Goal: Task Accomplishment & Management: Complete application form

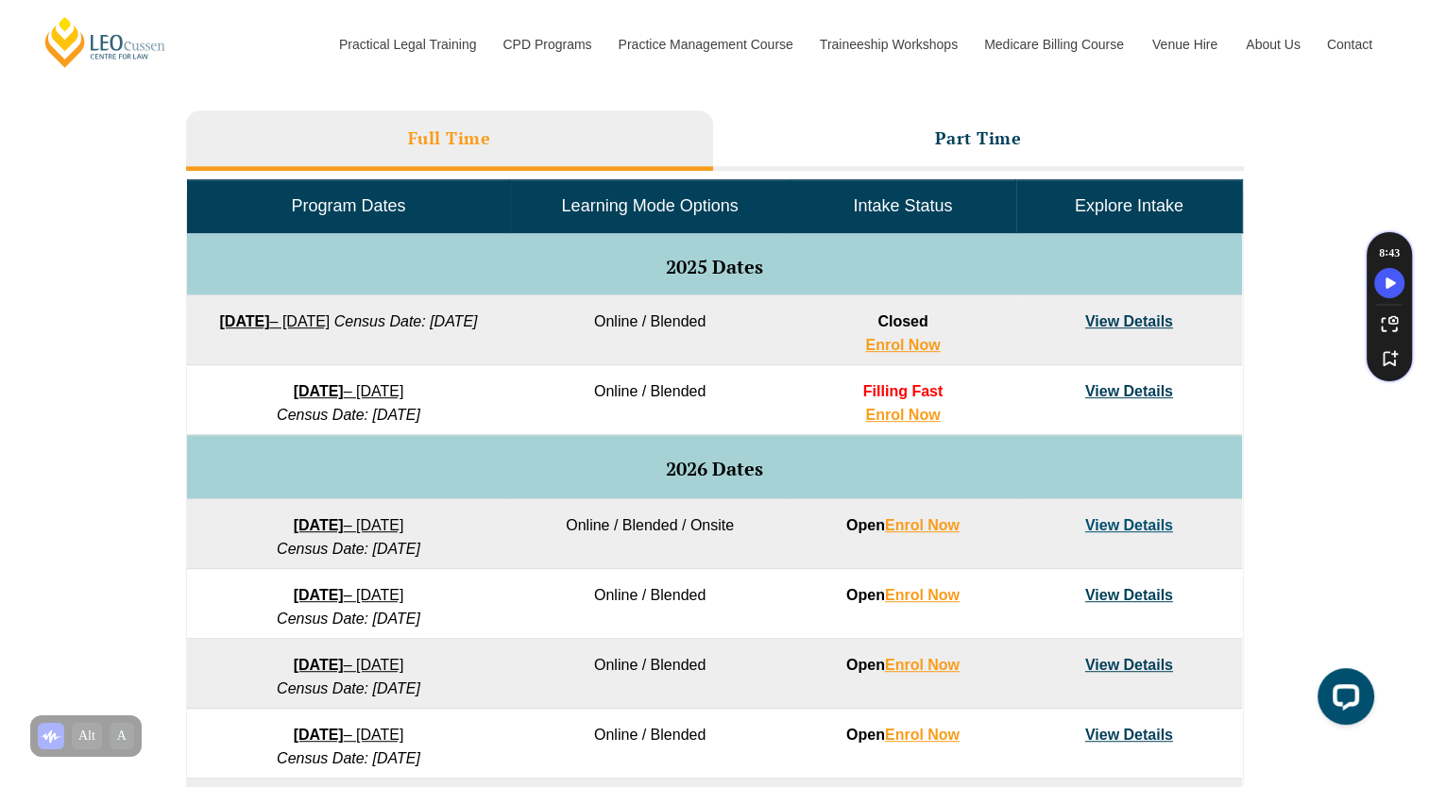
scroll to position [838, 0]
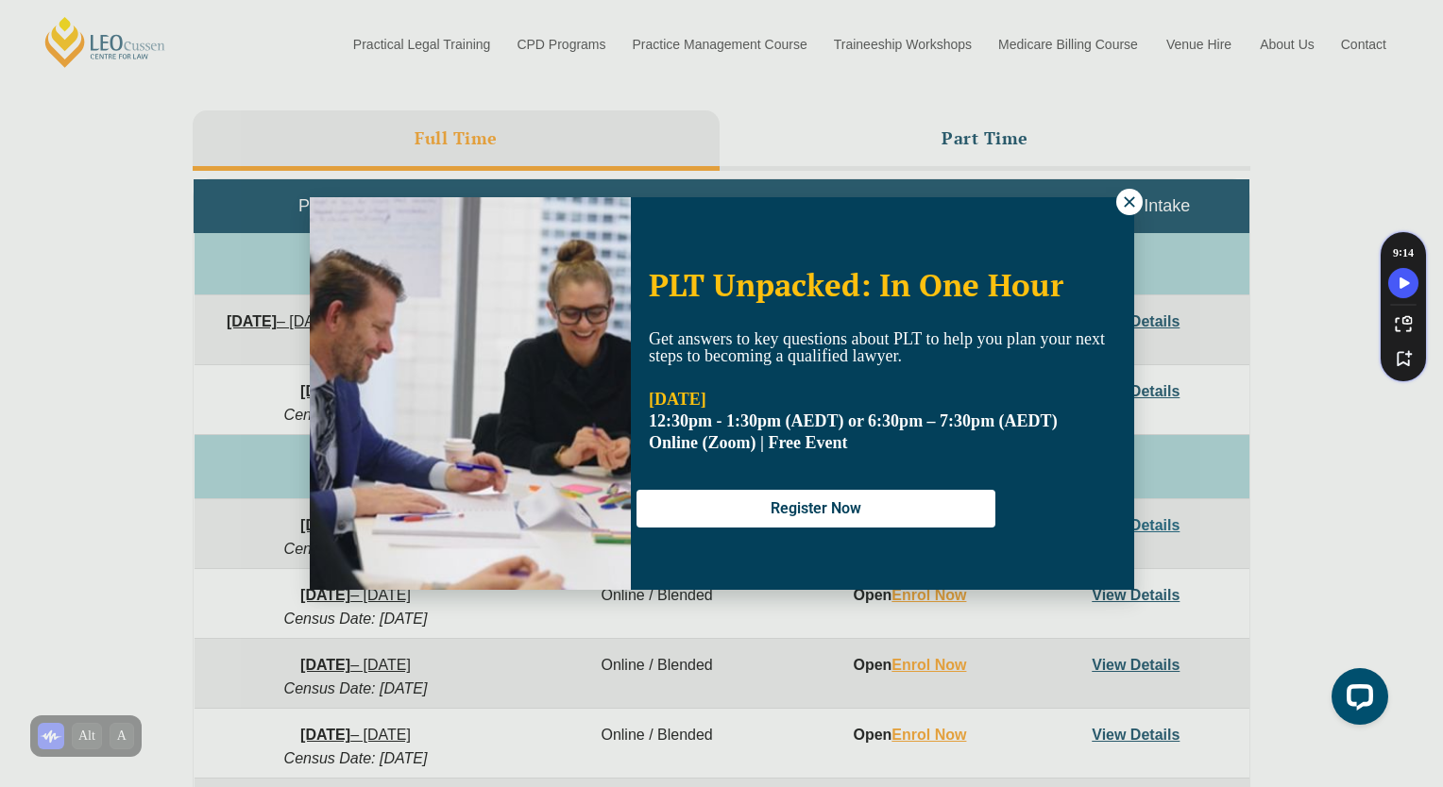
click at [1129, 202] on icon at bounding box center [1129, 202] width 17 height 17
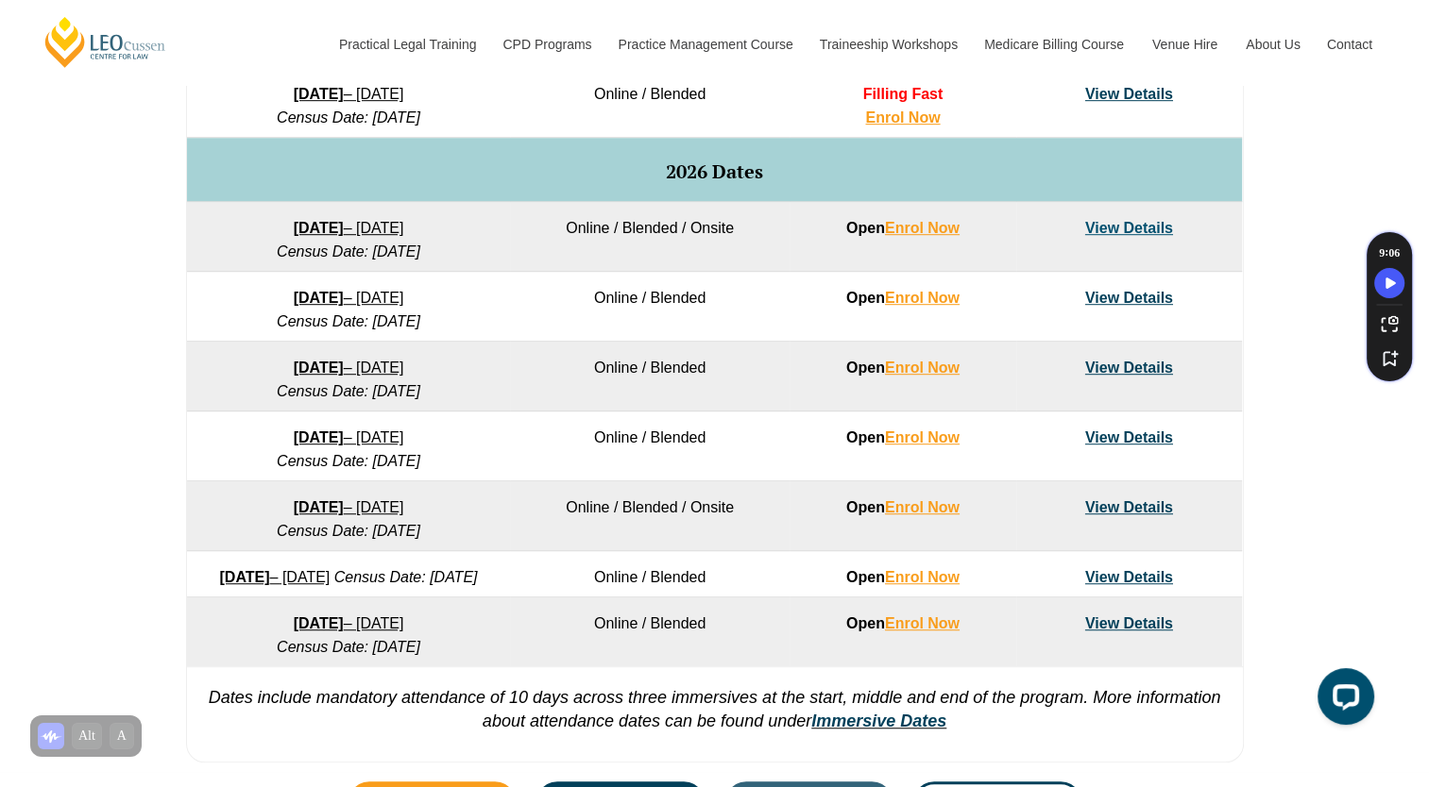
scroll to position [0, 0]
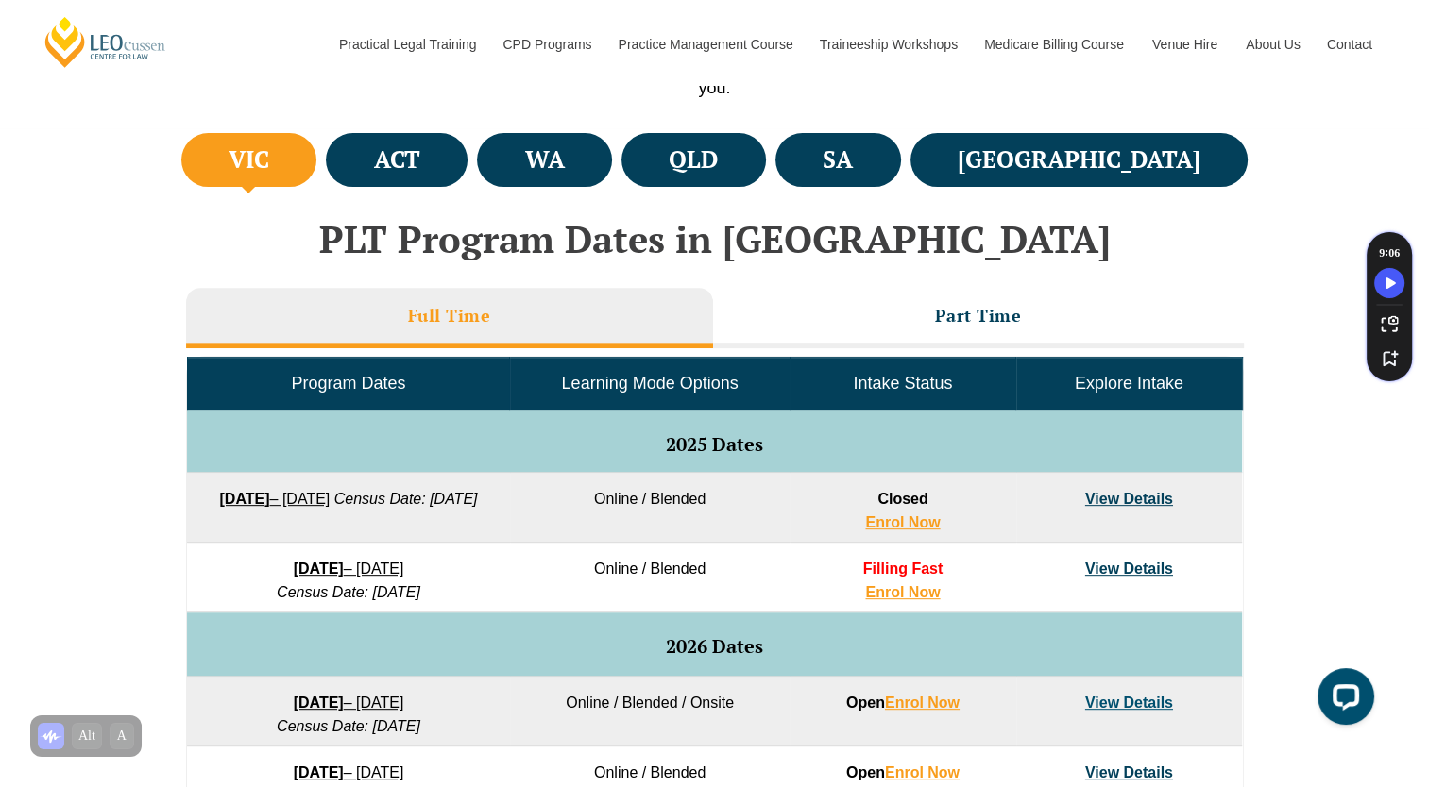
scroll to position [663, 0]
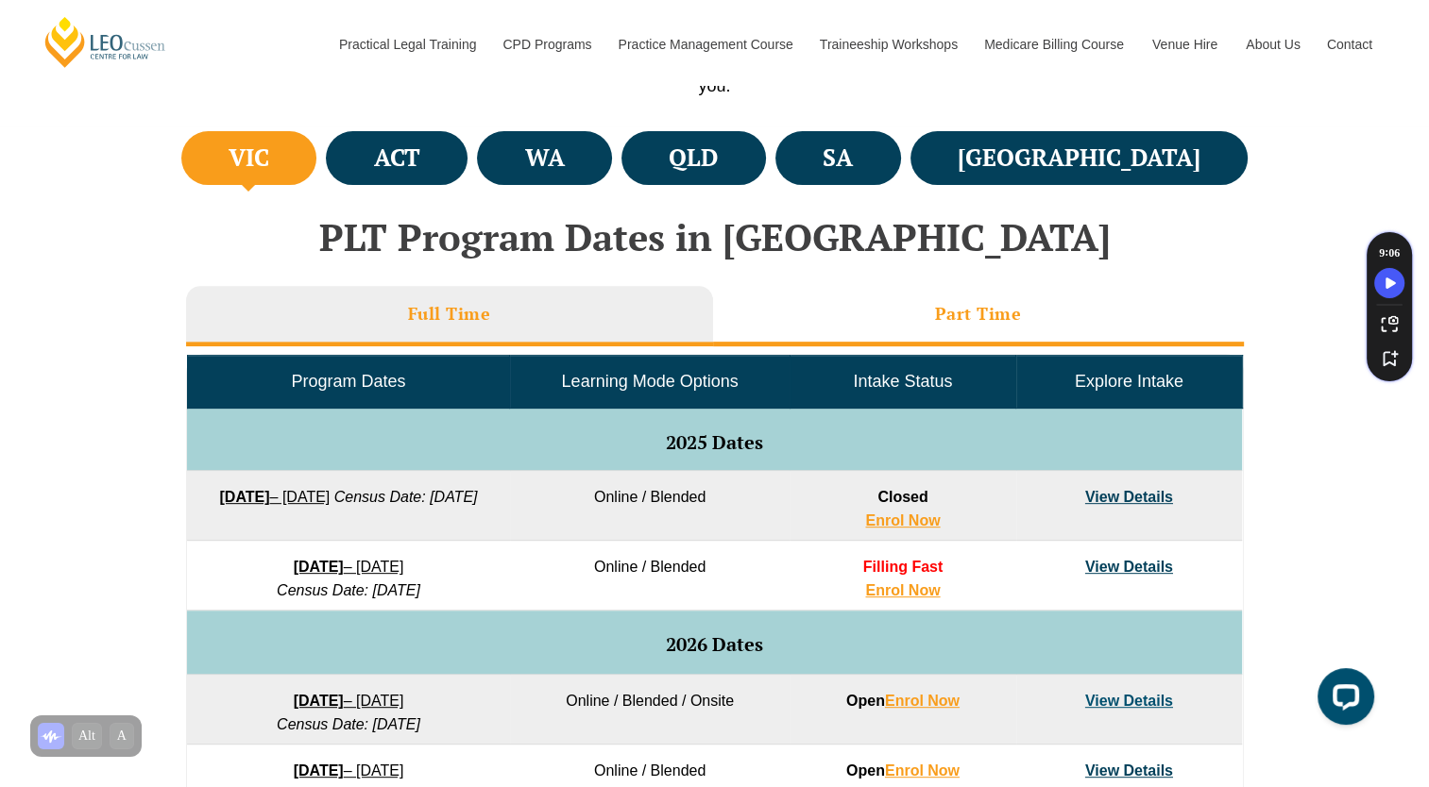
click at [826, 318] on li "Part Time" at bounding box center [978, 316] width 531 height 60
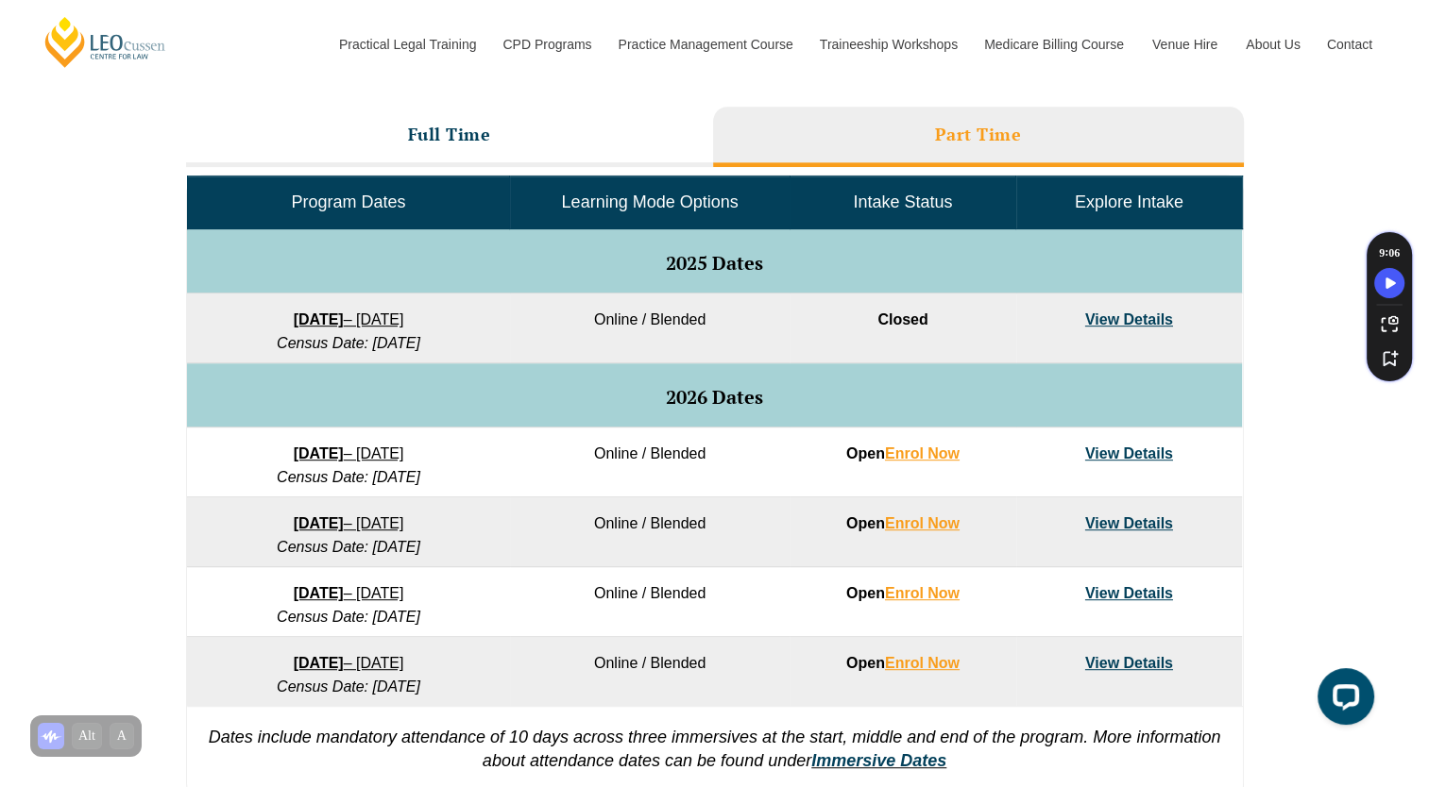
scroll to position [850, 0]
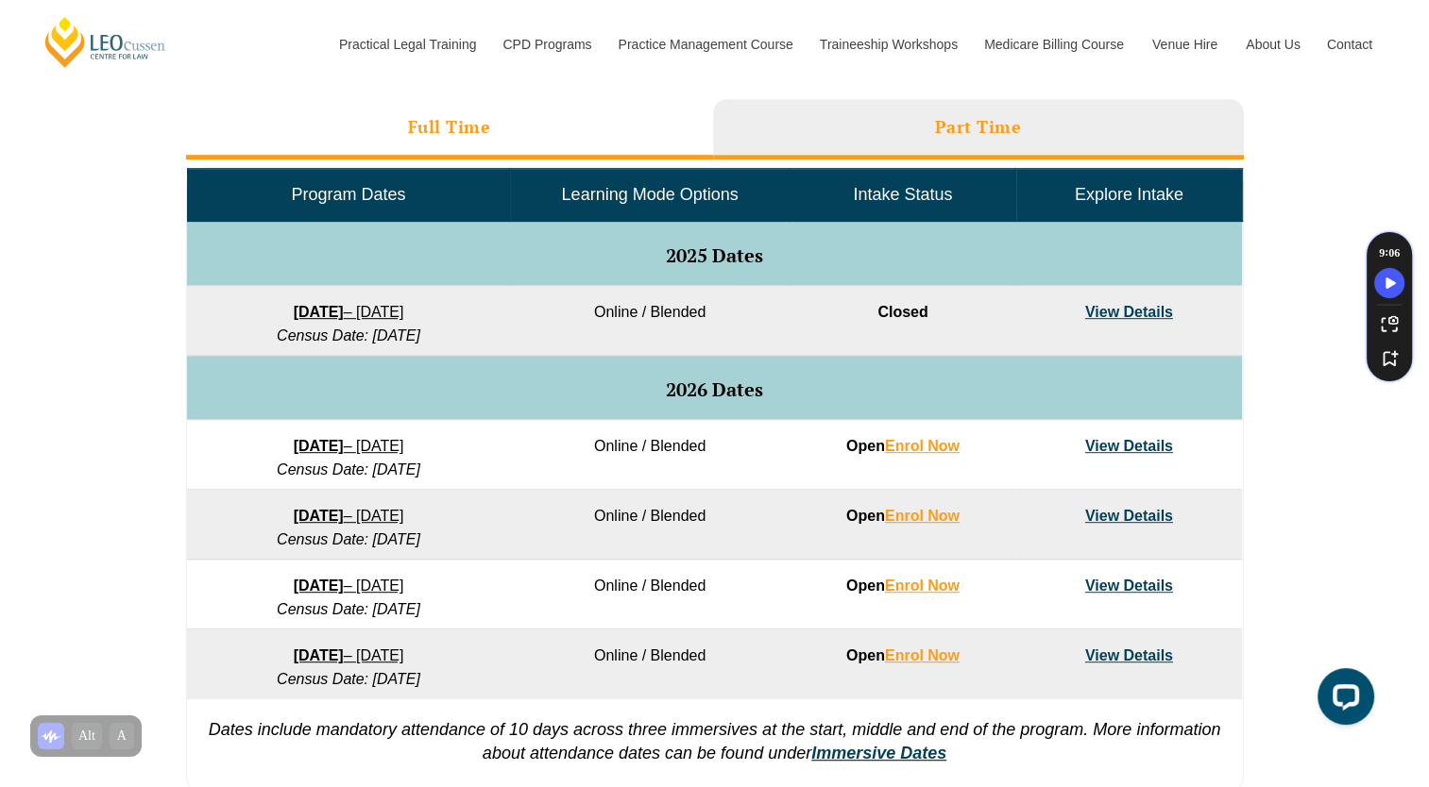
click at [425, 113] on li "Full Time" at bounding box center [449, 129] width 527 height 60
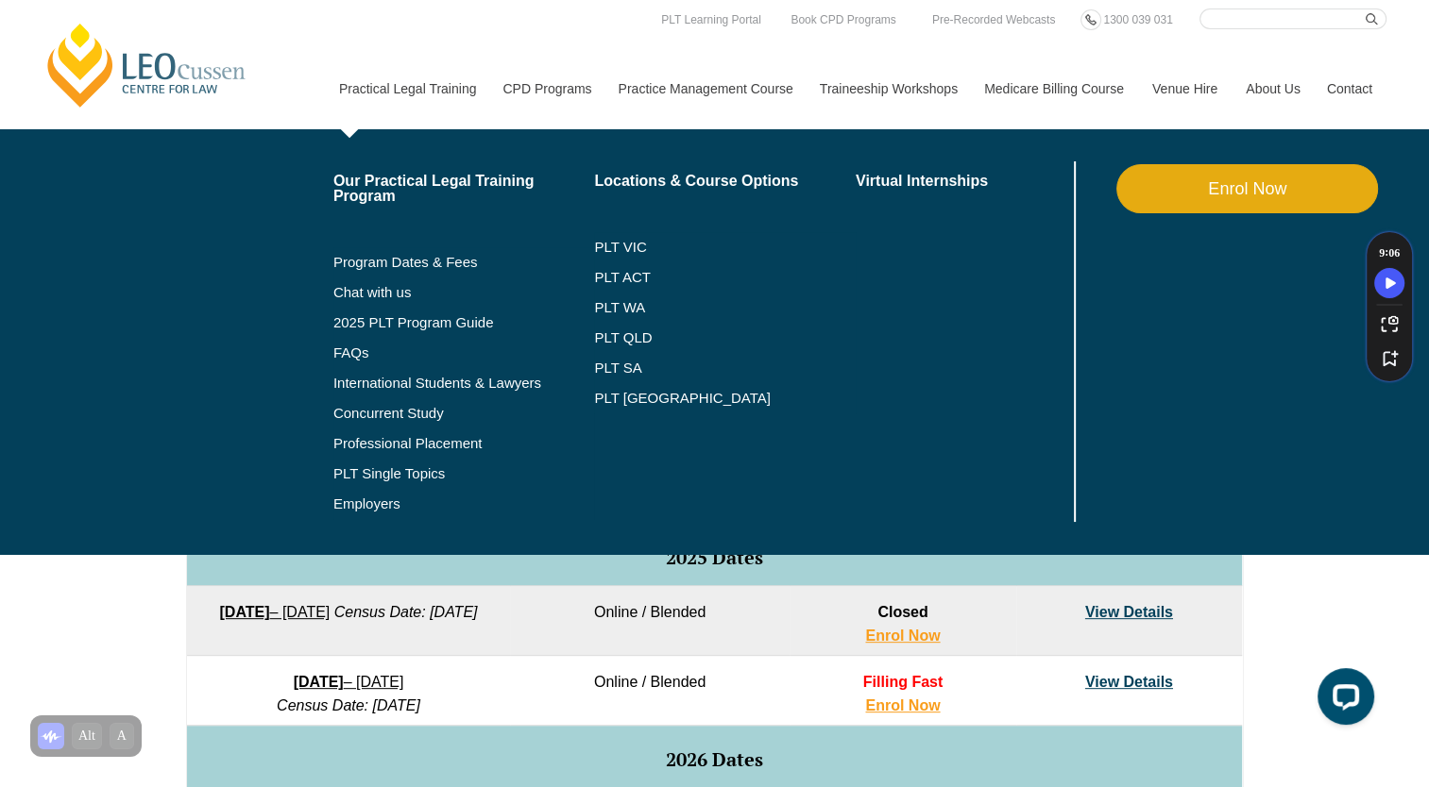
scroll to position [547, 0]
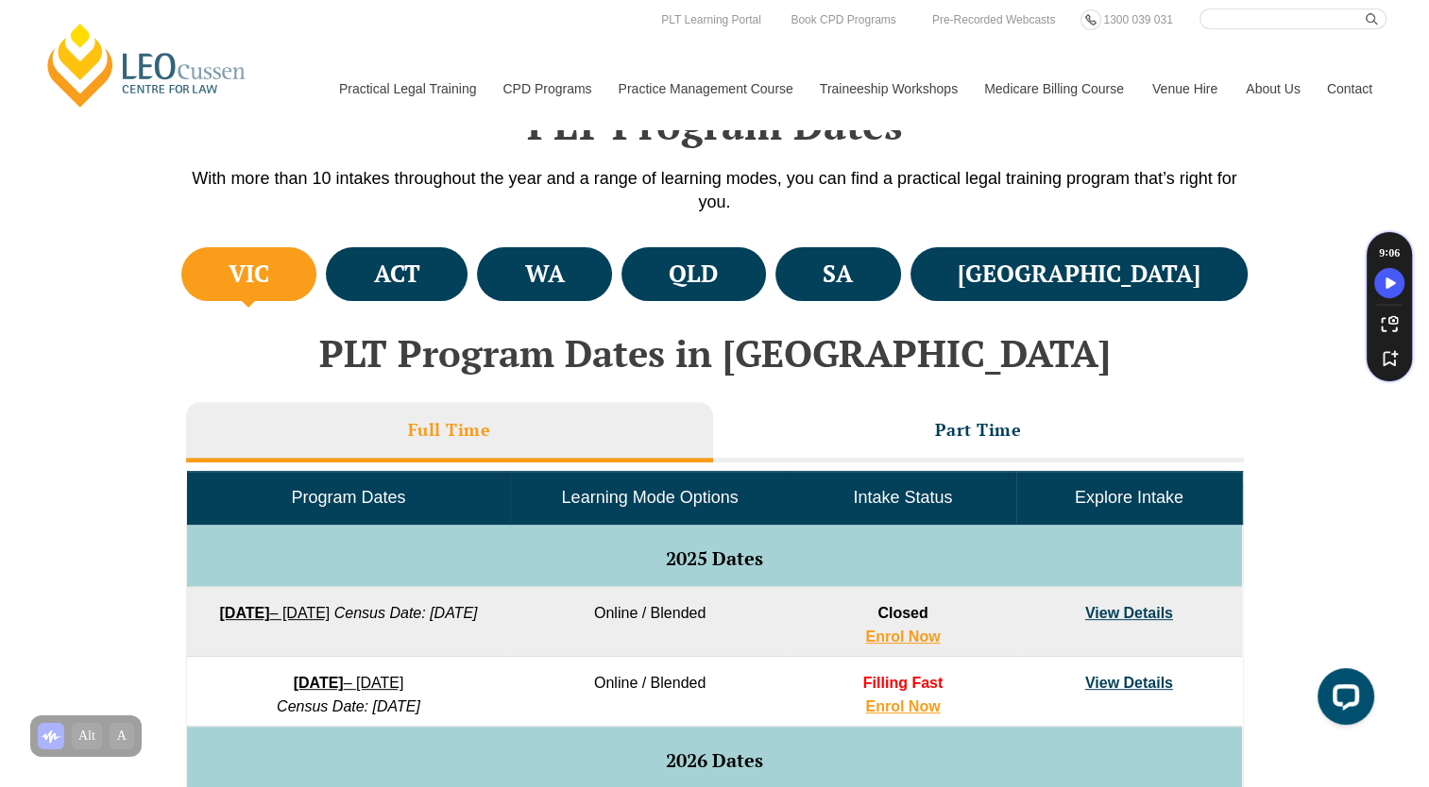
click at [86, 623] on div "VIC ACT WA QLD SA NSW PLT Program Dates in Victoria Full Time Part Time Program…" at bounding box center [714, 802] width 1429 height 1119
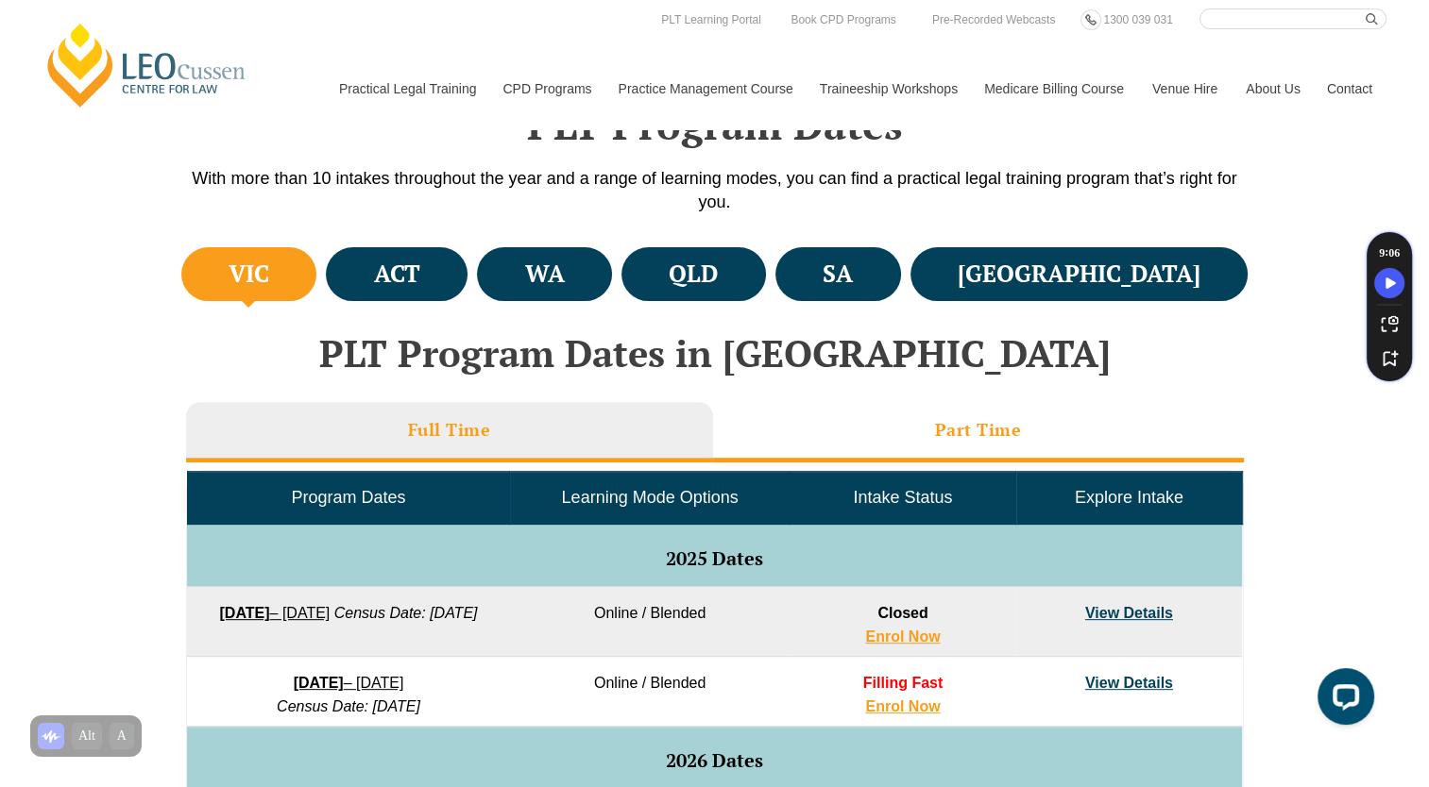
click at [970, 422] on h3 "Part Time" at bounding box center [978, 430] width 87 height 22
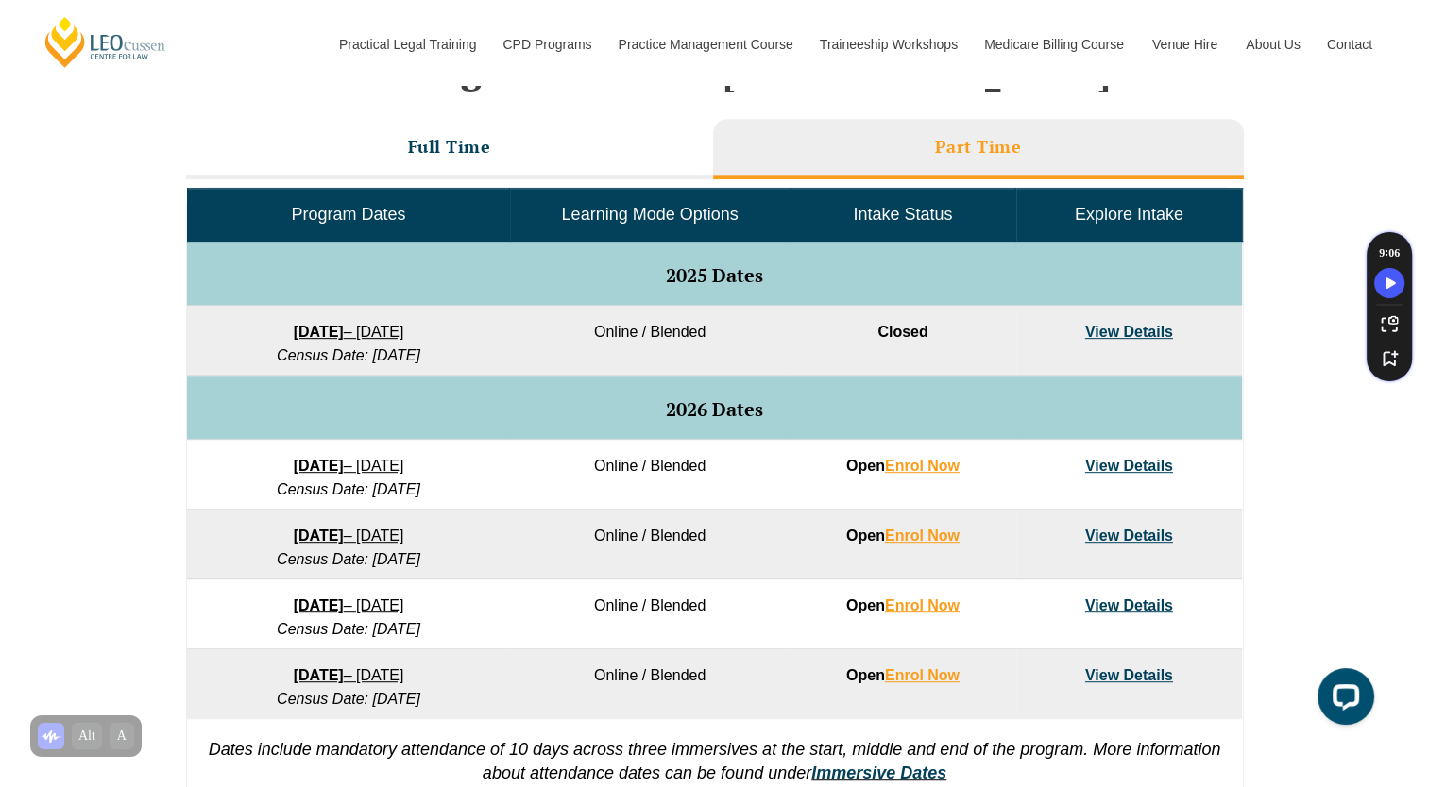
scroll to position [878, 0]
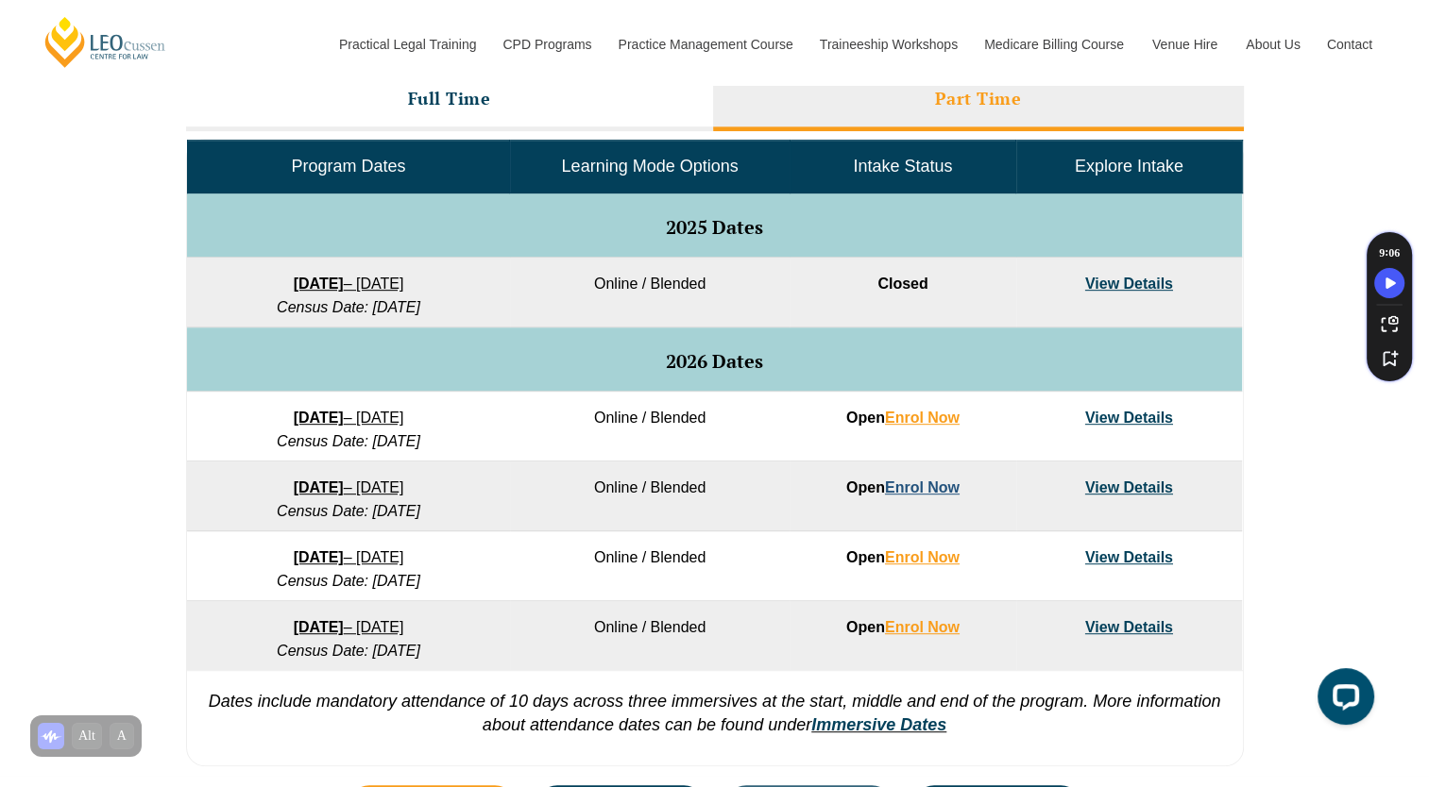
click at [903, 480] on link "Enrol Now" at bounding box center [922, 488] width 75 height 16
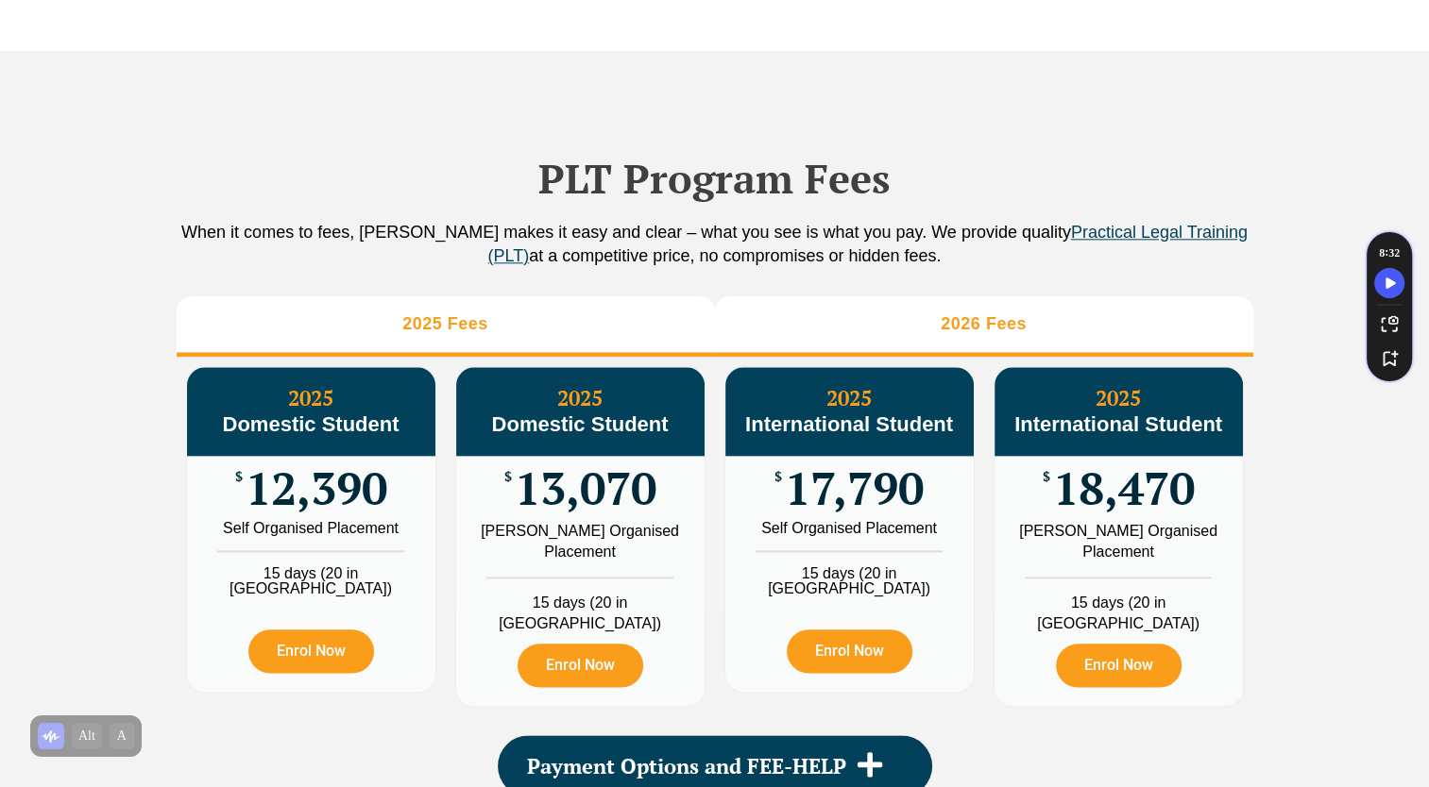
click at [967, 335] on h3 "2026 Fees" at bounding box center [983, 324] width 86 height 22
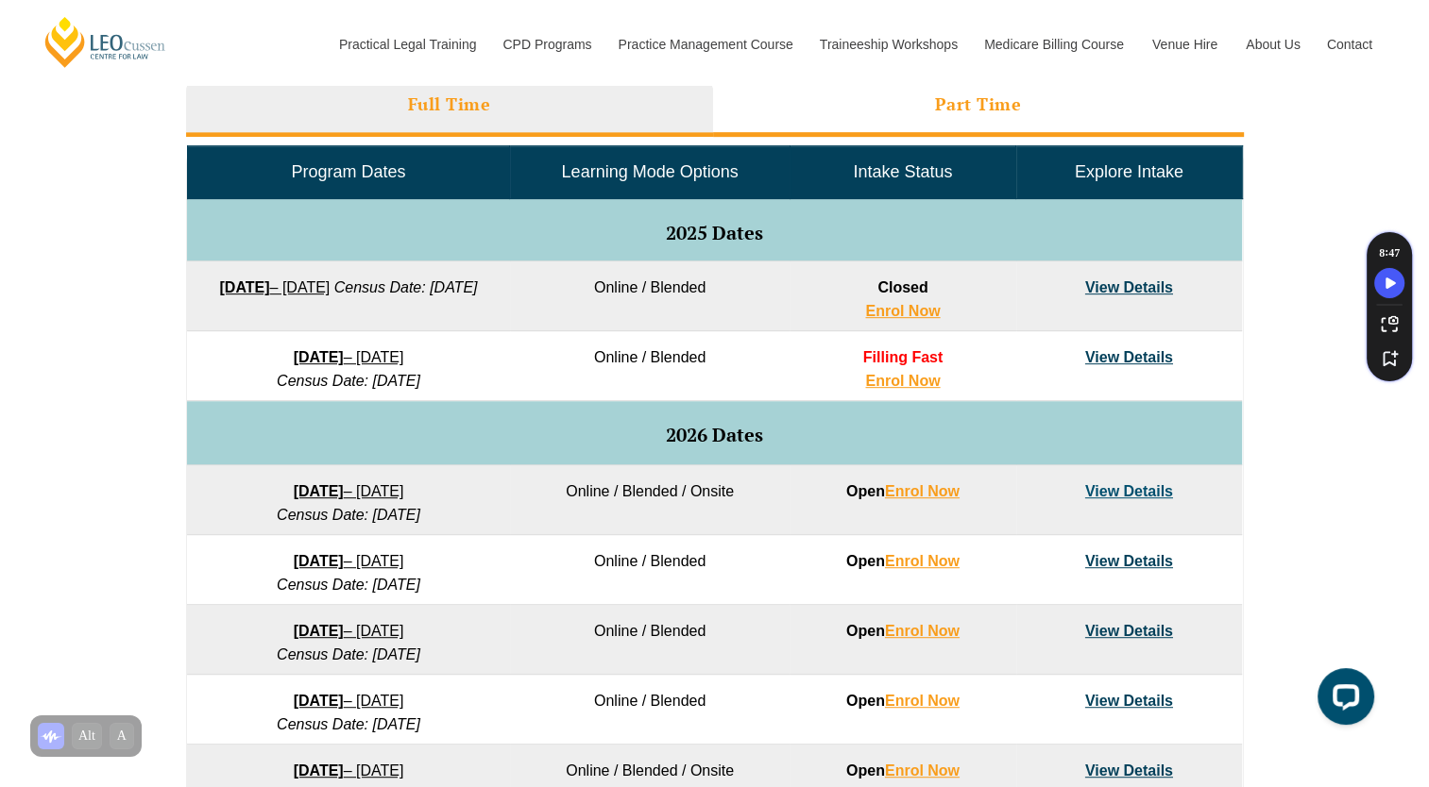
click at [995, 115] on li "Part Time" at bounding box center [978, 106] width 531 height 60
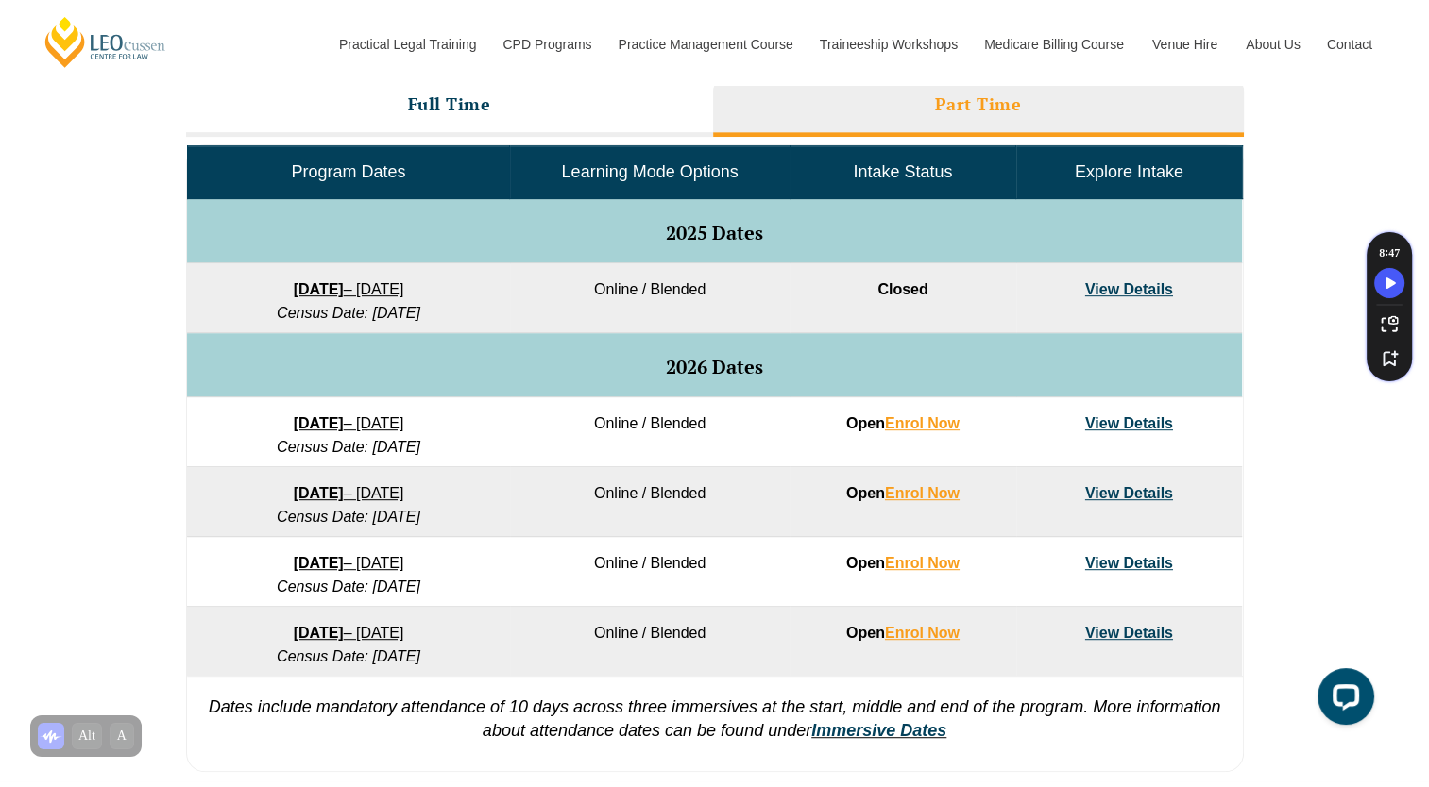
click at [1091, 488] on link "View Details" at bounding box center [1129, 493] width 88 height 16
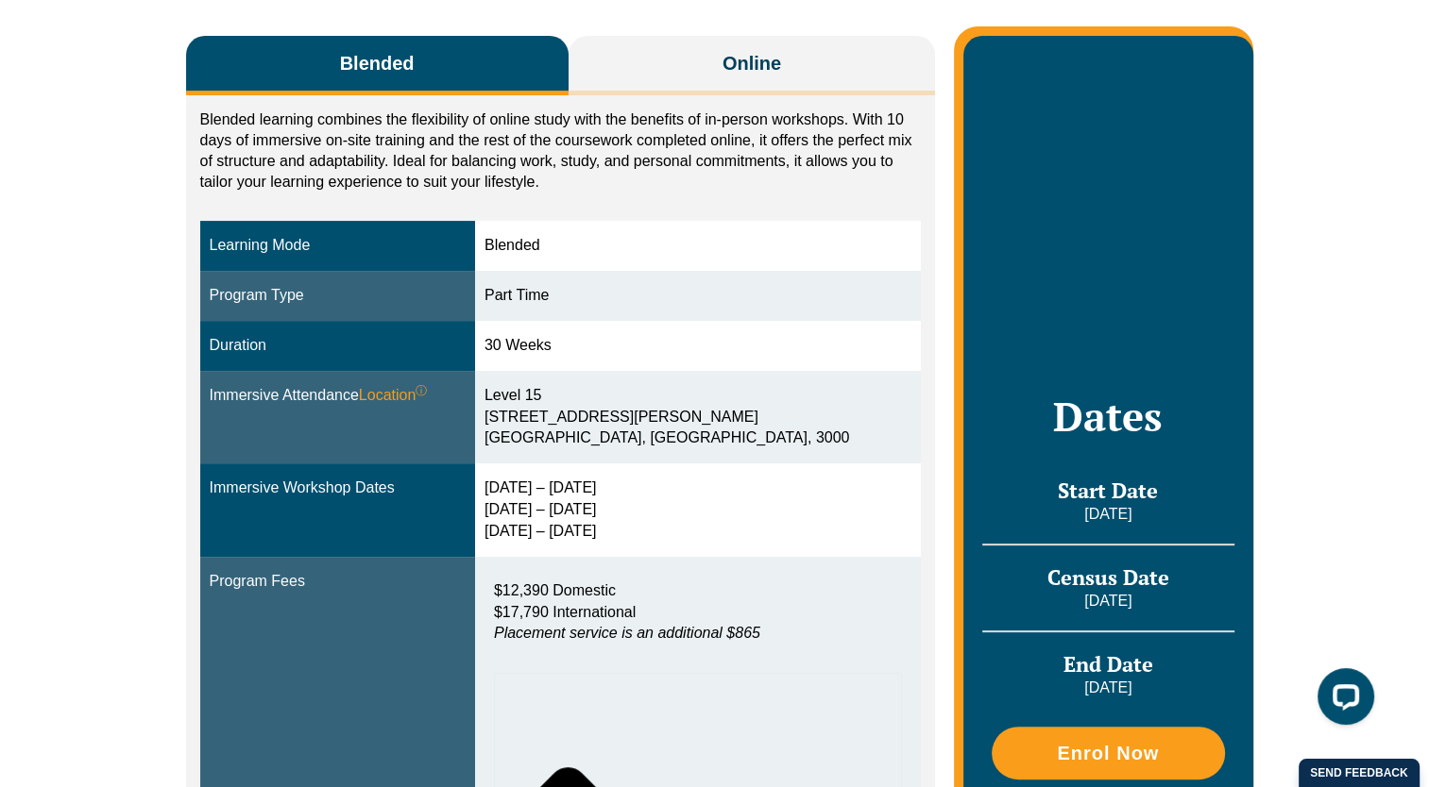
scroll to position [408, 0]
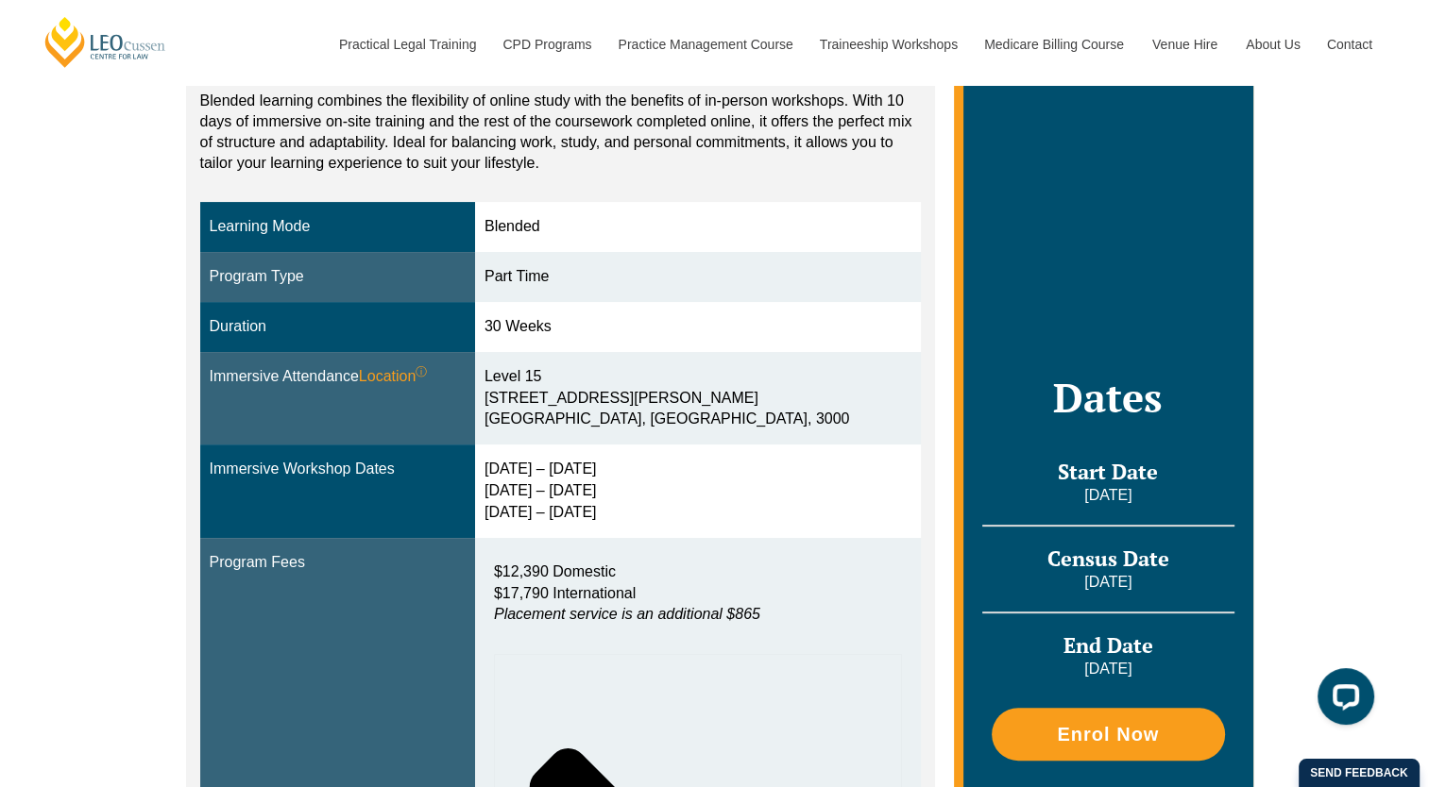
click at [554, 363] on td "Level 15 15 William Street Melbourne, Victoria, 3000" at bounding box center [698, 398] width 446 height 93
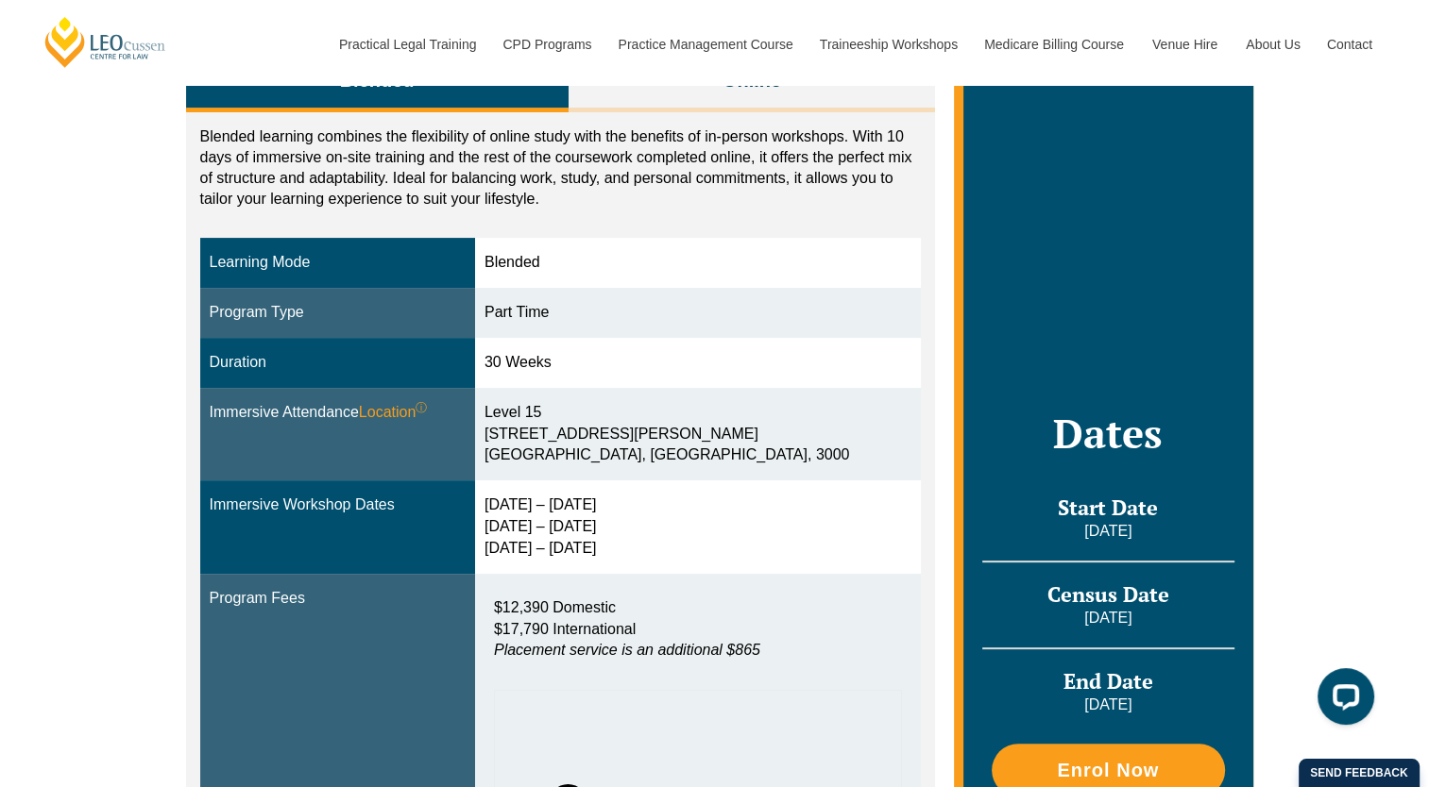
scroll to position [0, 0]
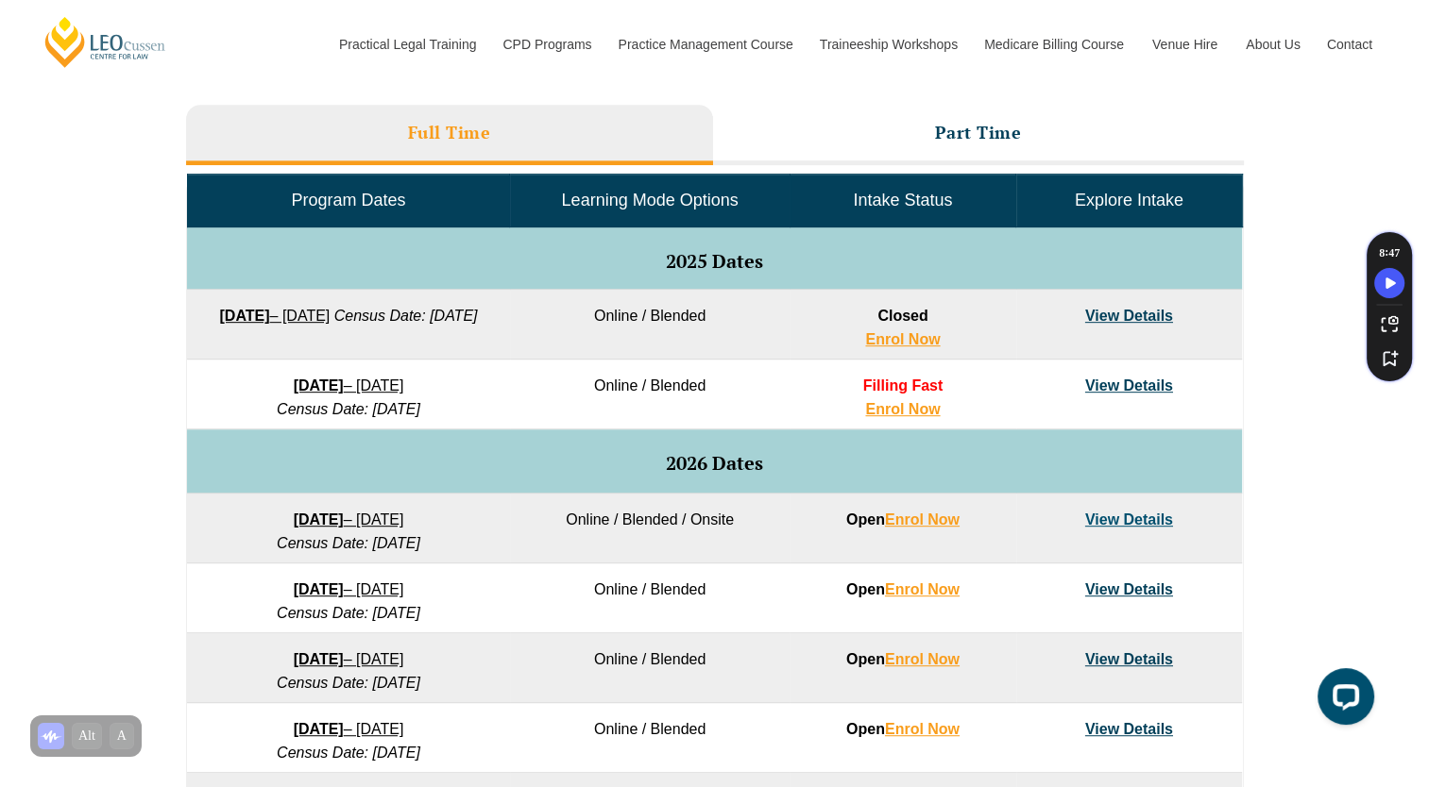
scroll to position [756, 0]
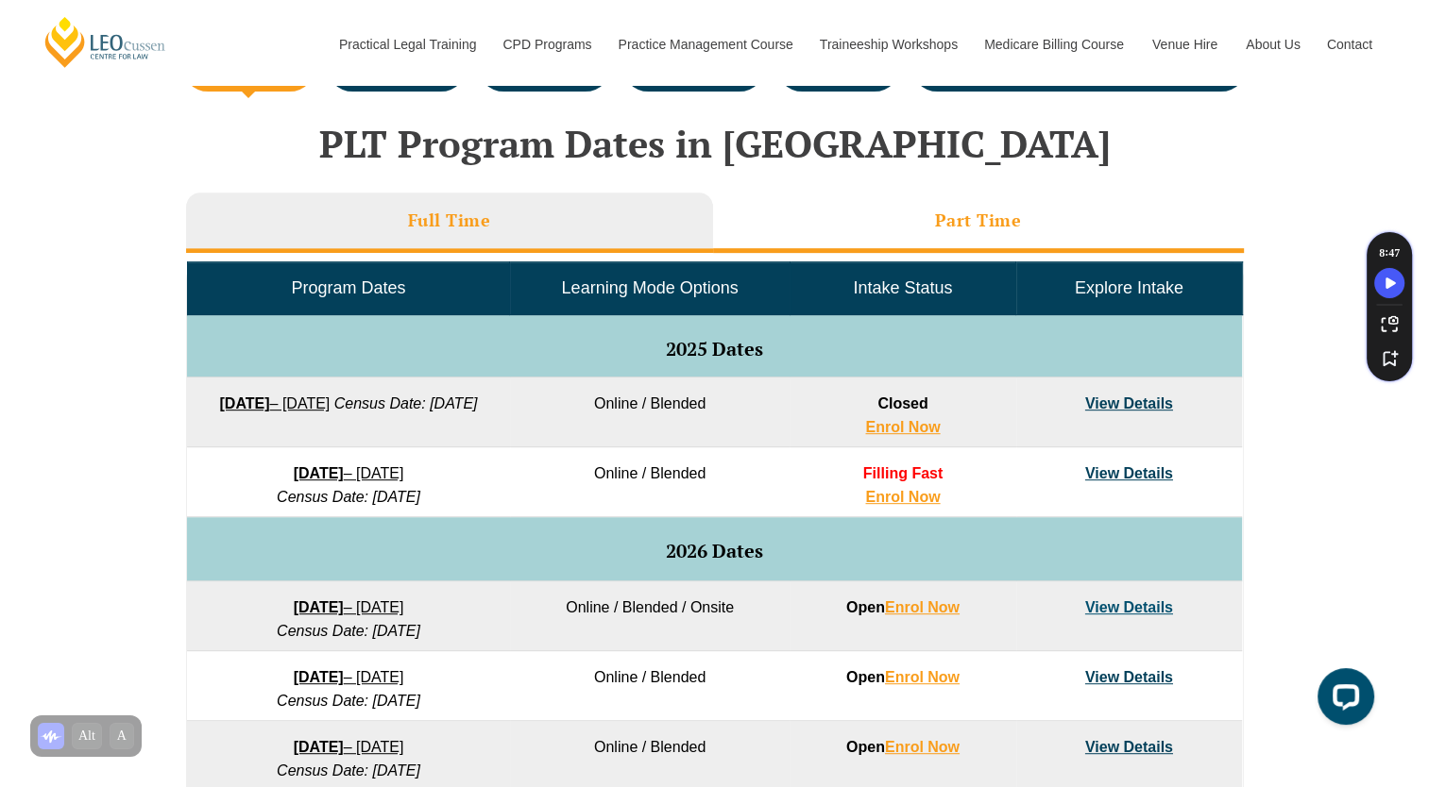
click at [835, 244] on li "Part Time" at bounding box center [978, 223] width 531 height 60
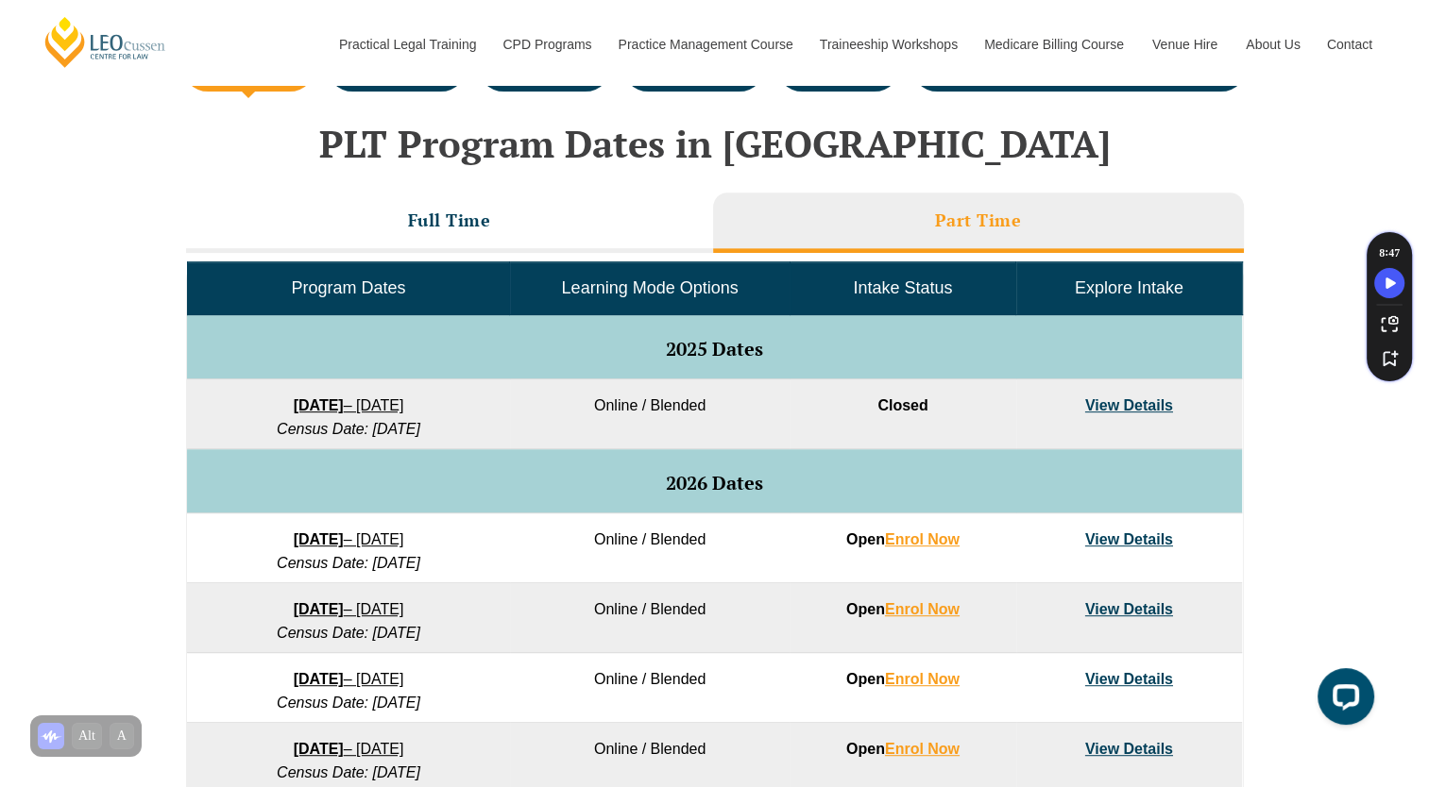
scroll to position [1066, 0]
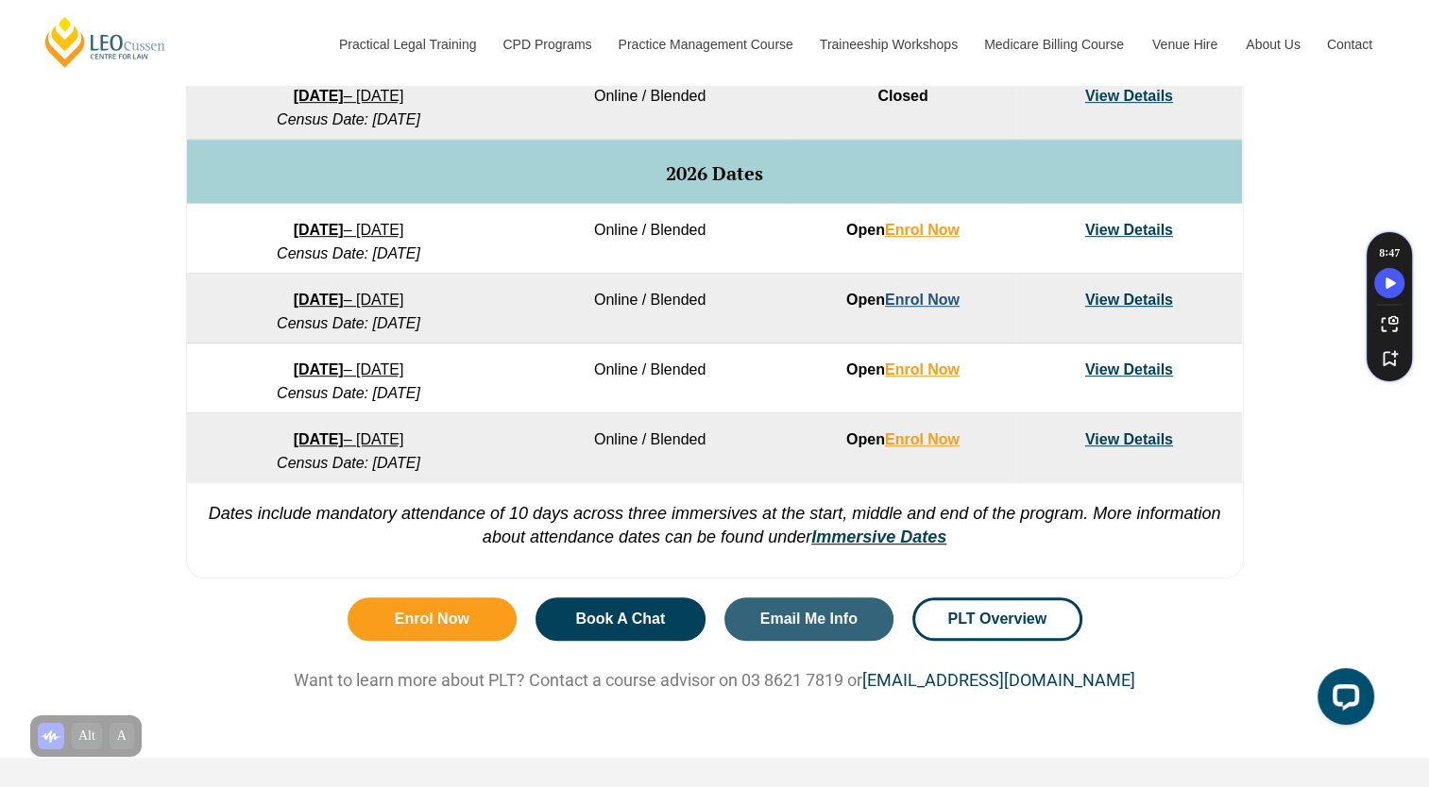
click at [900, 304] on link "Enrol Now" at bounding box center [922, 300] width 75 height 16
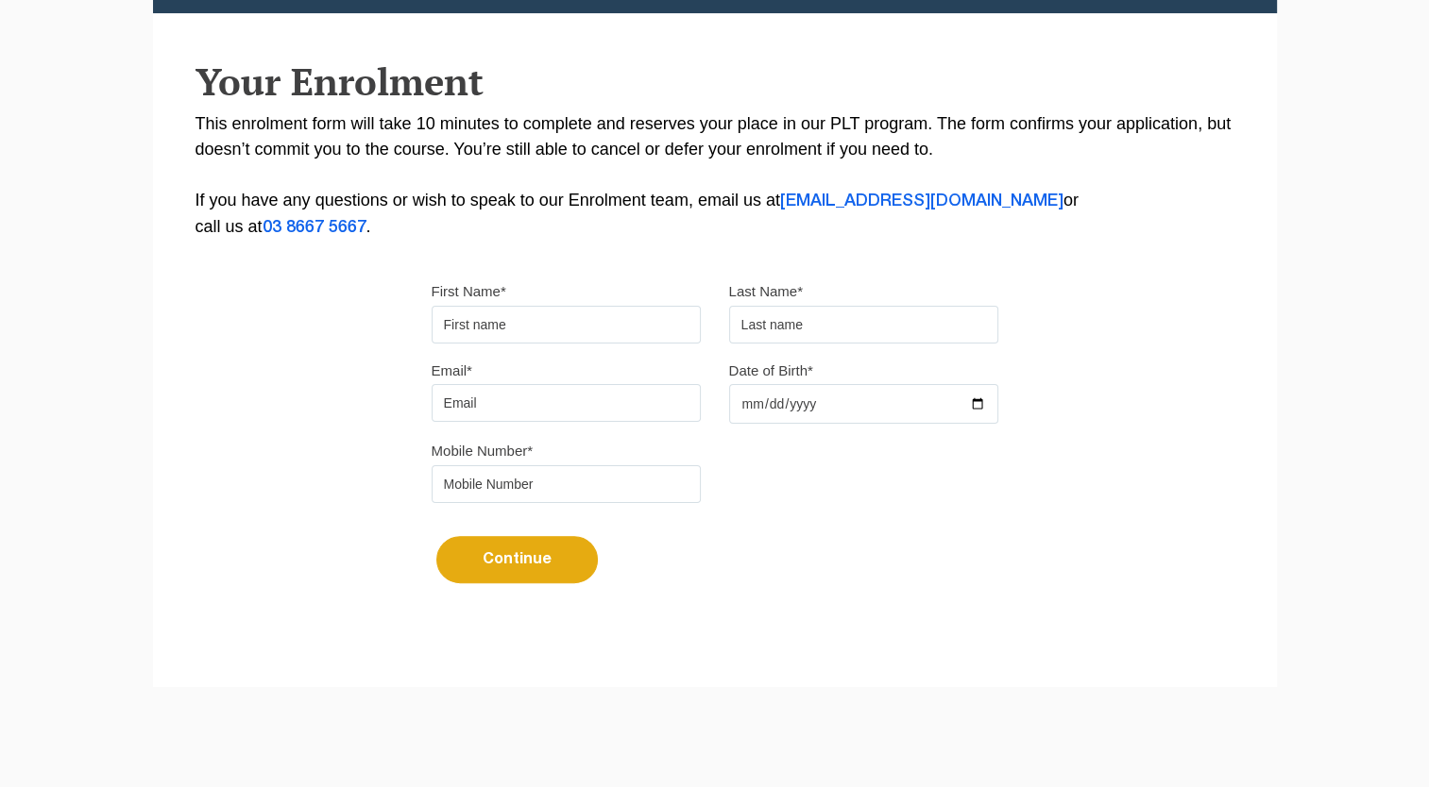
drag, startPoint x: 0, startPoint y: 0, endPoint x: 647, endPoint y: 334, distance: 728.1
click at [647, 334] on input "First Name*" at bounding box center [566, 325] width 269 height 38
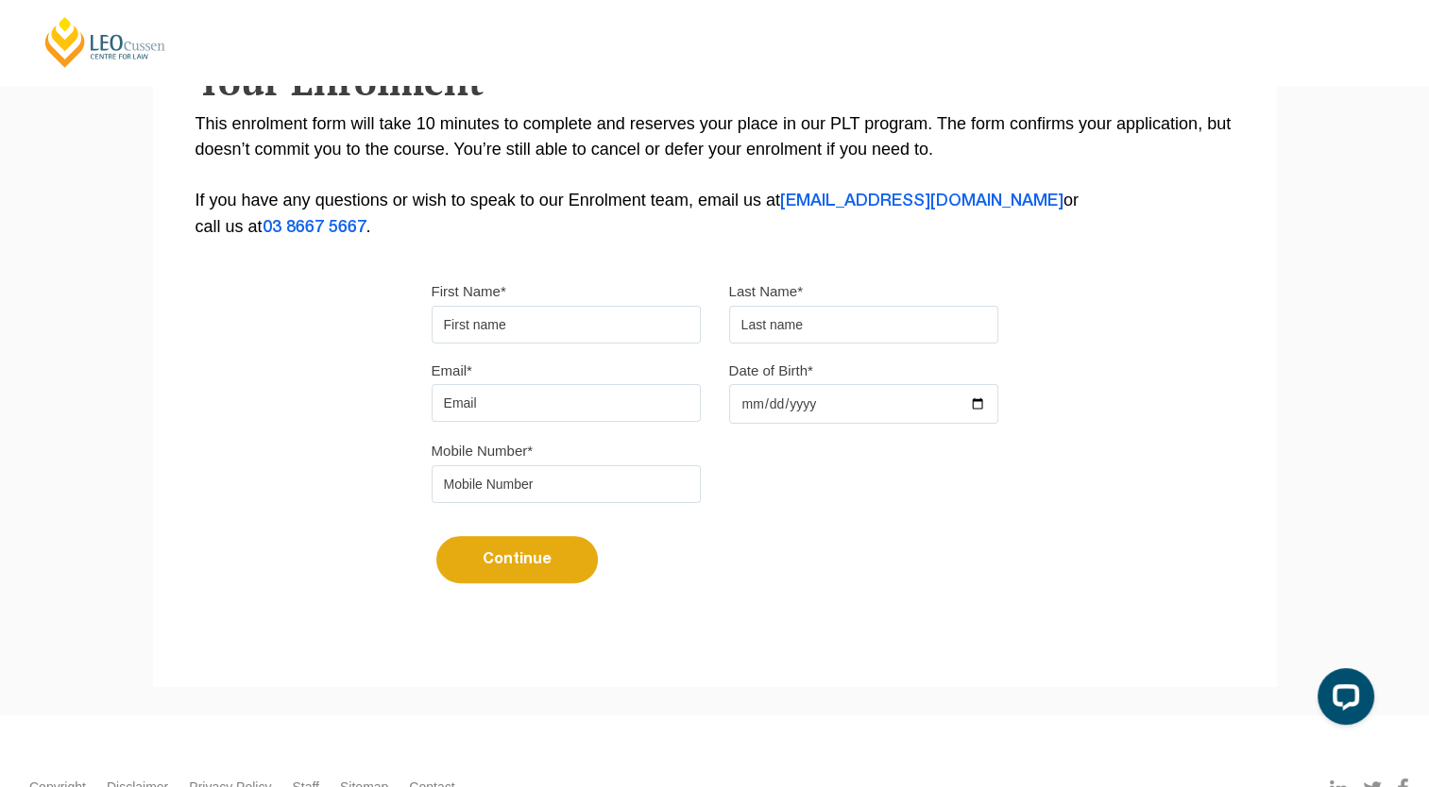
type input "IBRAHEEM"
type input "EL-SAYED"
type input "ibbyelsayed@gmail.com"
type input "+61 416 955 222"
click at [578, 417] on input "ibbyelsayed@gmail.com" at bounding box center [566, 403] width 269 height 38
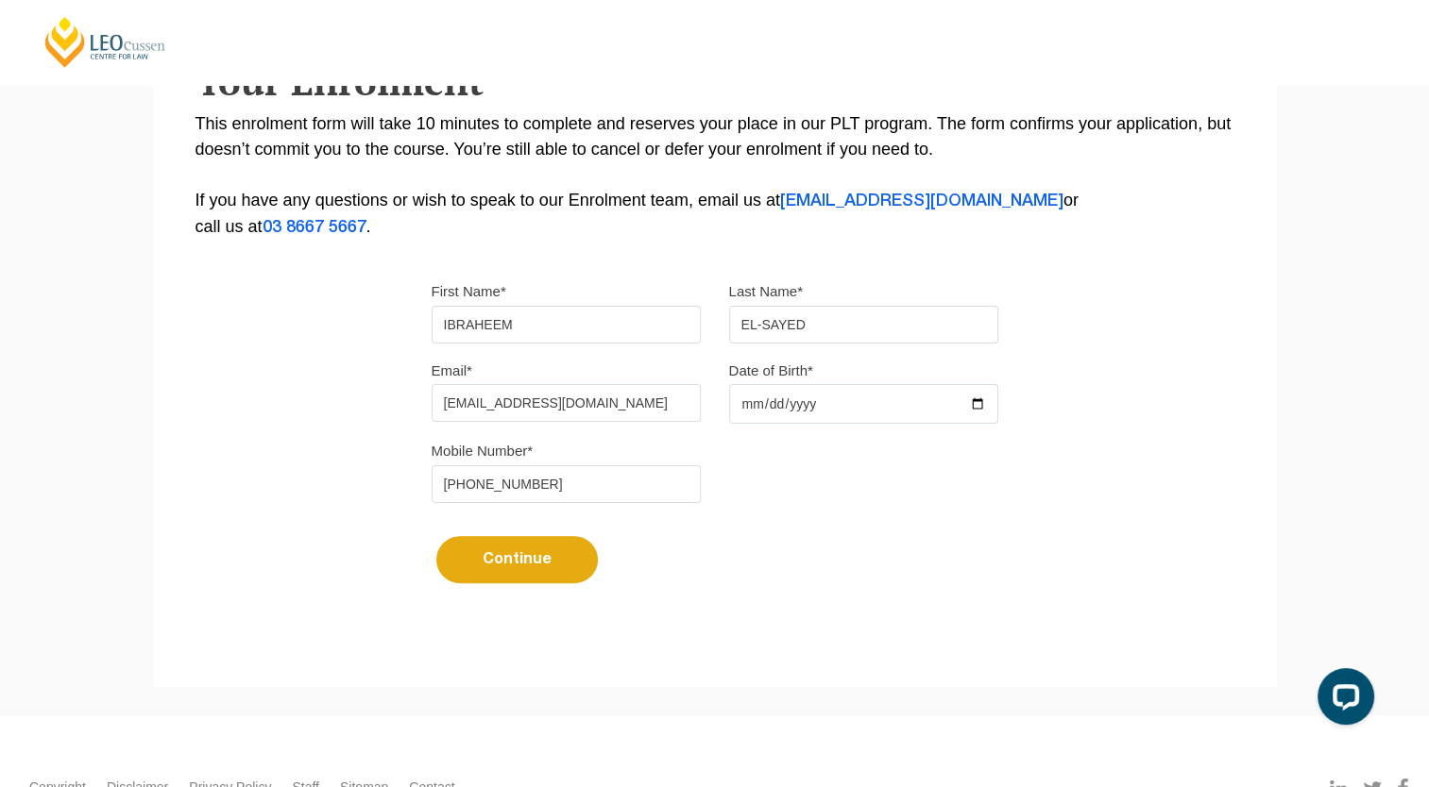
drag, startPoint x: 592, startPoint y: 410, endPoint x: 324, endPoint y: 432, distance: 269.1
click at [324, 432] on div "Please note that your information is saved on our server as you enter it. Congr…" at bounding box center [715, 209] width 1124 height 841
type input "ibraheem.elsayed.law@gmail.com"
click at [779, 398] on input "Date of Birth*" at bounding box center [863, 404] width 269 height 40
click at [731, 399] on input "Date of Birth*" at bounding box center [863, 404] width 269 height 40
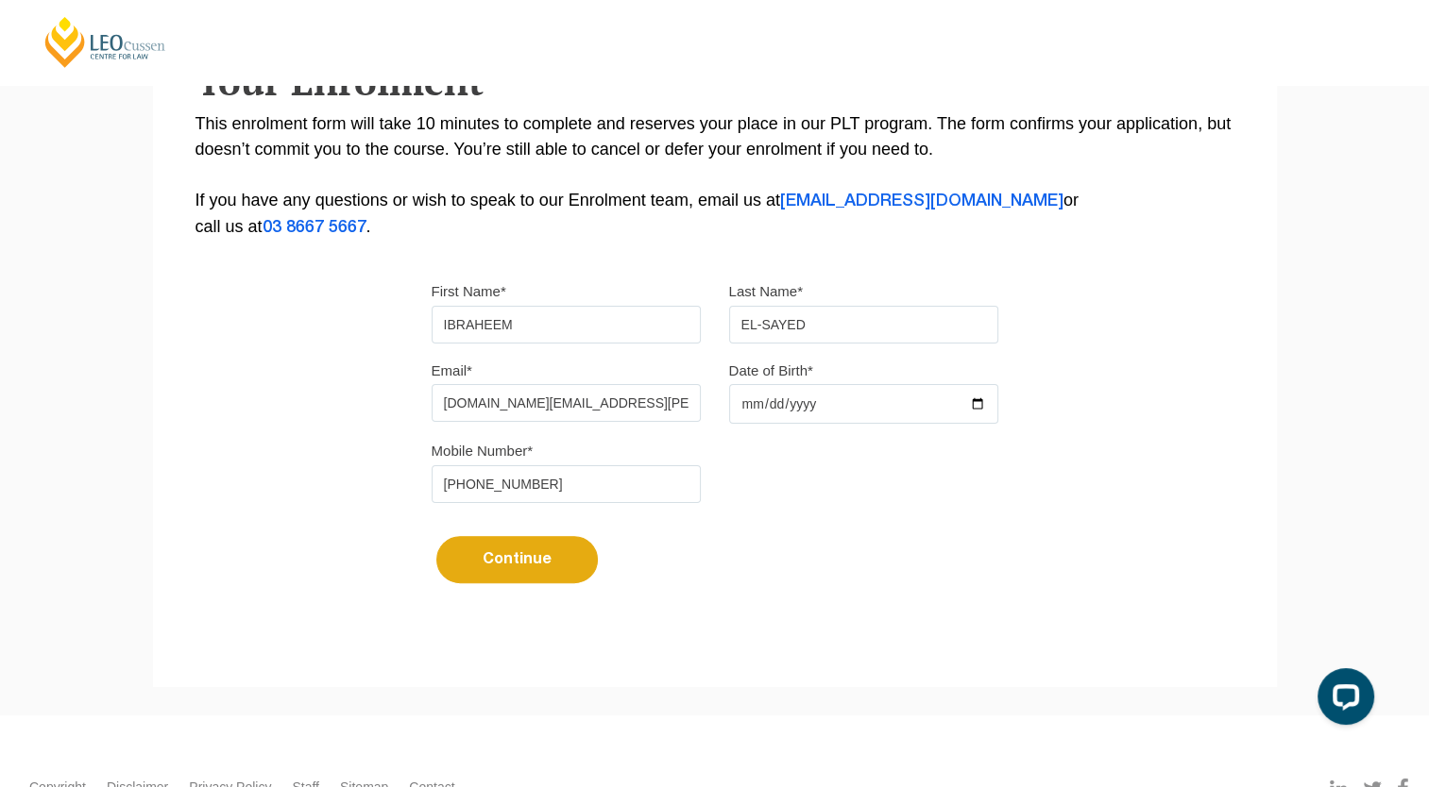
click at [746, 402] on input "Date of Birth*" at bounding box center [863, 404] width 269 height 40
type input "2204-09-21"
type input "2003-09-21"
click at [546, 572] on button "Continue" at bounding box center [516, 559] width 161 height 47
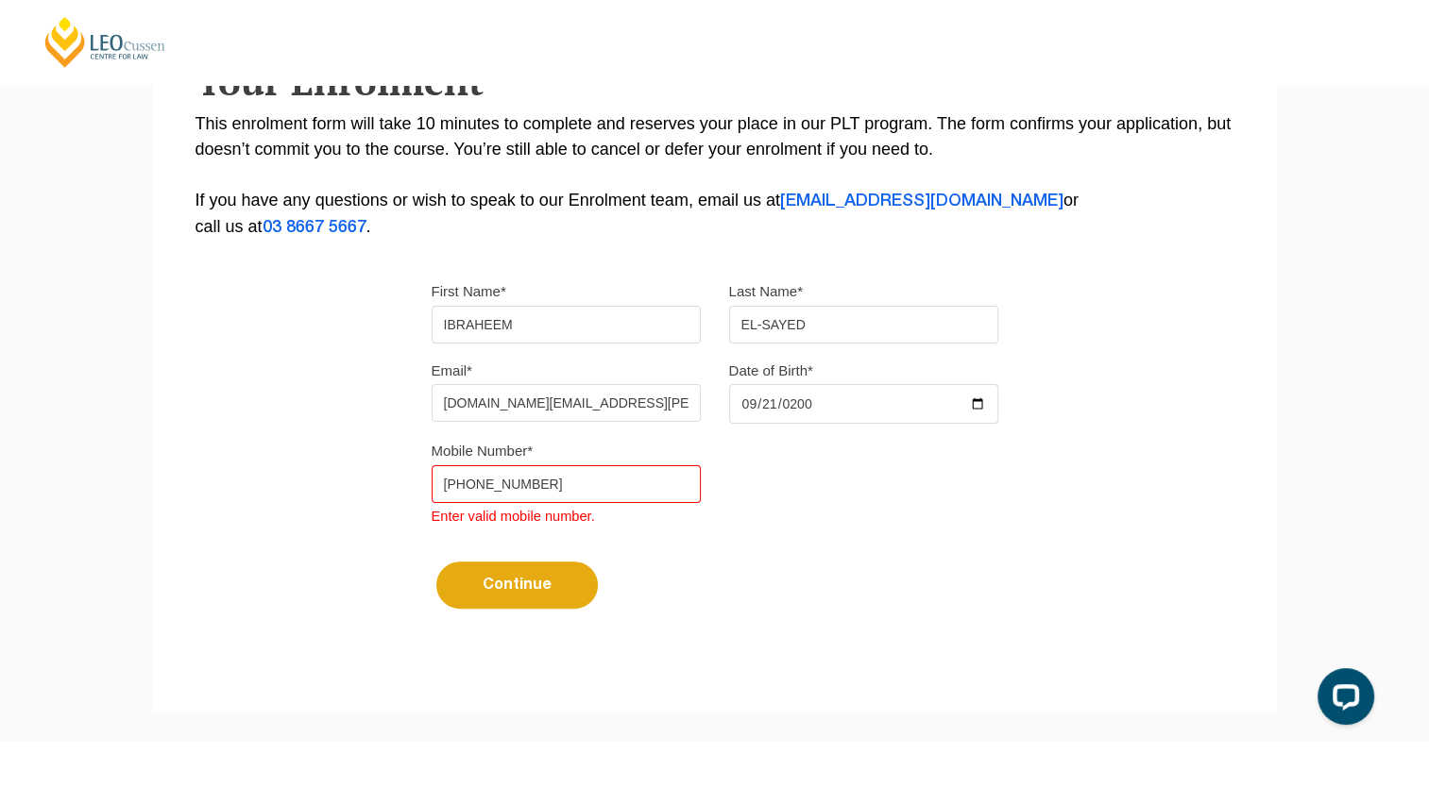
drag, startPoint x: 552, startPoint y: 494, endPoint x: 227, endPoint y: 444, distance: 329.6
click at [227, 444] on div "Please note that your information is saved on our server as you enter it. Congr…" at bounding box center [715, 222] width 1124 height 867
type input "0416955222"
click at [514, 565] on button "Continue" at bounding box center [516, 585] width 161 height 47
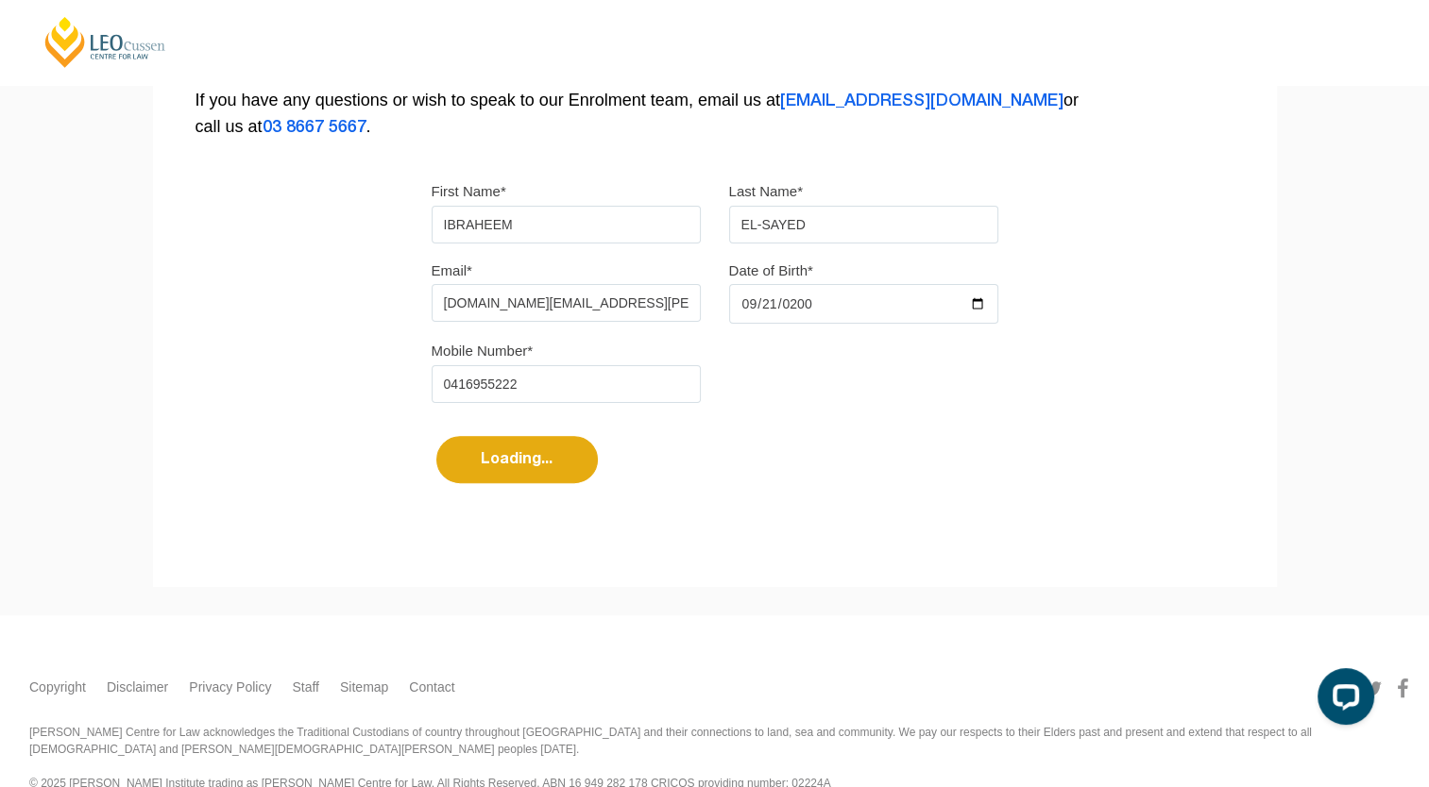
select select
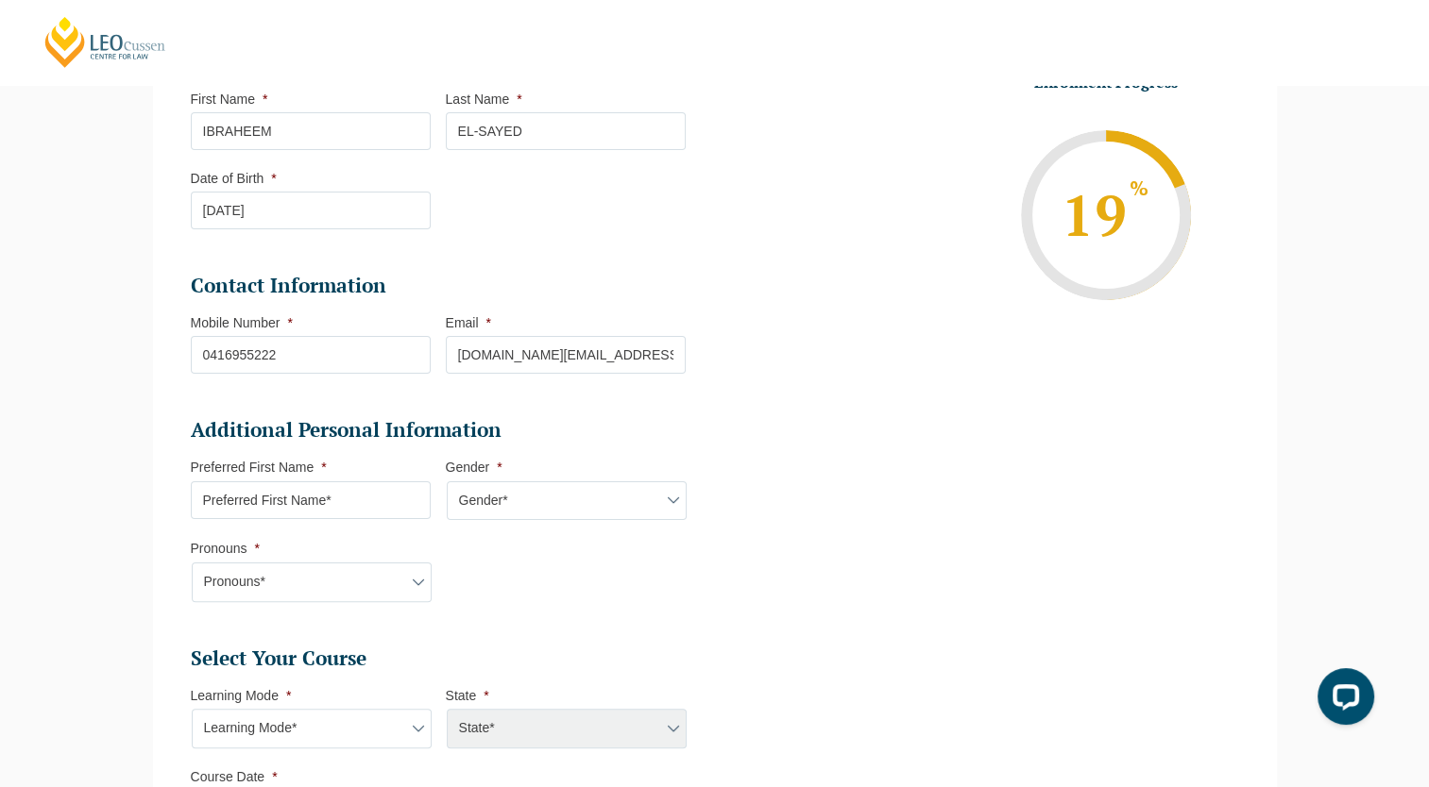
scroll to position [305, 0]
click at [388, 490] on input "Preferred First Name *" at bounding box center [311, 502] width 240 height 38
type input "Ibraheem"
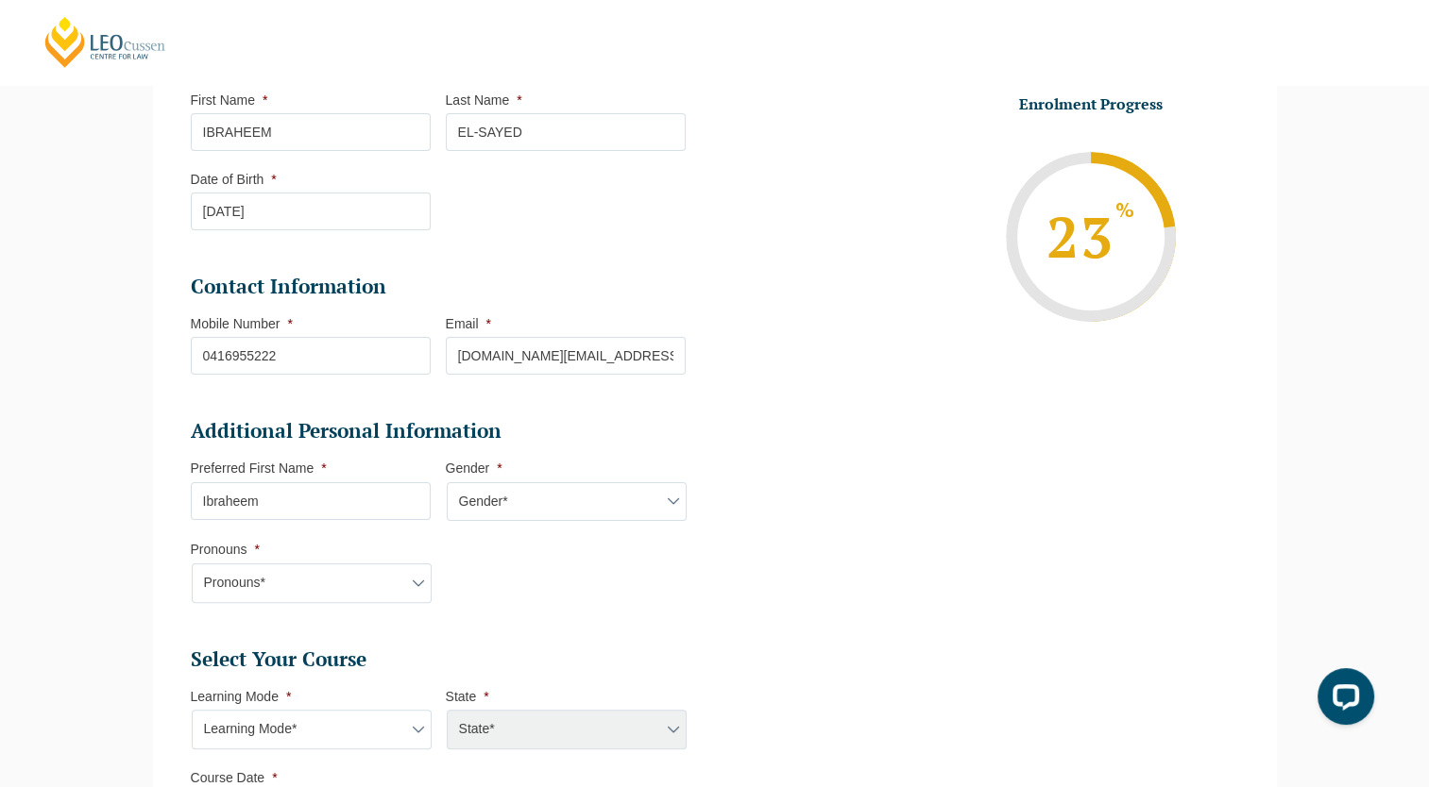
click at [585, 499] on select "Gender* Male Female Nonbinary Intersex Prefer not to disclose Other" at bounding box center [567, 503] width 240 height 40
select select "Male"
click at [447, 483] on select "Gender* Male Female Nonbinary Intersex Prefer not to disclose Other" at bounding box center [567, 503] width 240 height 40
click at [396, 586] on select "Pronouns* She/Her/Hers He/Him/His They/Them/Theirs Other Prefer not to disclose" at bounding box center [312, 584] width 240 height 40
select select "He/Him/His"
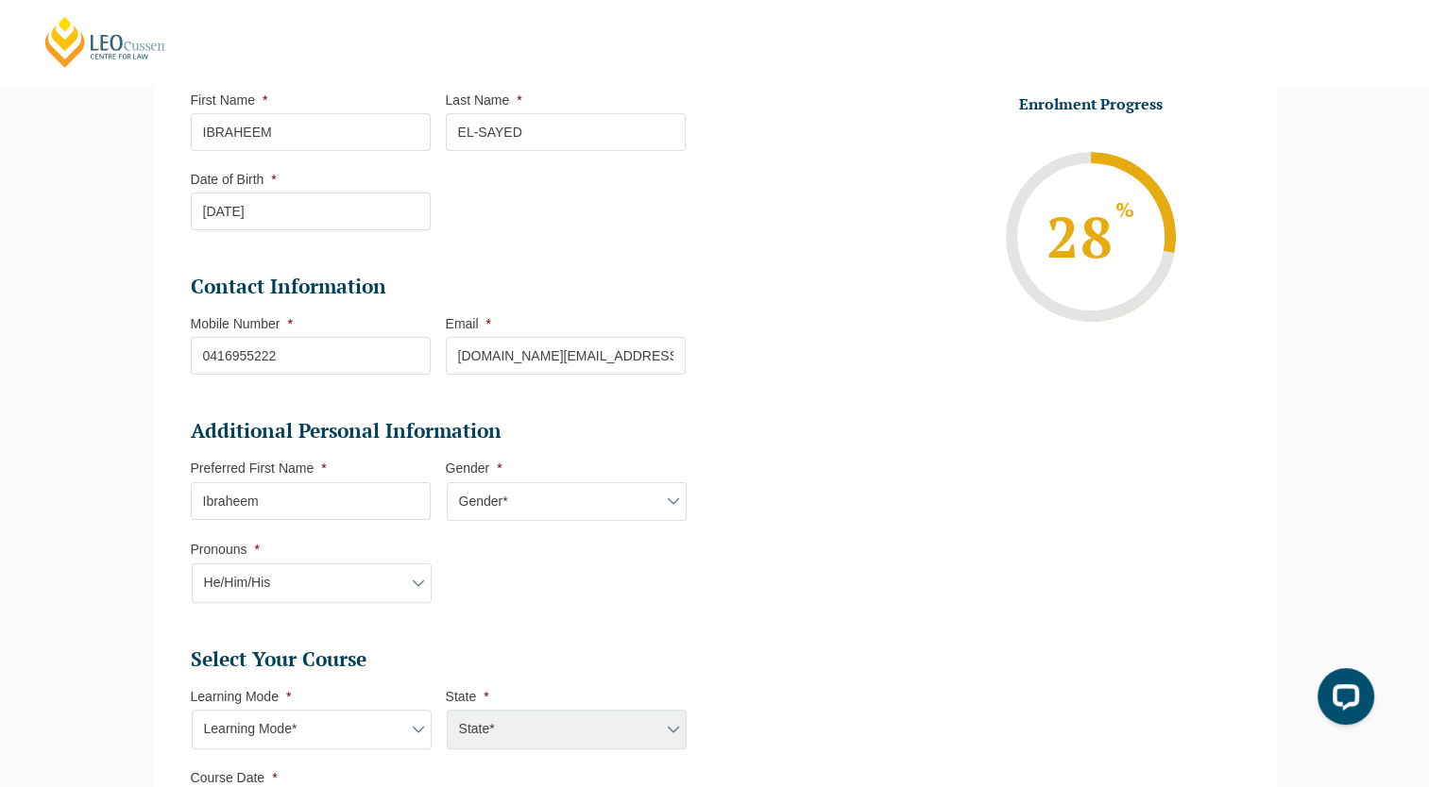
click at [192, 564] on select "Pronouns* She/Her/Hers He/Him/His They/Them/Theirs Other Prefer not to disclose" at bounding box center [312, 584] width 240 height 40
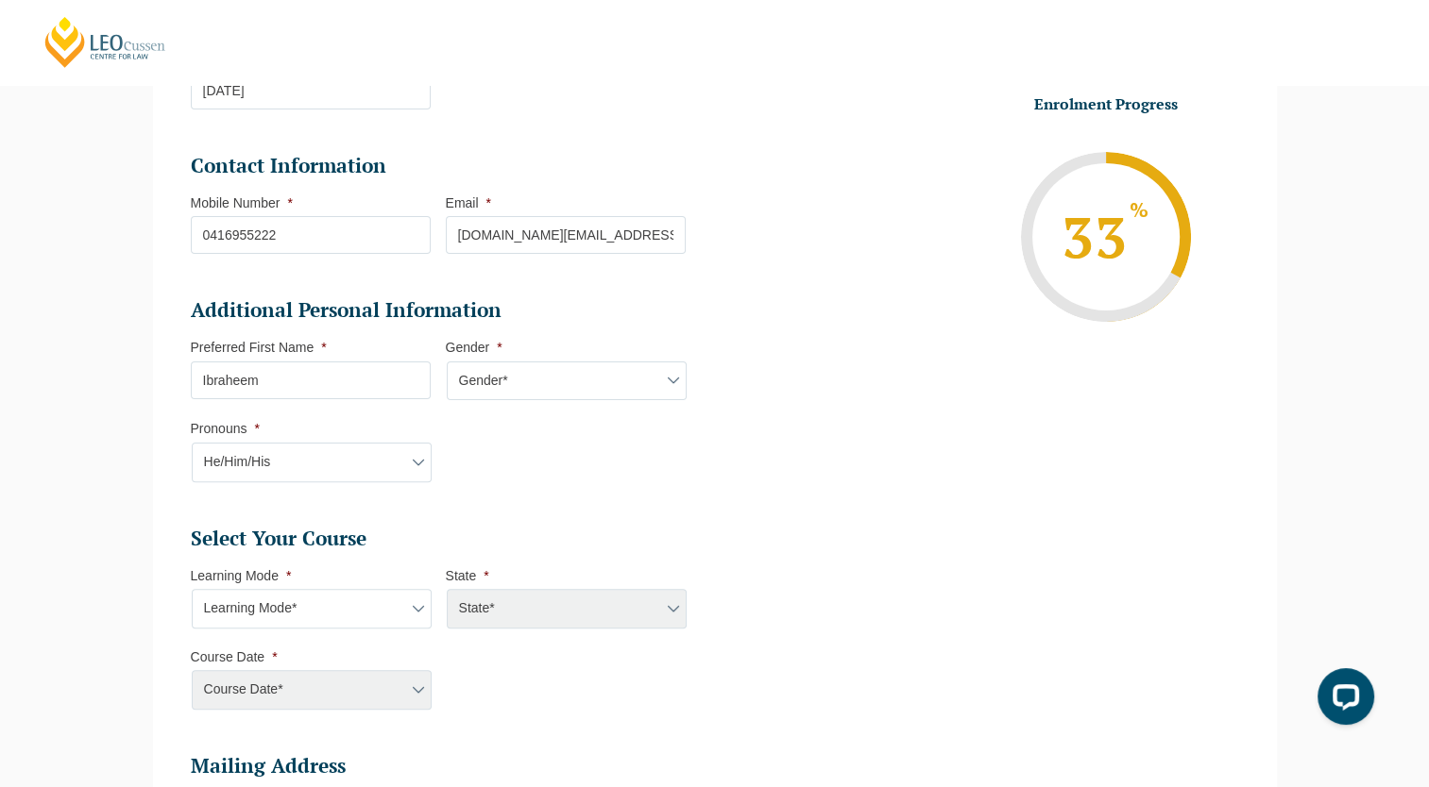
scroll to position [605, 0]
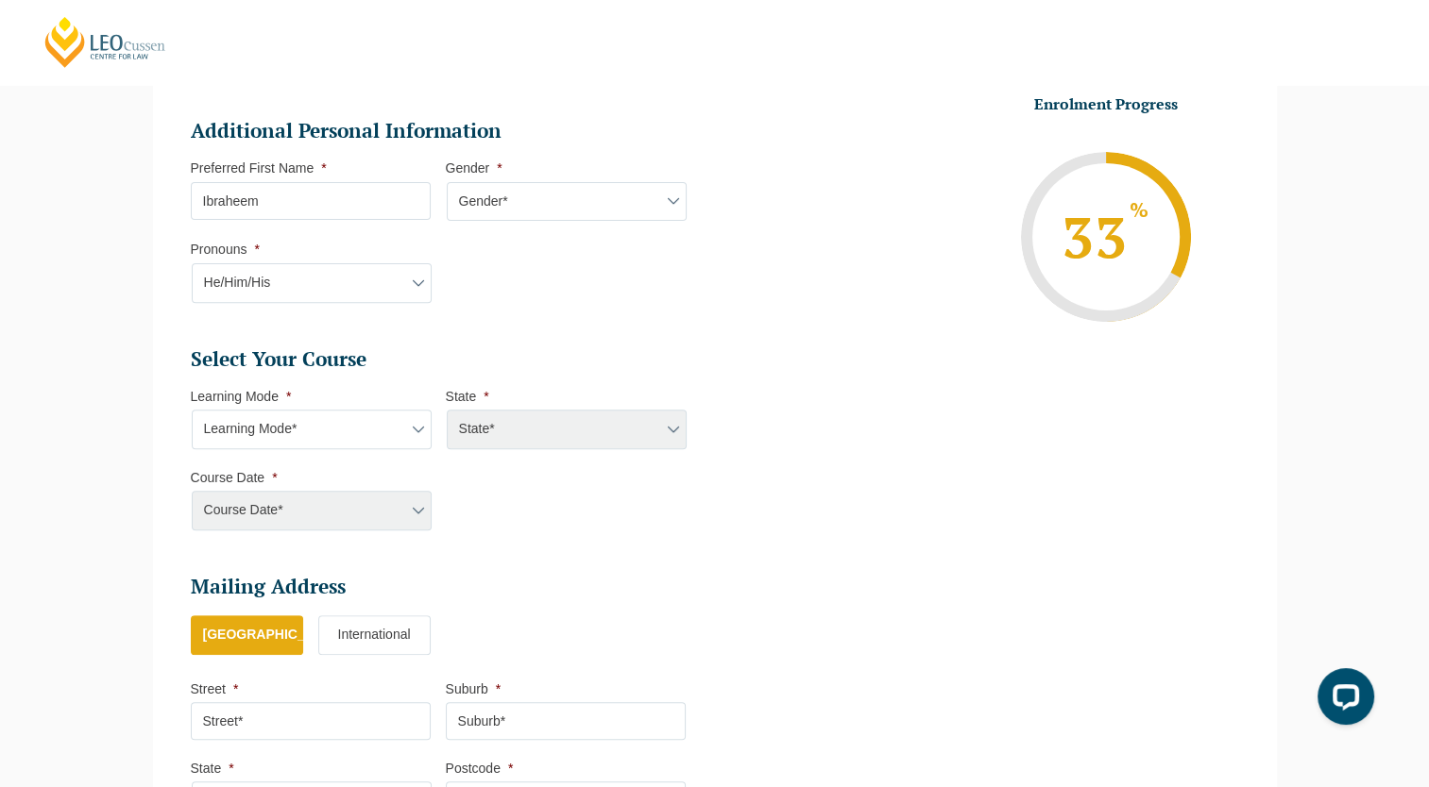
click at [364, 435] on select "Learning Mode* Online Full Time Learning Online Part Time Learning Blended Full…" at bounding box center [312, 430] width 240 height 40
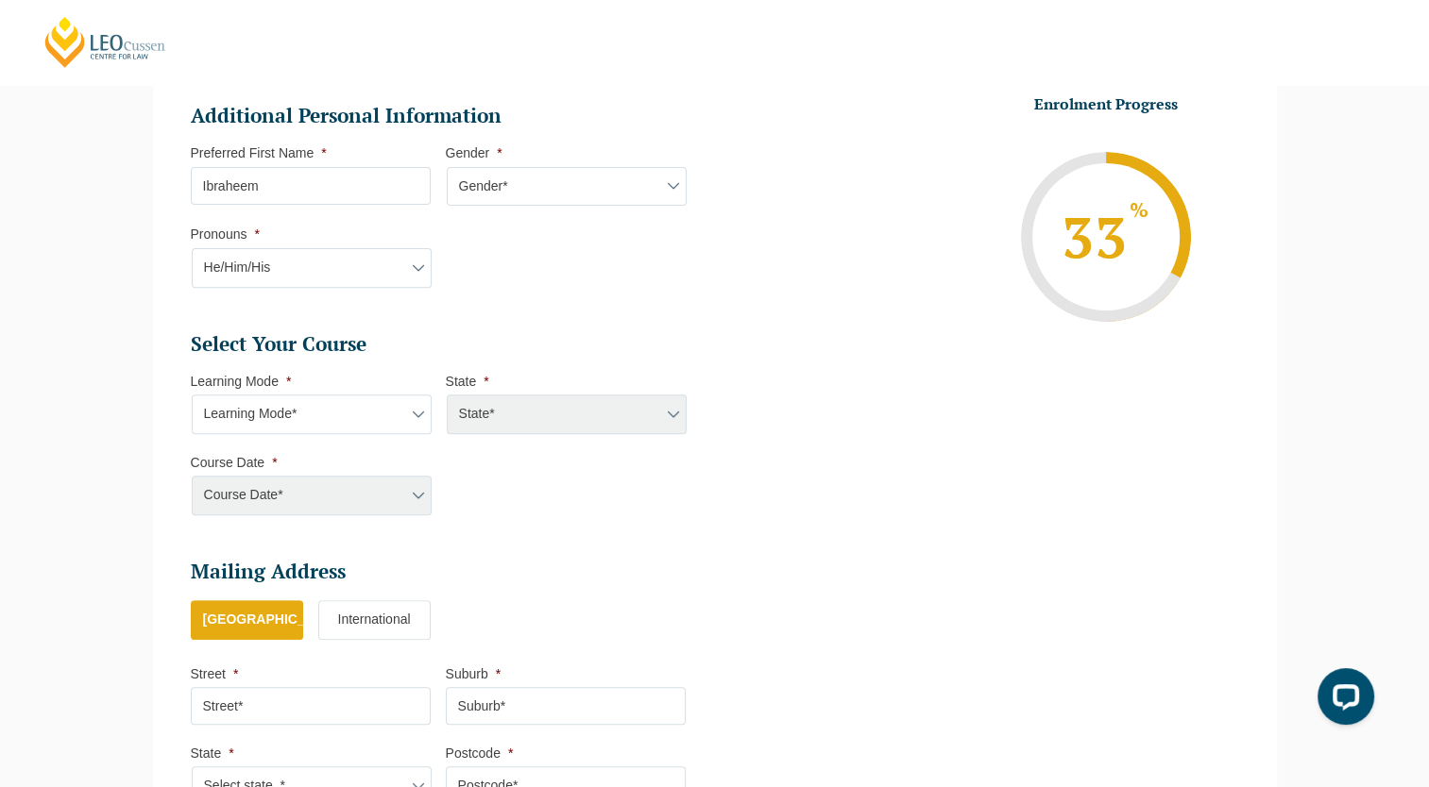
scroll to position [677, 0]
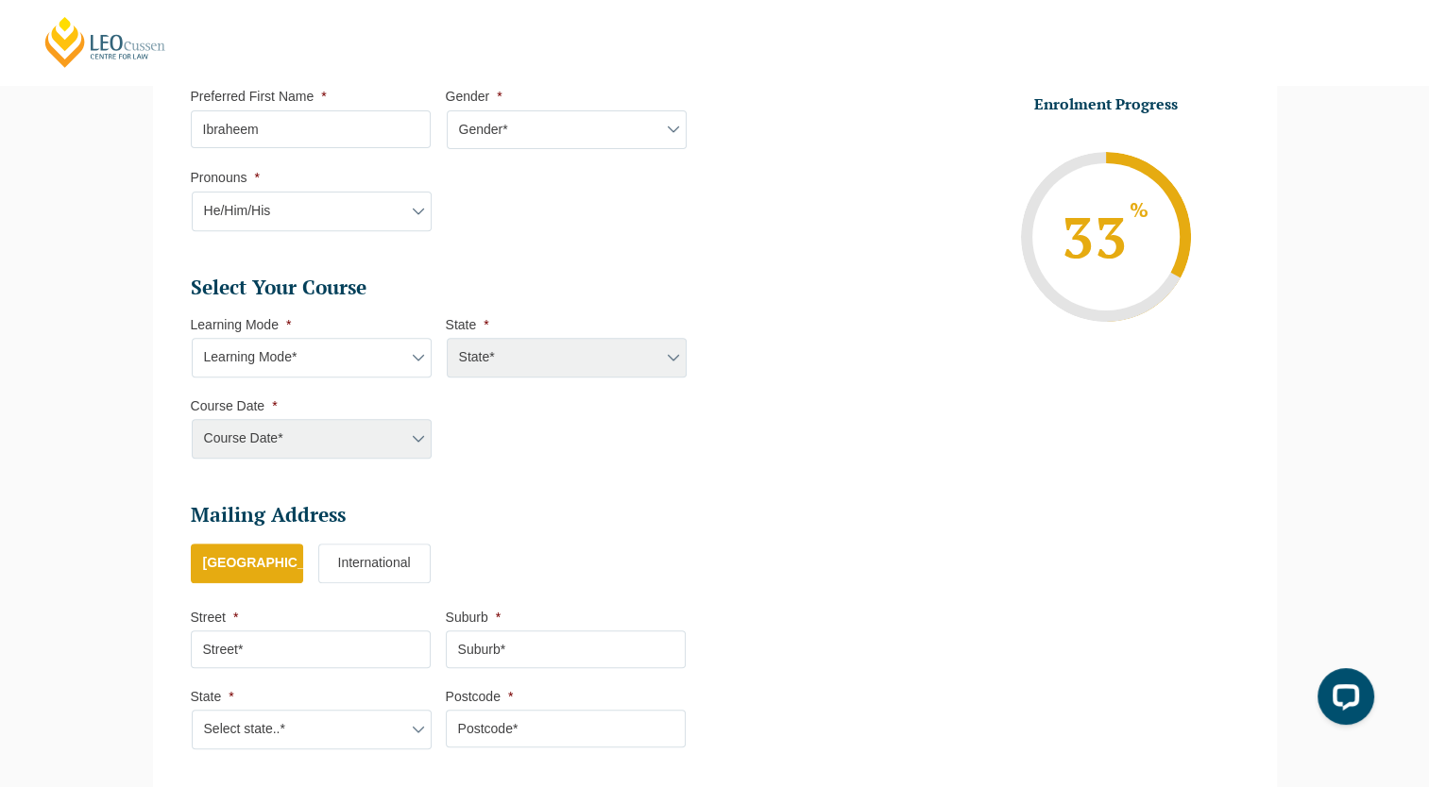
click at [393, 370] on select "Learning Mode* Online Full Time Learning Online Part Time Learning Blended Full…" at bounding box center [312, 358] width 240 height 40
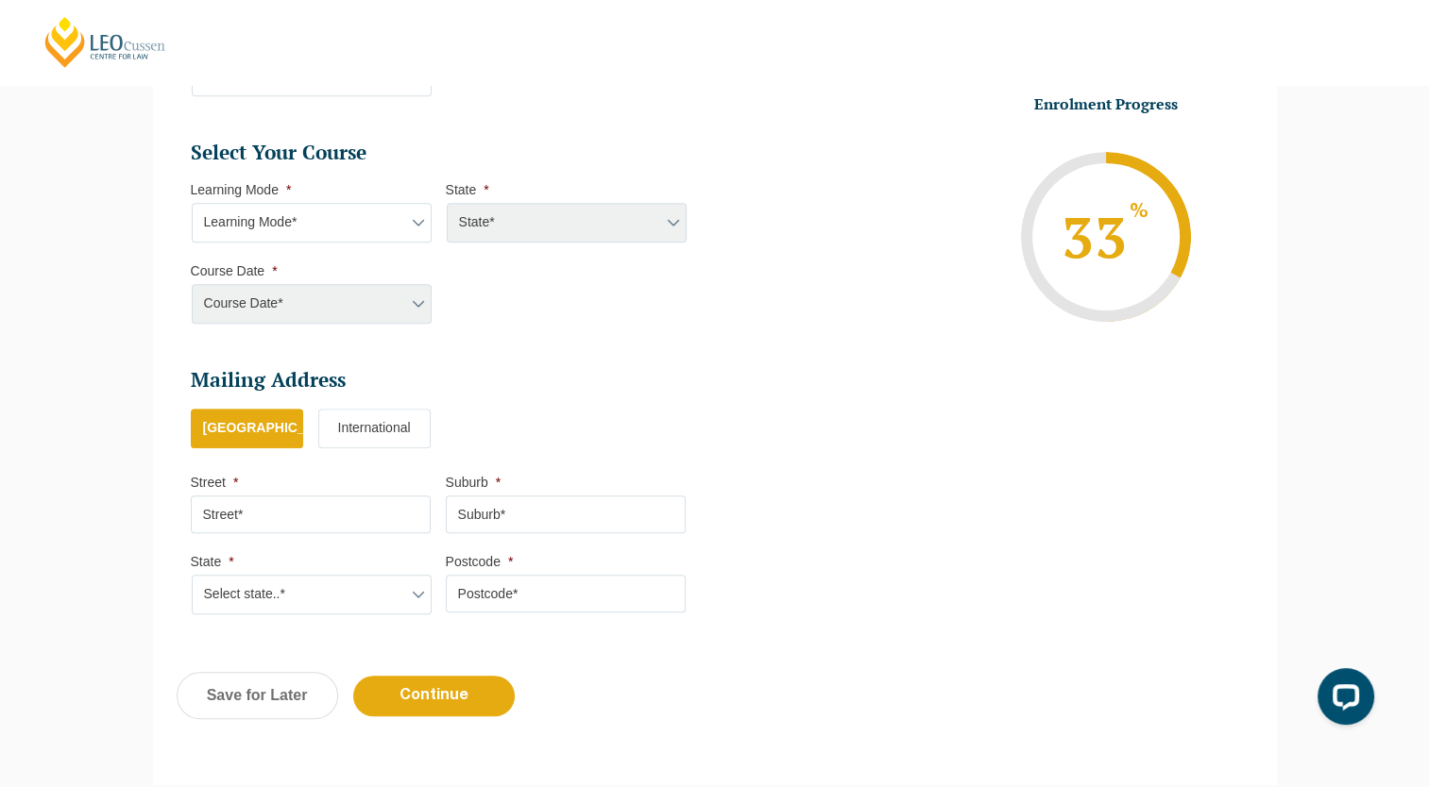
scroll to position [812, 0]
click at [423, 305] on div "Course Date* Maddocks 2024 December 2023 (04-12-2023 to 17-05-2024) May 2023 (2…" at bounding box center [311, 304] width 240 height 40
click at [383, 308] on div "Course Date* Maddocks 2024 December 2023 (04-12-2023 to 17-05-2024) May 2023 (2…" at bounding box center [311, 304] width 240 height 40
click at [386, 199] on li "Learning Mode * Learning Mode* Online Full Time Learning Online Part Time Learn…" at bounding box center [318, 211] width 255 height 61
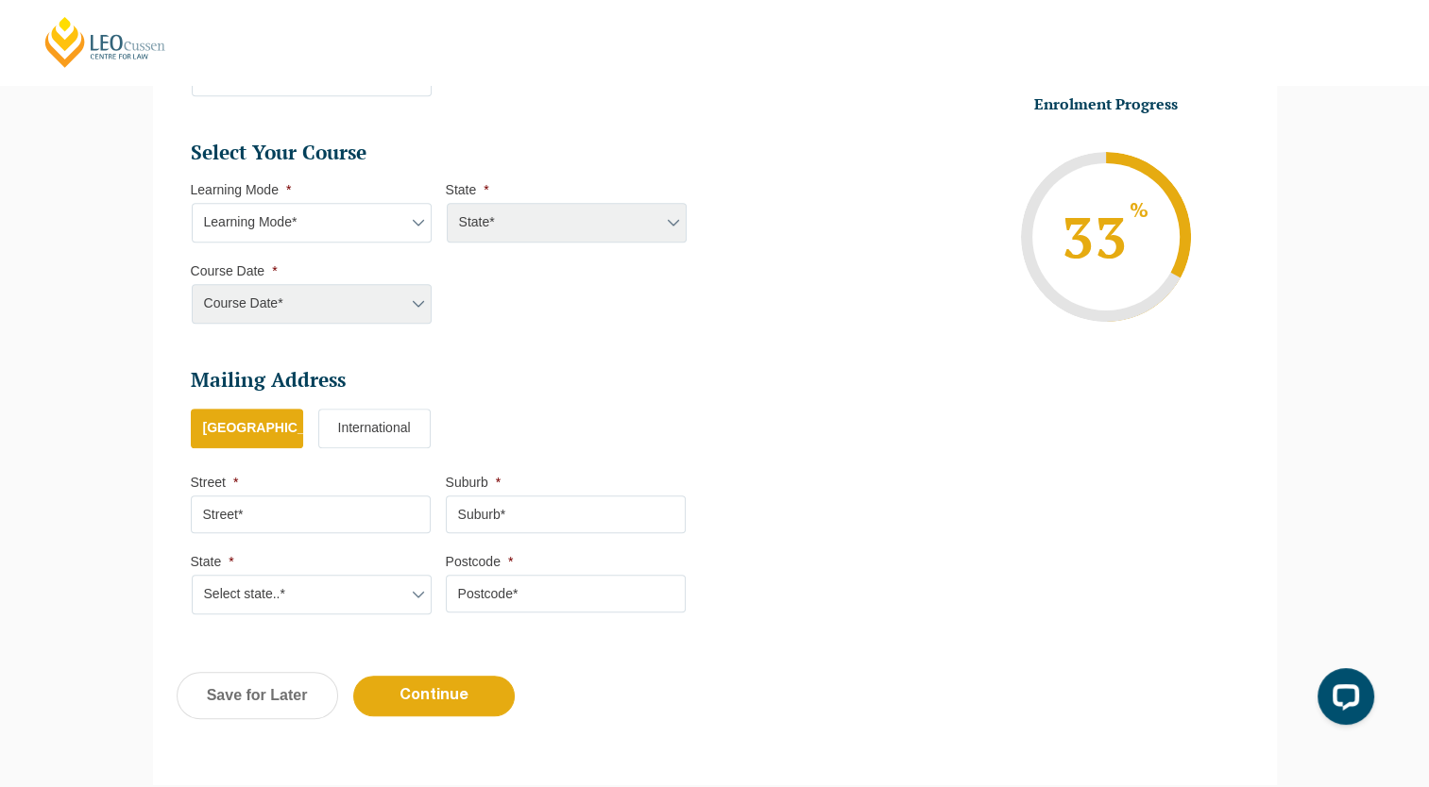
click at [389, 236] on select "Learning Mode* Online Full Time Learning Online Part Time Learning Blended Full…" at bounding box center [312, 223] width 240 height 40
click at [192, 203] on select "Learning Mode* Online Full Time Learning Online Part Time Learning Blended Full…" at bounding box center [312, 223] width 240 height 40
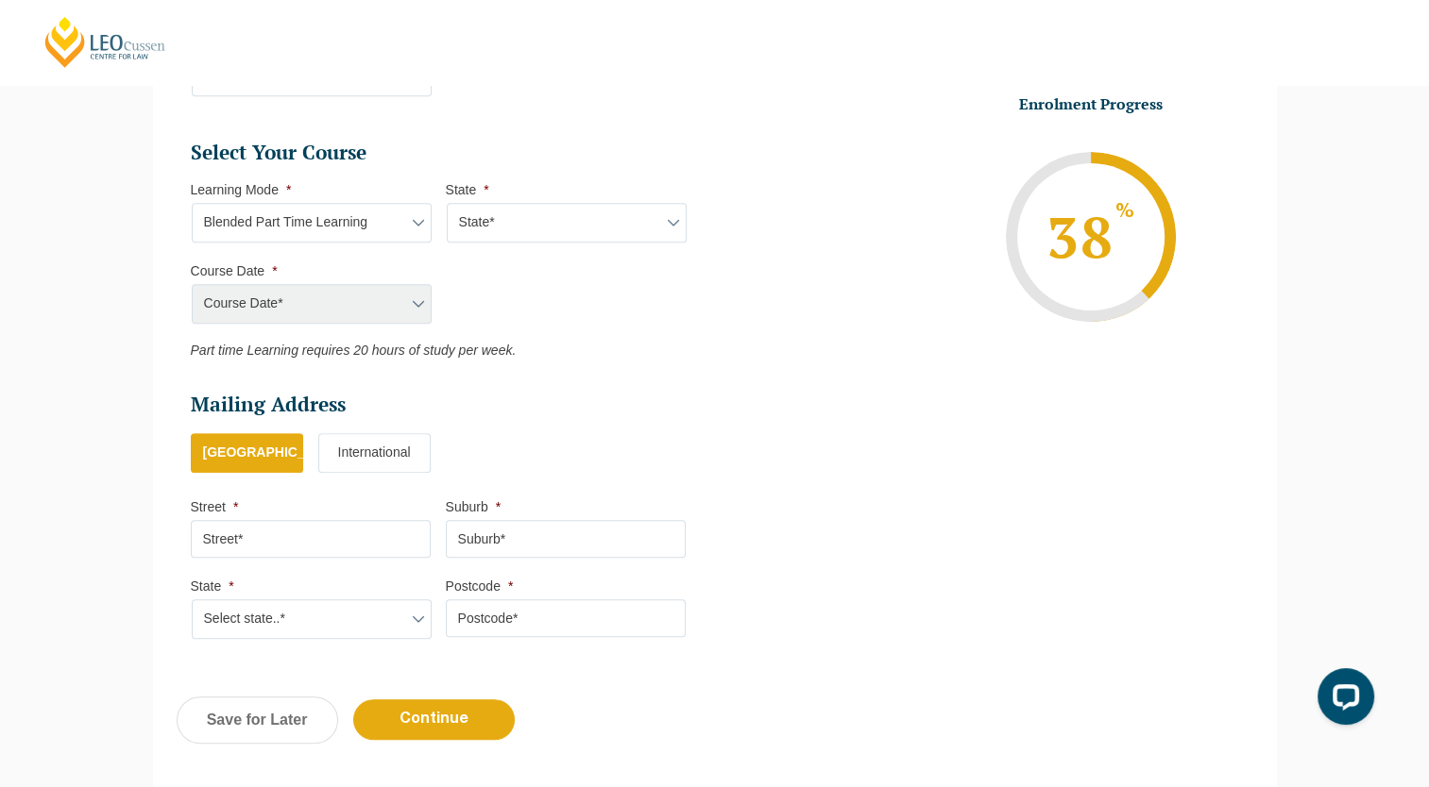
click at [370, 304] on div "Course Date* Maddocks 2024 December 2023 (04-12-2023 to 17-05-2024) May 2023 (2…" at bounding box center [311, 304] width 240 height 40
click at [398, 221] on select "Learning Mode* Online Full Time Learning Online Part Time Learning Blended Full…" at bounding box center [312, 223] width 240 height 40
click at [192, 203] on select "Learning Mode* Online Full Time Learning Online Part Time Learning Blended Full…" at bounding box center [312, 223] width 240 height 40
click at [393, 226] on select "Learning Mode* Online Full Time Learning Online Part Time Learning Blended Full…" at bounding box center [312, 223] width 240 height 40
click at [192, 203] on select "Learning Mode* Online Full Time Learning Online Part Time Learning Blended Full…" at bounding box center [312, 223] width 240 height 40
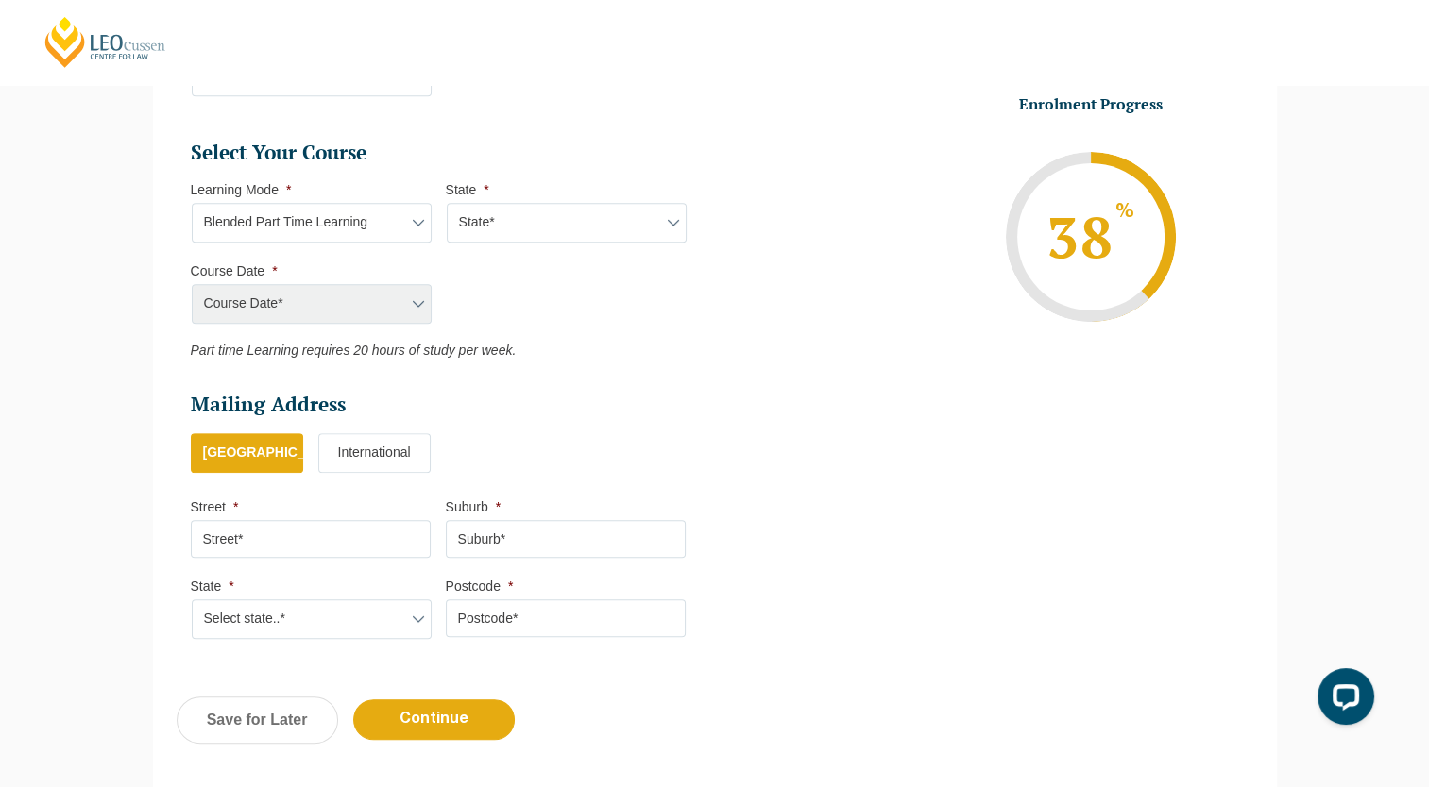
drag, startPoint x: 390, startPoint y: 225, endPoint x: 365, endPoint y: 298, distance: 77.6
click at [365, 298] on ul "Select Your Course This field is hidden when viewing the form Only for Flinder …" at bounding box center [446, 249] width 510 height 219
click at [192, 203] on select "Learning Mode* Online Full Time Learning Online Part Time Learning Blended Full…" at bounding box center [312, 223] width 240 height 40
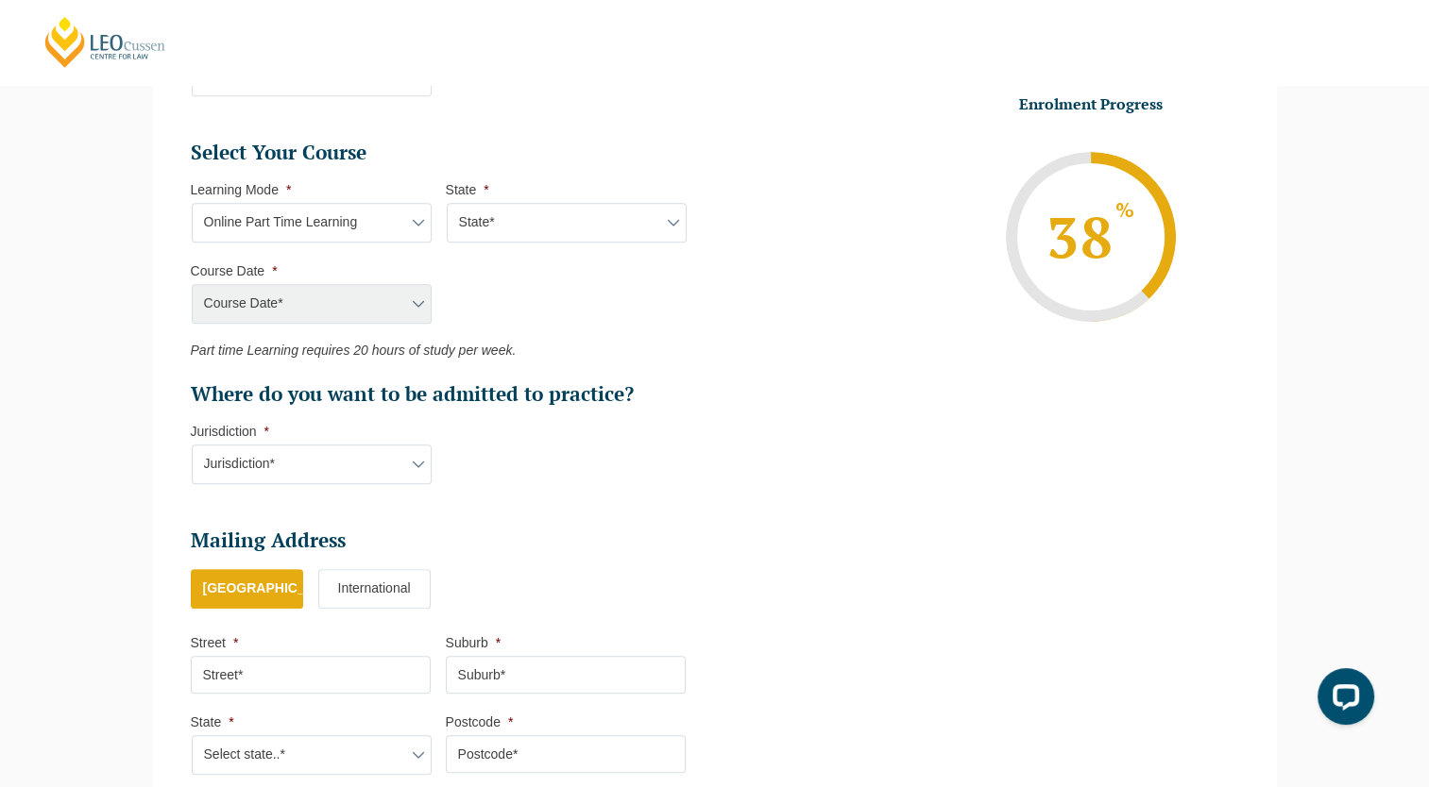
click at [385, 242] on select "Learning Mode* Online Full Time Learning Online Part Time Learning Blended Full…" at bounding box center [312, 223] width 240 height 40
select select "Blended Part Time Learning"
click at [192, 203] on select "Learning Mode* Online Full Time Learning Online Part Time Learning Blended Full…" at bounding box center [312, 223] width 240 height 40
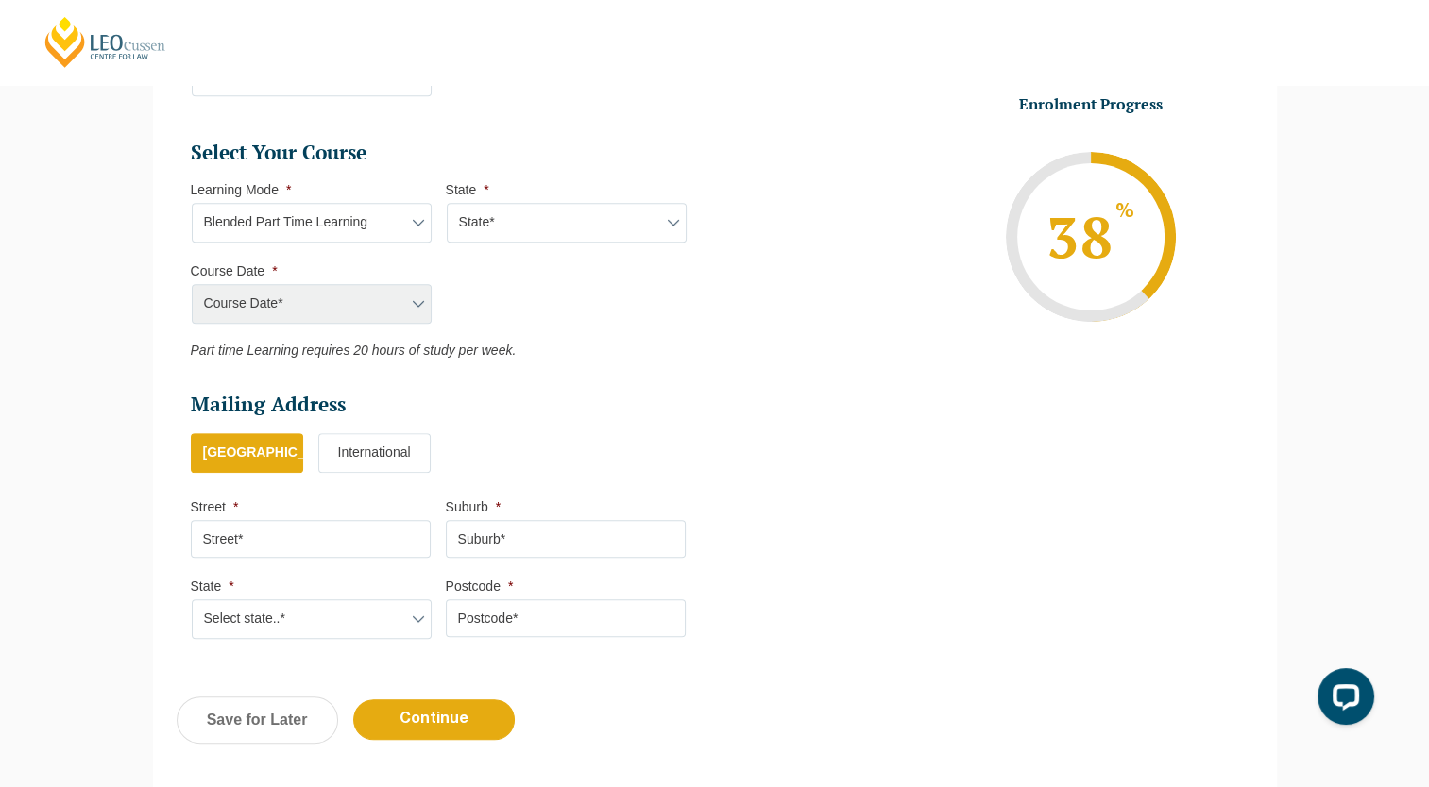
click at [517, 240] on select "State* ACT/NSW QLD VIC WA" at bounding box center [567, 223] width 240 height 40
select select "VIC"
click at [447, 203] on select "State* ACT/NSW QLD VIC WA" at bounding box center [567, 223] width 240 height 40
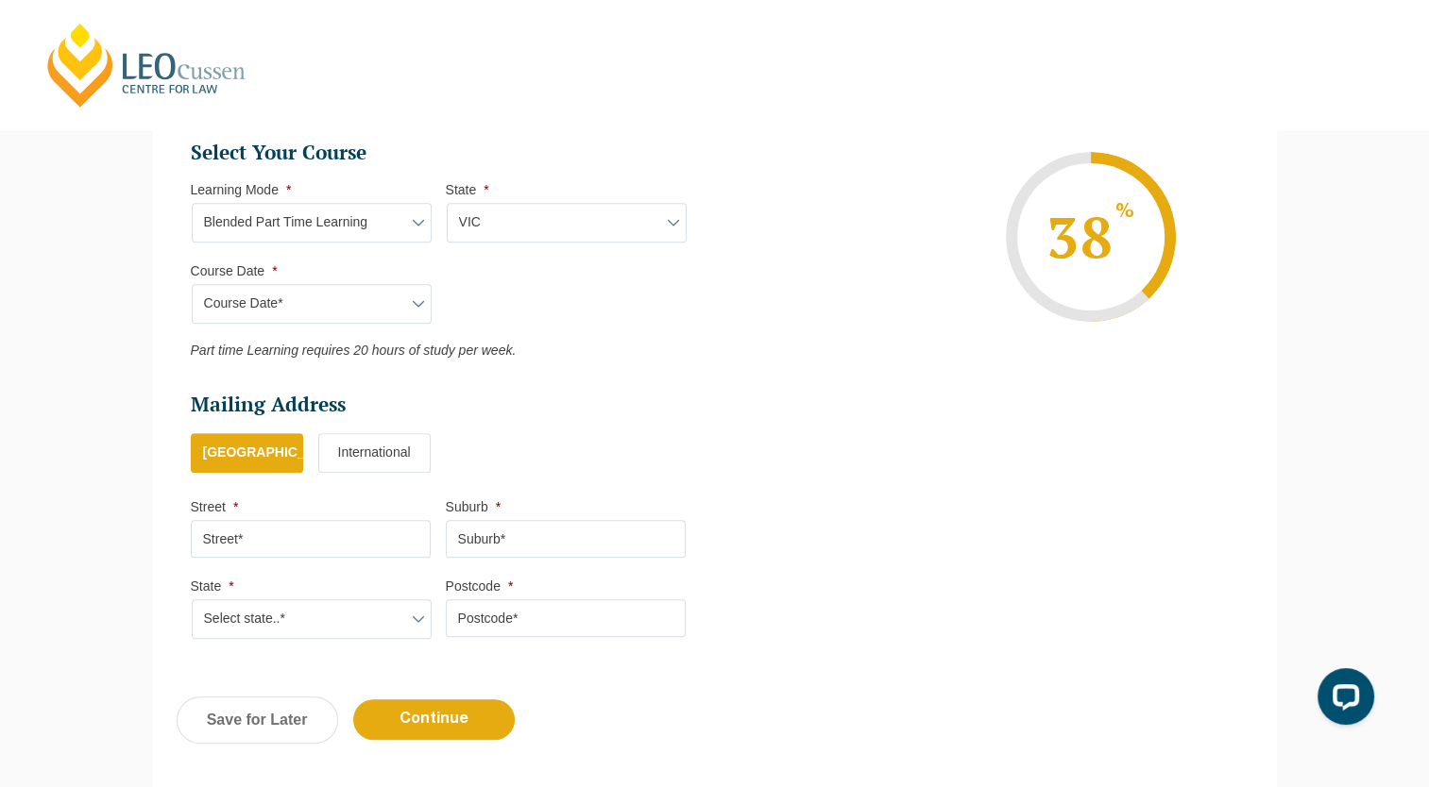
click at [415, 301] on select "Course Date* January 2026 (27-Jan-2026 to 21-Aug-2026) March 2026 (30-Mar-2026 …" at bounding box center [312, 304] width 240 height 40
select select "March 2026 (30-Mar-2026 to 23-Oct-2026)"
click at [192, 284] on select "Course Date* January 2026 (27-Jan-2026 to 21-Aug-2026) March 2026 (30-Mar-2026 …" at bounding box center [312, 304] width 240 height 40
type input "Intake 05 March 2026 PT"
type input "Practical Legal Training (VIC)"
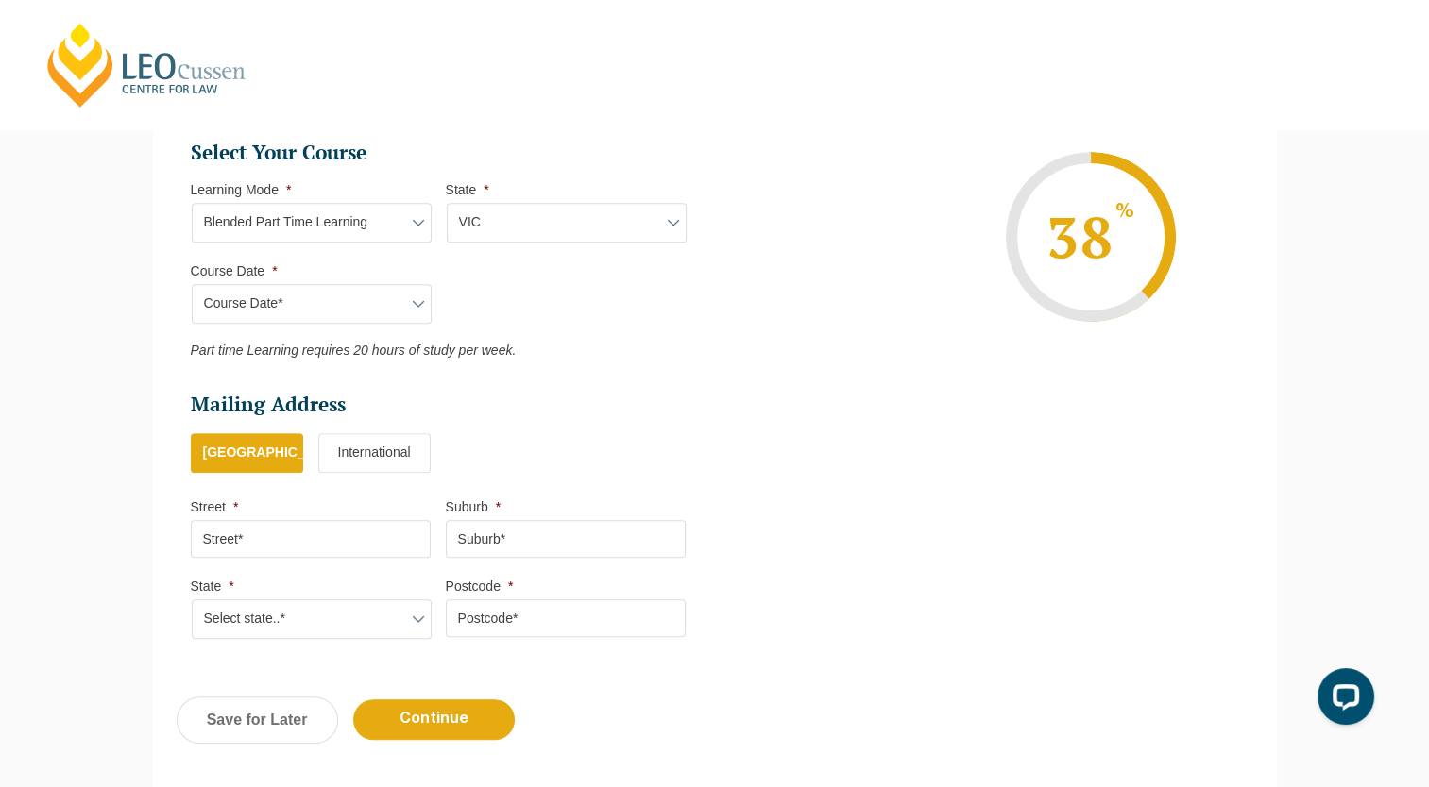
select select "VIC PLT (MAR) 2026 Part Time Blended"
click at [415, 318] on select "Course Date* January 2026 (27-Jan-2026 to 21-Aug-2026) March 2026 (30-Mar-2026 …" at bounding box center [312, 304] width 240 height 40
click at [653, 345] on p "Part time Learning requires 20 hours of study per week." at bounding box center [438, 351] width 495 height 15
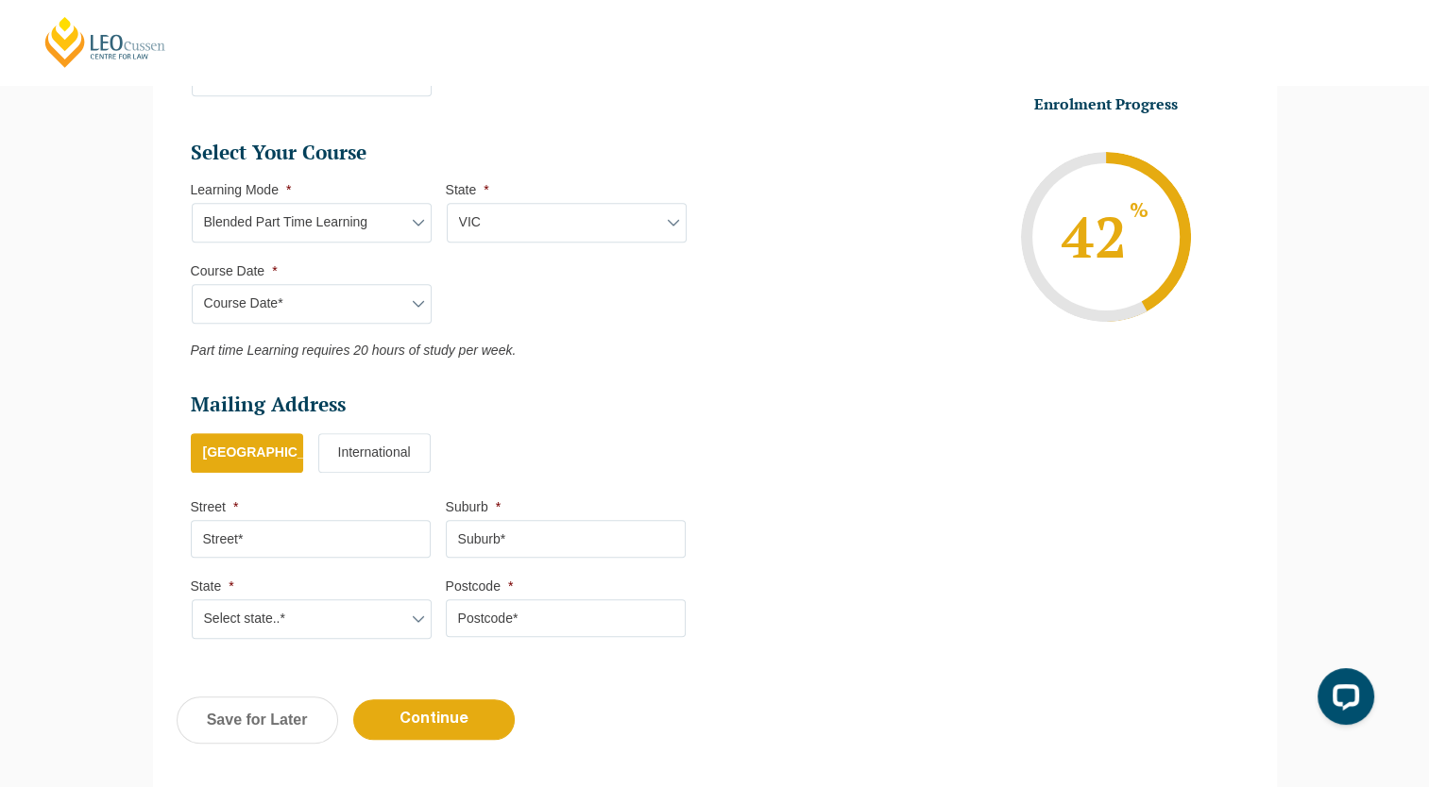
scroll to position [1046, 0]
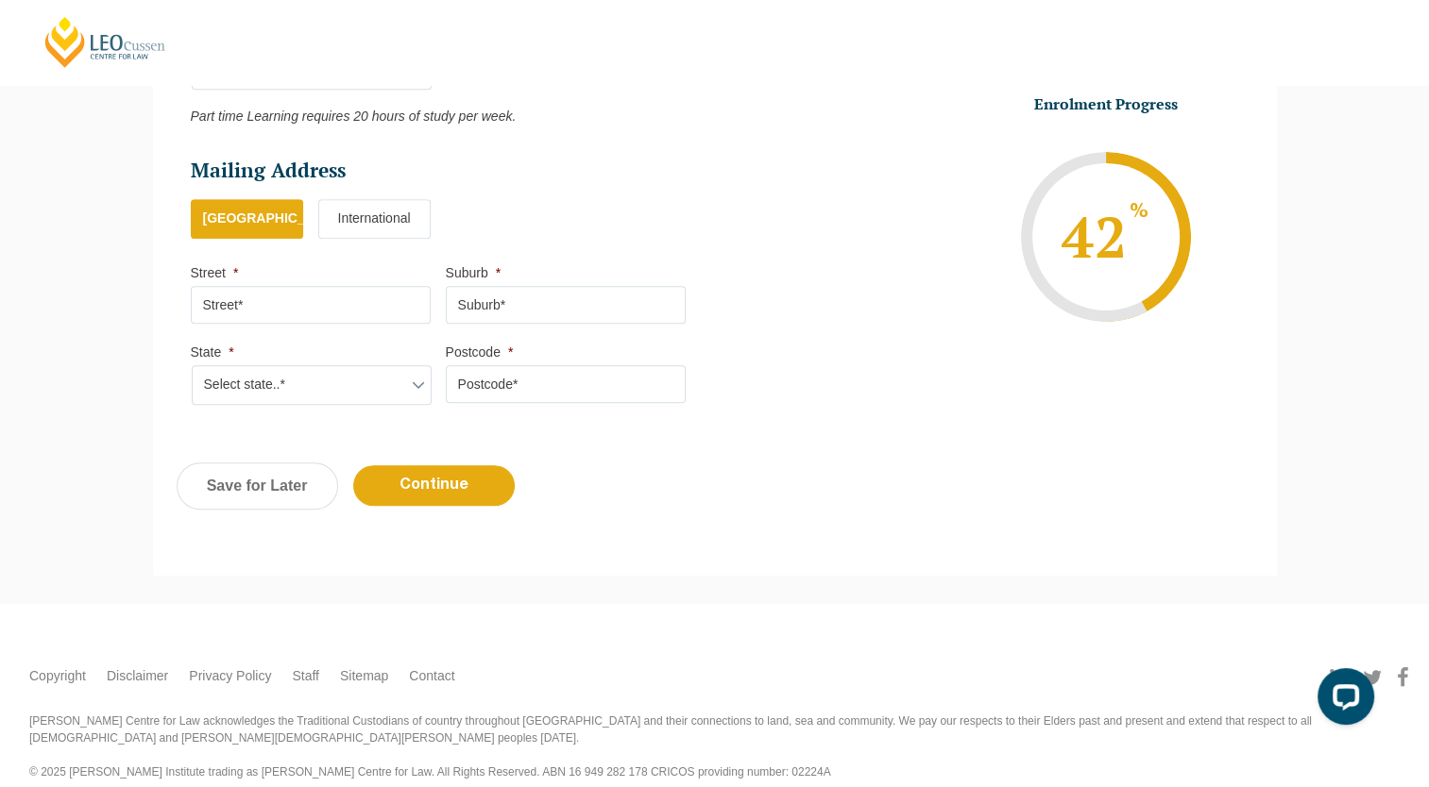
click at [359, 298] on input "Street *" at bounding box center [311, 305] width 240 height 38
type input "26 Hatfield Drive Mernda"
type input "MELBOURNE"
select select "VIC"
type input "3000"
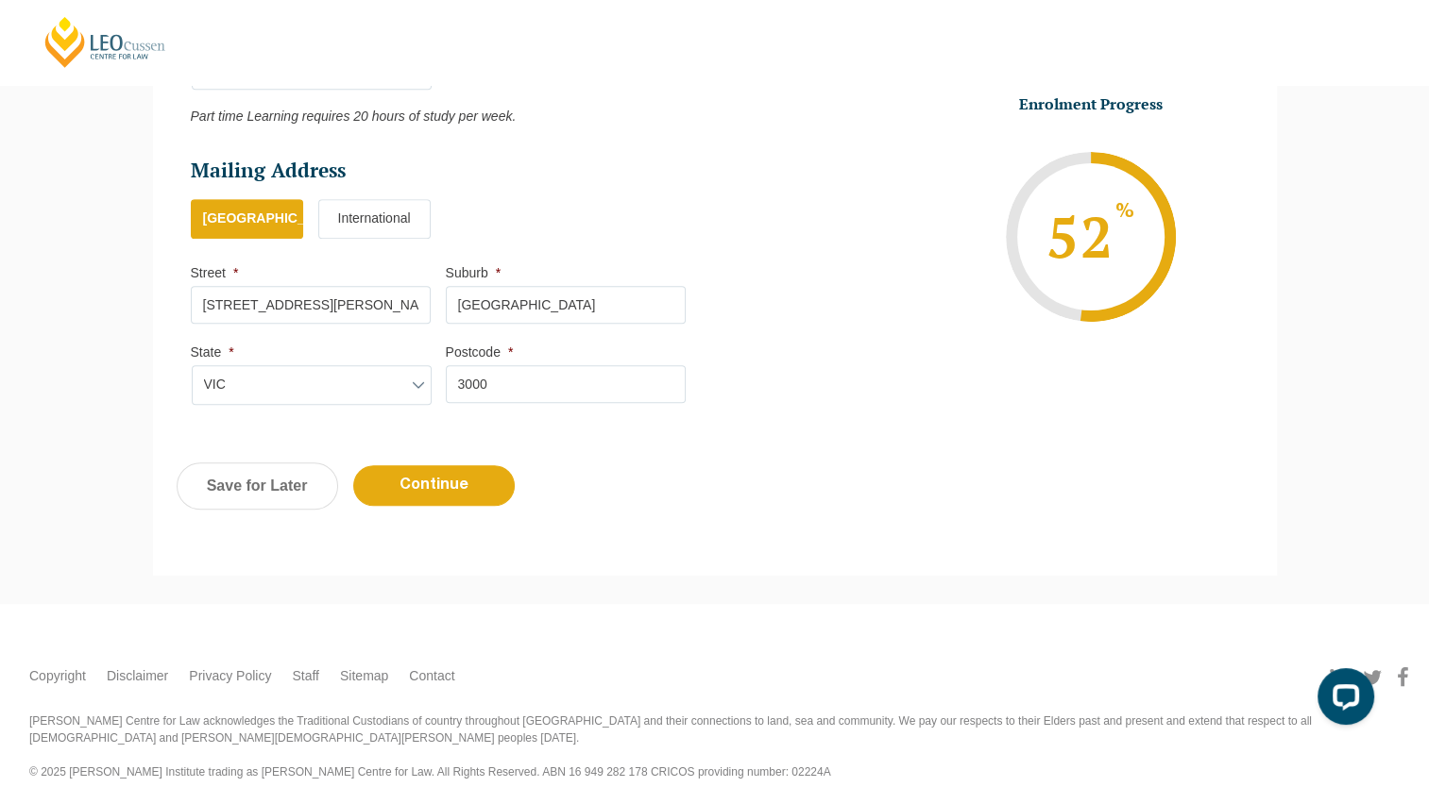
click at [502, 296] on input "MELBOURNE" at bounding box center [566, 305] width 240 height 38
type input "mernda"
click at [340, 298] on input "26 Hatfield Drive Mernda" at bounding box center [311, 305] width 240 height 38
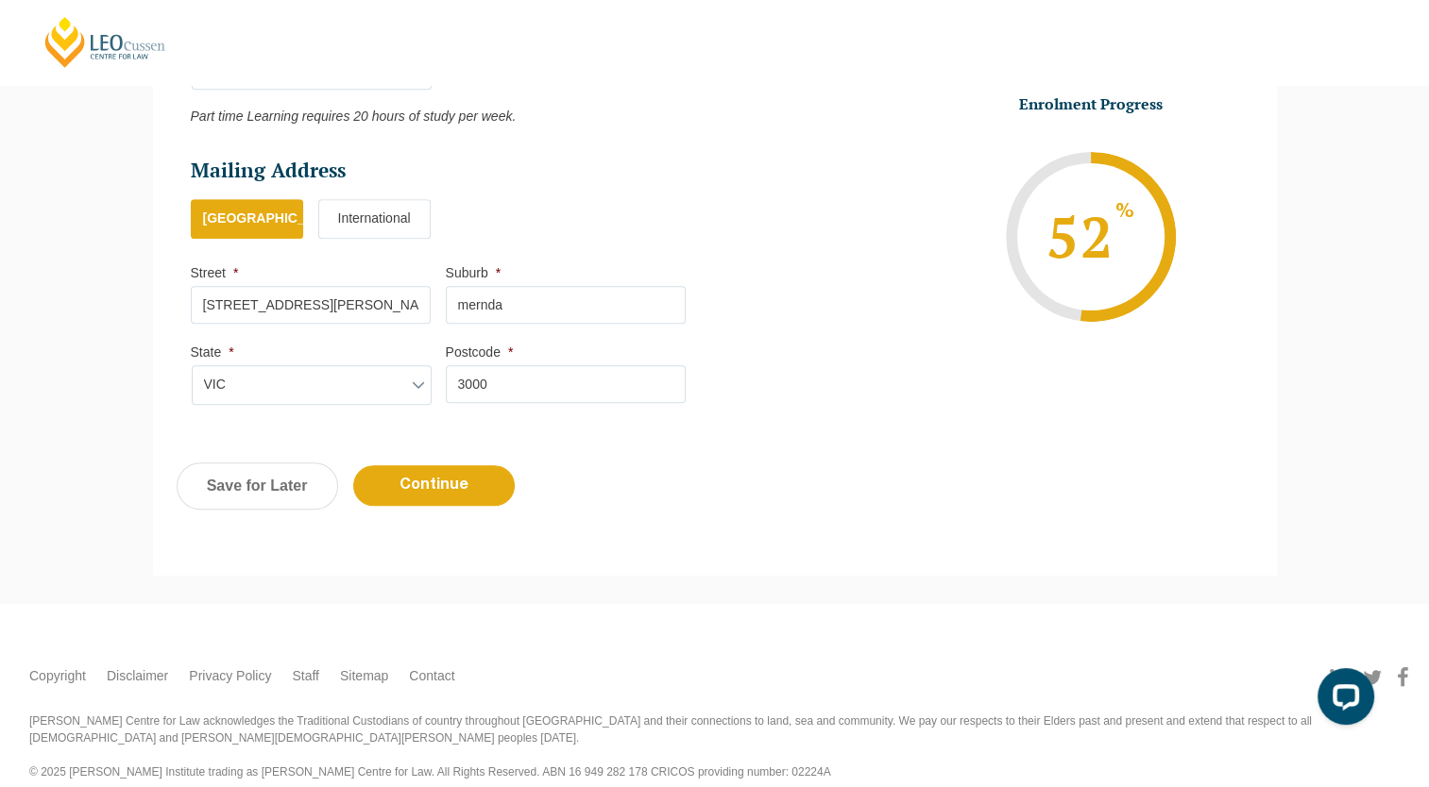
type input "26 Hatfield Drive"
click at [539, 402] on input "3000" at bounding box center [566, 384] width 240 height 38
type input "3754"
click at [431, 472] on input "Continue" at bounding box center [433, 486] width 161 height 41
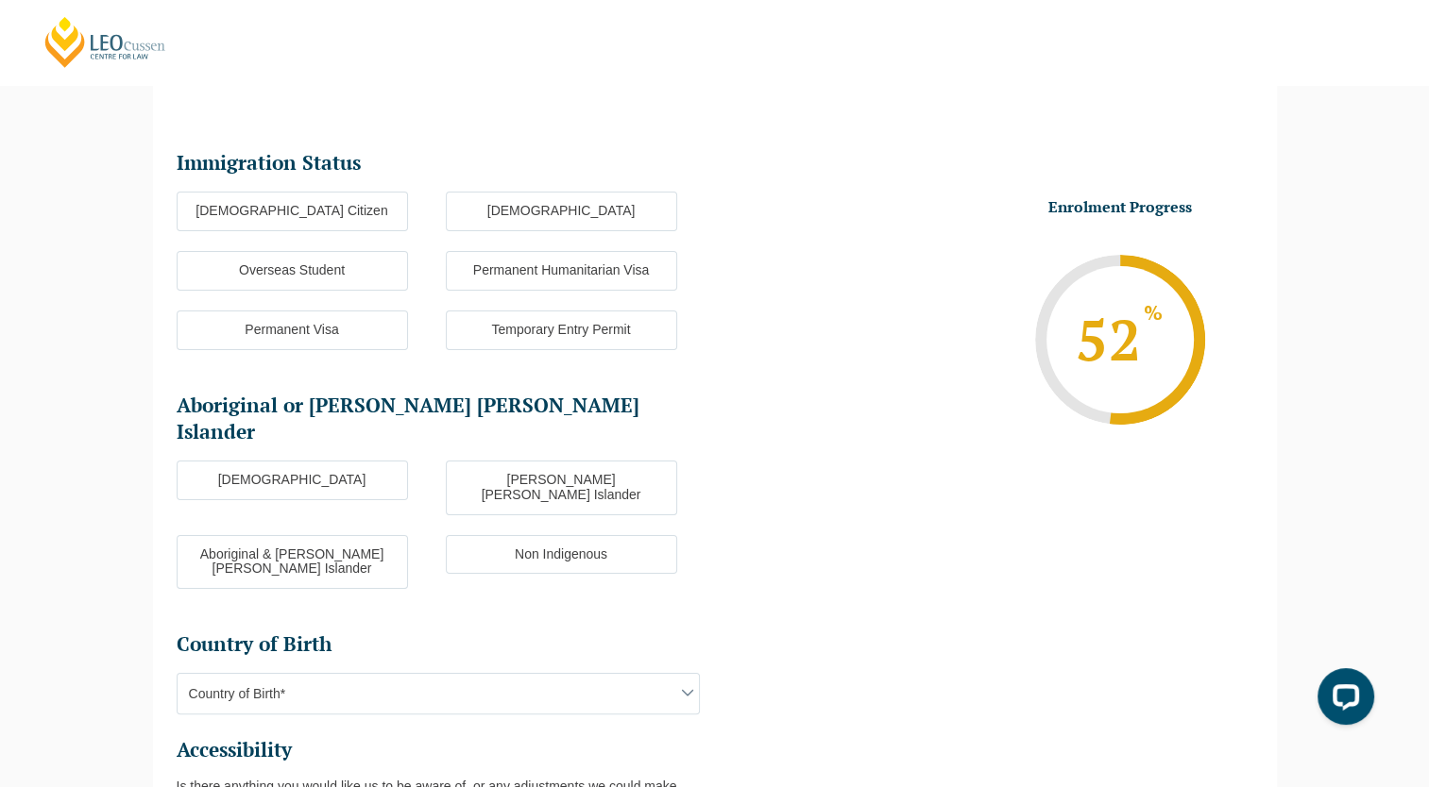
scroll to position [212, 0]
click at [302, 217] on label "Australian Citizen" at bounding box center [292, 214] width 231 height 40
click at [0, 0] on input "Australian Citizen" at bounding box center [0, 0] width 0 height 0
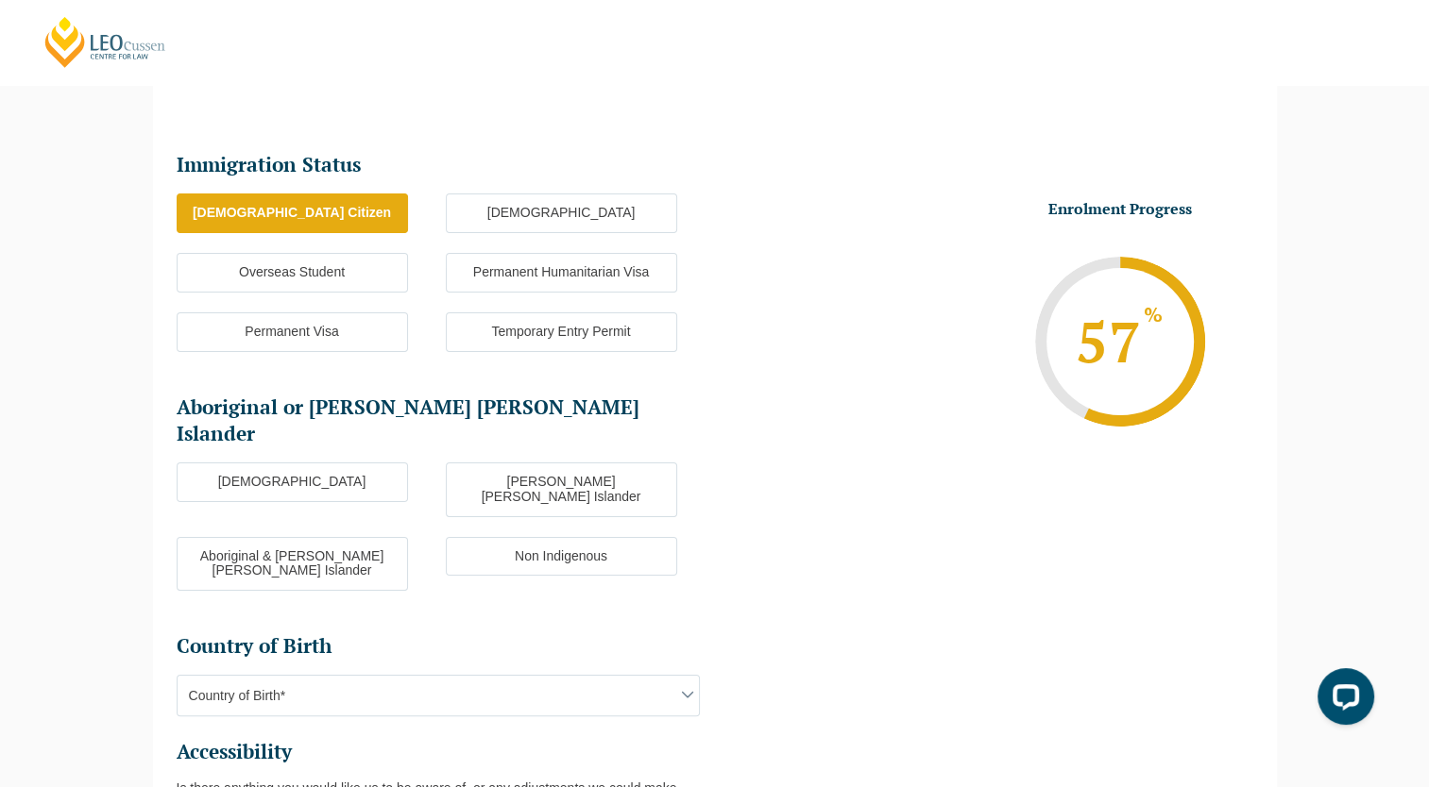
click at [493, 537] on label "Non Indigenous" at bounding box center [561, 557] width 231 height 40
click at [0, 0] on input "Non Indigenous" at bounding box center [0, 0] width 0 height 0
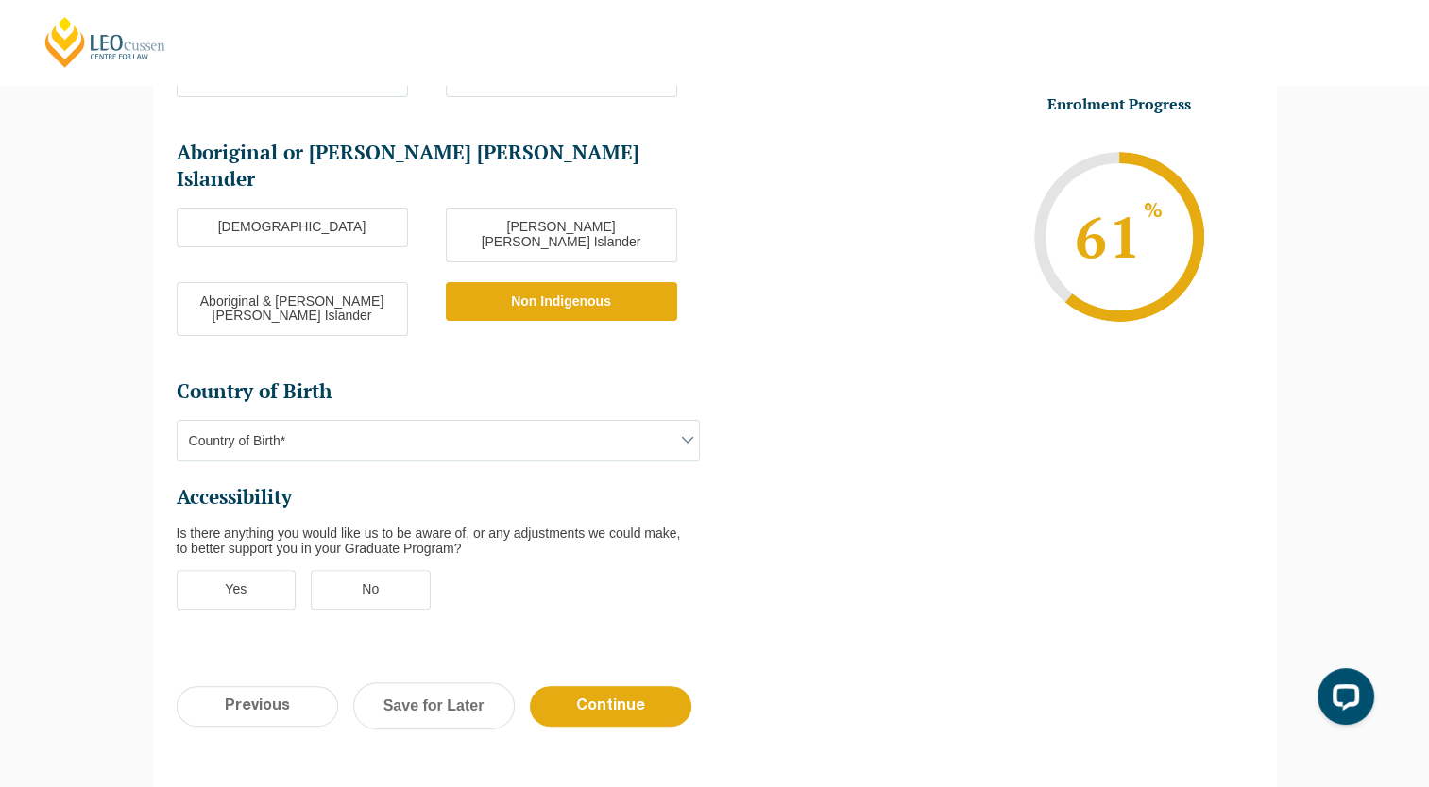
scroll to position [525, 0]
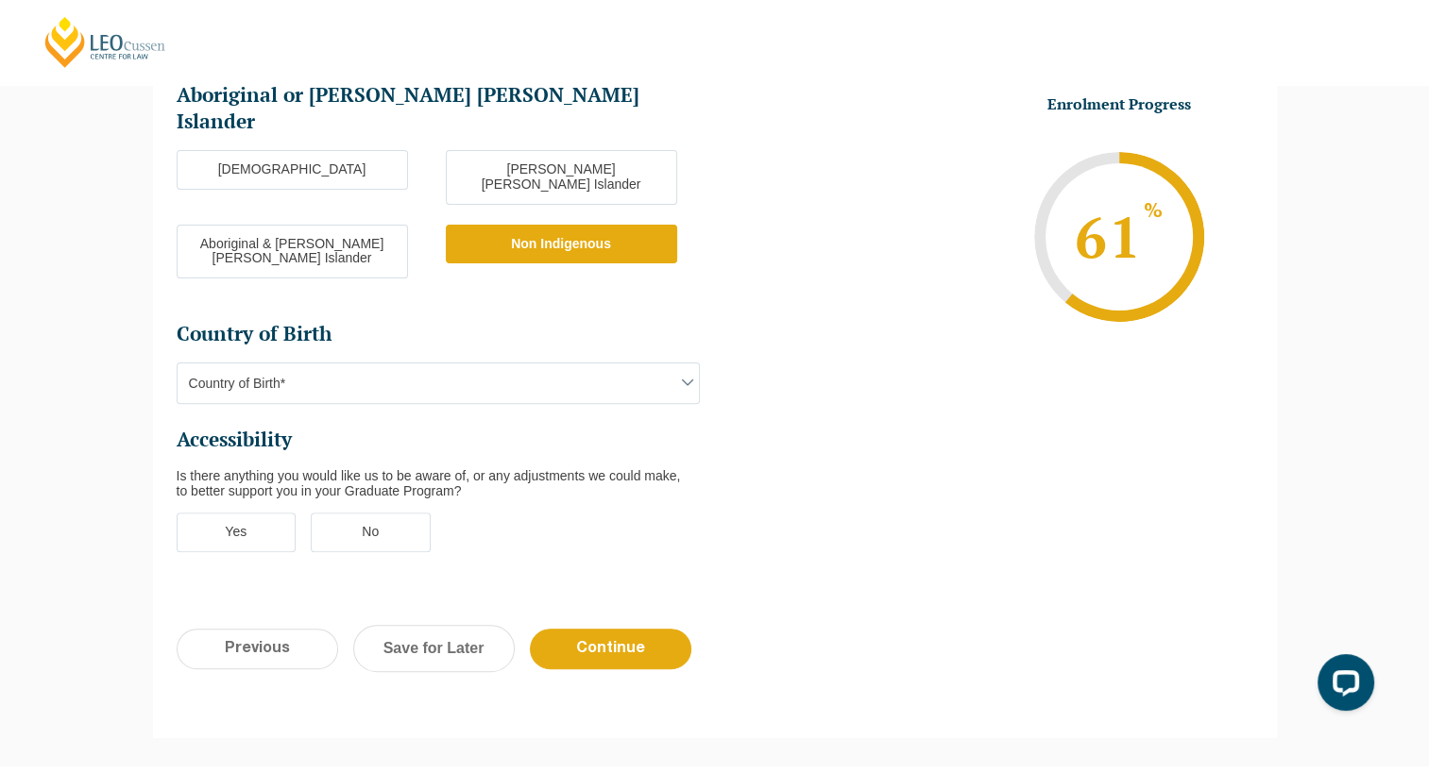
click at [610, 364] on span "Country of Birth*" at bounding box center [438, 384] width 521 height 40
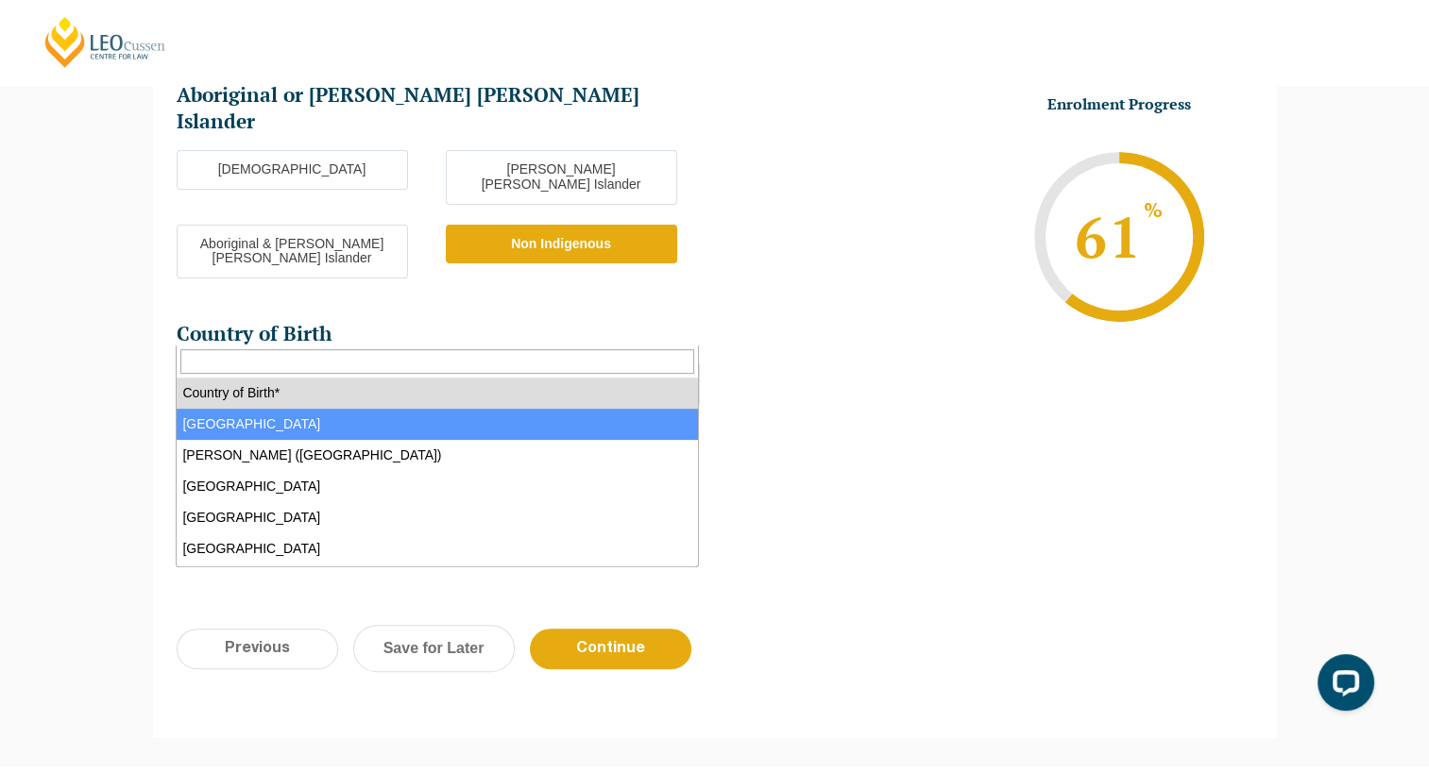
select select "Australia 1101"
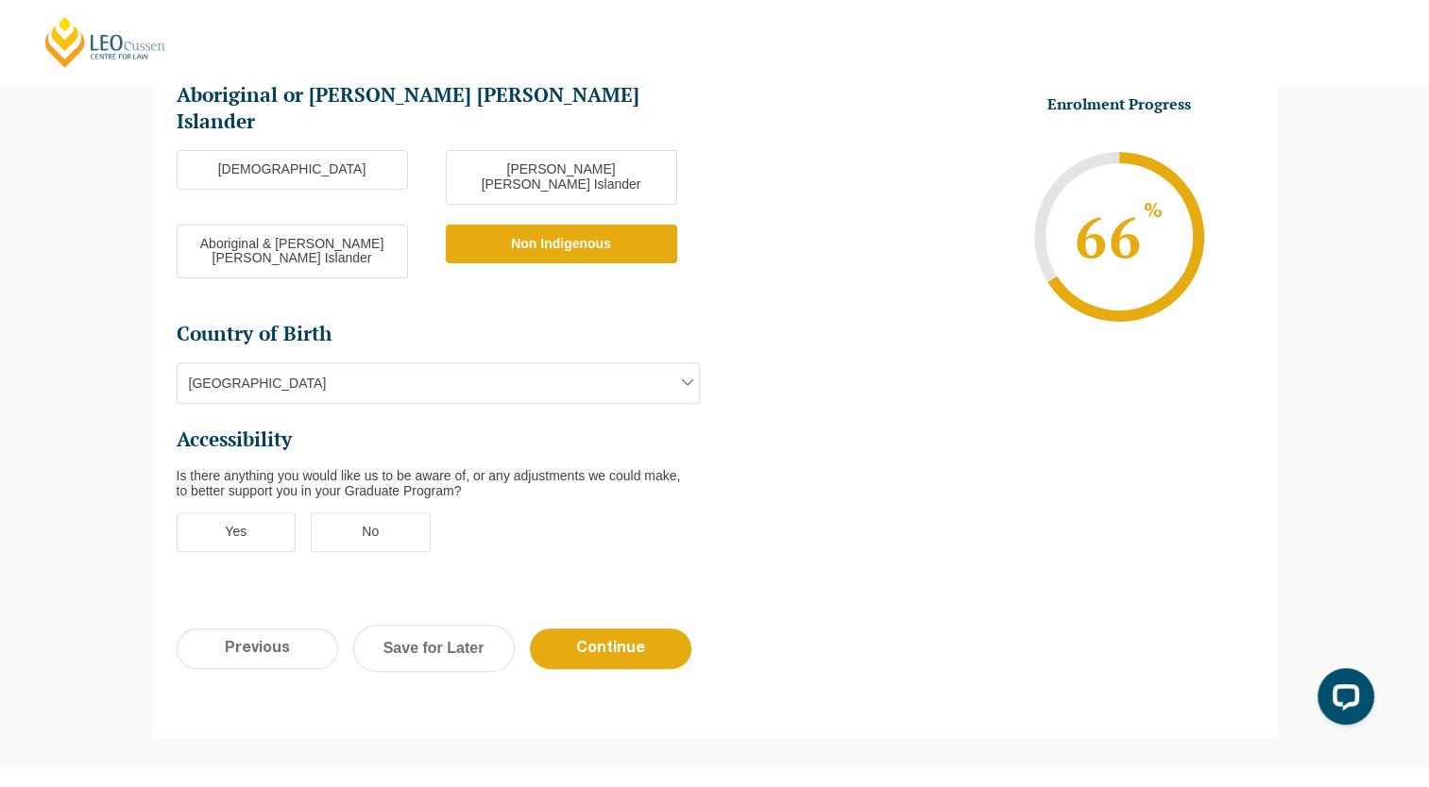
click at [385, 513] on label "No" at bounding box center [371, 533] width 120 height 40
click at [0, 0] on input "No" at bounding box center [0, 0] width 0 height 0
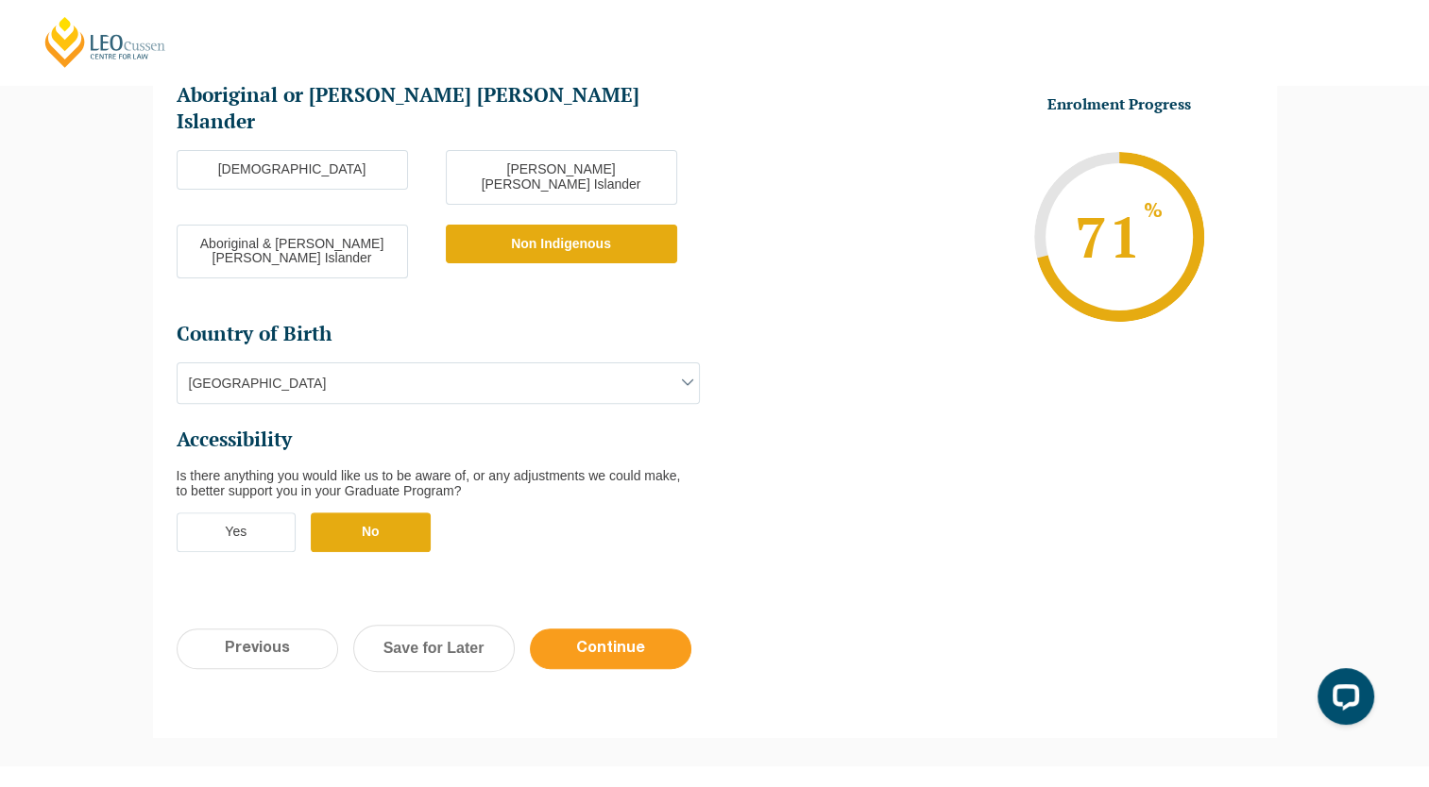
click at [593, 629] on input "Continue" at bounding box center [610, 649] width 161 height 41
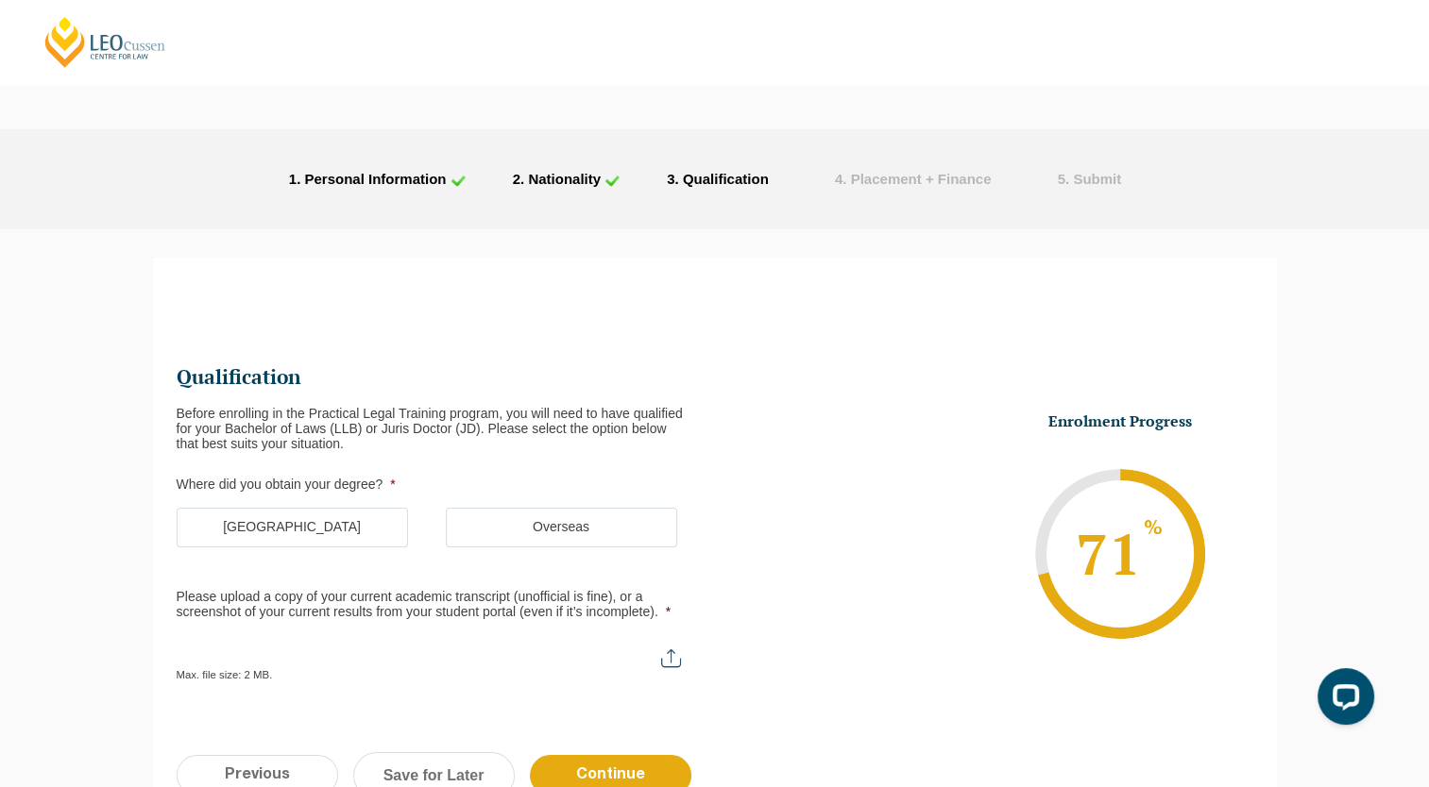
scroll to position [110, 0]
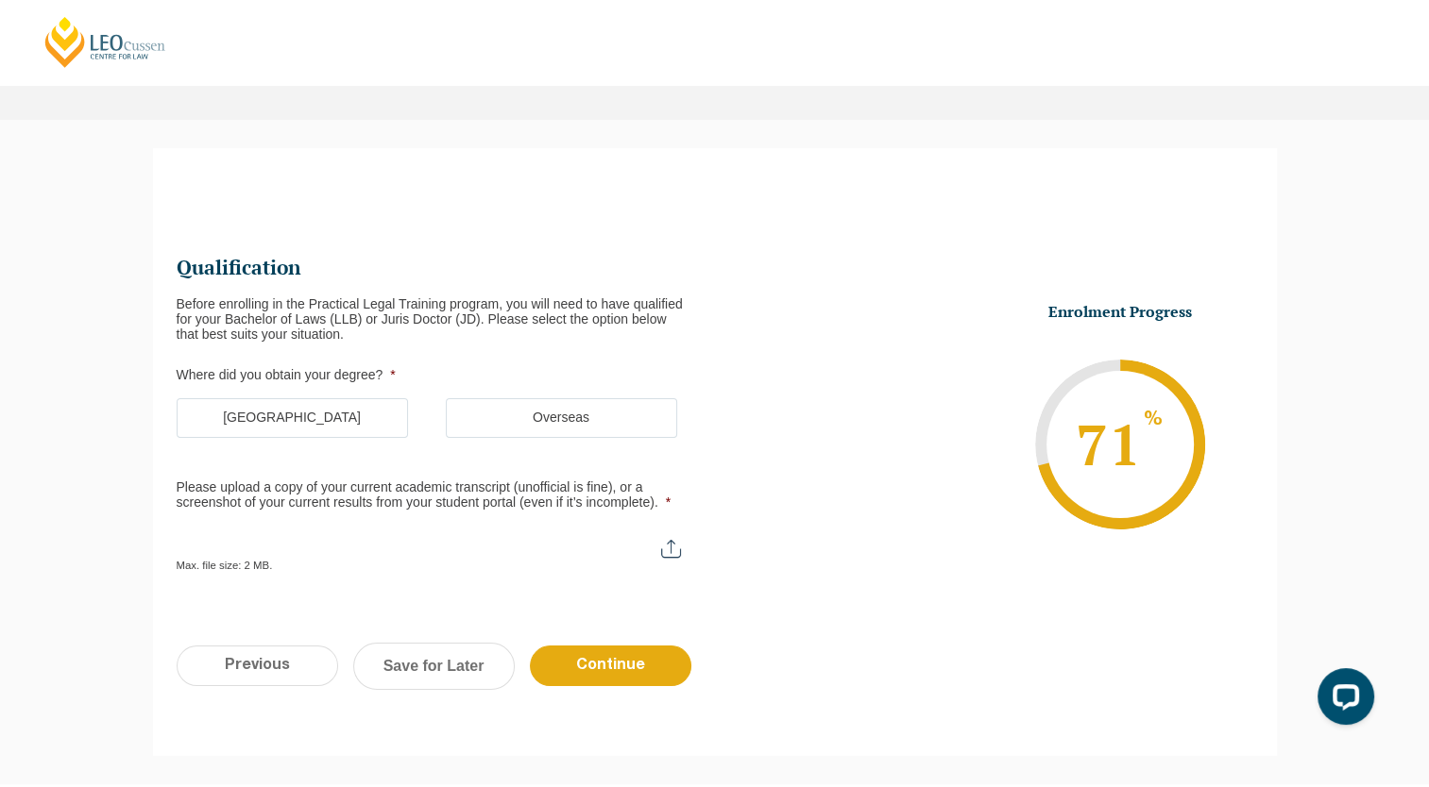
click at [351, 401] on label "Australia" at bounding box center [292, 418] width 231 height 40
click at [0, 0] on input "Australia" at bounding box center [0, 0] width 0 height 0
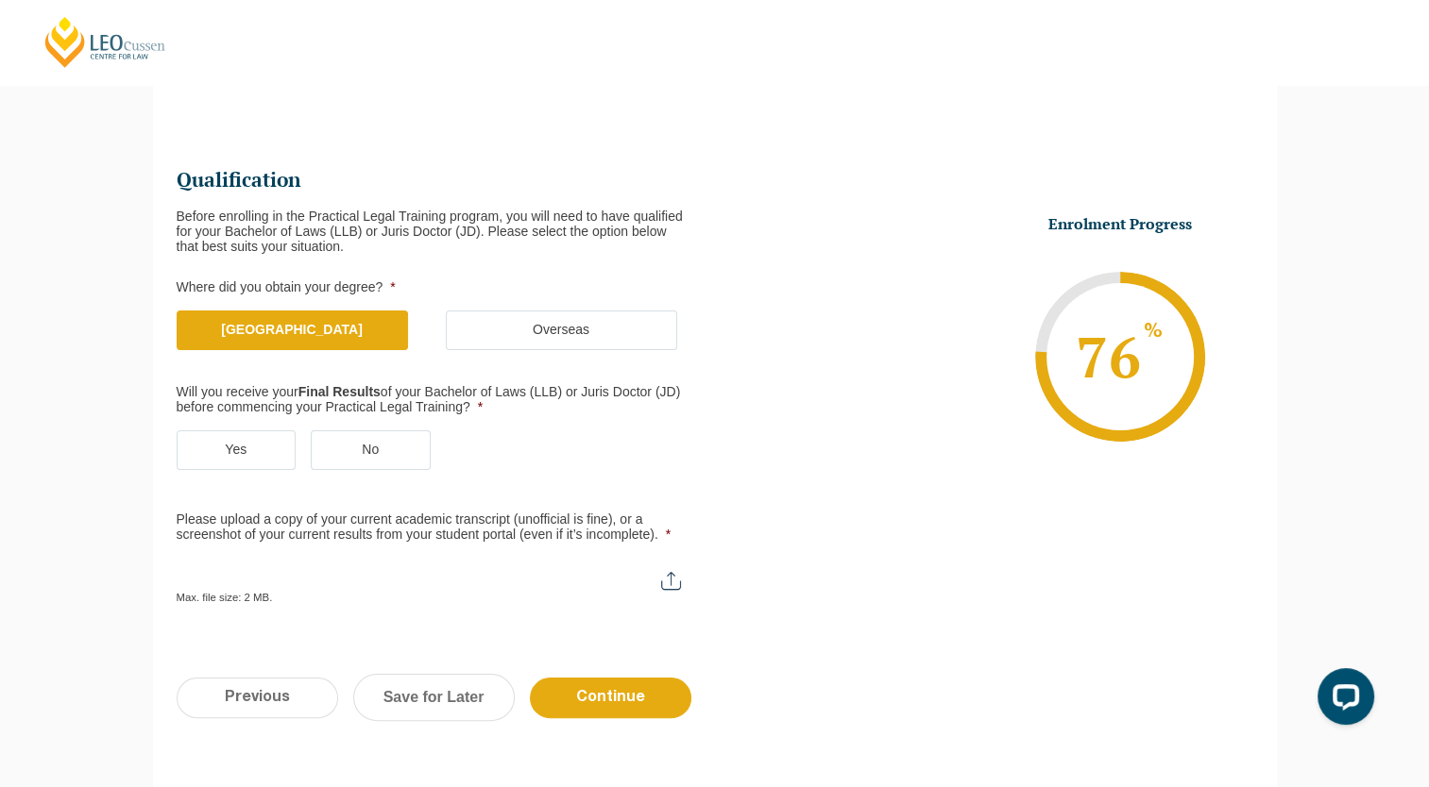
scroll to position [208, 0]
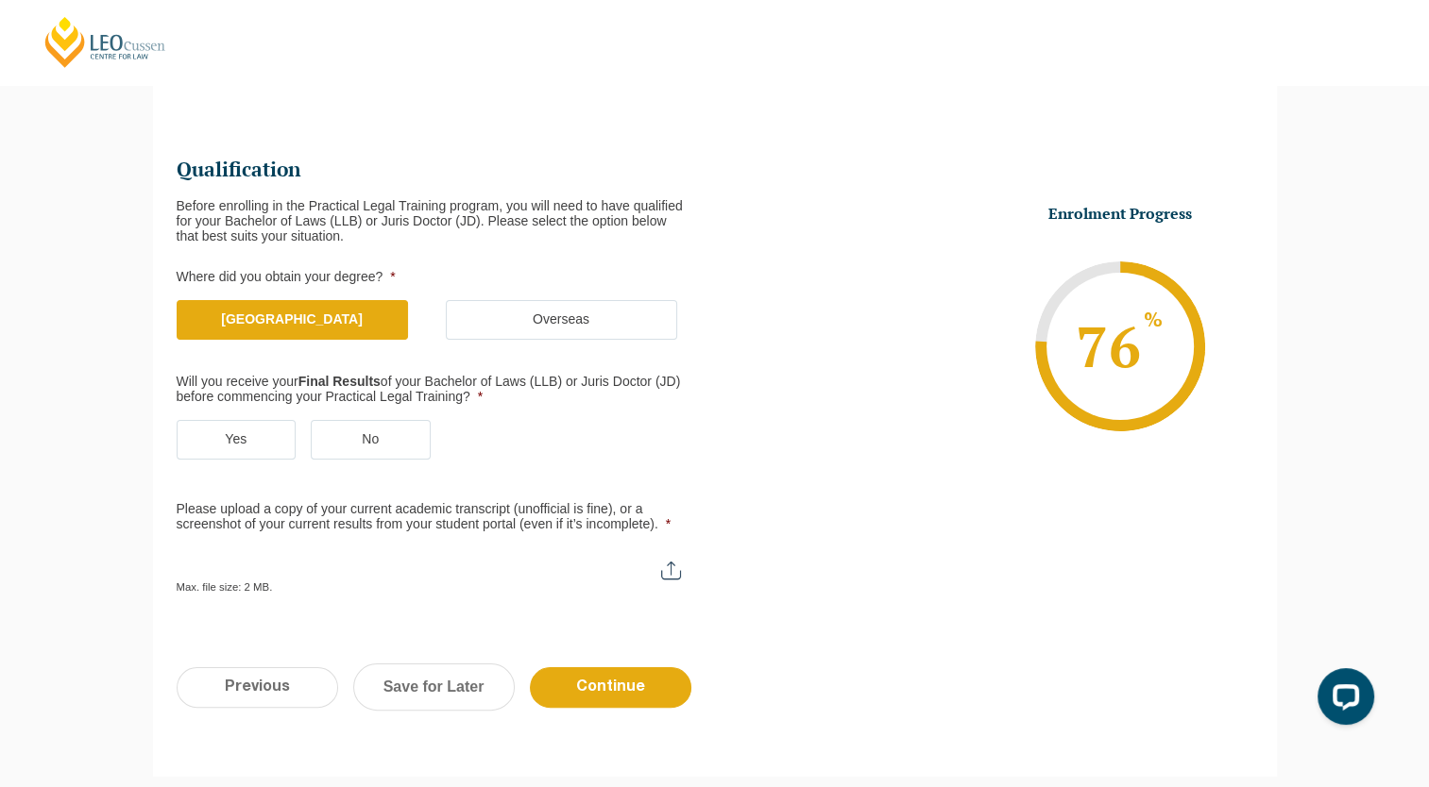
click at [292, 435] on label "Yes" at bounding box center [237, 440] width 120 height 40
click at [0, 0] on input "Yes" at bounding box center [0, 0] width 0 height 0
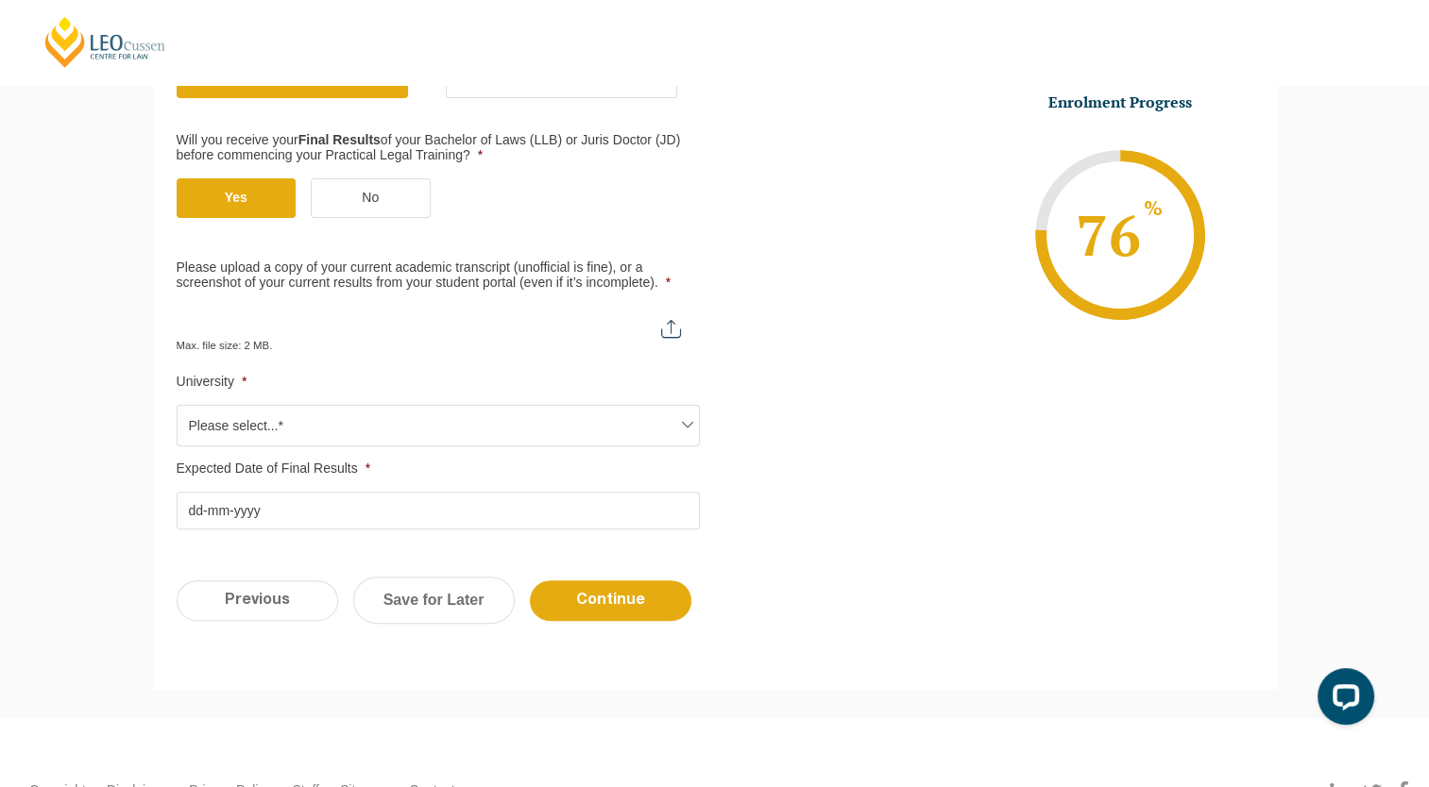
scroll to position [457, 0]
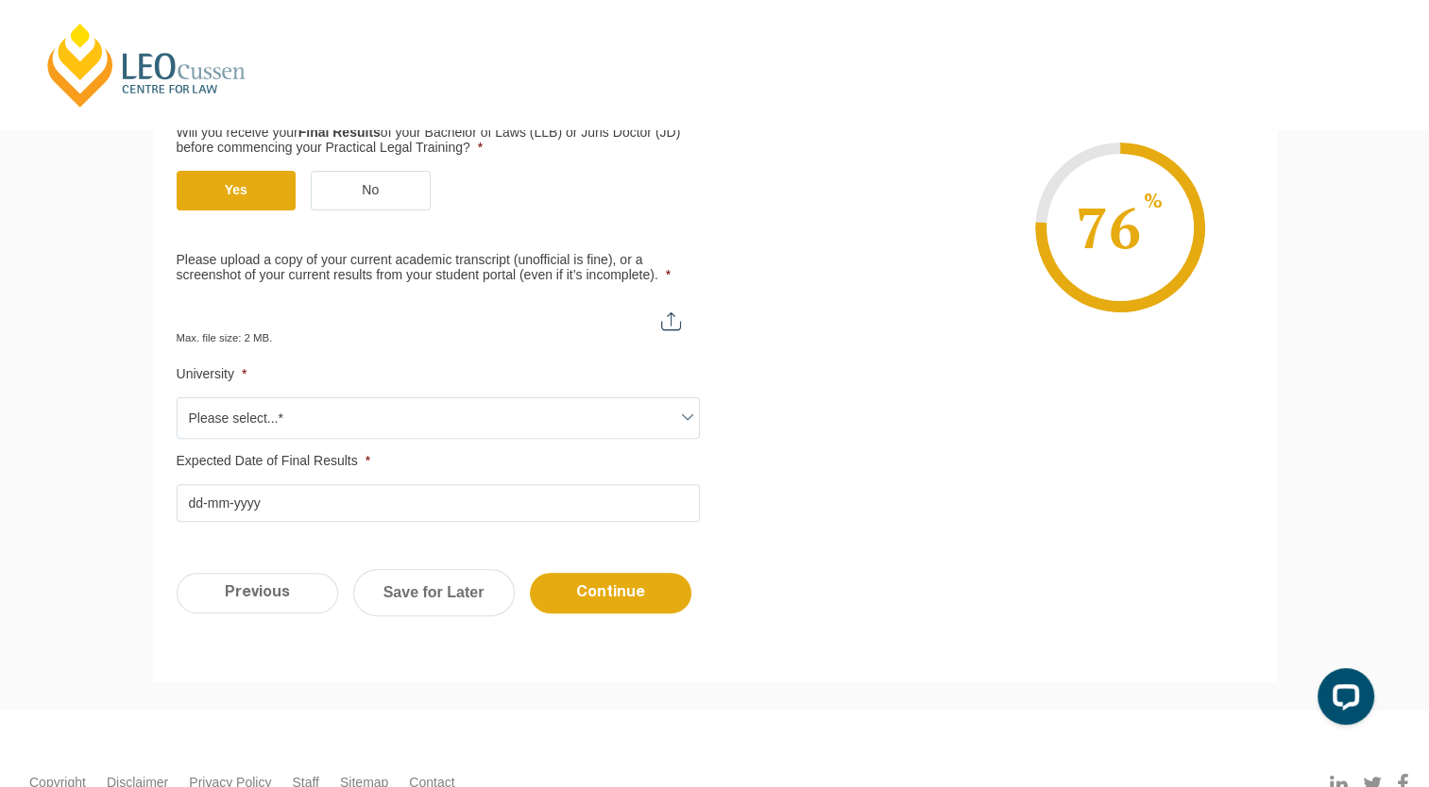
click at [444, 313] on input "Please upload a copy of your current academic transcript (unofficial is fine), …" at bounding box center [438, 314] width 523 height 32
type input "C:\fakepath\RMIT Transcripts.png"
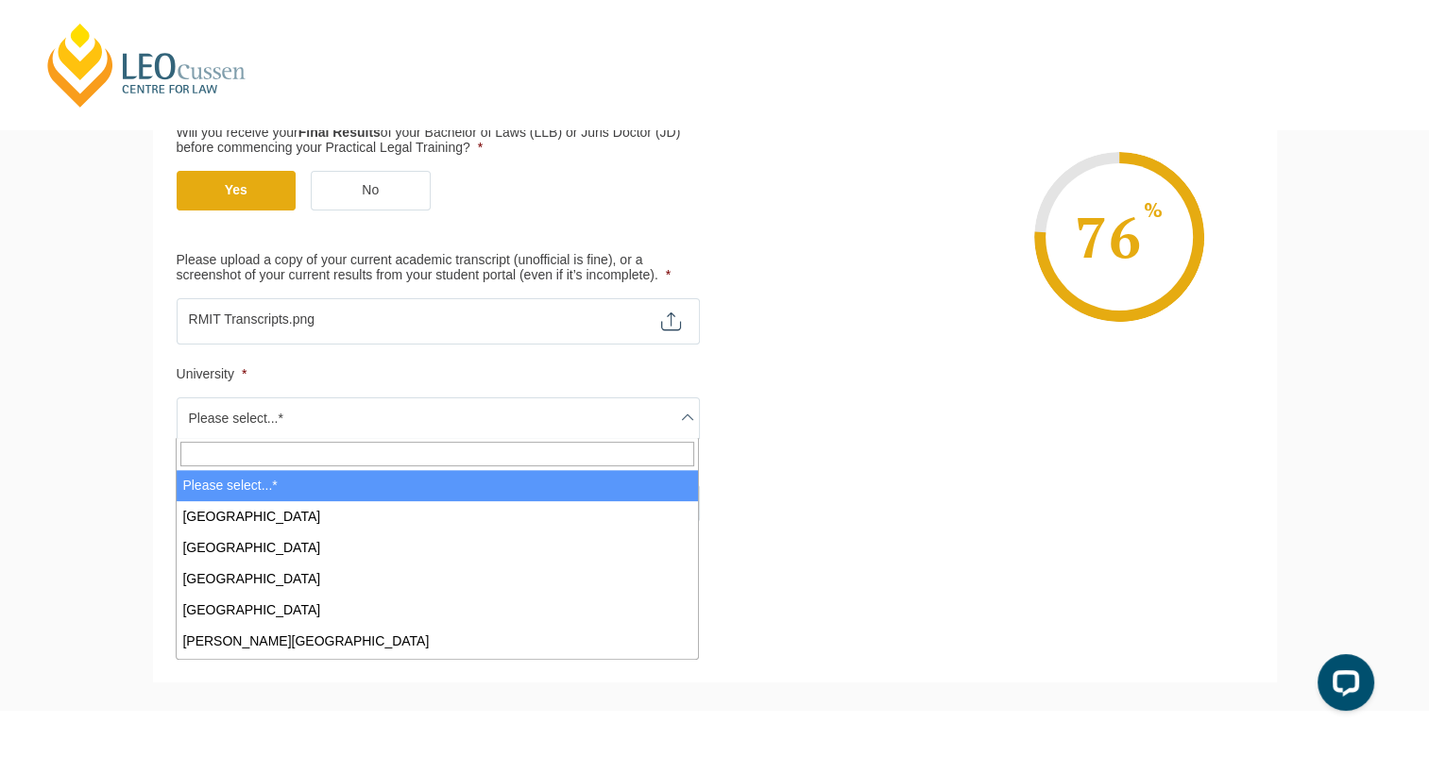
click at [329, 408] on span "Please select...*" at bounding box center [438, 418] width 521 height 40
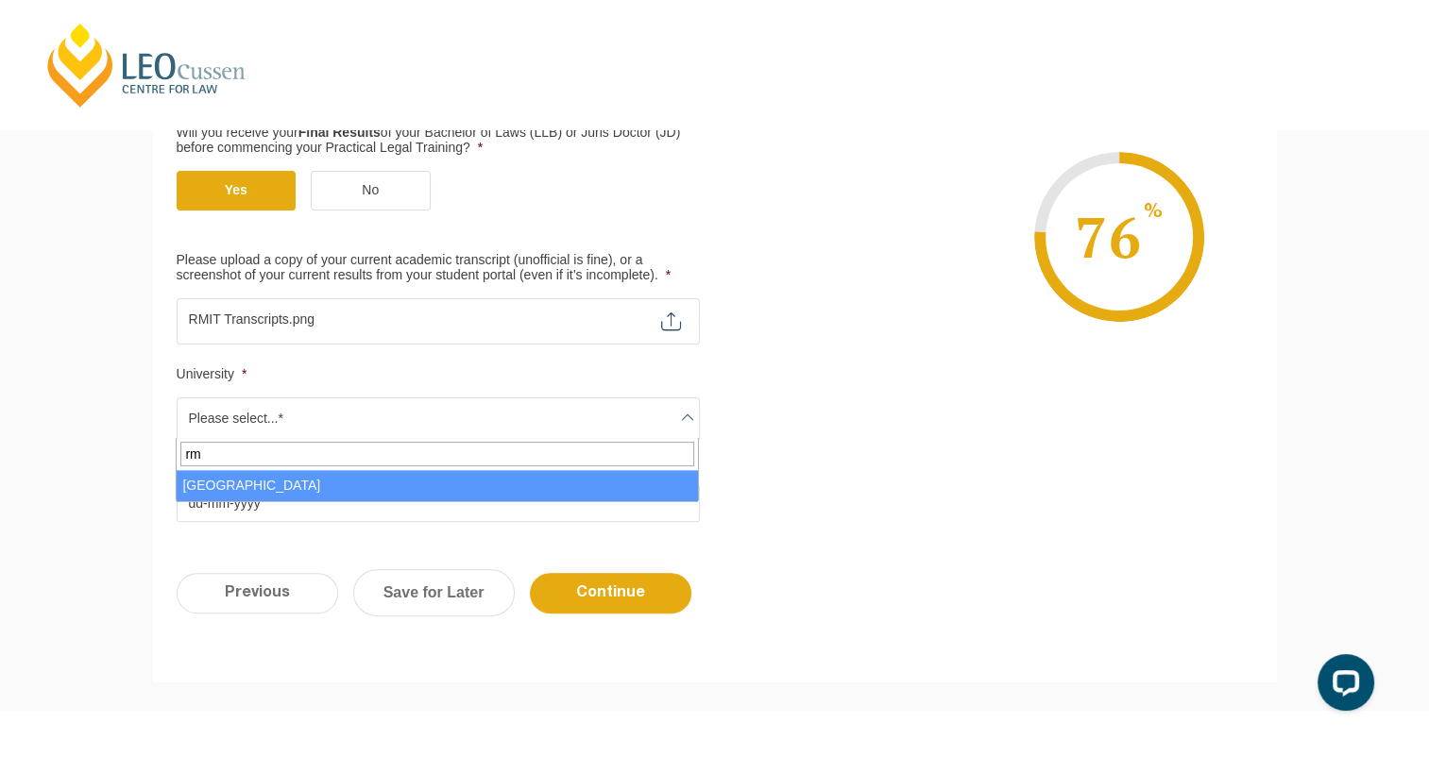
type input "rm"
select select "RMIT University"
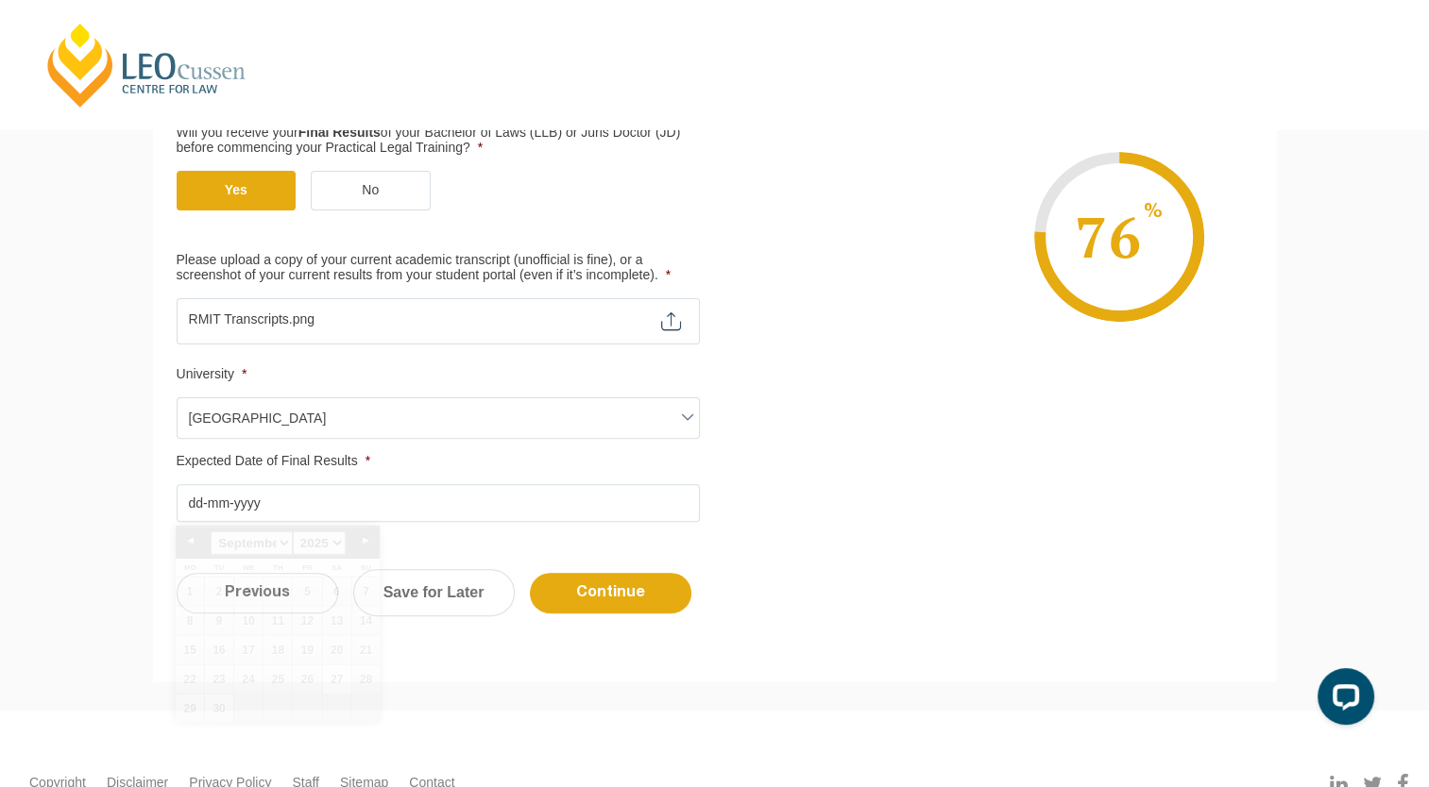
click at [280, 507] on input "Expected Date of Final Results *" at bounding box center [438, 503] width 523 height 38
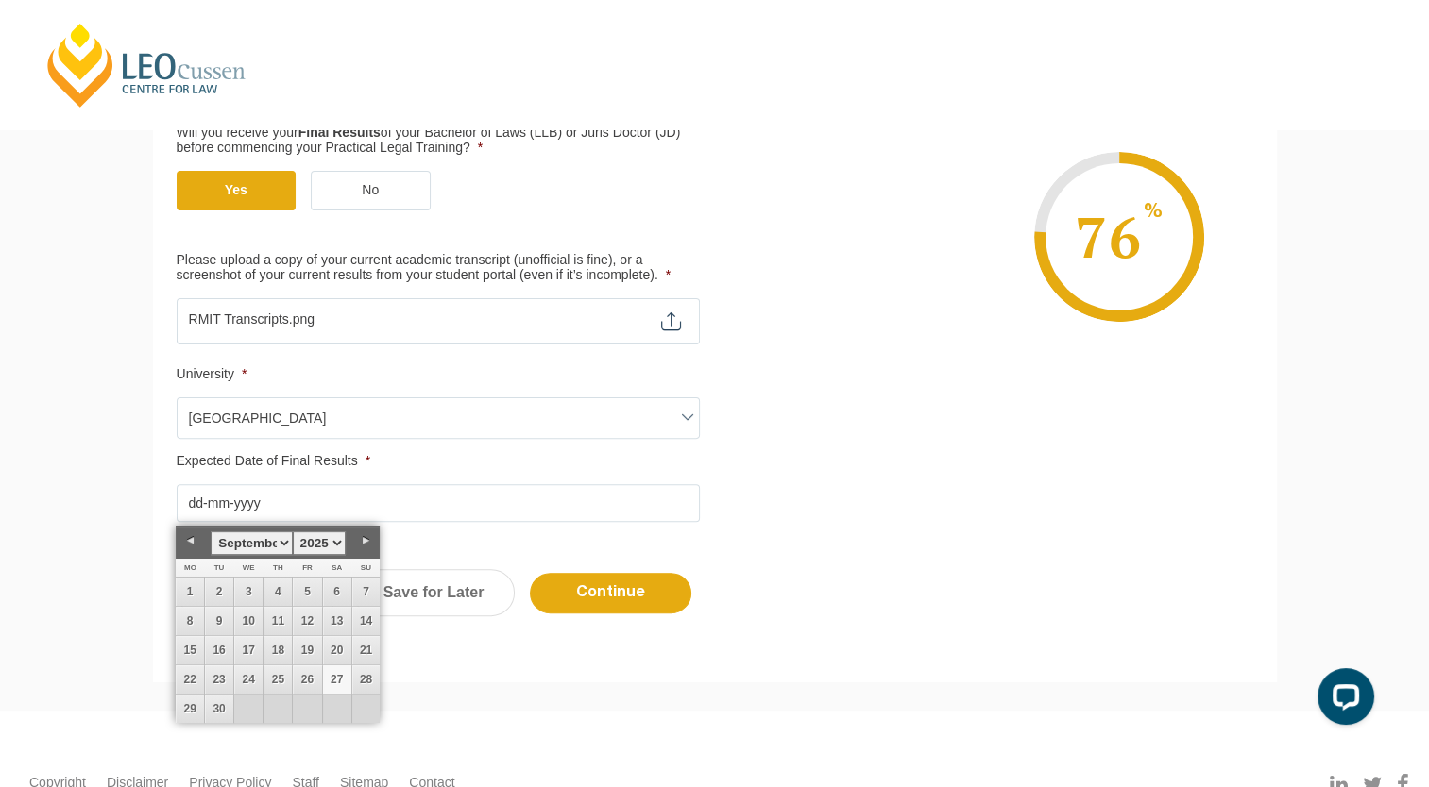
click at [364, 535] on link "Next" at bounding box center [365, 541] width 28 height 28
click at [370, 542] on link "Next" at bounding box center [365, 541] width 28 height 28
click at [237, 660] on link "17" at bounding box center [248, 650] width 28 height 28
type input "17-12-2025"
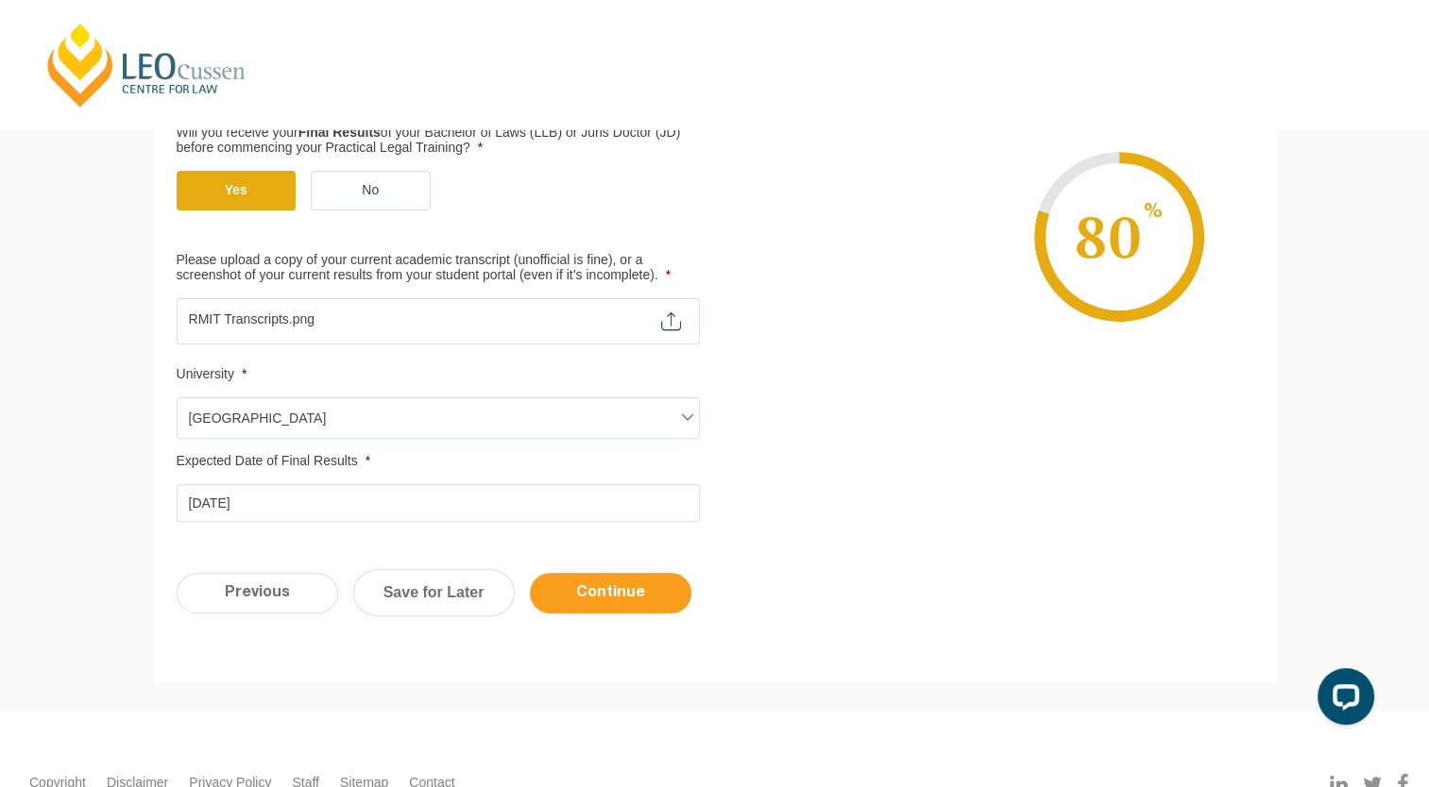
click at [546, 602] on input "Continue" at bounding box center [610, 593] width 161 height 41
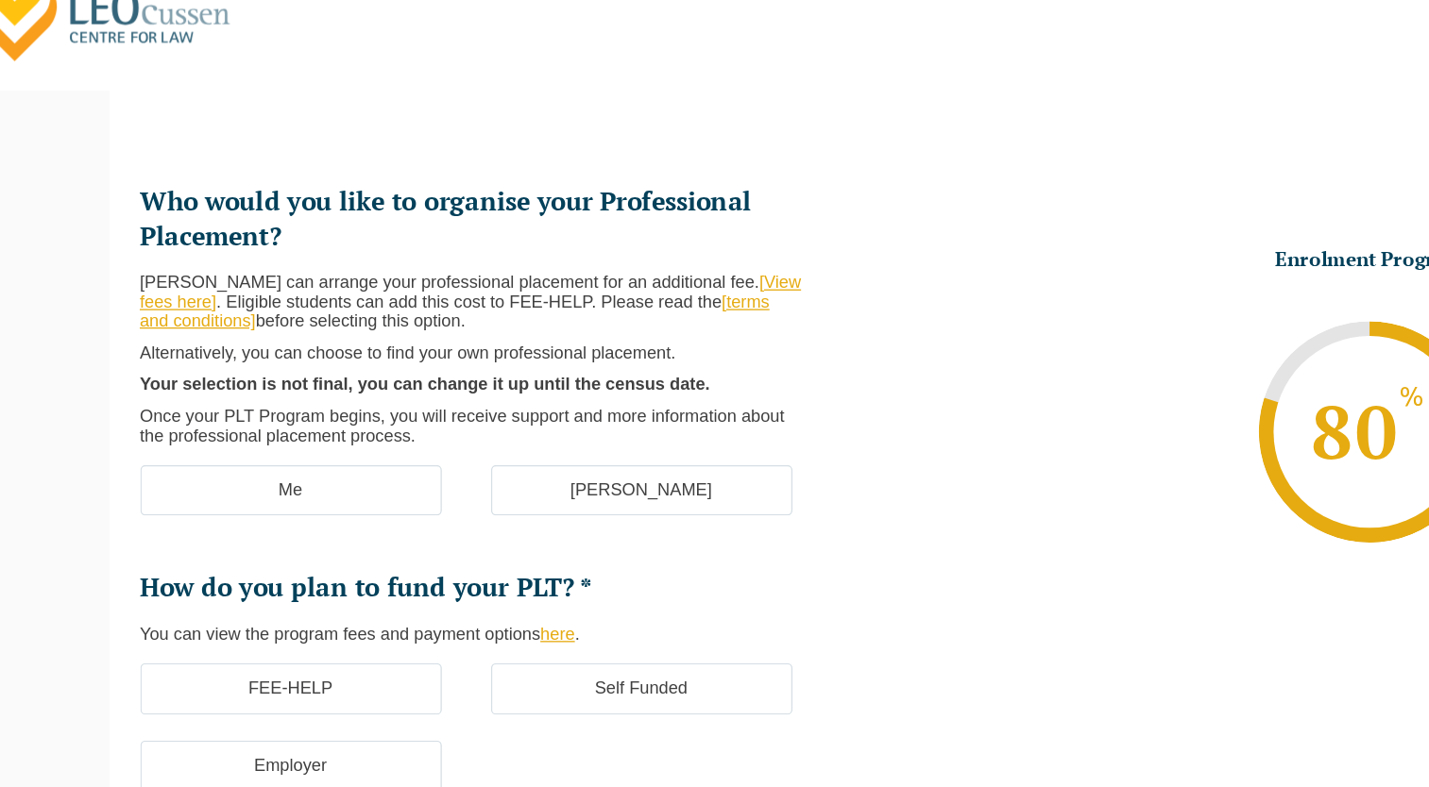
scroll to position [162, 0]
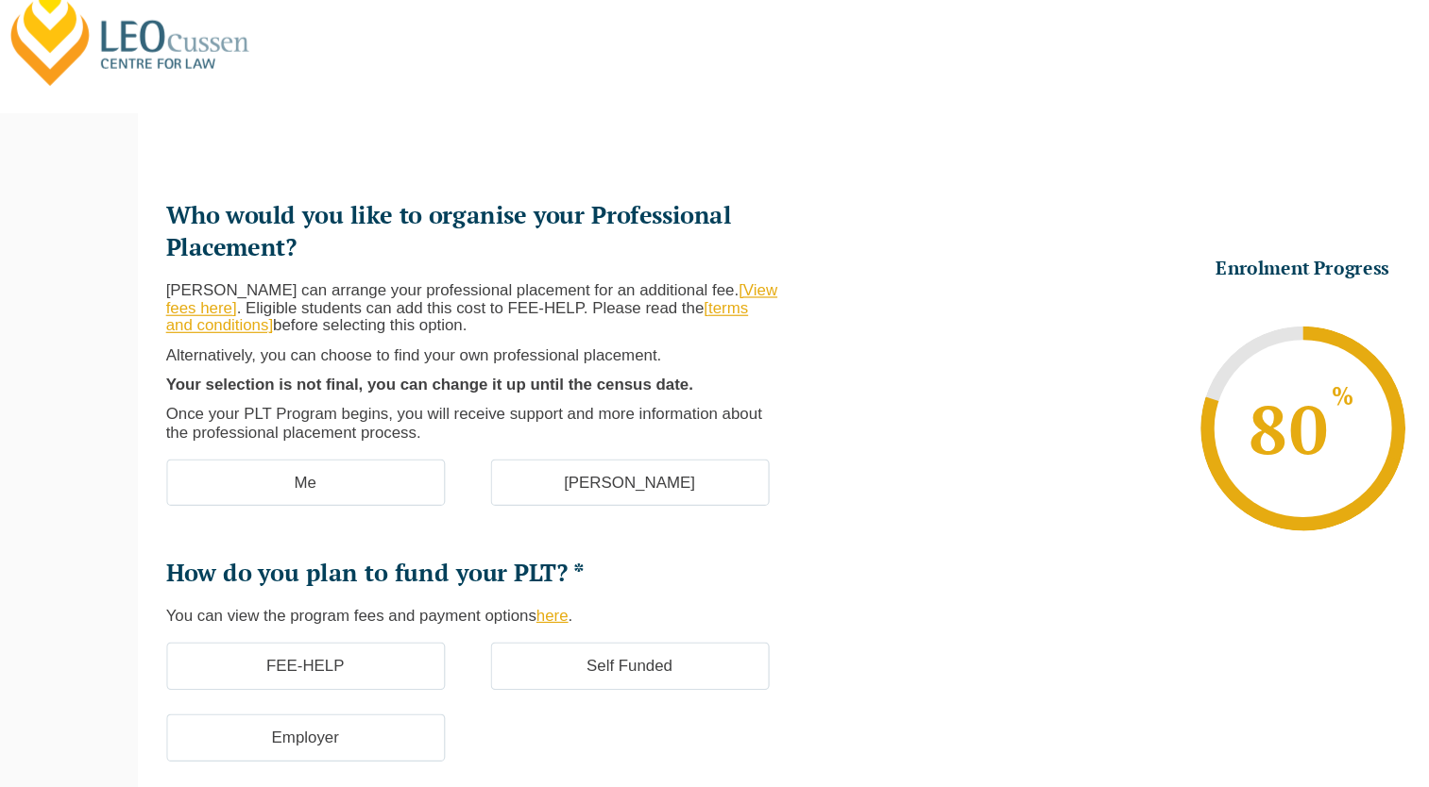
click at [546, 421] on label "[PERSON_NAME]" at bounding box center [561, 437] width 231 height 40
click at [0, 0] on input "[PERSON_NAME]" at bounding box center [0, 0] width 0 height 0
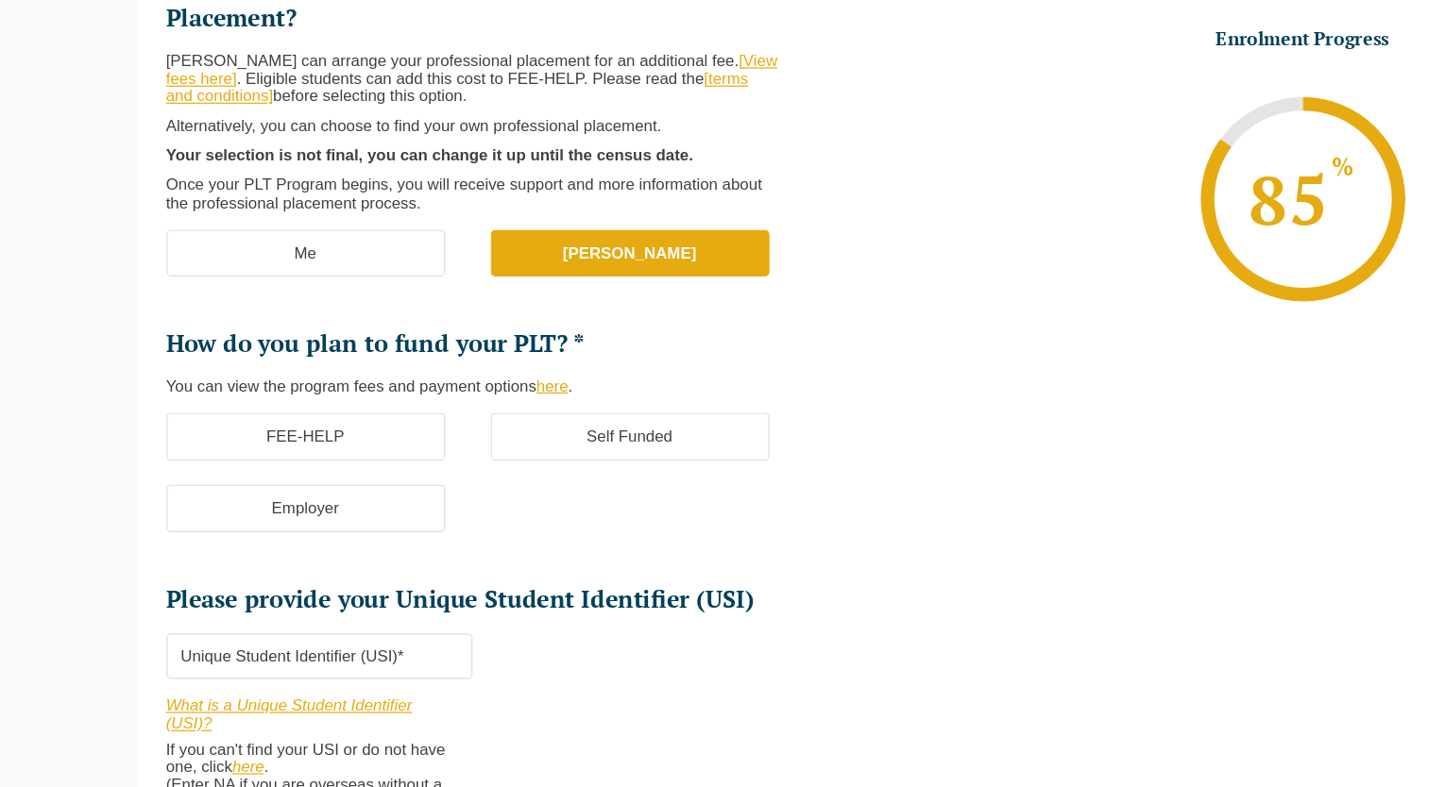
scroll to position [364, 0]
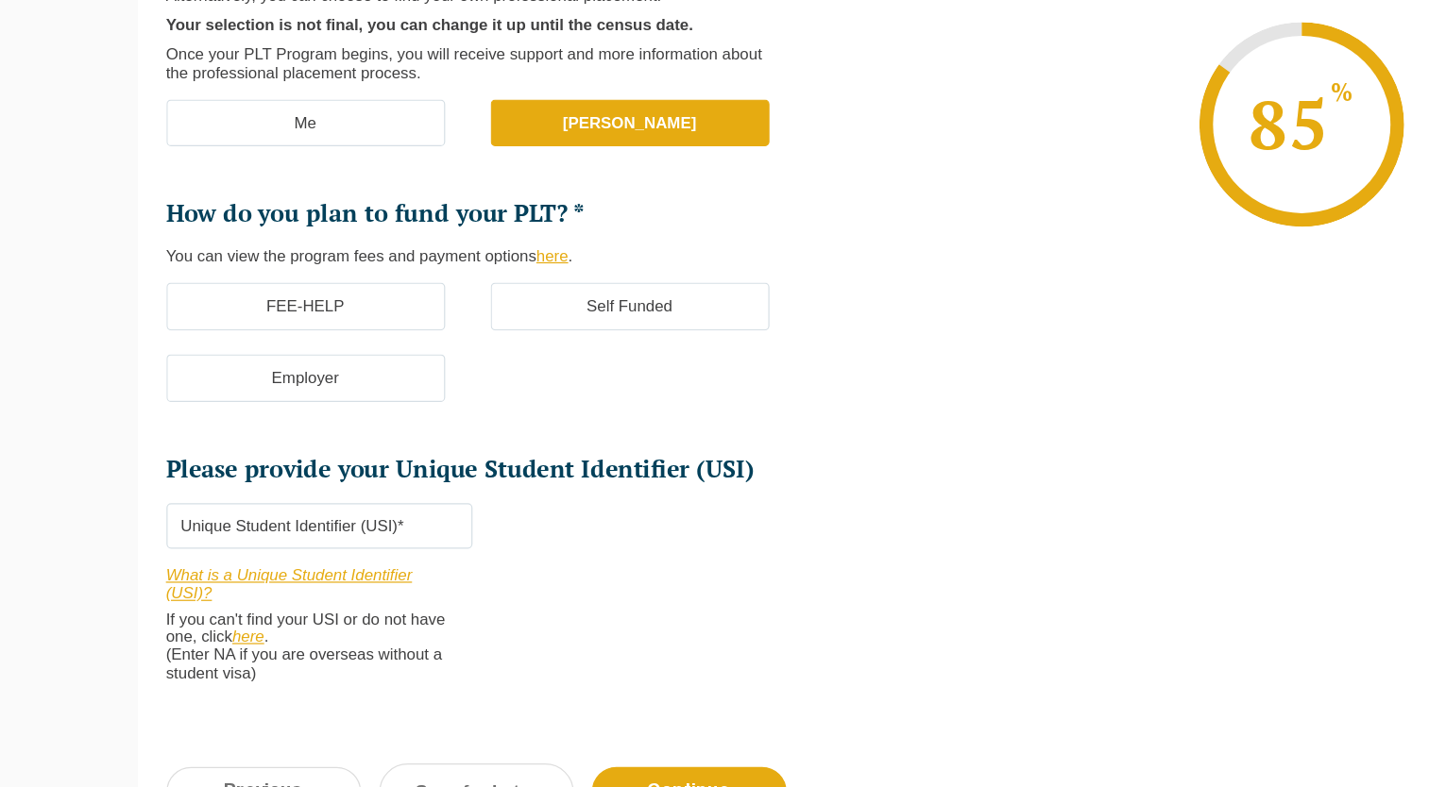
click at [367, 375] on label "FEE-HELP" at bounding box center [292, 388] width 231 height 40
click at [0, 0] on input "FEE-HELP" at bounding box center [0, 0] width 0 height 0
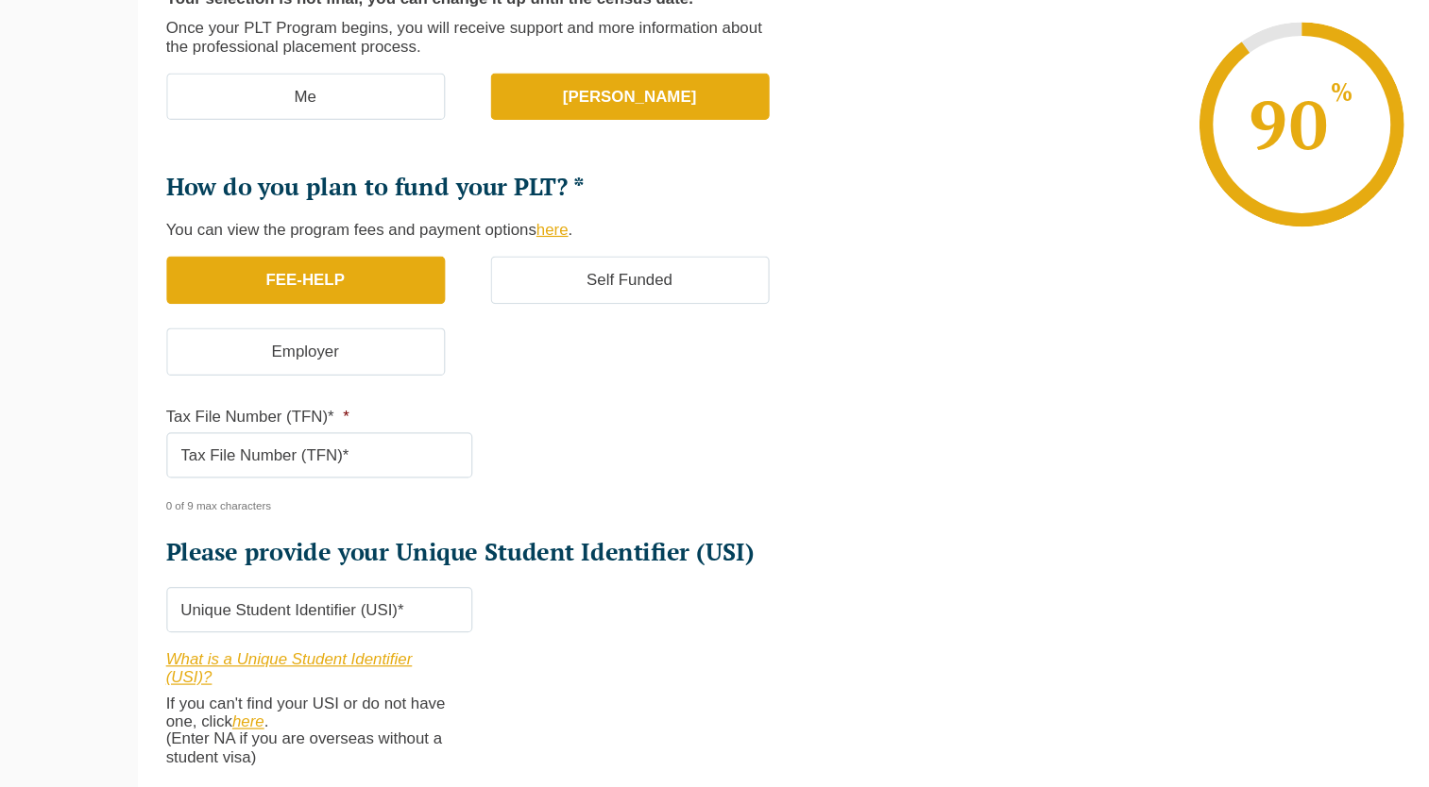
scroll to position [419, 0]
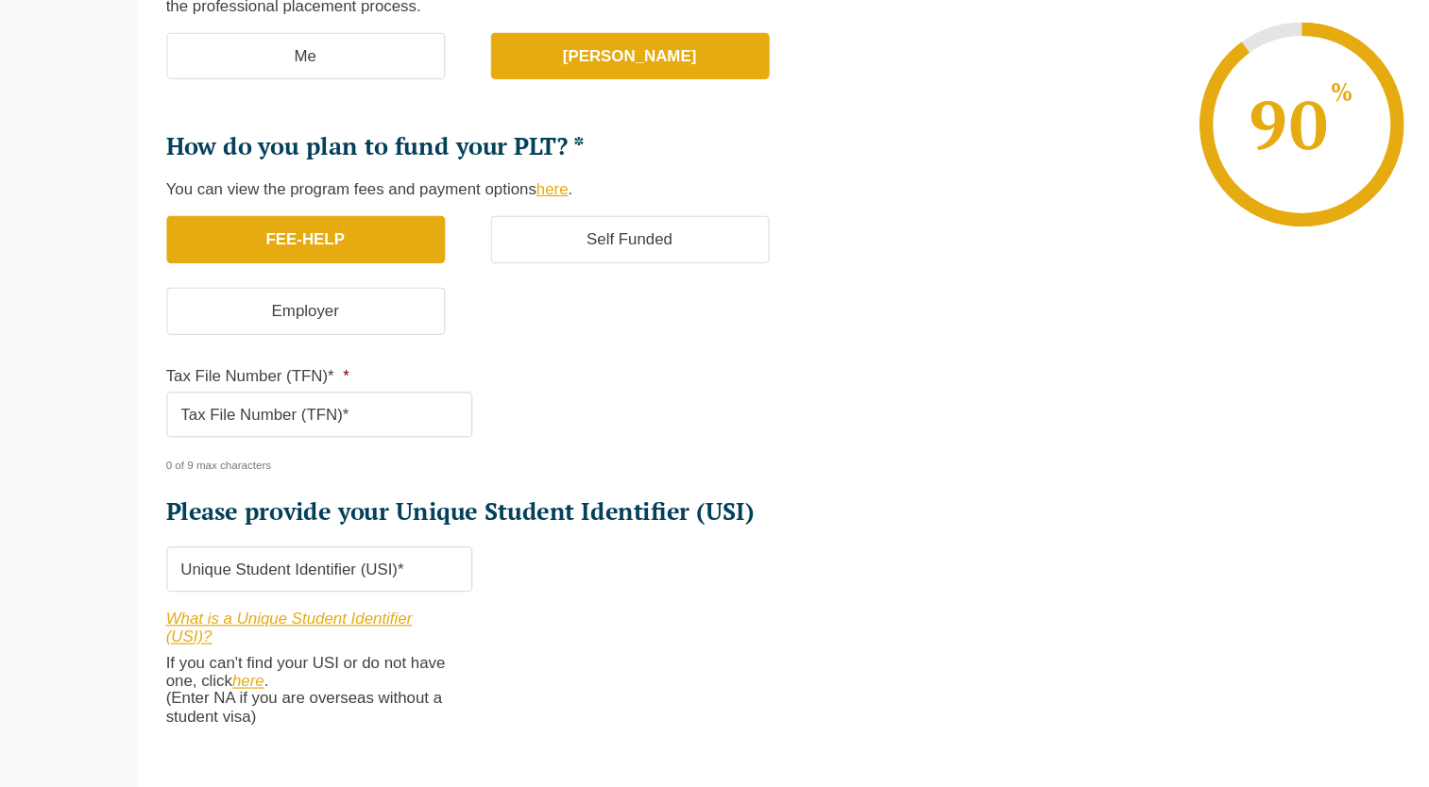
click at [307, 454] on li "Tax File Number (TFN)* * 0 of 9 max characters" at bounding box center [311, 481] width 269 height 89
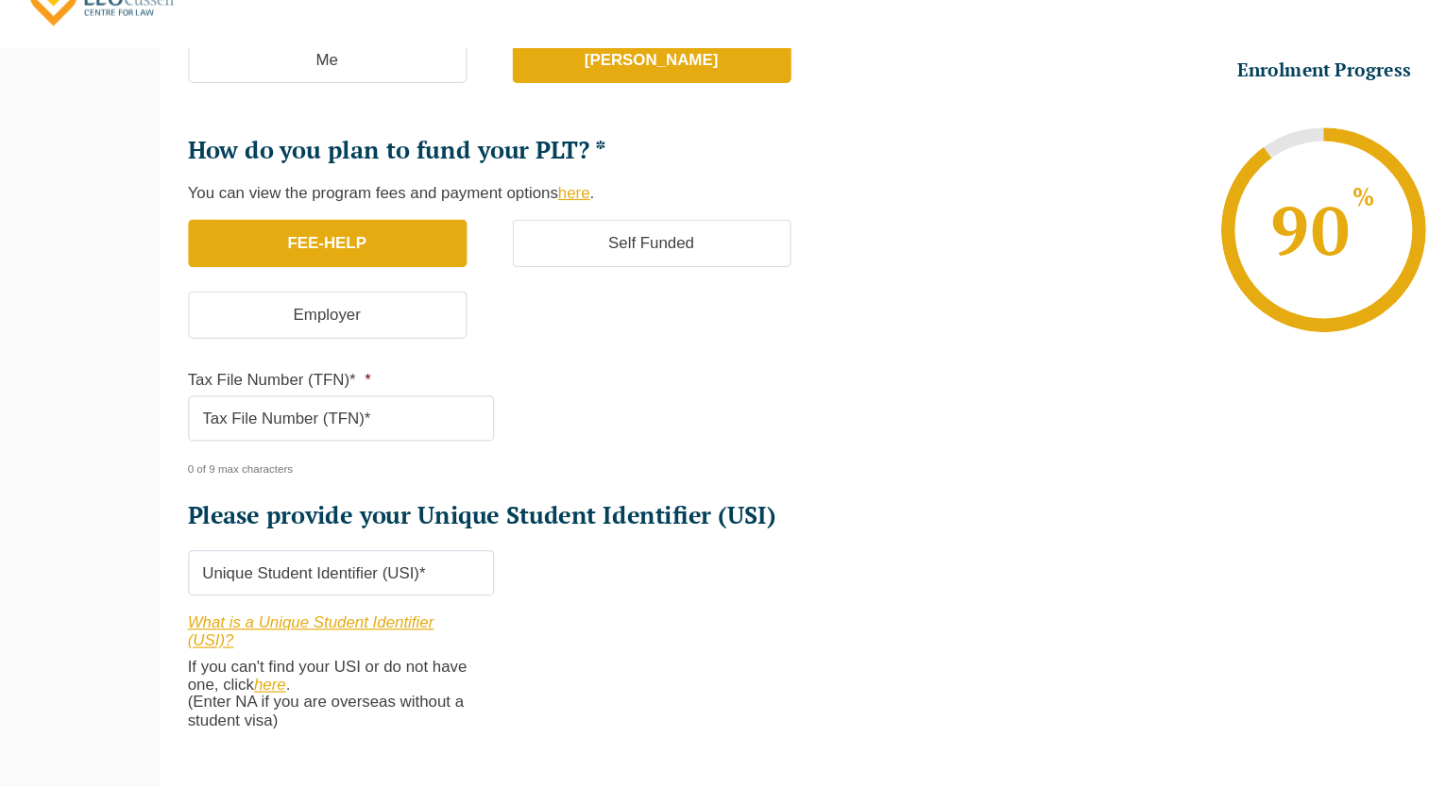
scroll to position [503, 0]
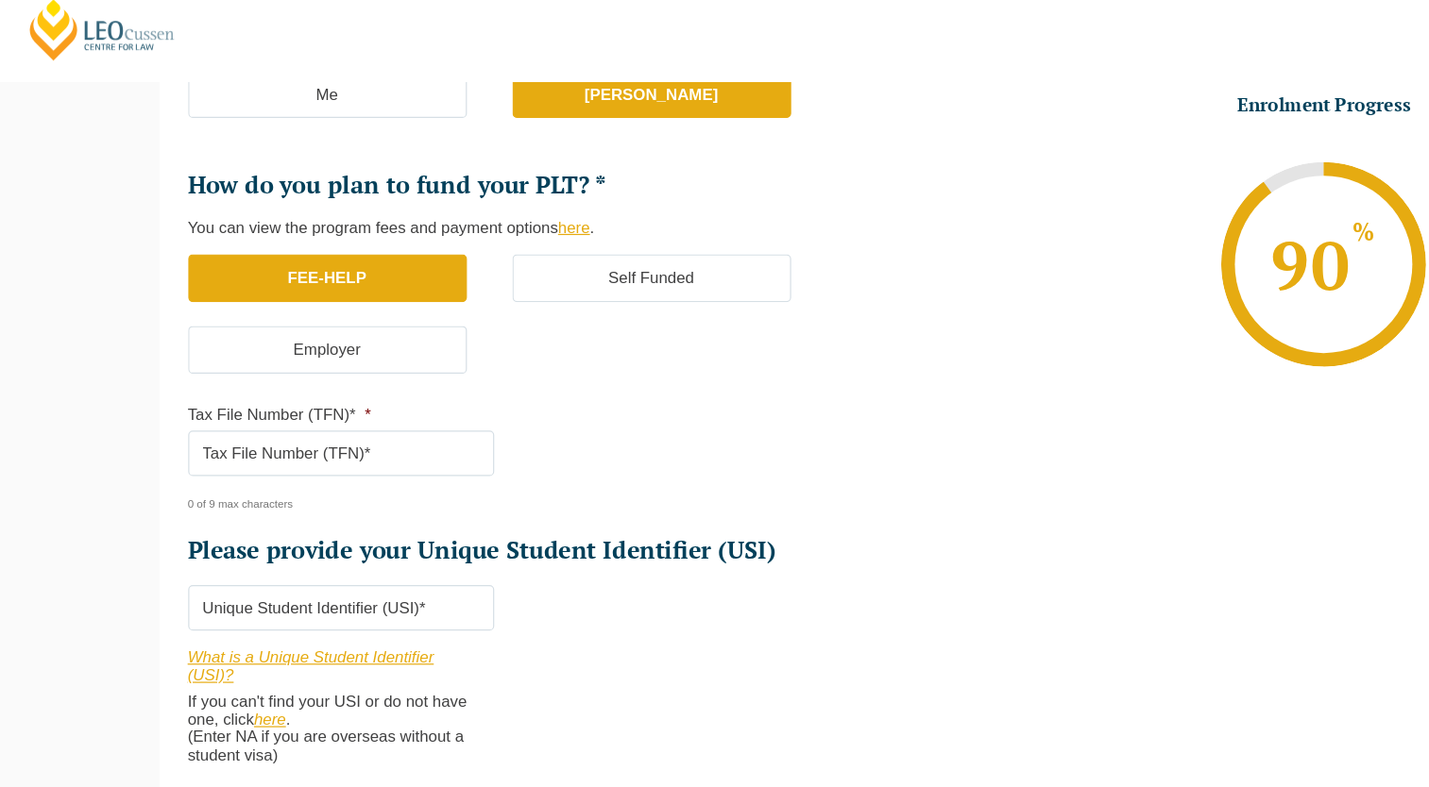
click at [366, 312] on label "Employer" at bounding box center [292, 308] width 231 height 40
click at [0, 0] on input "Employer" at bounding box center [0, 0] width 0 height 0
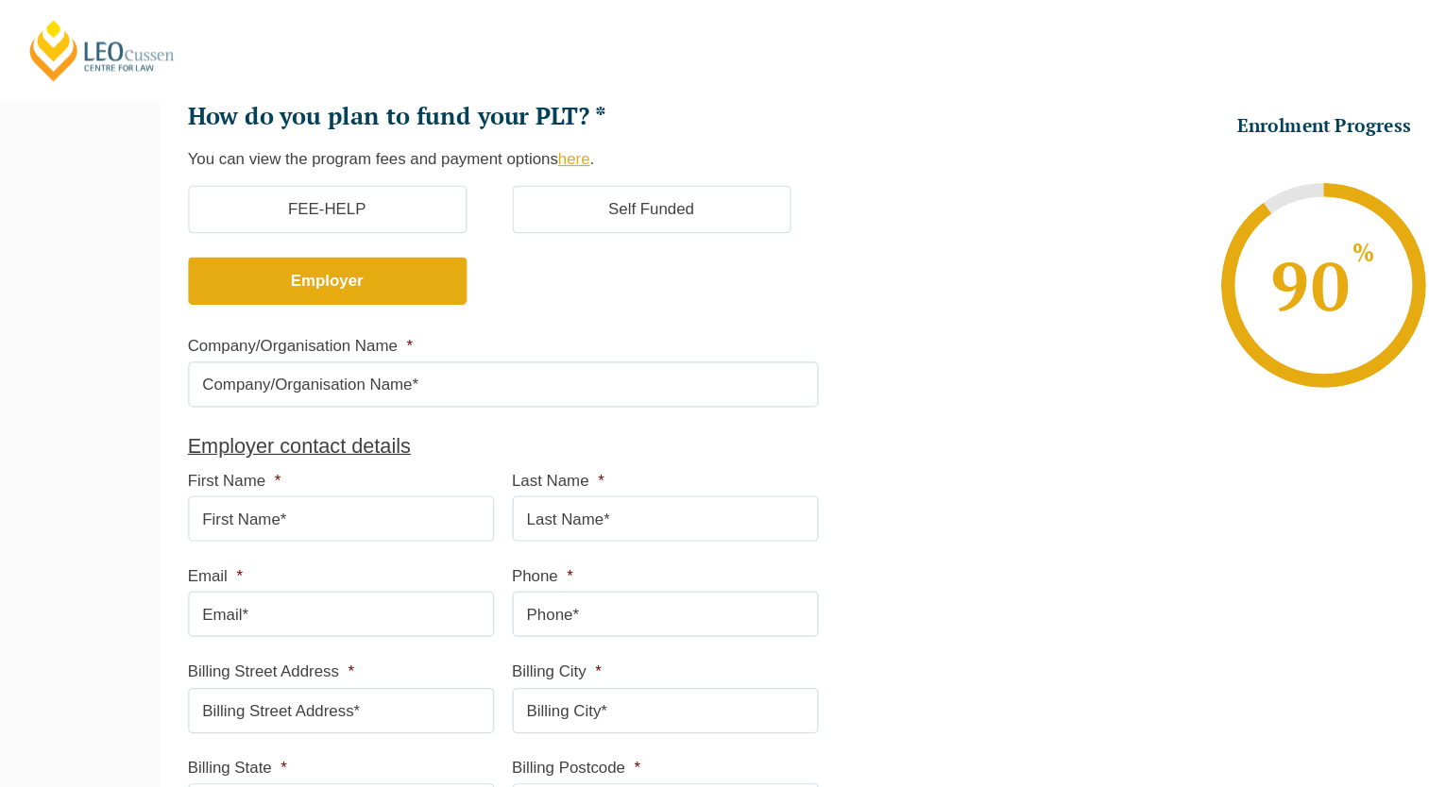
scroll to position [556, 0]
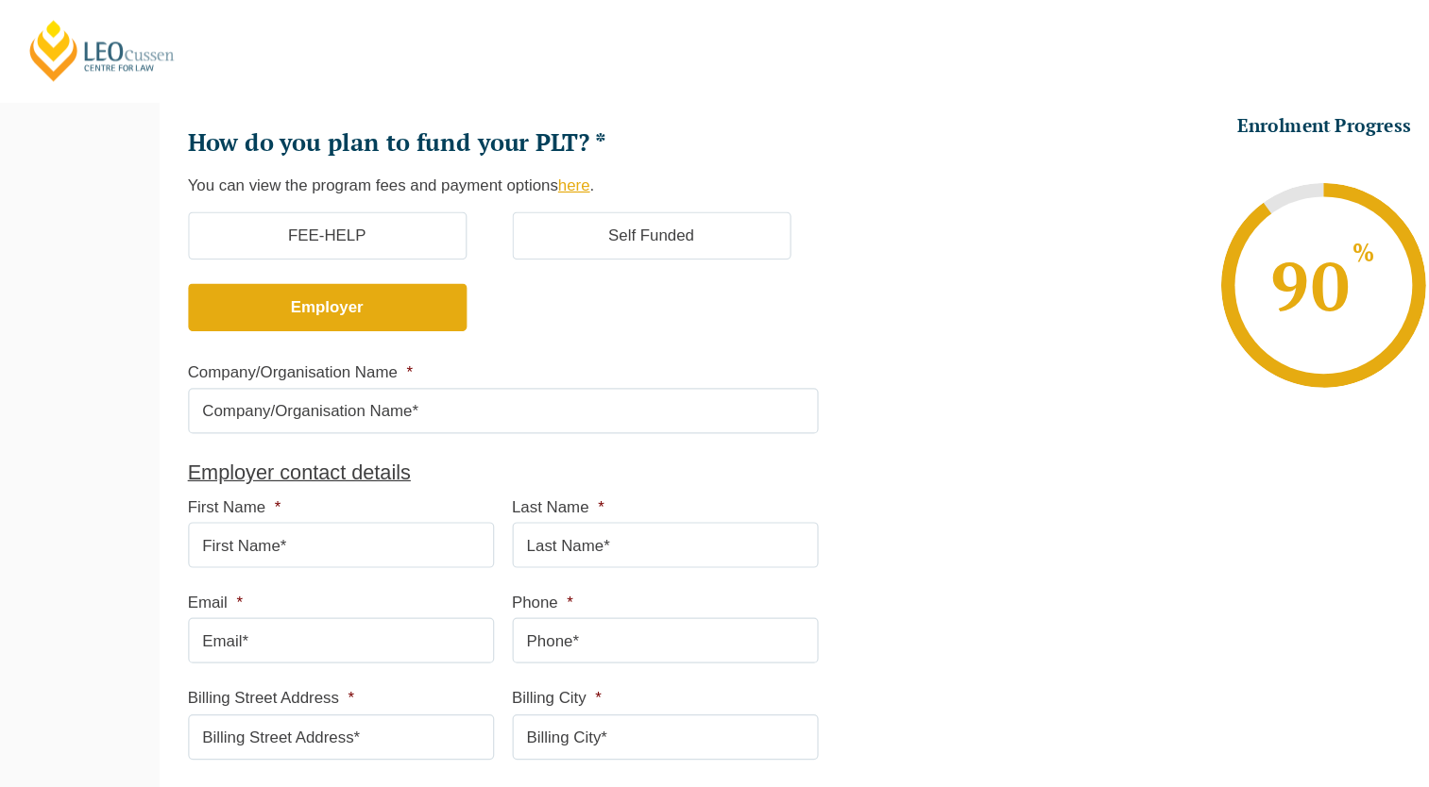
click at [534, 203] on label "Self Funded" at bounding box center [561, 196] width 231 height 40
click at [0, 0] on input "Self Funded" at bounding box center [0, 0] width 0 height 0
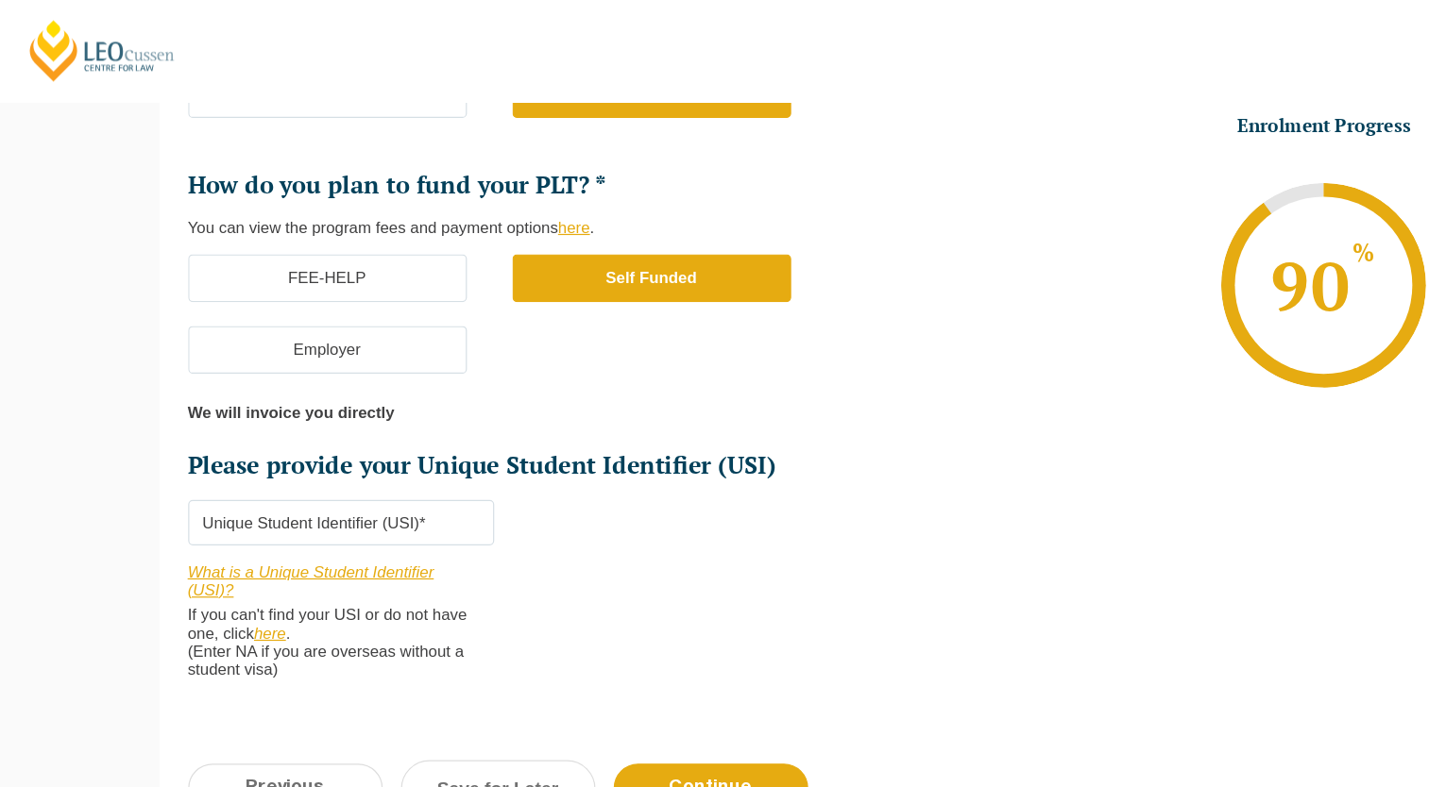
scroll to position [503, 0]
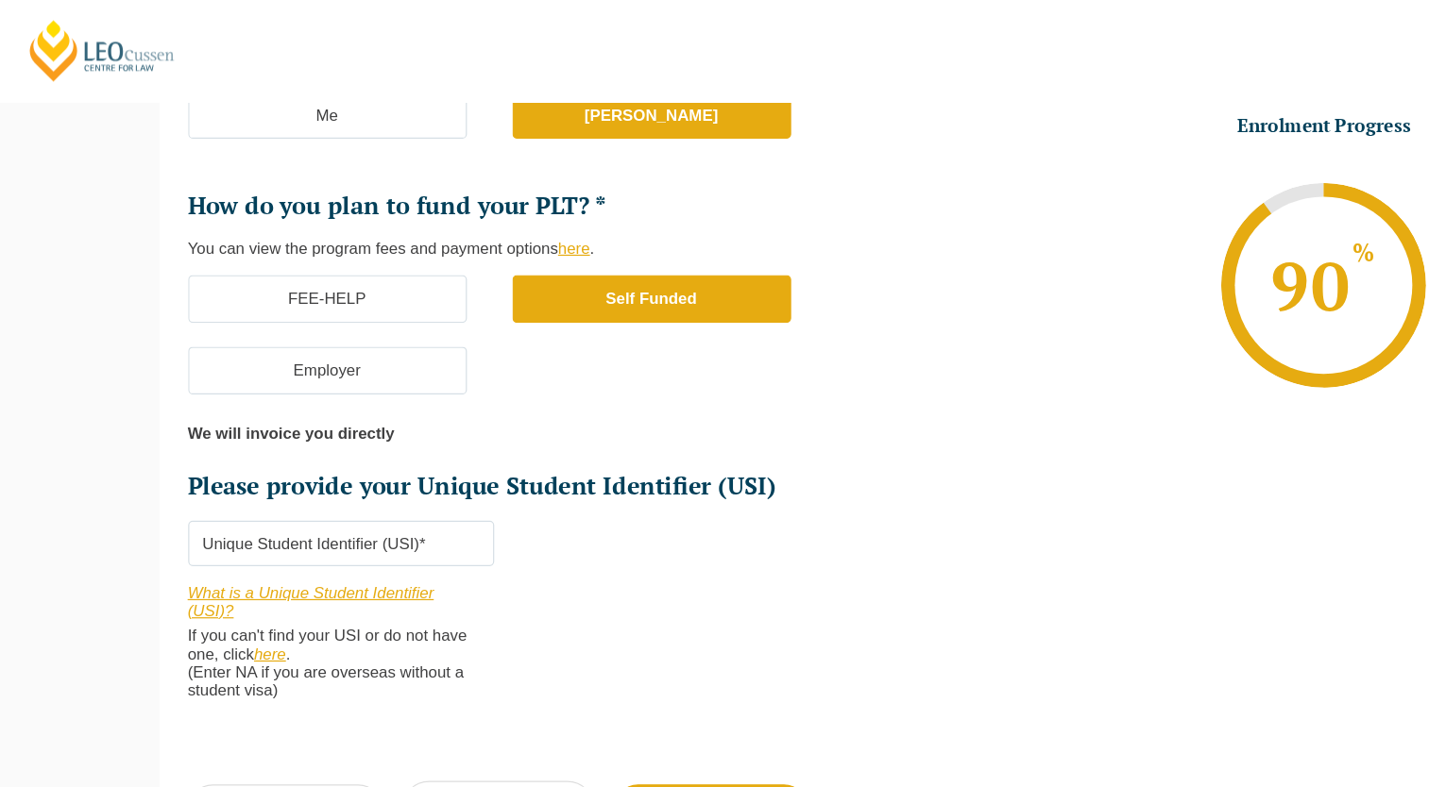
click at [353, 238] on label "FEE-HELP" at bounding box center [292, 249] width 231 height 40
click at [0, 0] on input "FEE-HELP" at bounding box center [0, 0] width 0 height 0
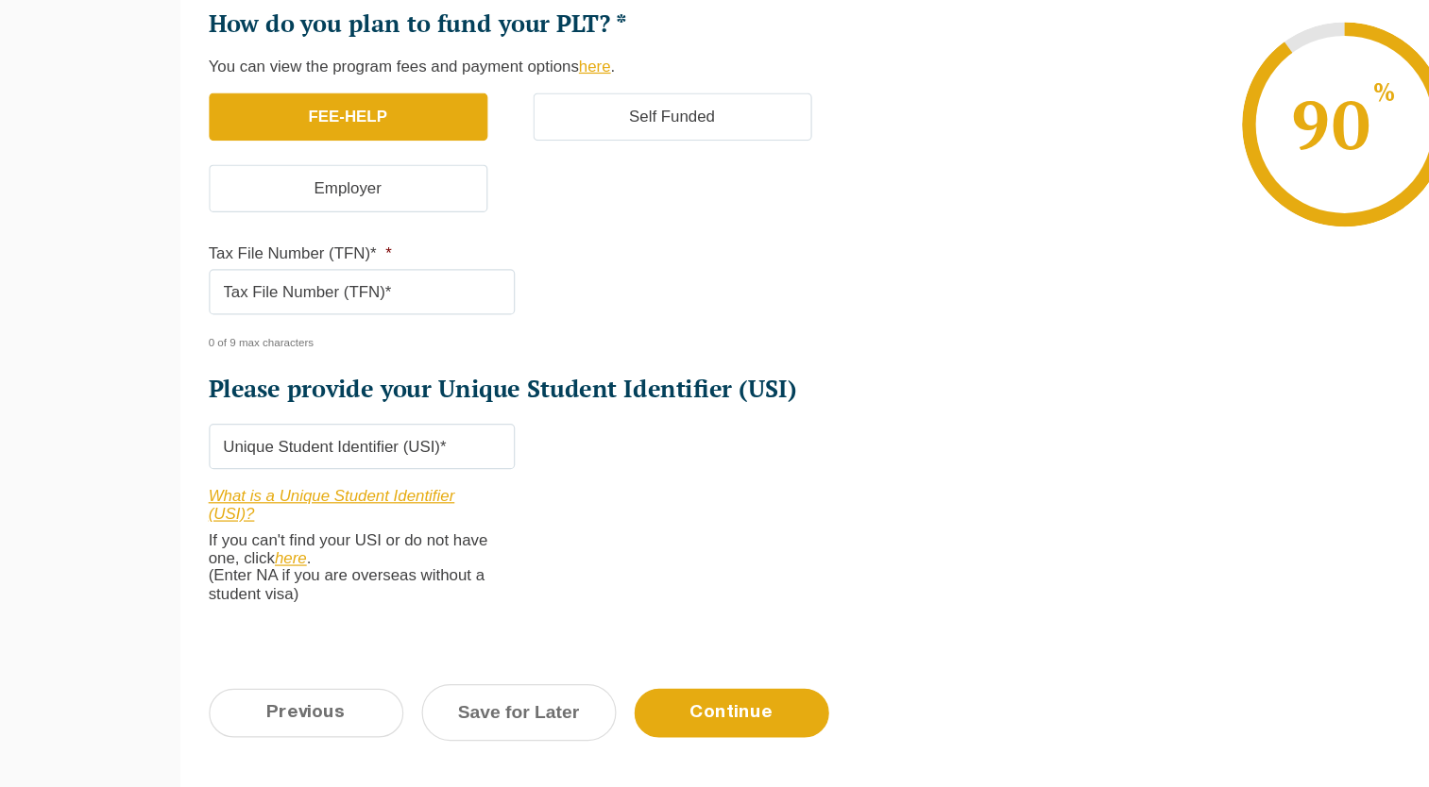
scroll to position [522, 0]
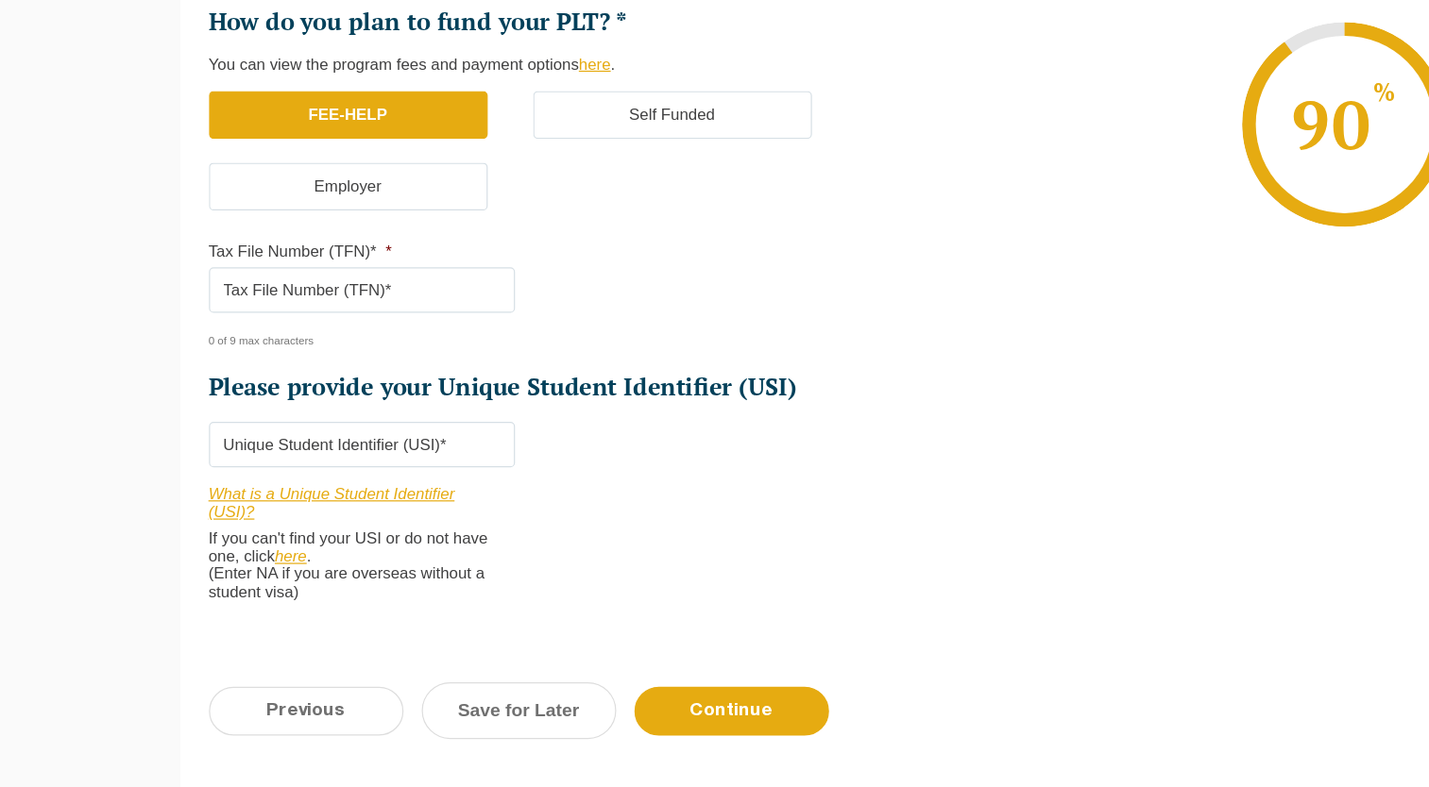
click at [313, 356] on input "Tax File Number (TFN)* *" at bounding box center [304, 375] width 254 height 38
type input "5"
type input "697936613"
click at [318, 485] on input "Please provide your Unique Student Identifier (USI) *" at bounding box center [304, 503] width 254 height 38
click at [289, 542] on link "What is a Unique Student Identifier (USI)?" at bounding box center [279, 551] width 204 height 30
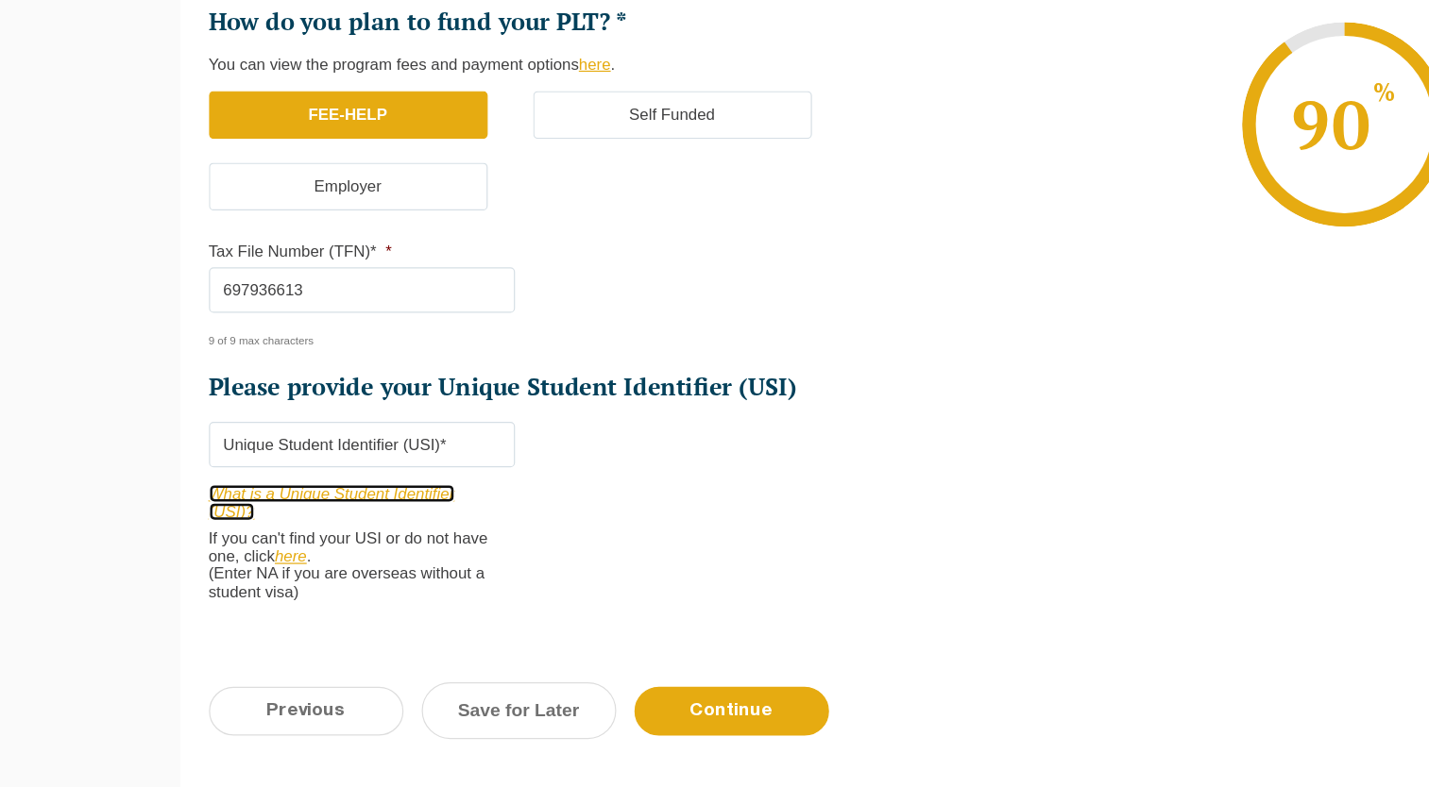
scroll to position [625, 0]
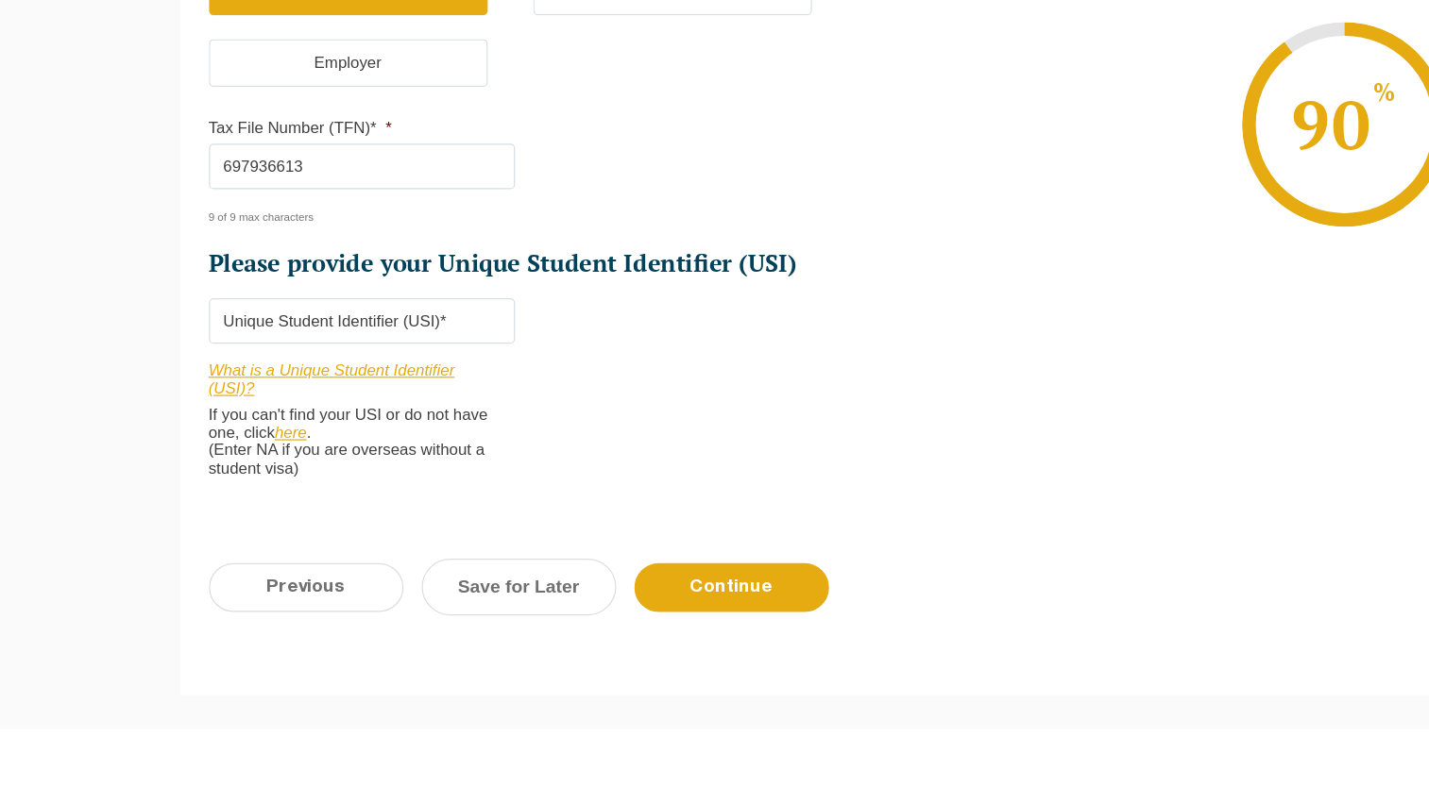
click at [245, 490] on link "here" at bounding box center [244, 492] width 26 height 15
click at [241, 389] on input "Please provide your Unique Student Identifier (USI) *" at bounding box center [304, 400] width 254 height 38
type input "TT6RBVUQX4"
click at [599, 608] on input "Continue" at bounding box center [610, 621] width 161 height 41
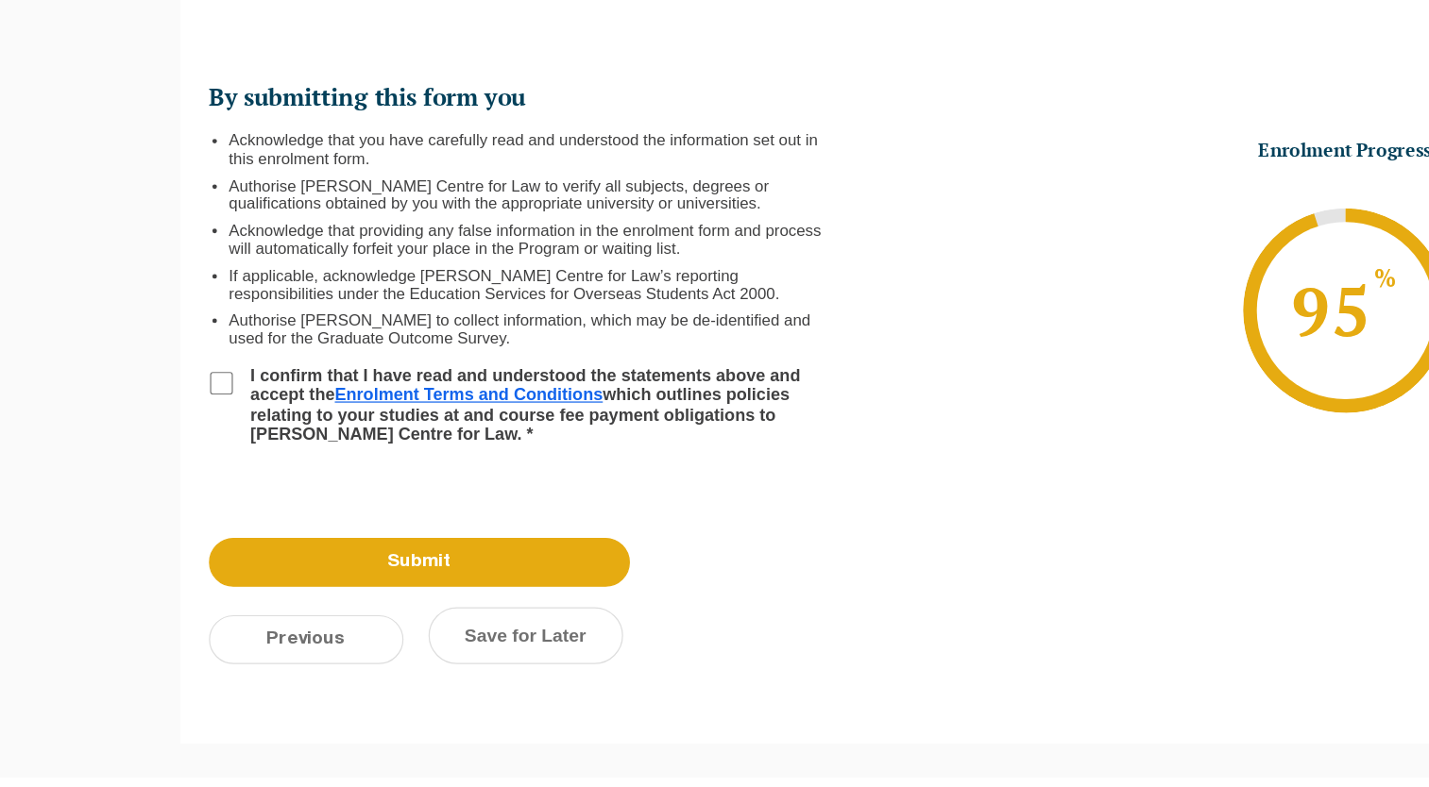
scroll to position [162, 0]
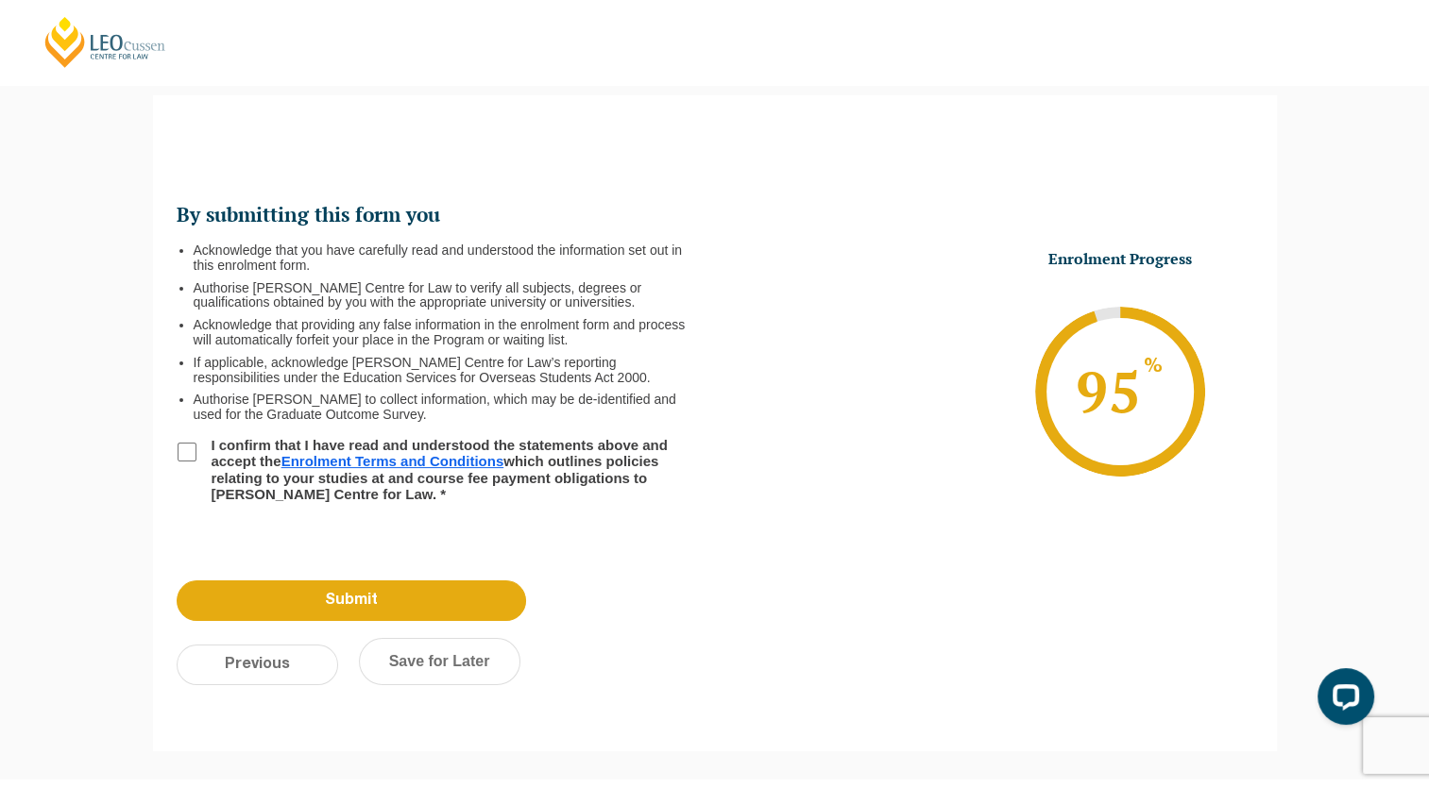
click at [179, 454] on input "I confirm that I have read and understood the statements above and accept the E…" at bounding box center [187, 452] width 19 height 19
checkbox input "true"
click at [277, 650] on input "Previous" at bounding box center [257, 665] width 161 height 41
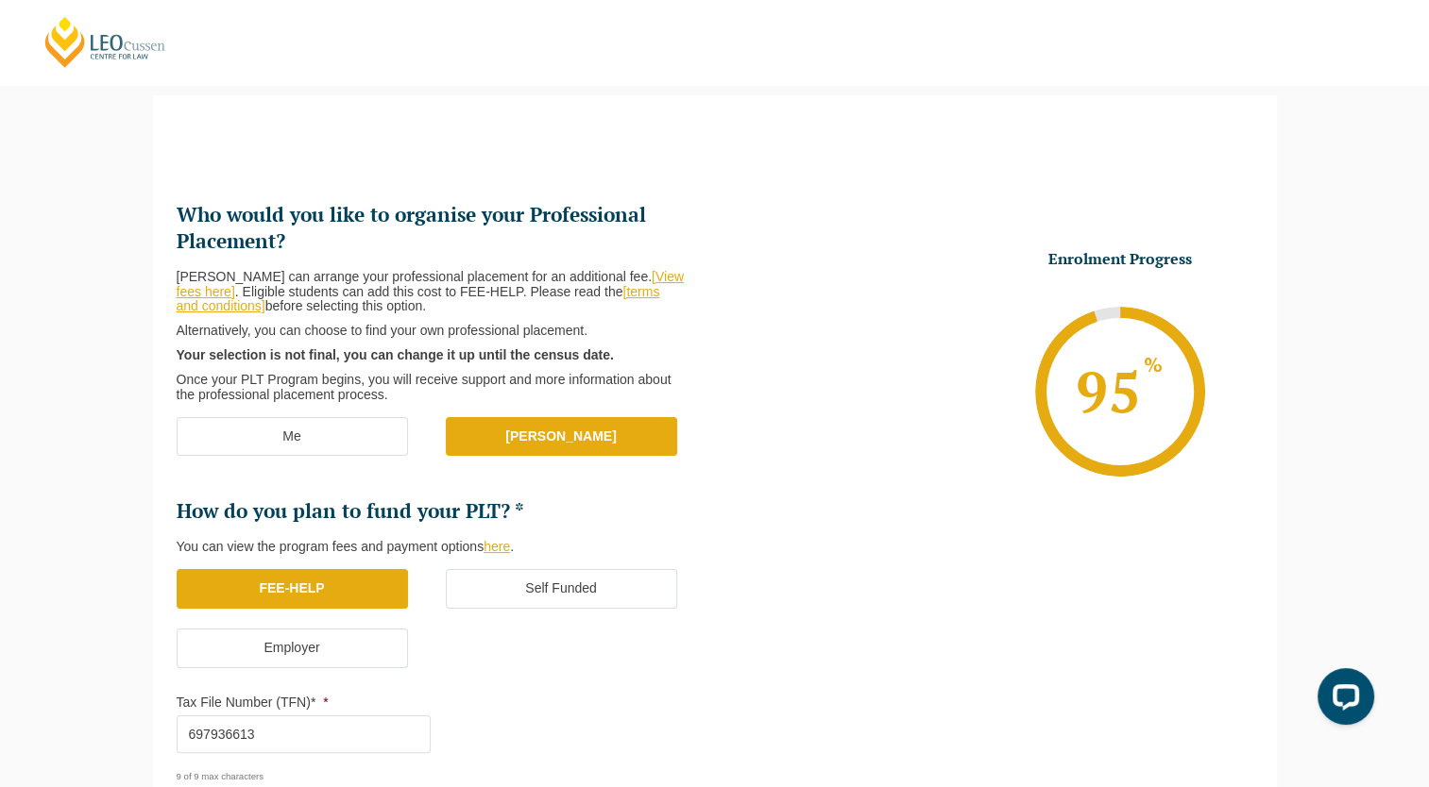
scroll to position [781, 0]
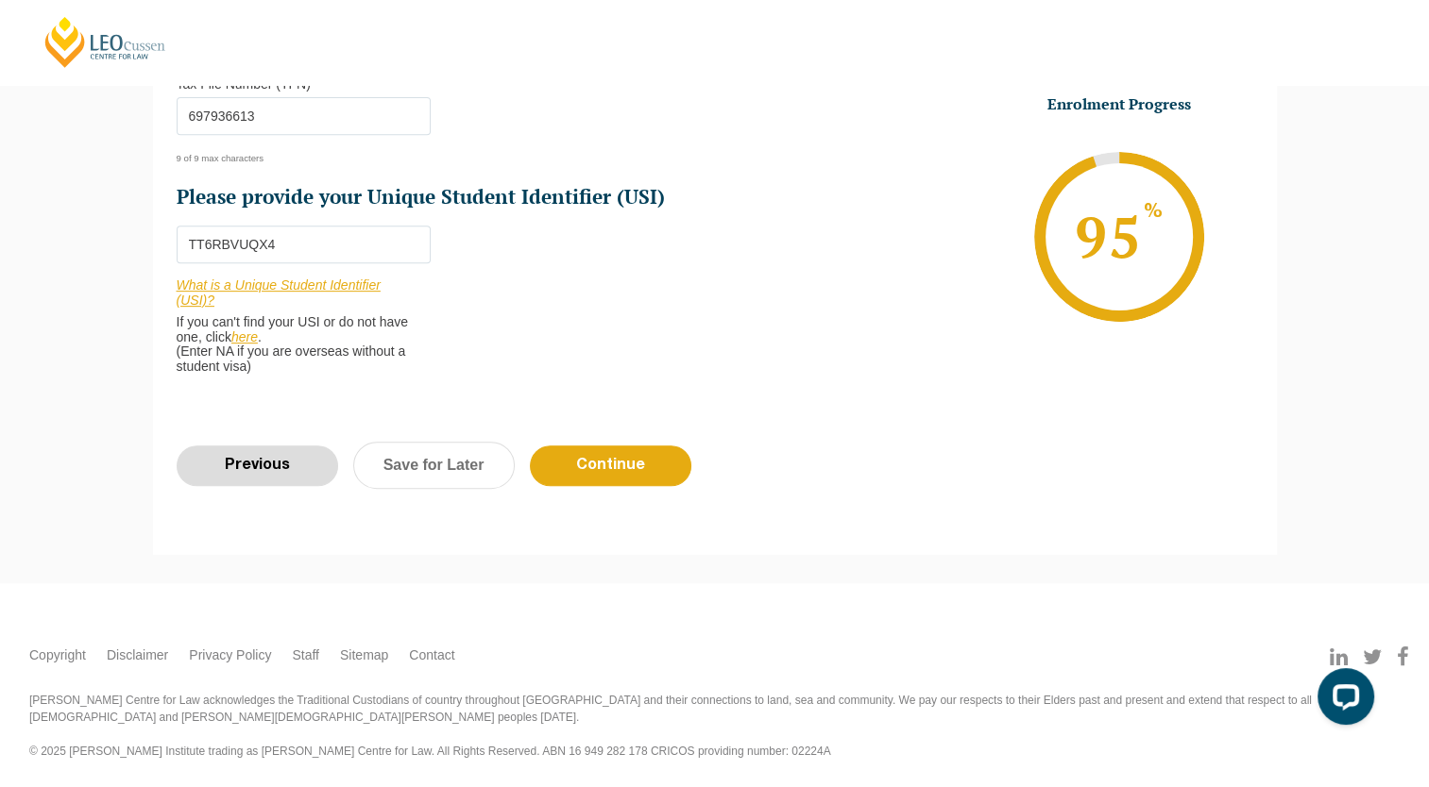
click at [292, 465] on input "Previous" at bounding box center [257, 466] width 161 height 41
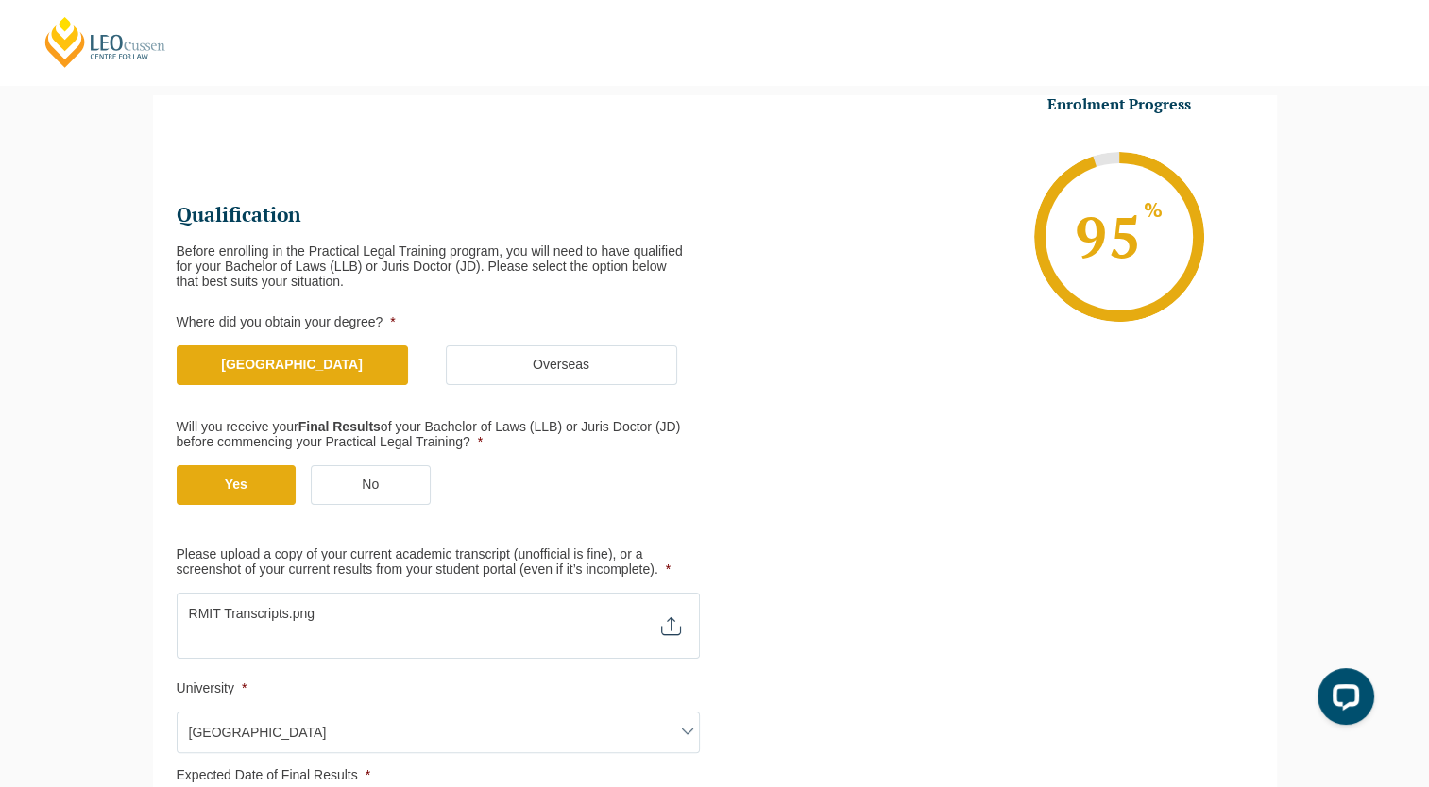
scroll to position [604, 0]
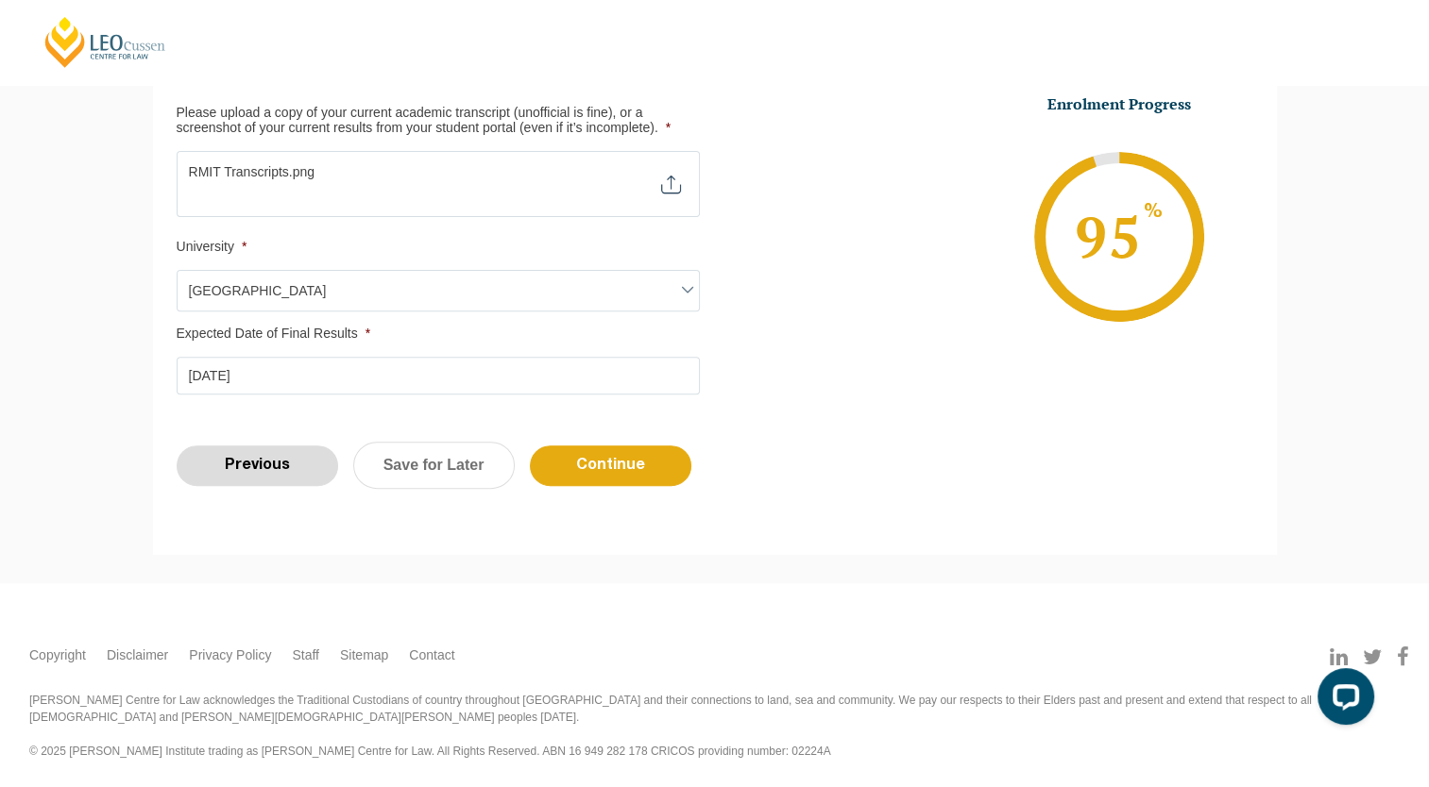
click at [282, 448] on input "Previous" at bounding box center [257, 466] width 161 height 41
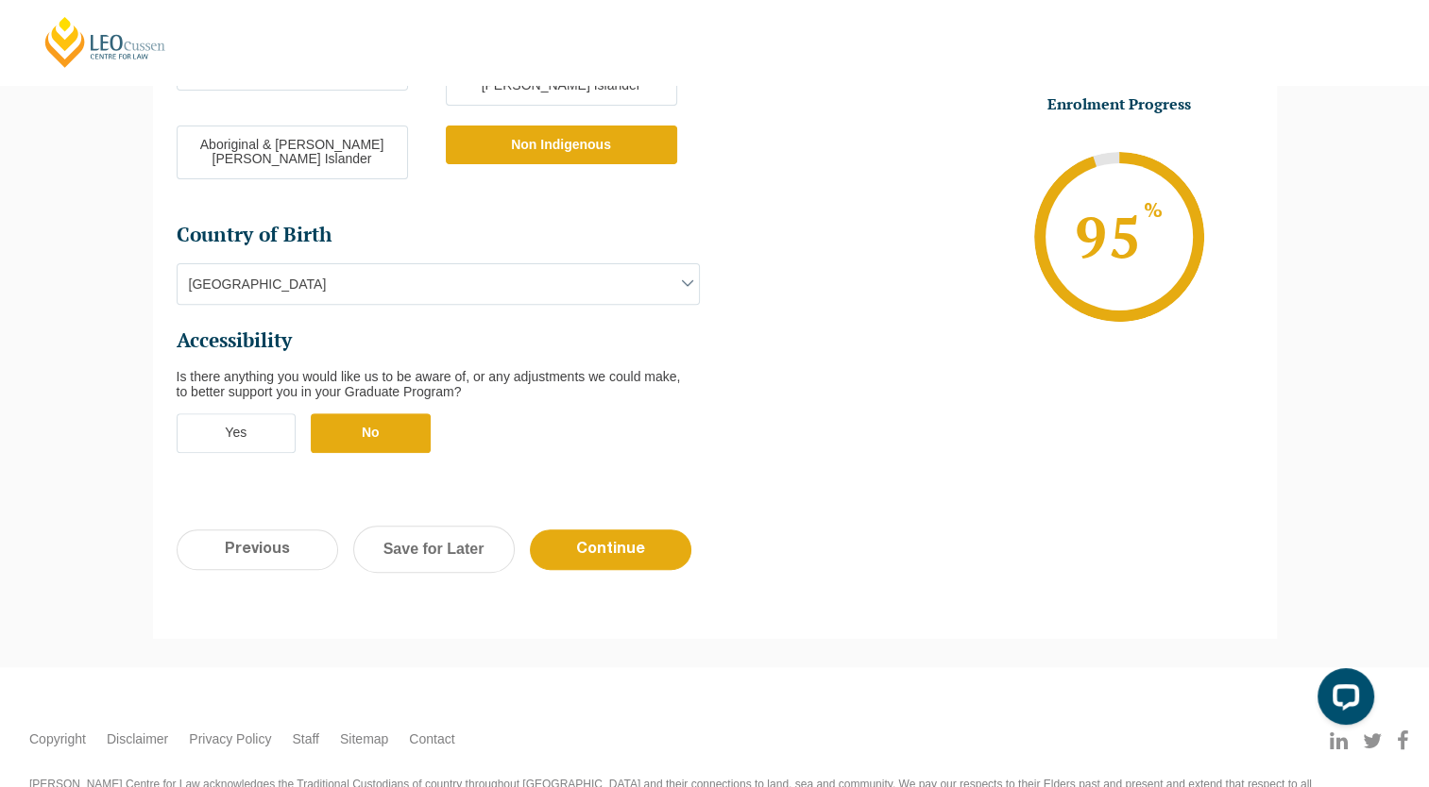
scroll to position [650, 0]
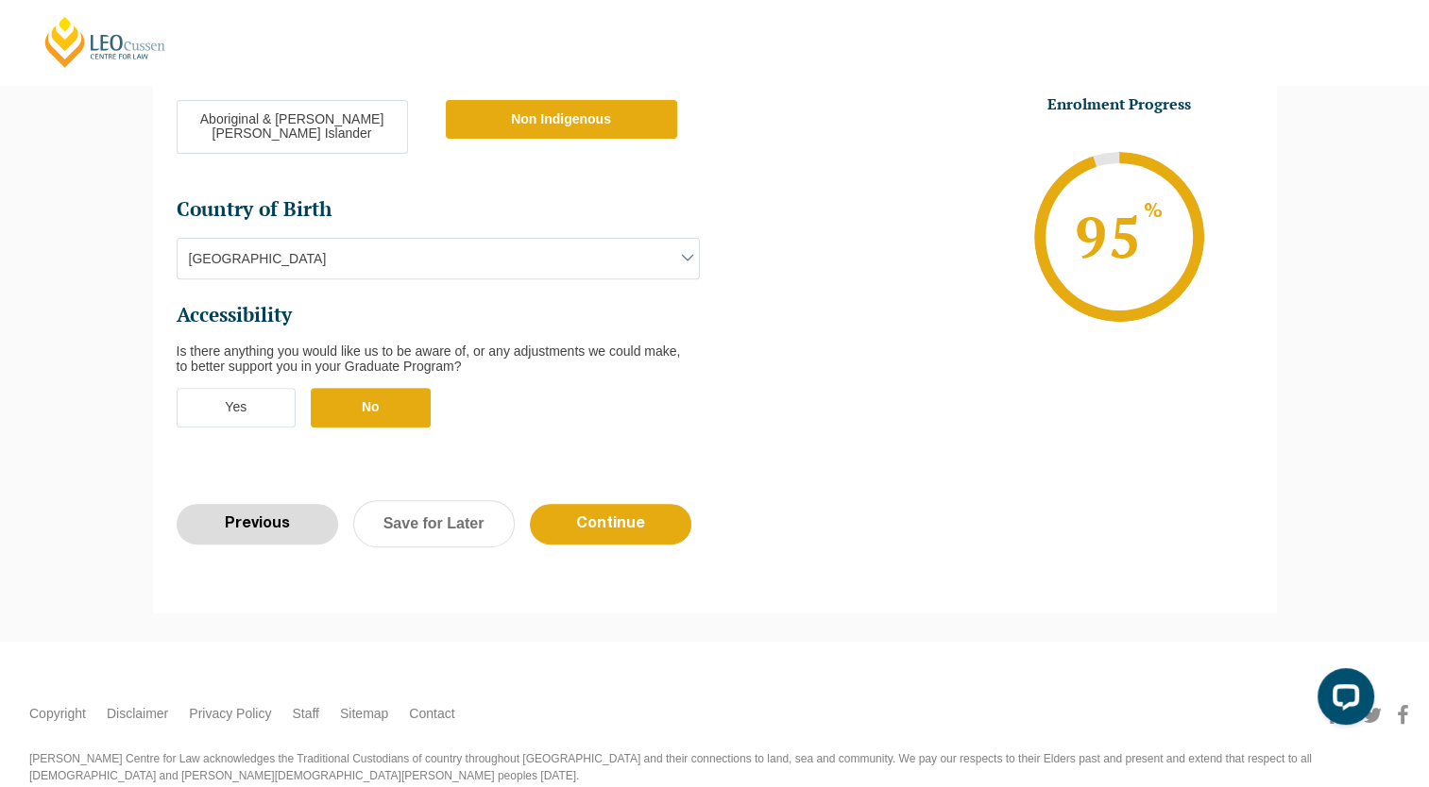
click at [276, 504] on input "Previous" at bounding box center [257, 524] width 161 height 41
select select "Blended Part Time Learning"
select select "VIC"
select select
select select "March 2026 (30-Mar-2026 to 23-Oct-2026)"
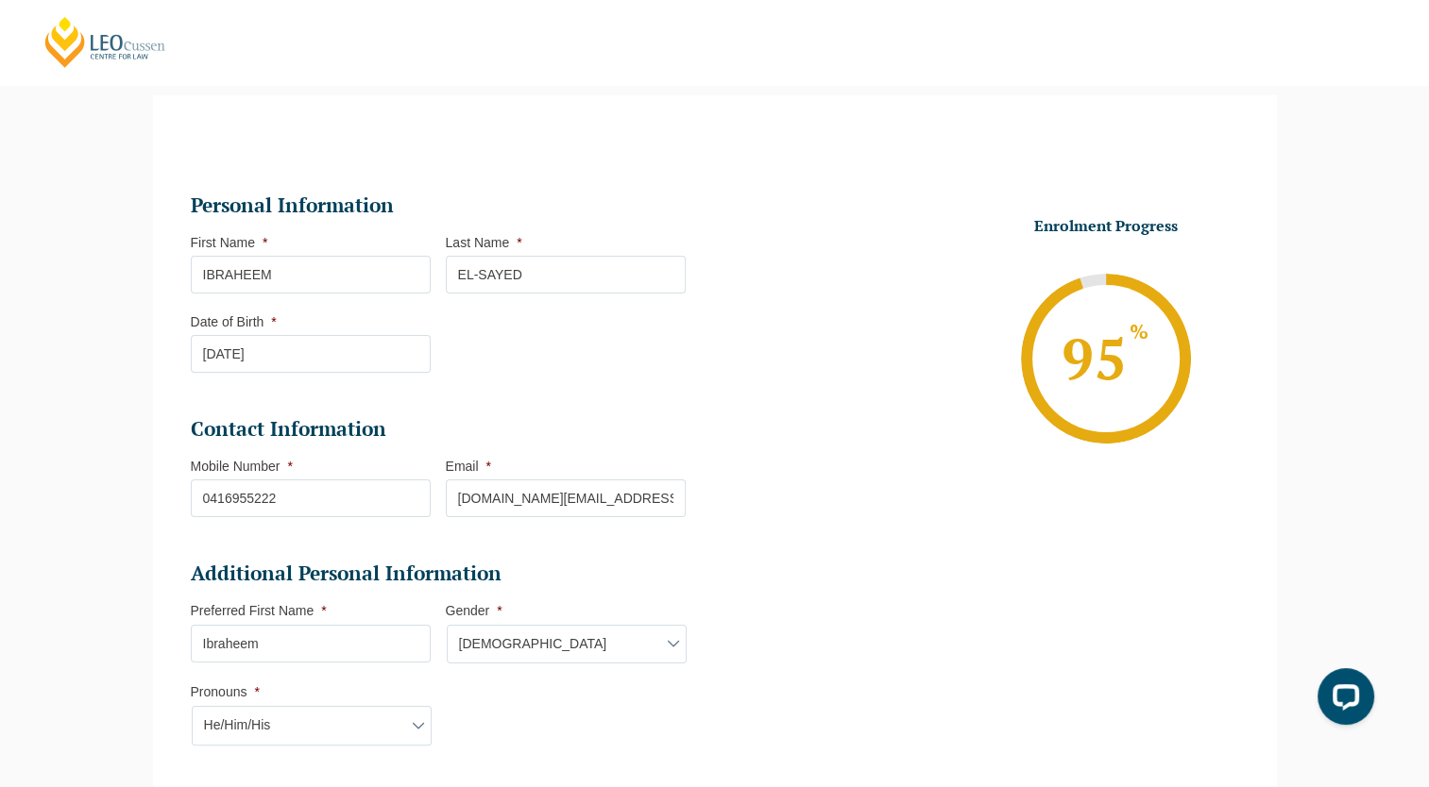
scroll to position [0, 0]
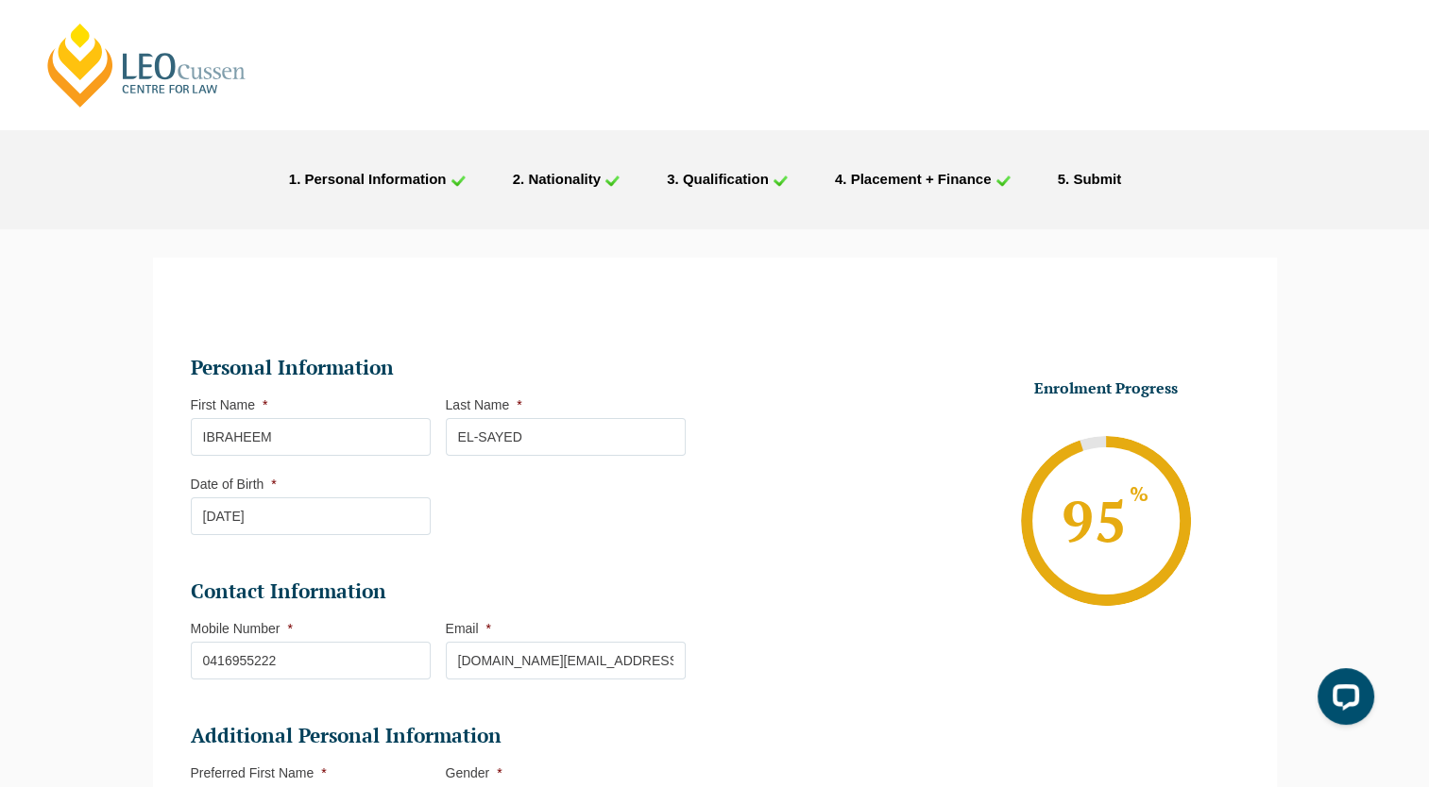
click at [427, 169] on div "STEP 1 . Personal Information 2 . Nationality 3 . Qualification 4 . Placement +…" at bounding box center [714, 179] width 1429 height 100
drag, startPoint x: 427, startPoint y: 169, endPoint x: 422, endPoint y: 181, distance: 13.2
click at [422, 181] on li "1 . Personal Information" at bounding box center [377, 179] width 224 height 25
click at [422, 181] on span ". Personal Information" at bounding box center [370, 179] width 149 height 16
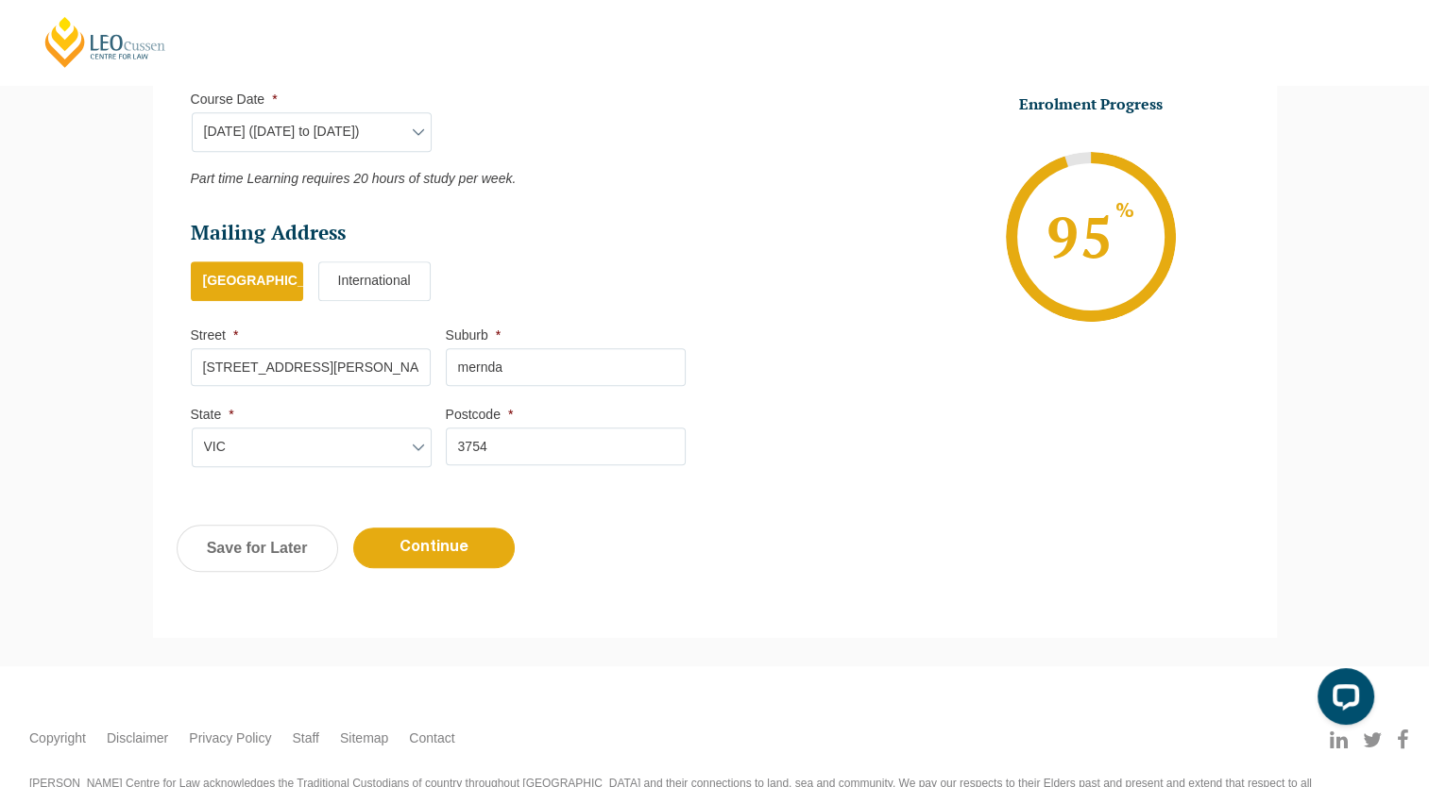
scroll to position [985, 0]
click at [457, 559] on input "Continue" at bounding box center [433, 547] width 161 height 41
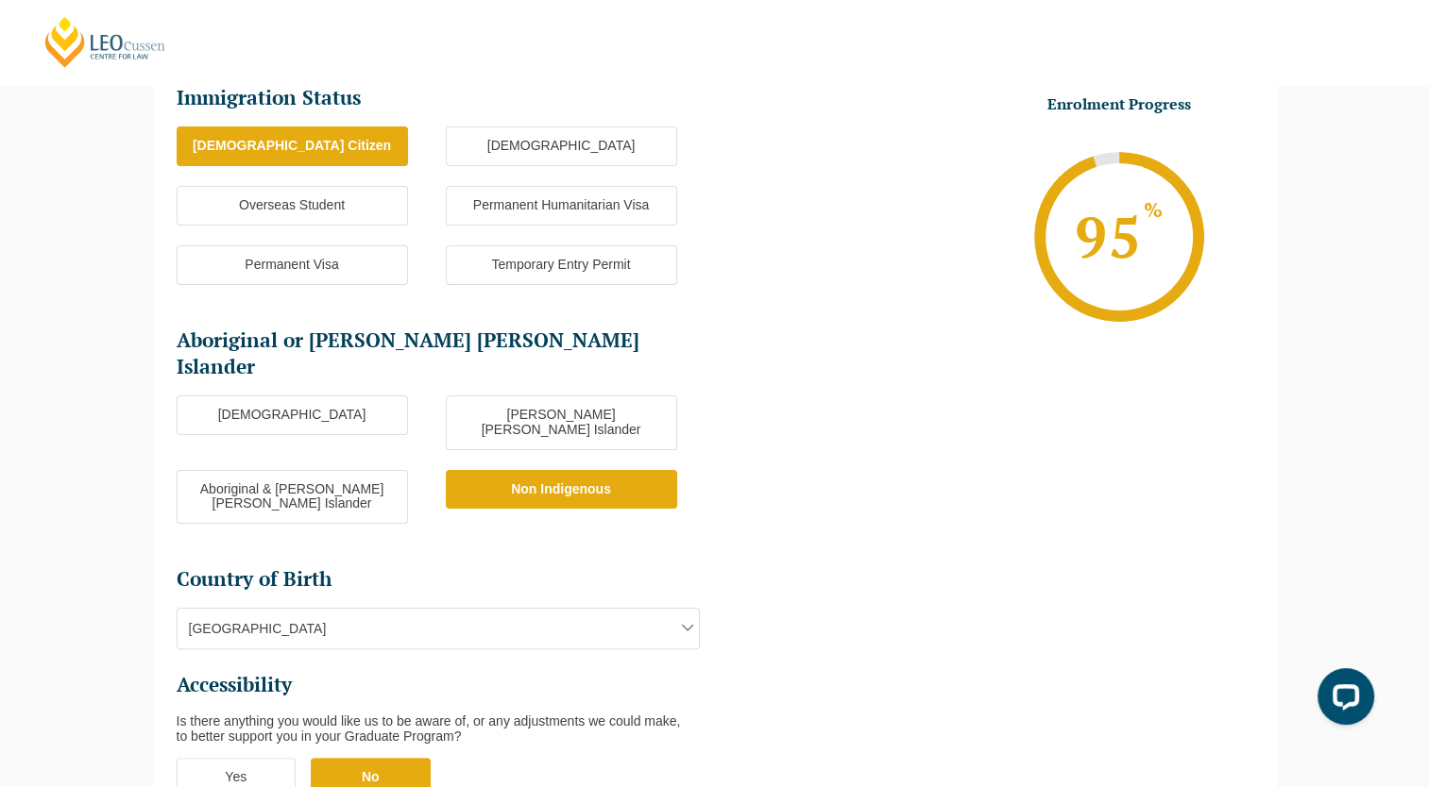
scroll to position [536, 0]
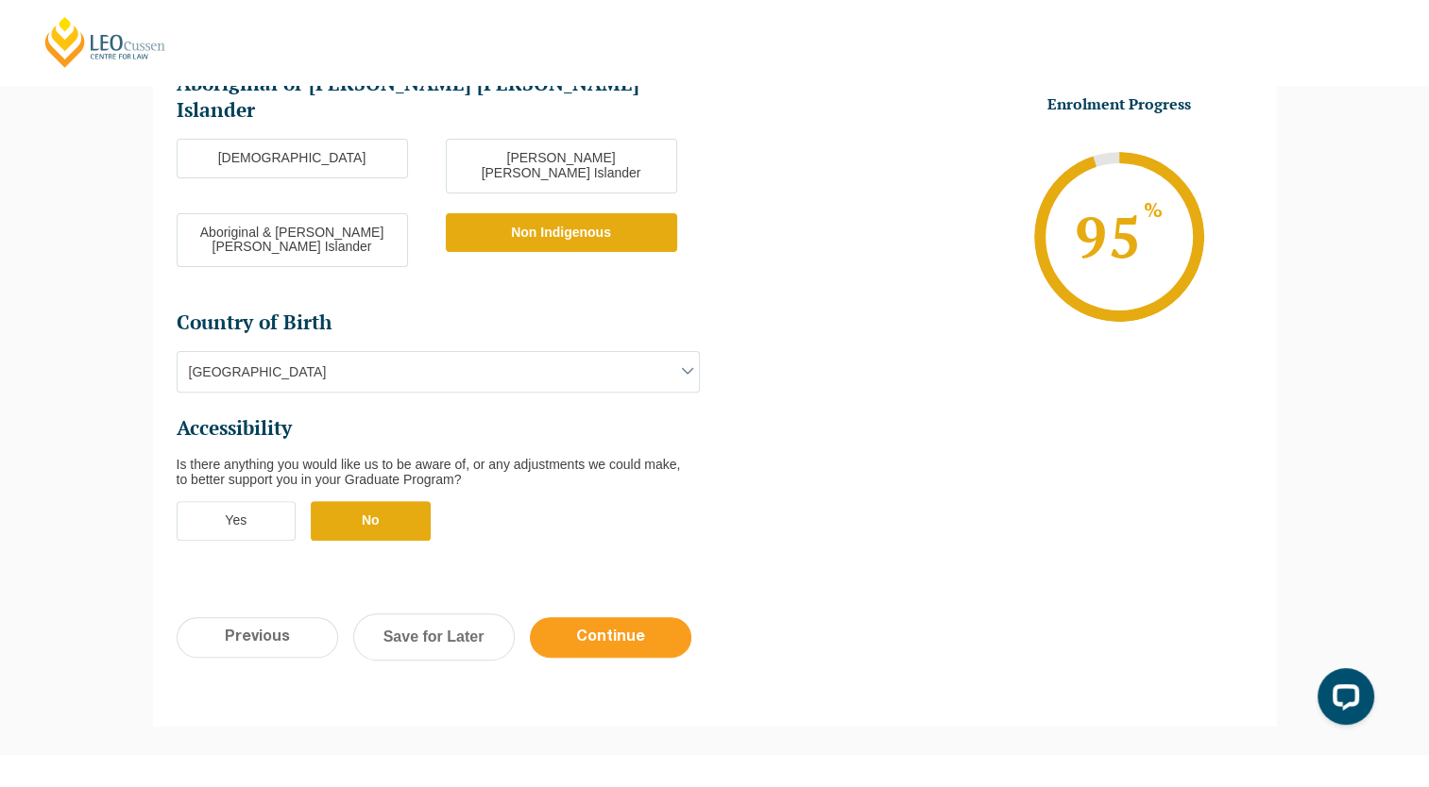
click at [591, 618] on input "Continue" at bounding box center [610, 638] width 161 height 41
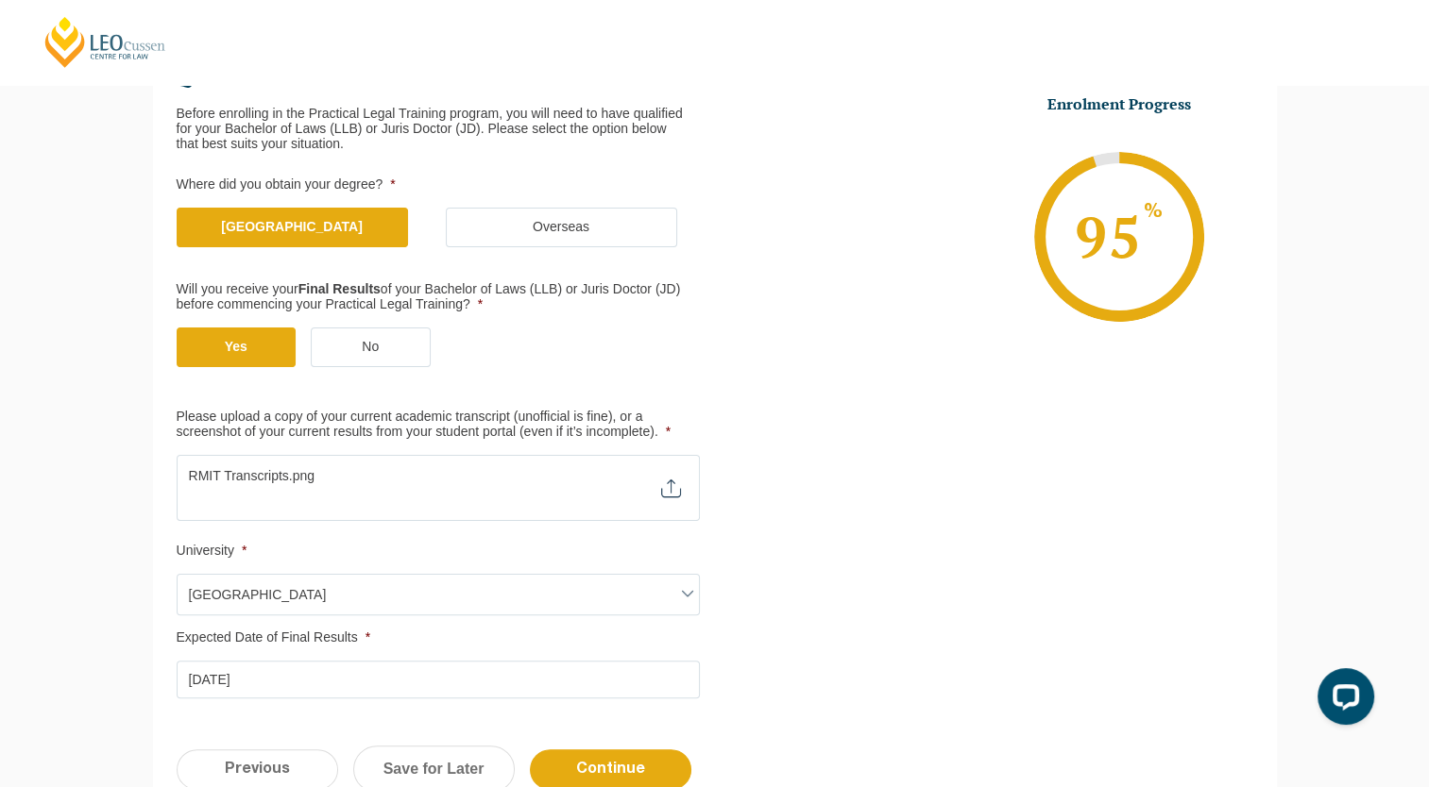
scroll to position [416, 0]
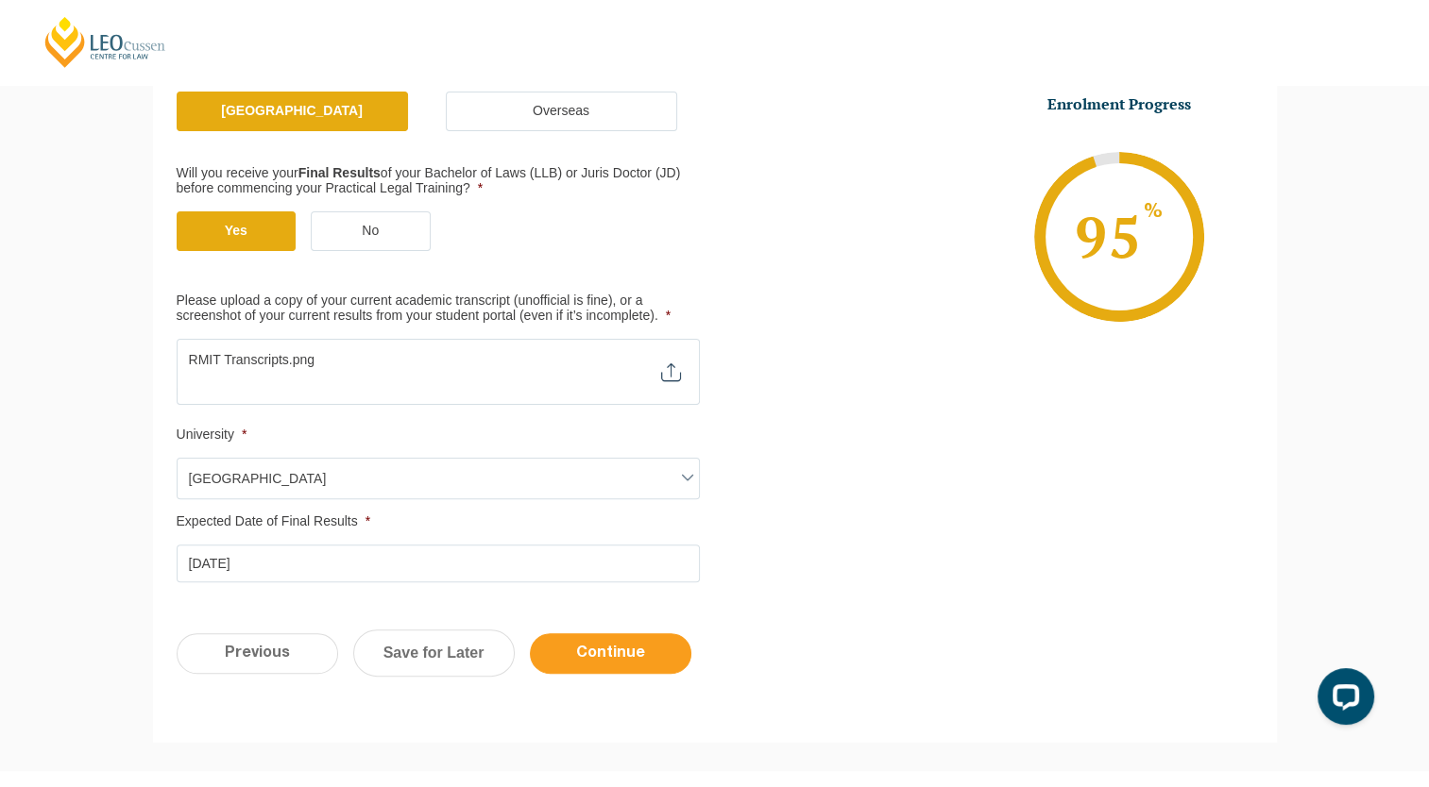
click at [639, 663] on input "Continue" at bounding box center [610, 654] width 161 height 41
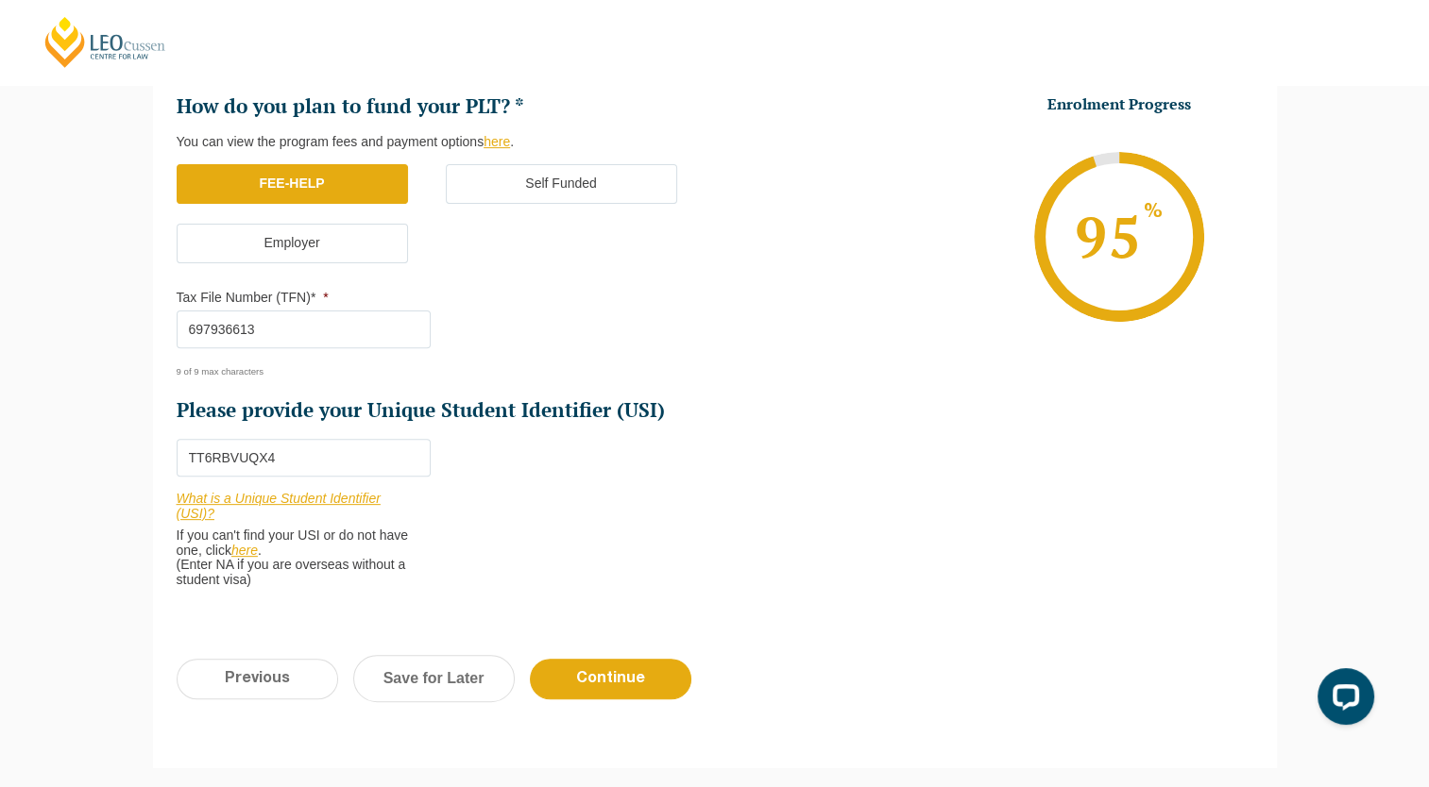
scroll to position [574, 0]
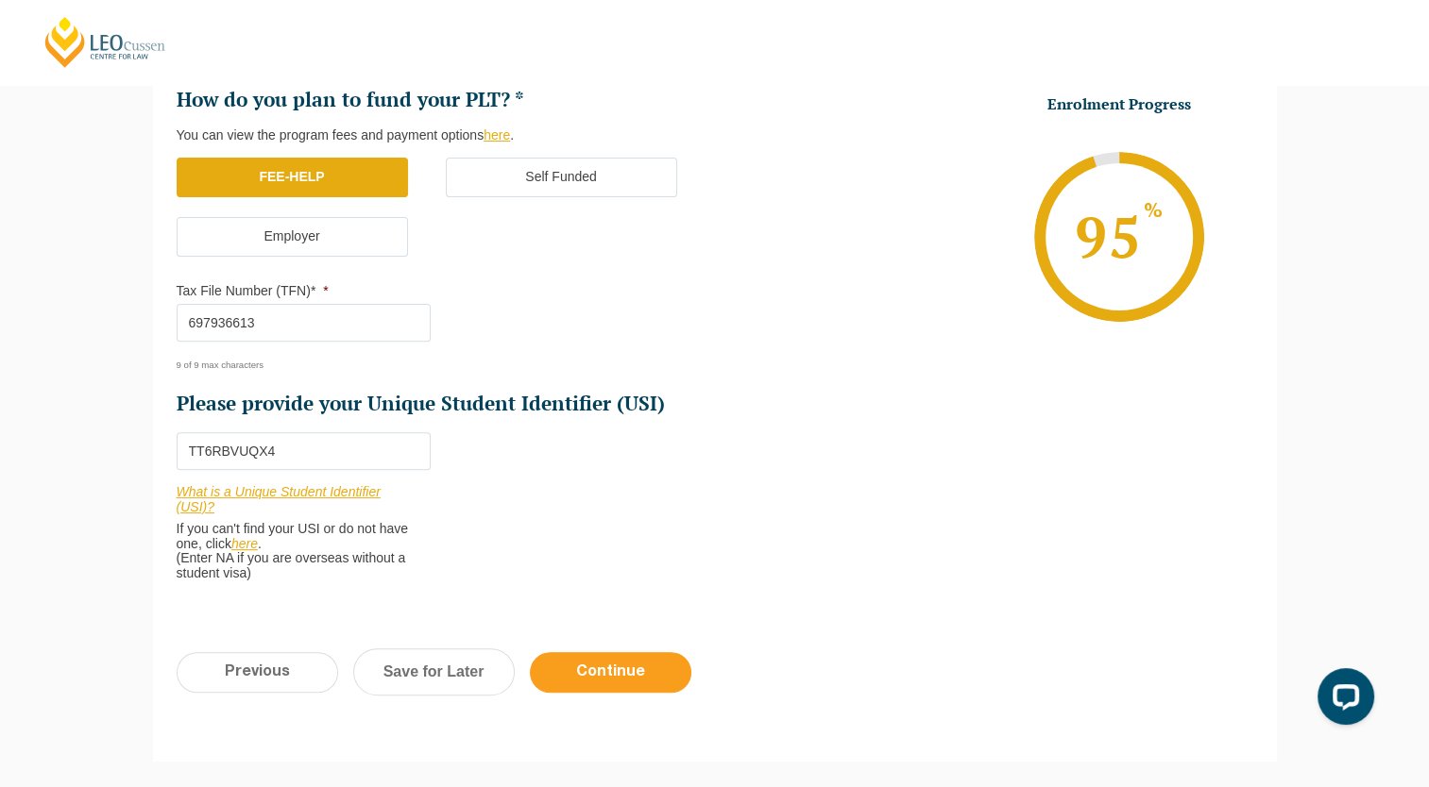
click at [612, 654] on input "Continue" at bounding box center [610, 672] width 161 height 41
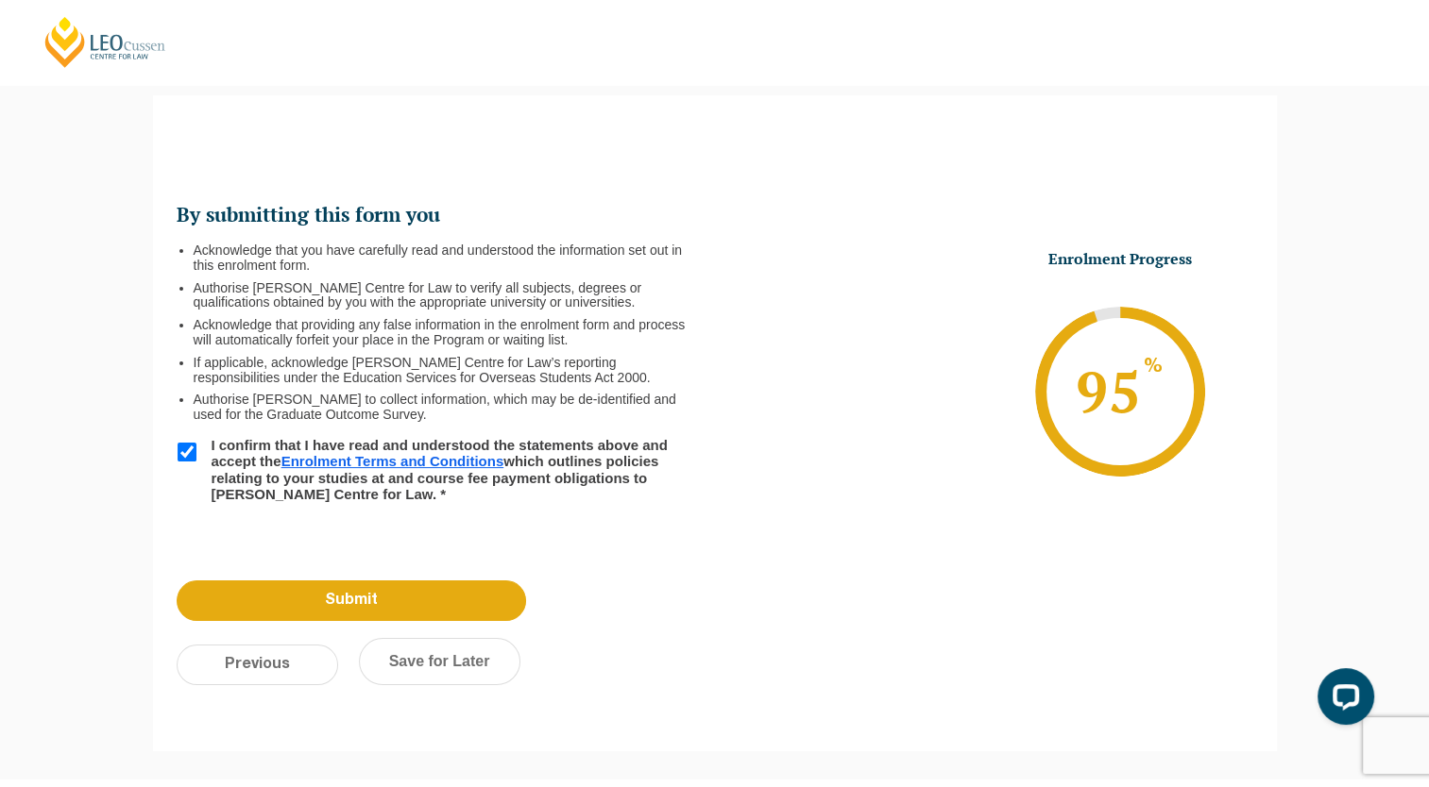
scroll to position [0, 0]
click at [277, 651] on input "Previous" at bounding box center [257, 665] width 161 height 41
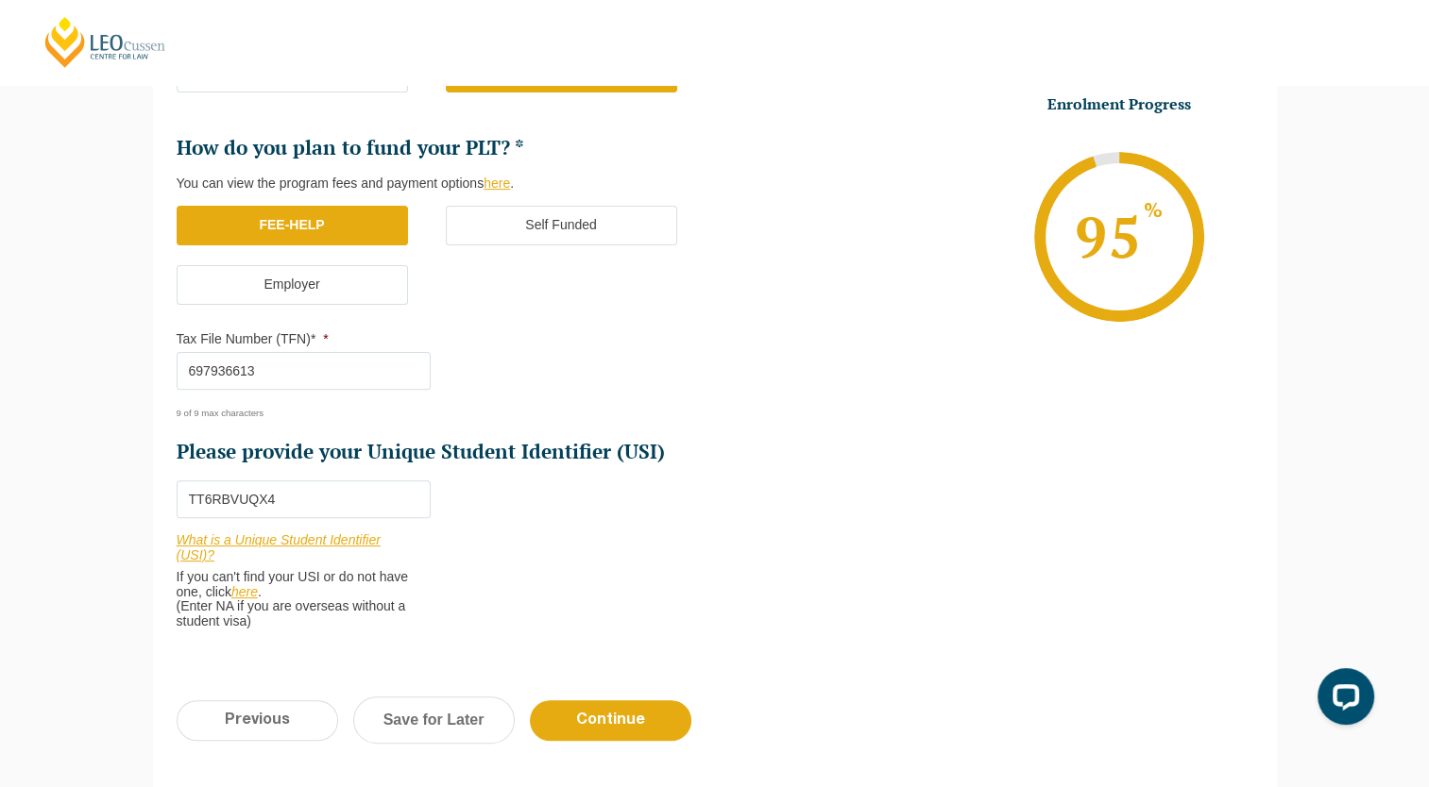
scroll to position [544, 0]
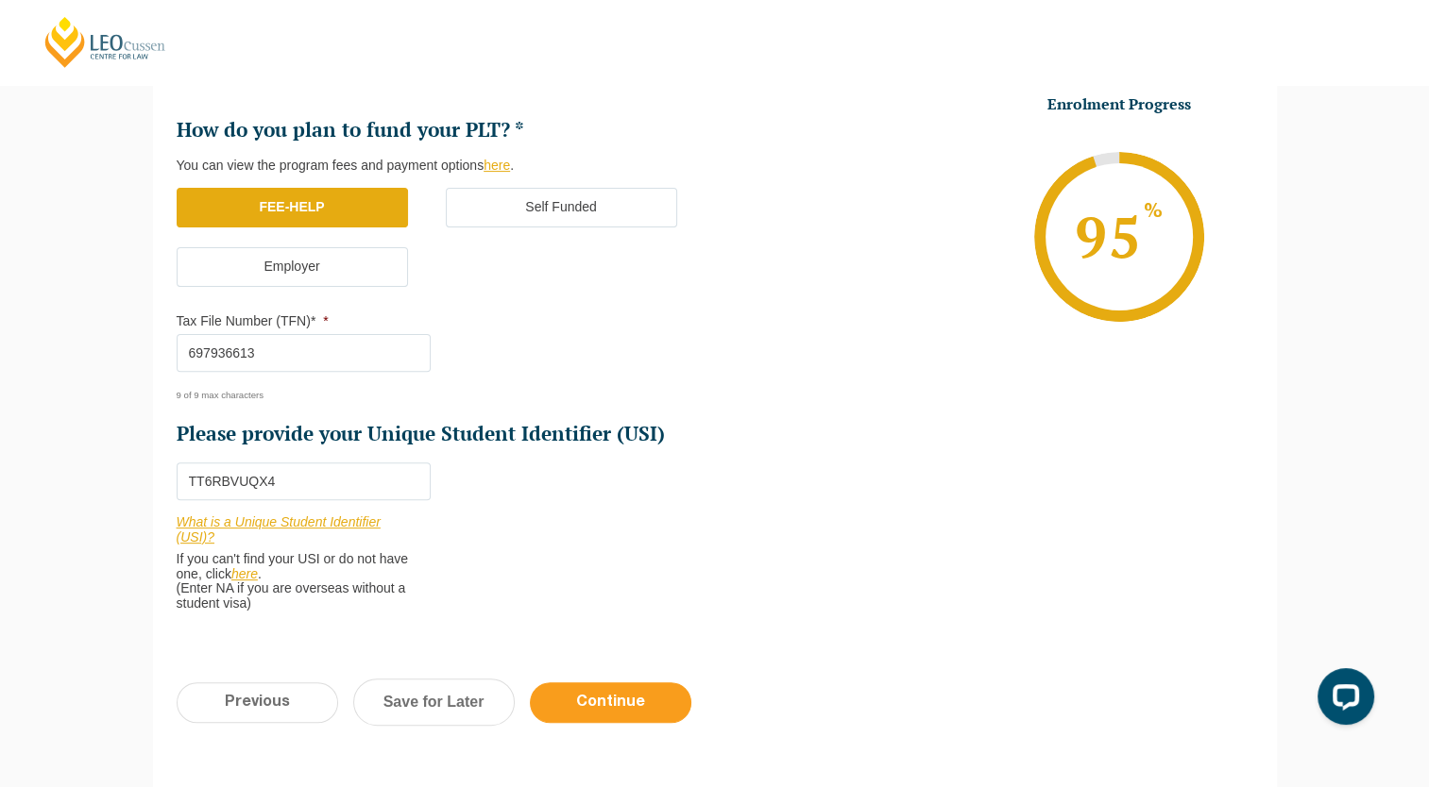
click at [607, 710] on input "Continue" at bounding box center [610, 703] width 161 height 41
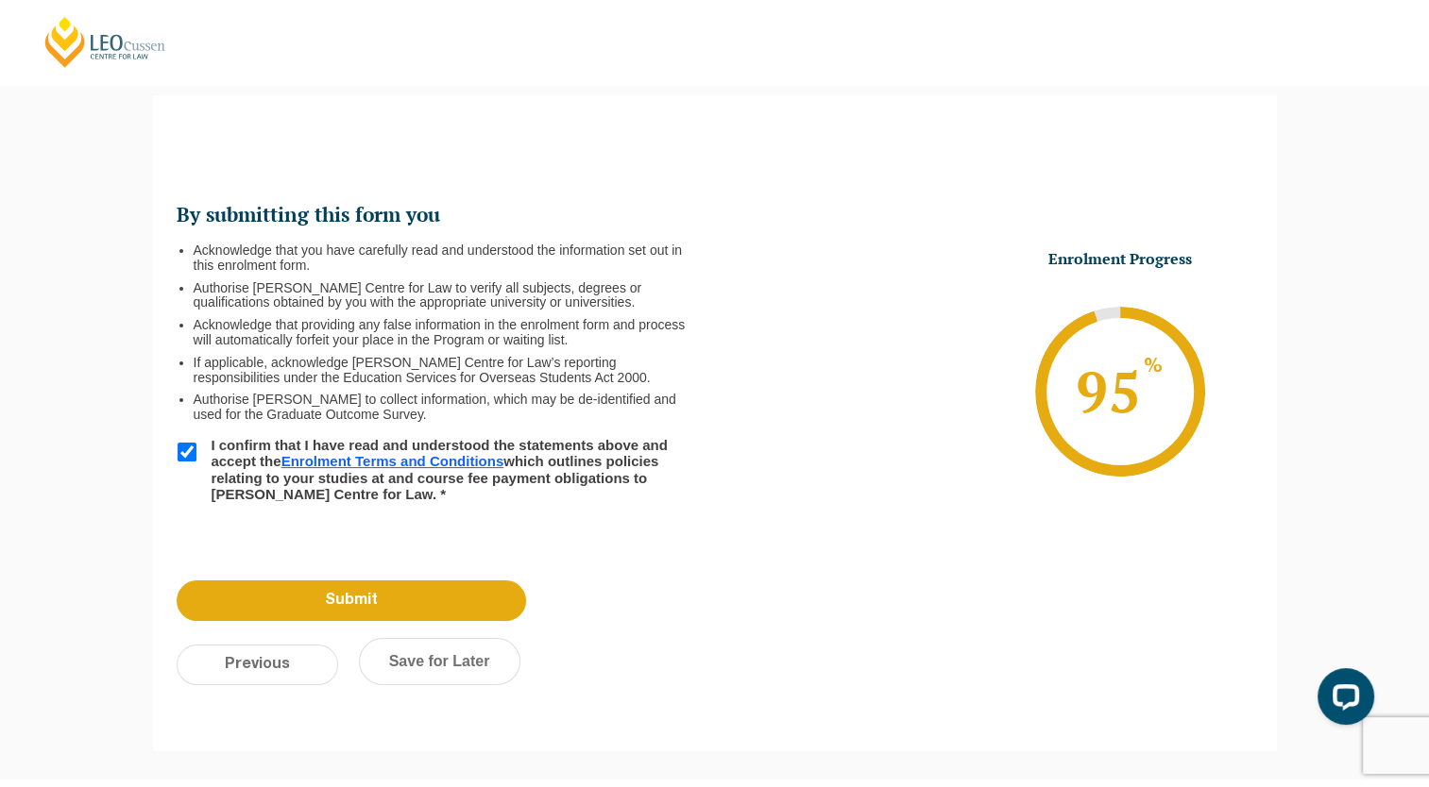
scroll to position [146, 0]
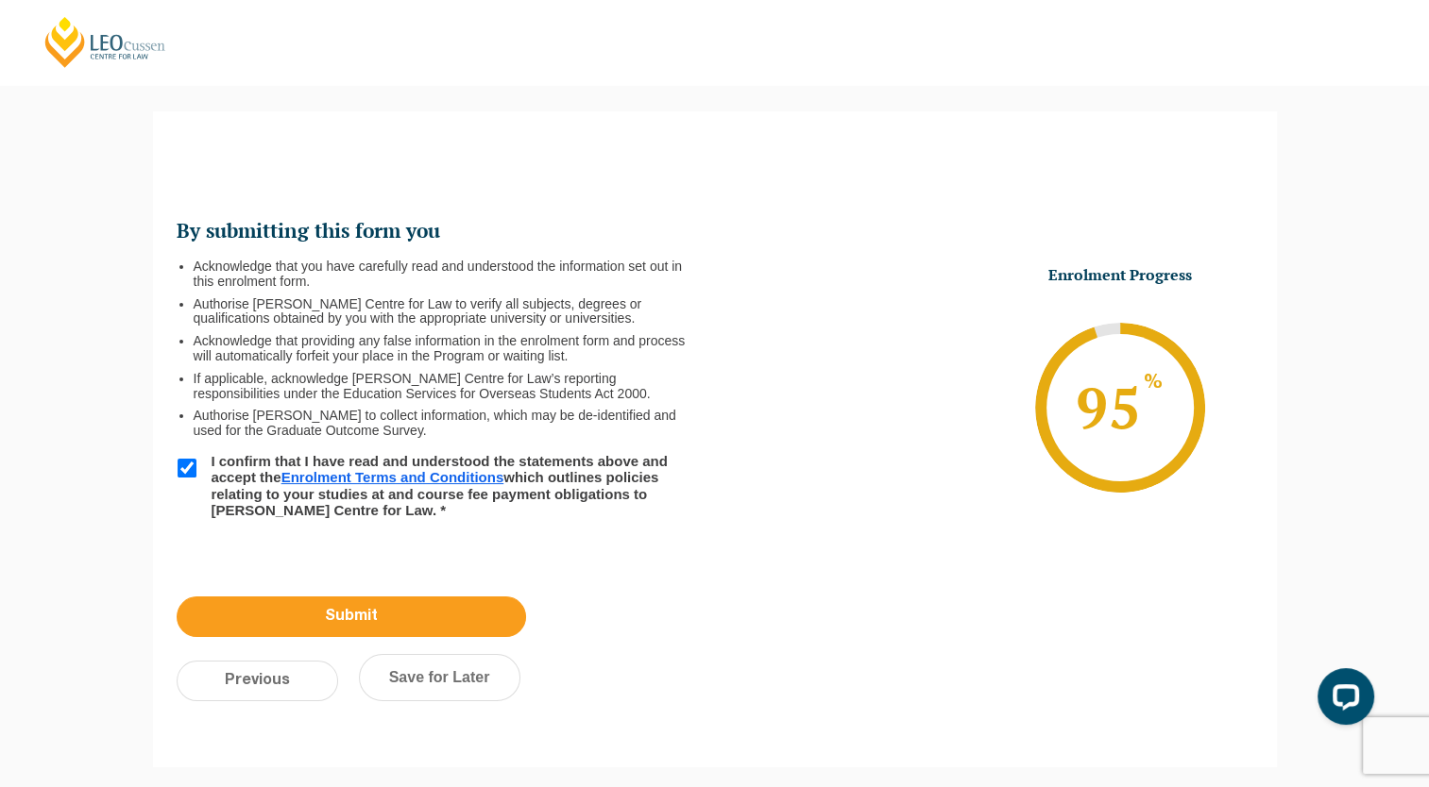
click at [394, 625] on input "Submit" at bounding box center [351, 617] width 349 height 41
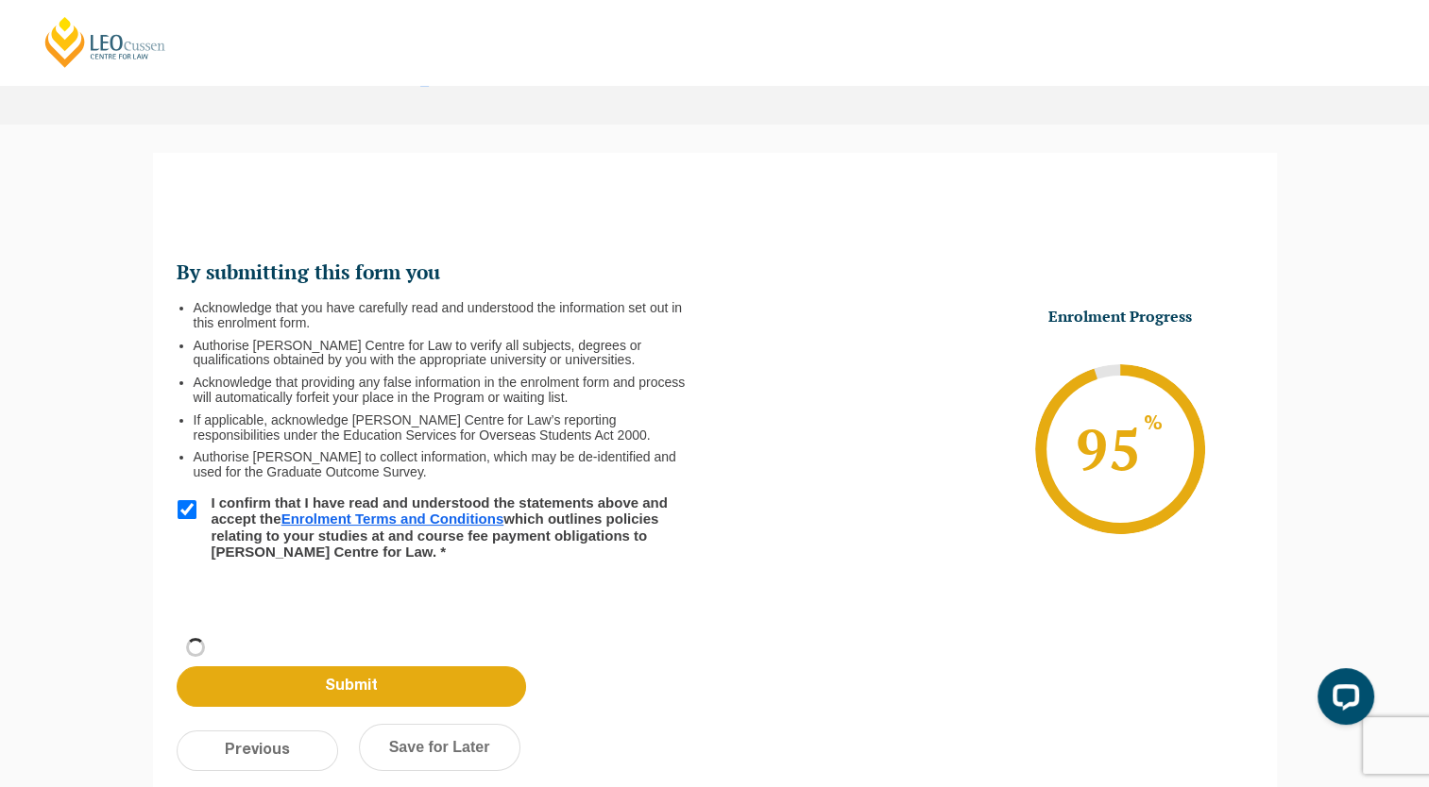
scroll to position [106, 0]
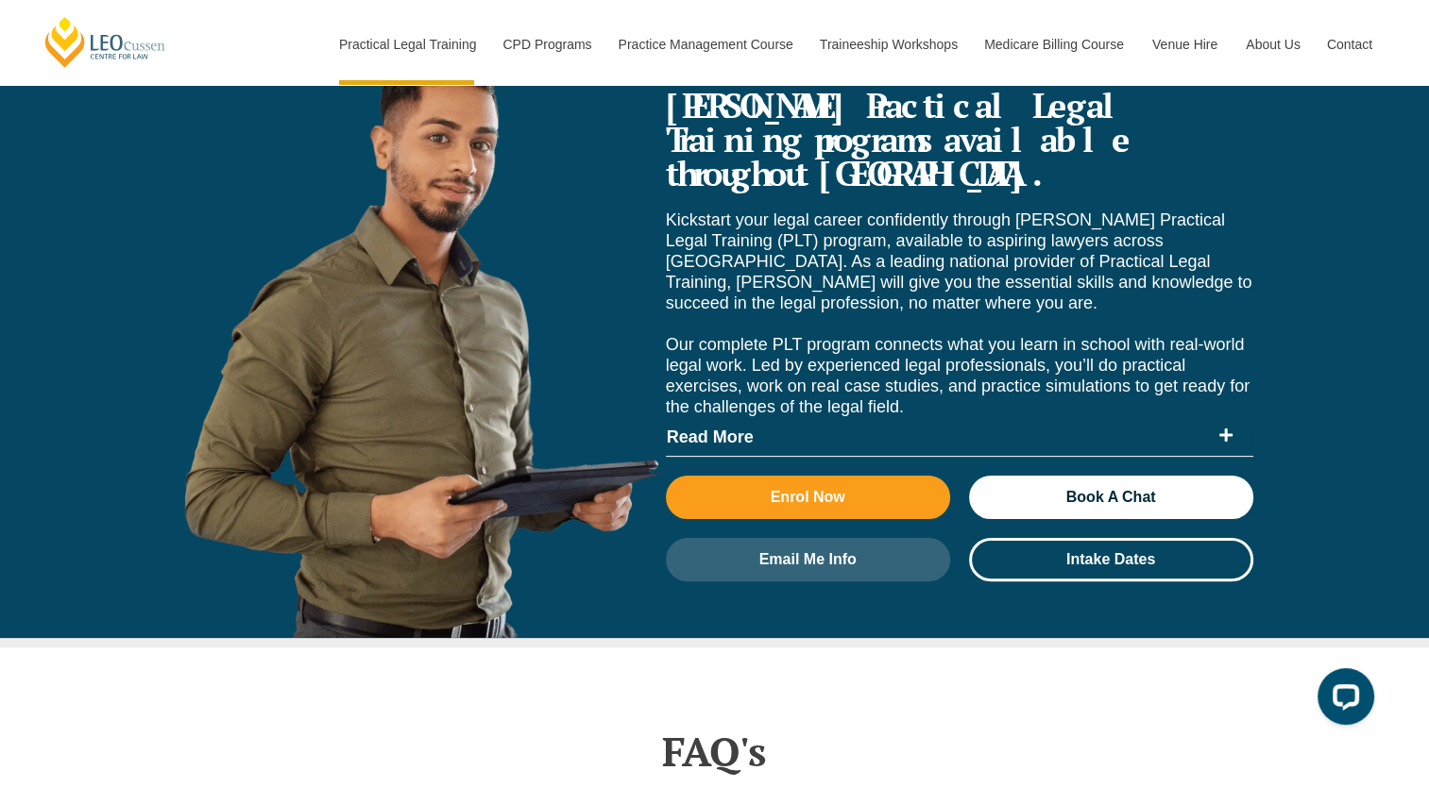
scroll to position [8112, 0]
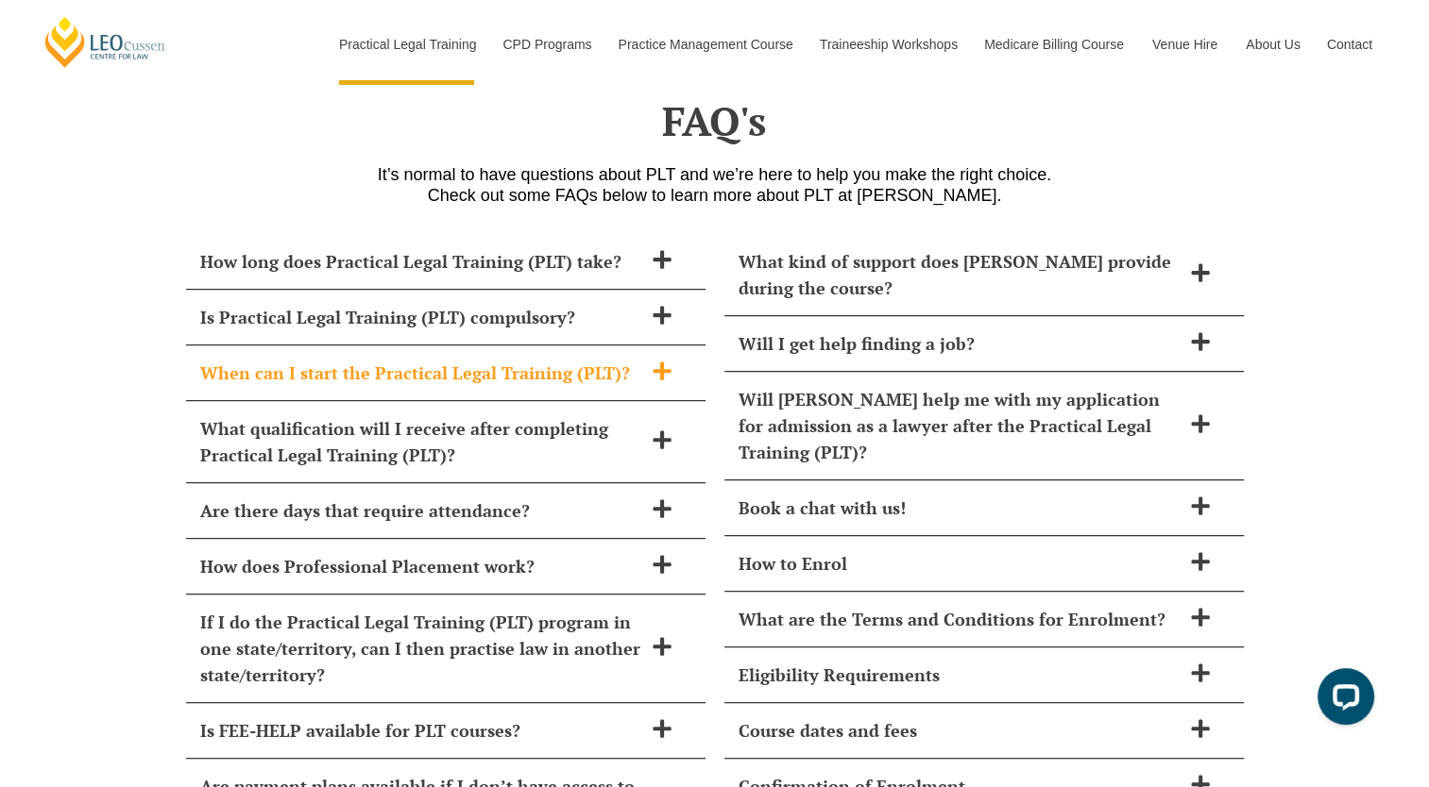
click at [581, 346] on div "When can I start the Practical Legal Training (PLT)?" at bounding box center [445, 374] width 519 height 56
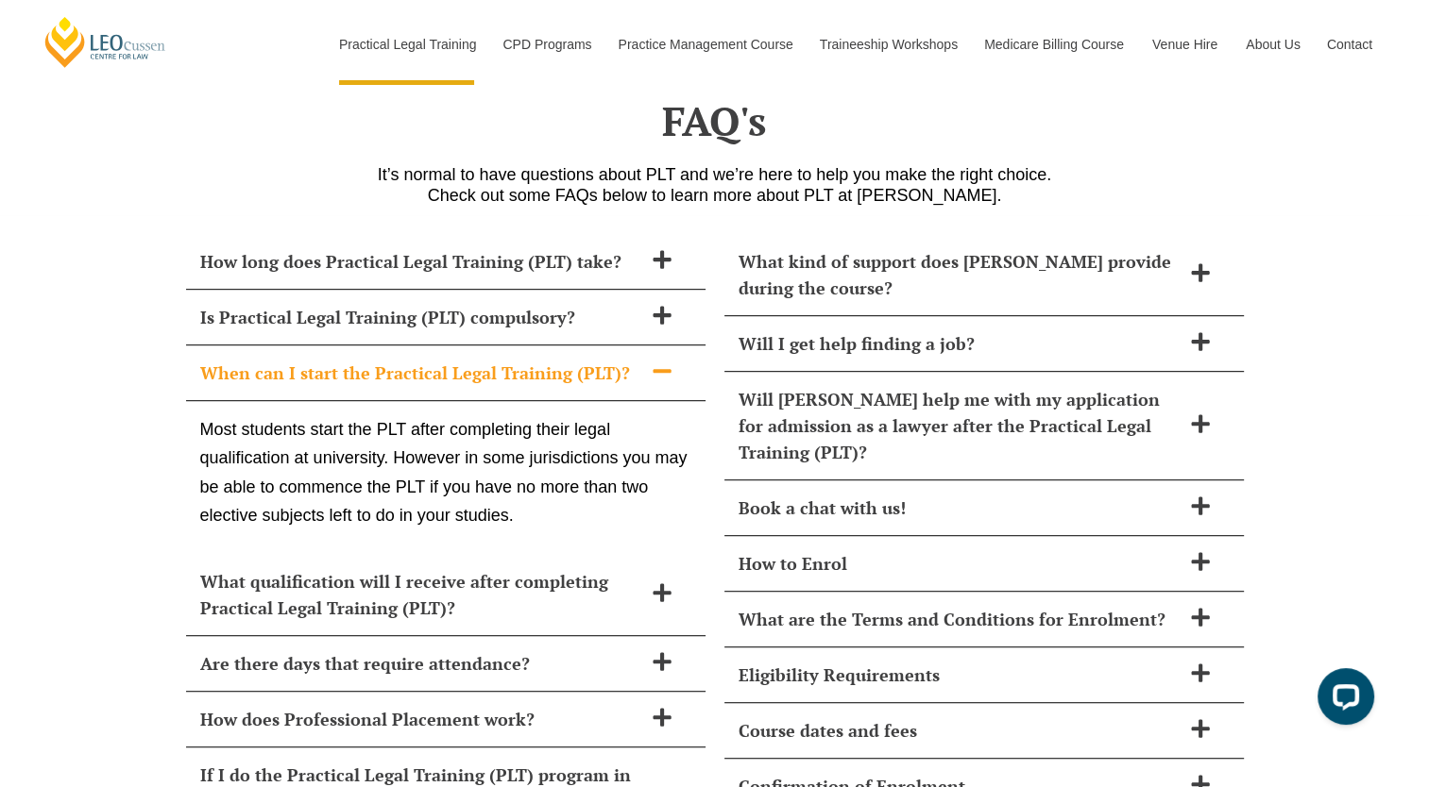
click at [581, 346] on div "When can I start the Practical Legal Training (PLT)?" at bounding box center [445, 374] width 519 height 56
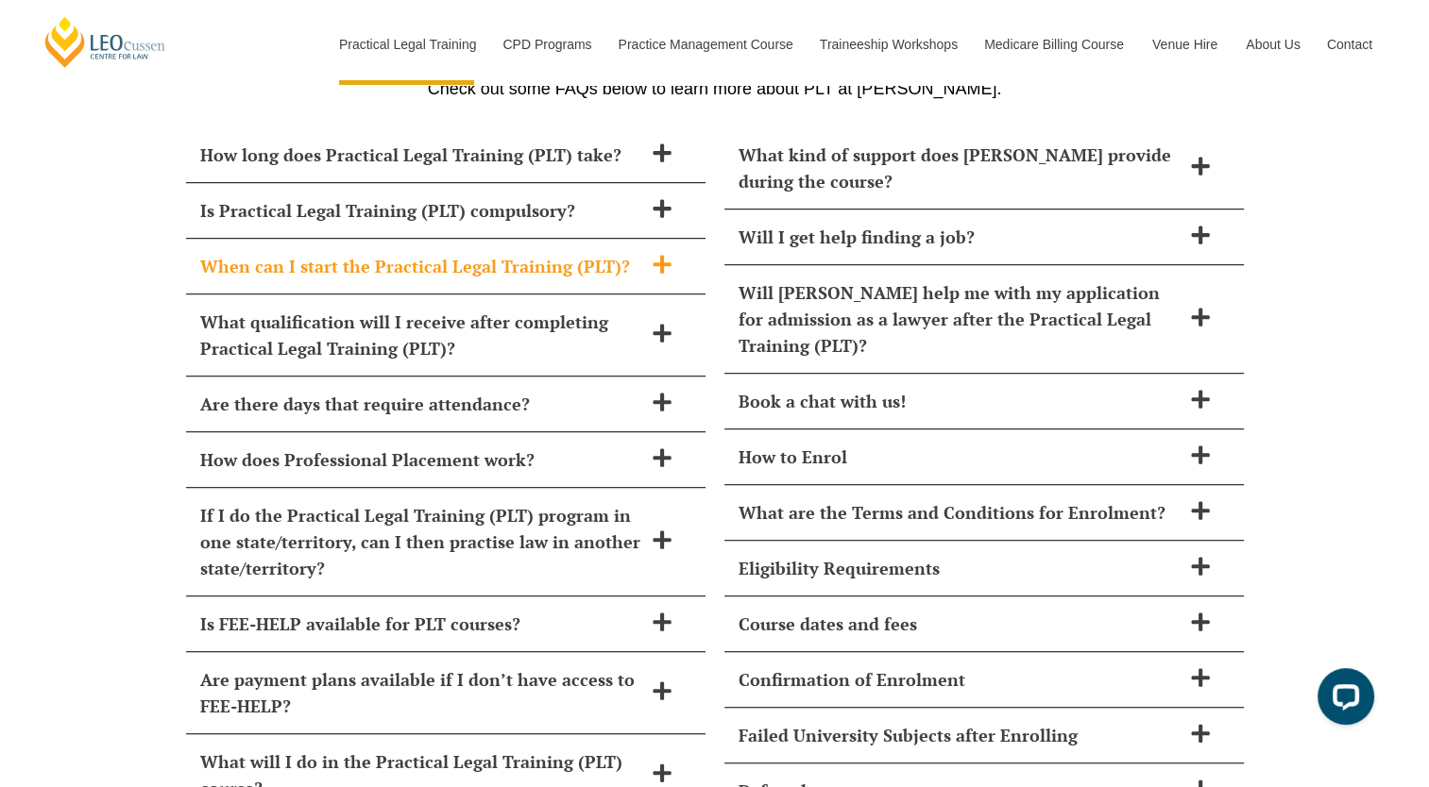
scroll to position [8238, 0]
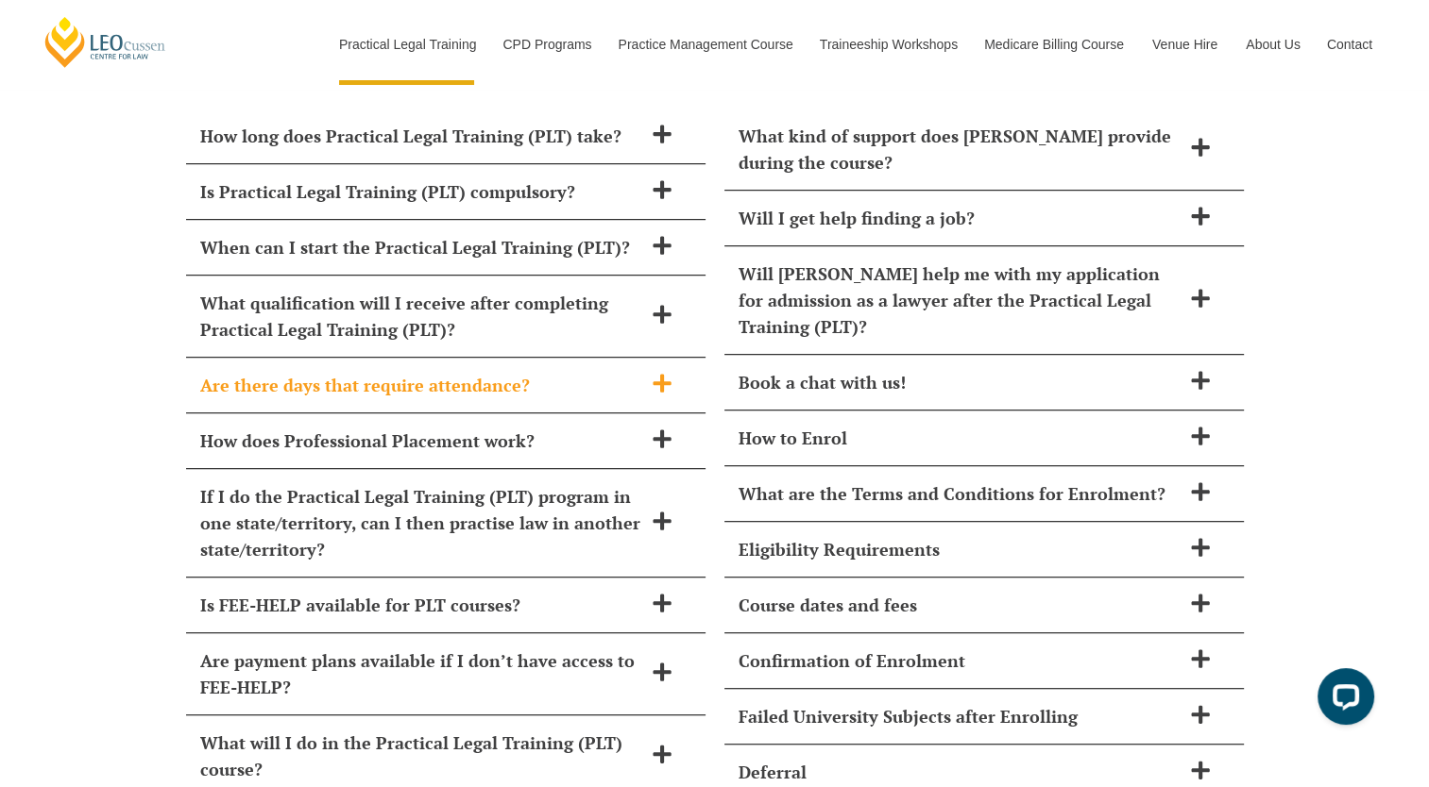
click at [543, 372] on h2 "Are there days that require attendance?" at bounding box center [421, 385] width 442 height 26
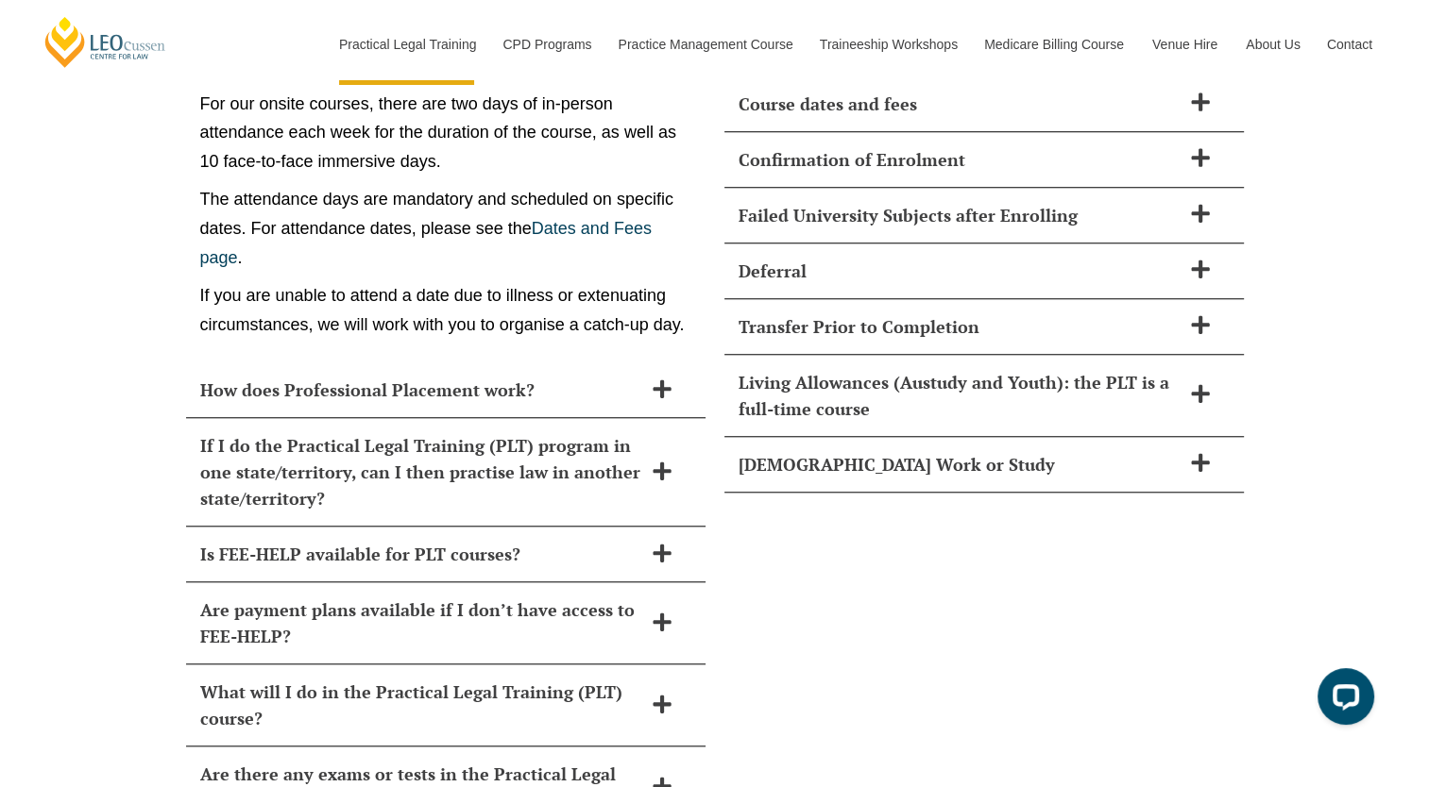
scroll to position [8765, 0]
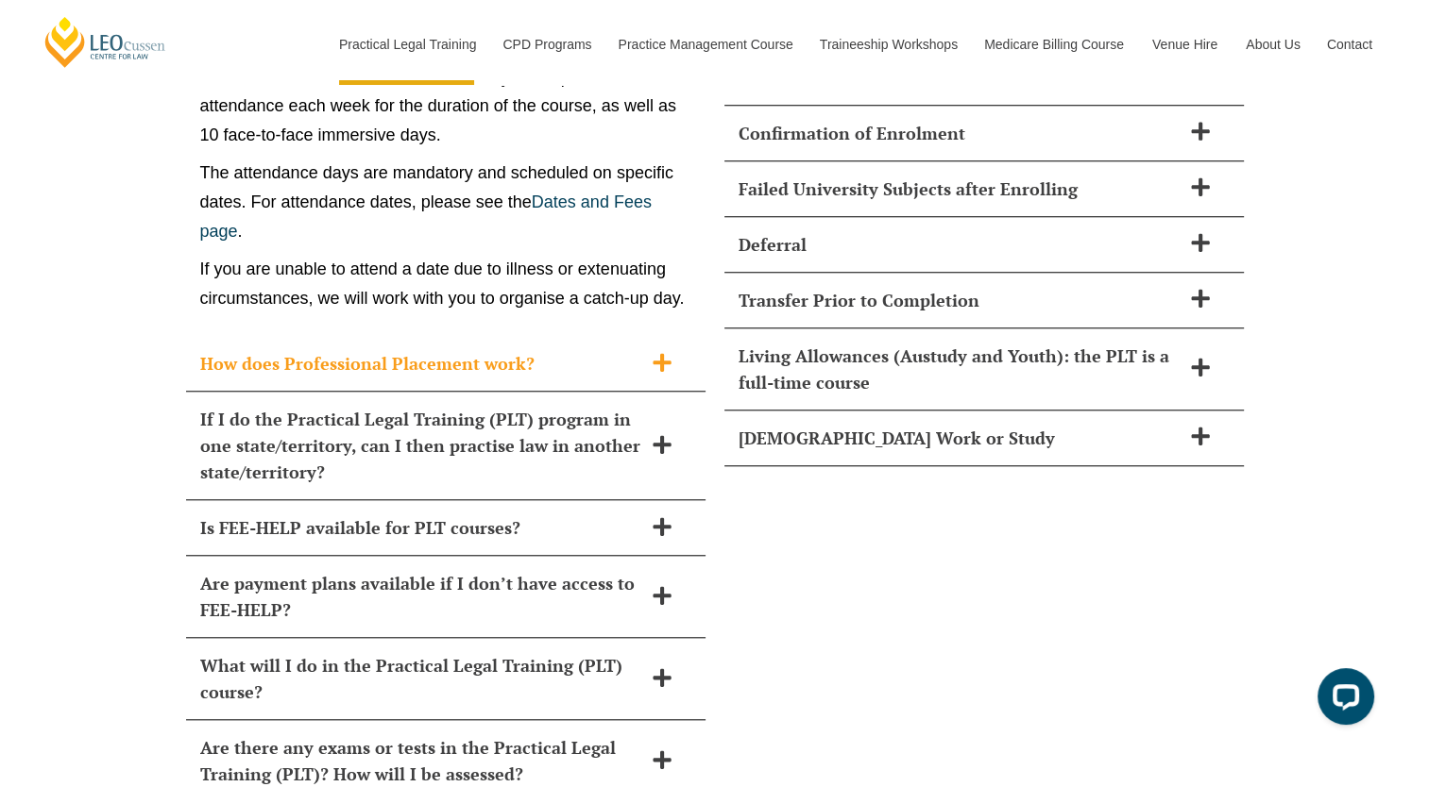
click at [382, 350] on h2 "How does Professional Placement work?" at bounding box center [421, 363] width 442 height 26
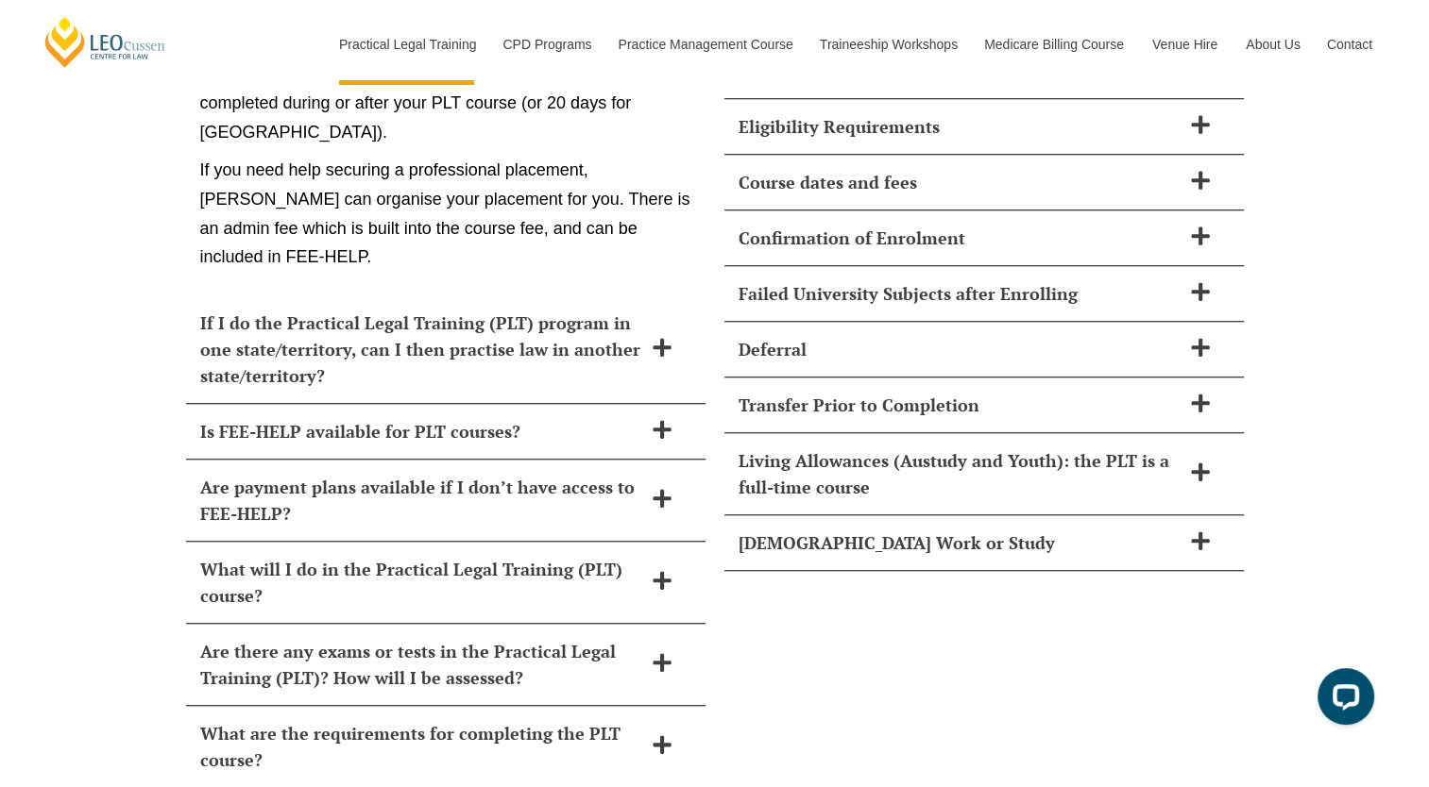
scroll to position [8721, 0]
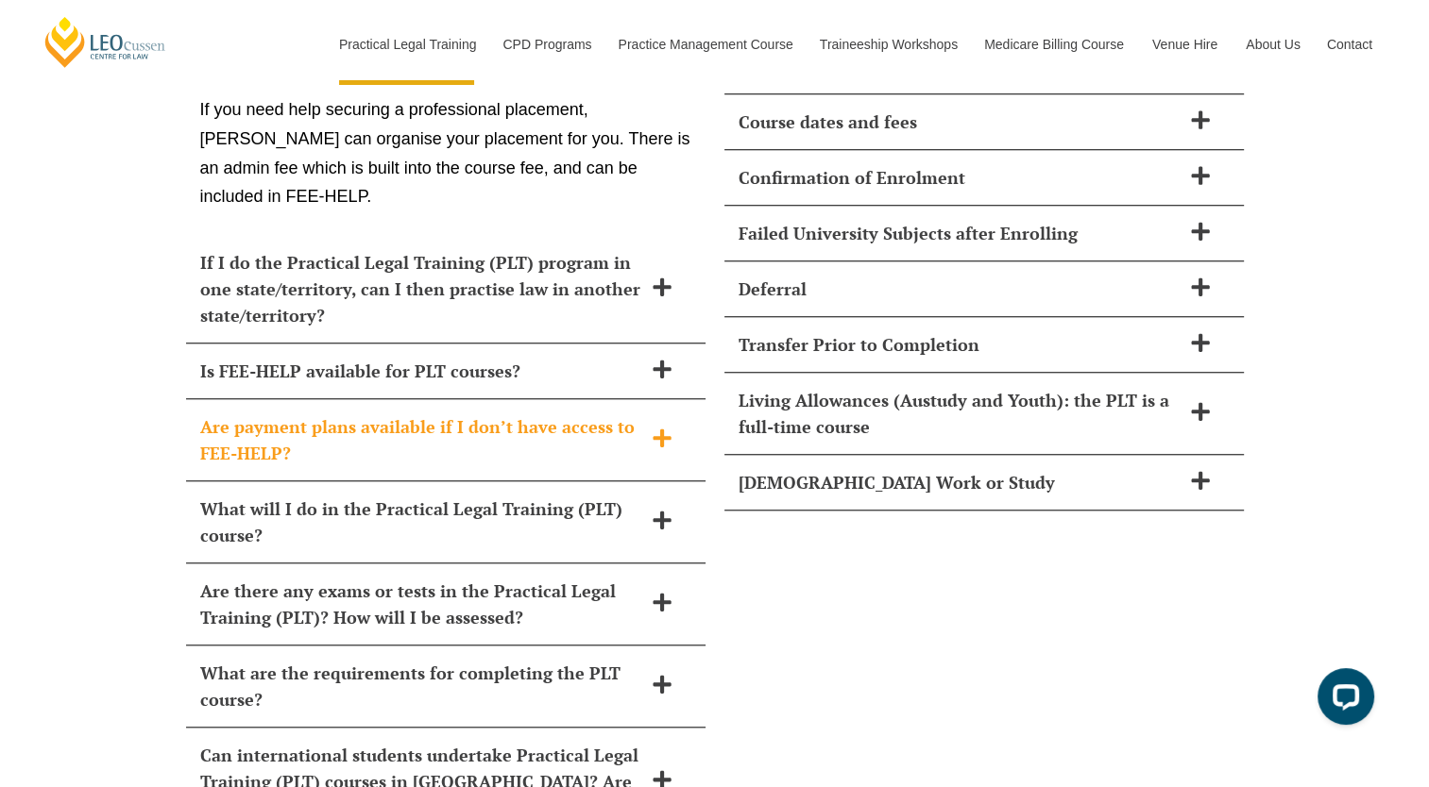
click at [441, 414] on h2 "Are payment plans available if I don’t have access to FEE-HELP?" at bounding box center [421, 440] width 442 height 53
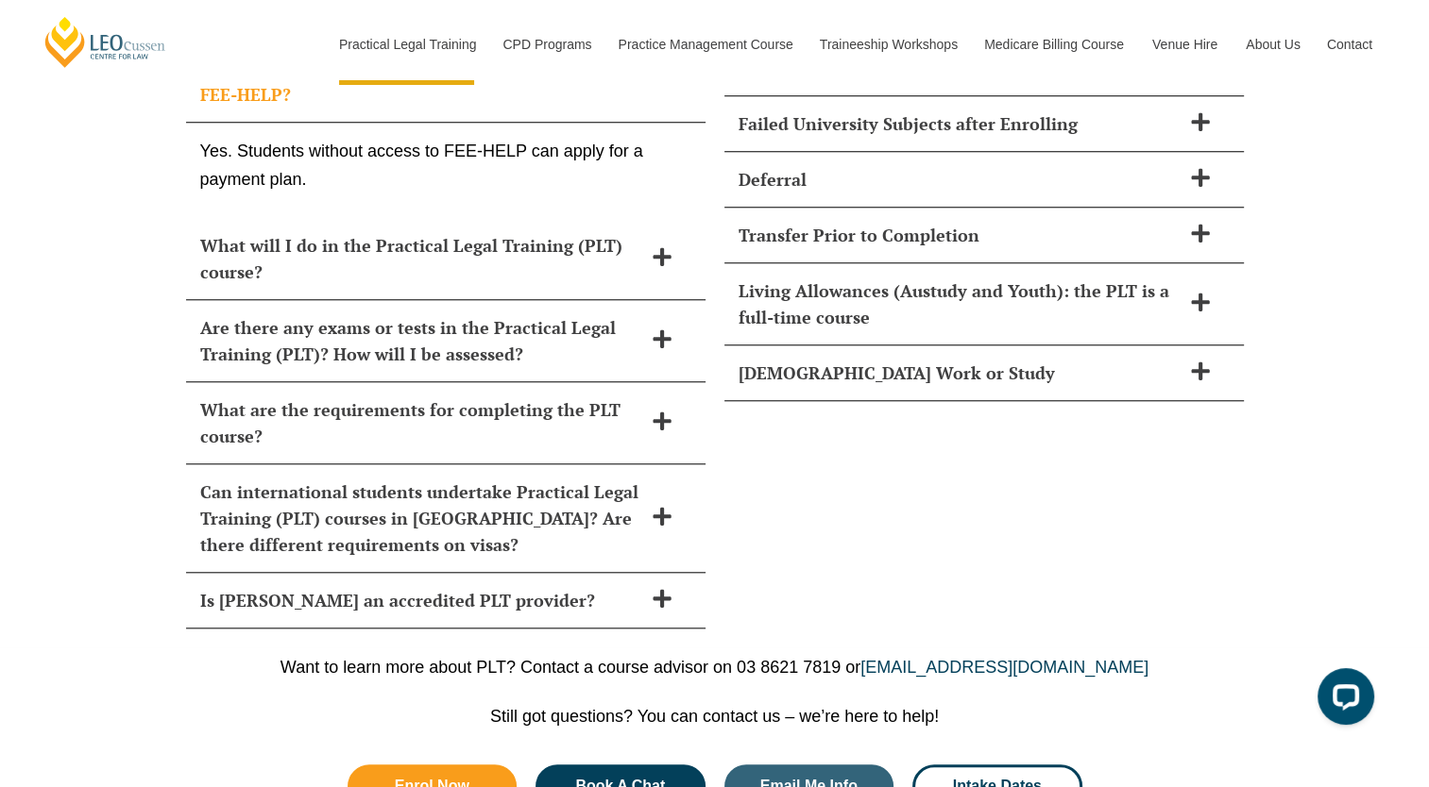
scroll to position [8835, 0]
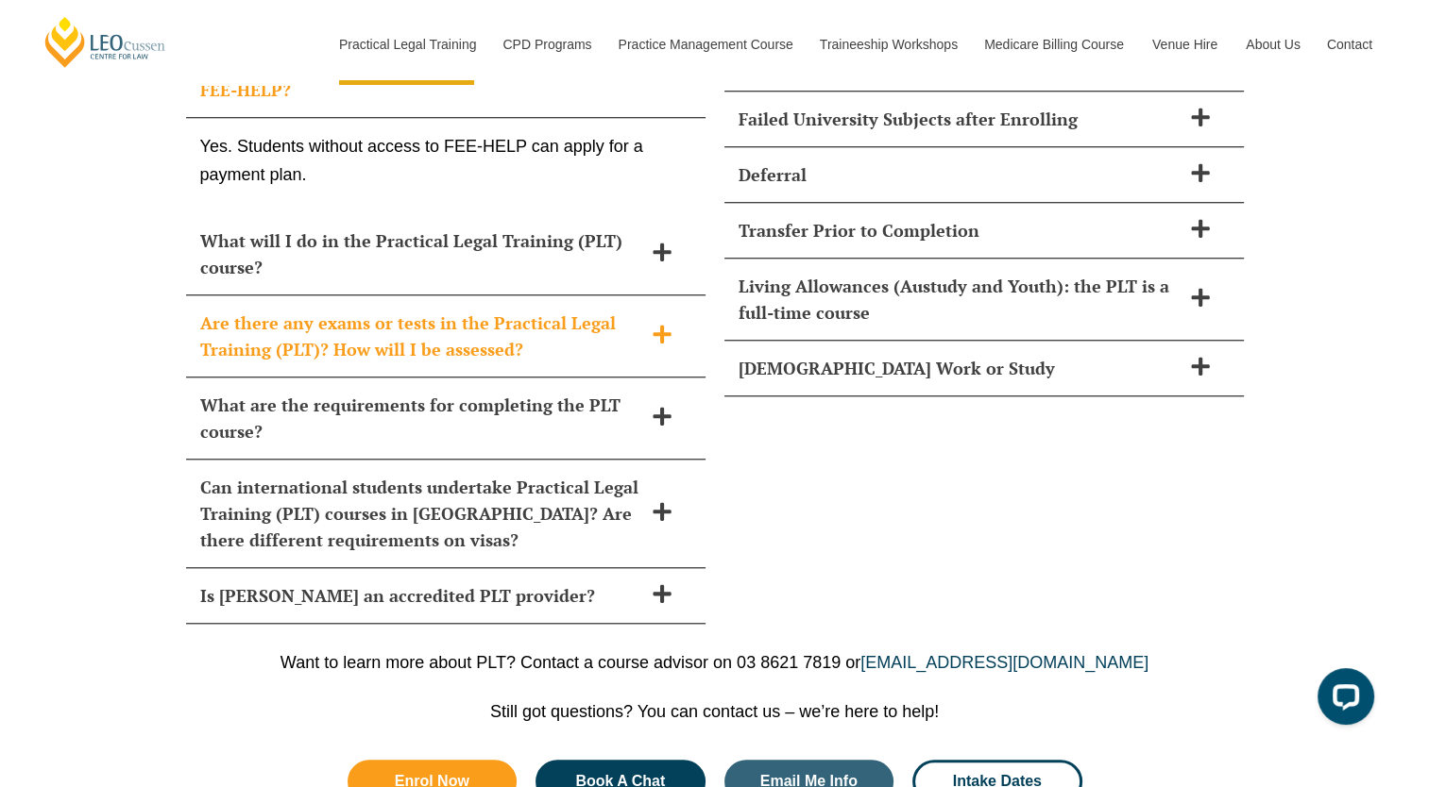
click at [442, 310] on h2 "Are there any exams or tests in the Practical Legal Training (PLT)? How will I …" at bounding box center [421, 336] width 442 height 53
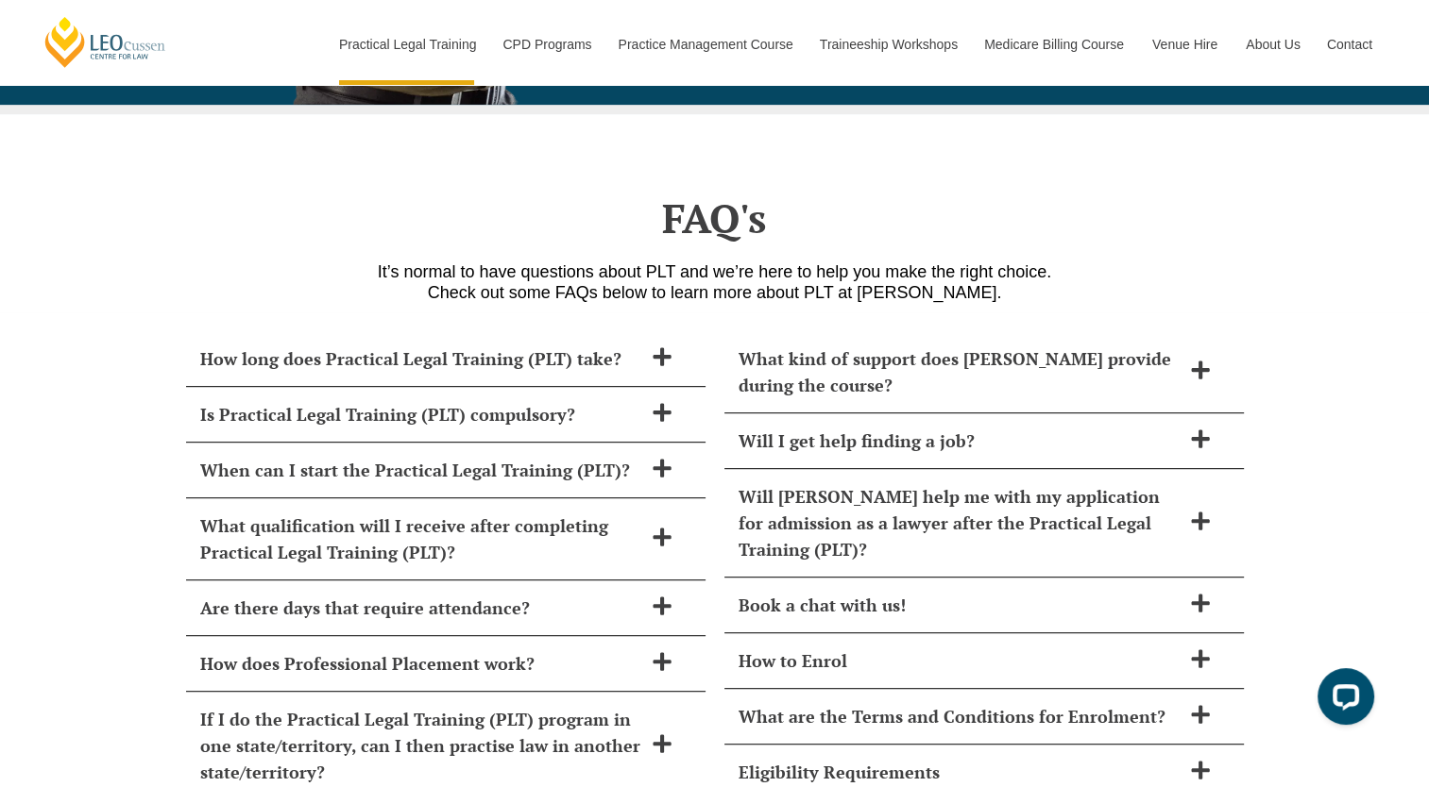
scroll to position [8015, 0]
click at [956, 428] on h2 "Will I get help finding a job?" at bounding box center [959, 441] width 442 height 26
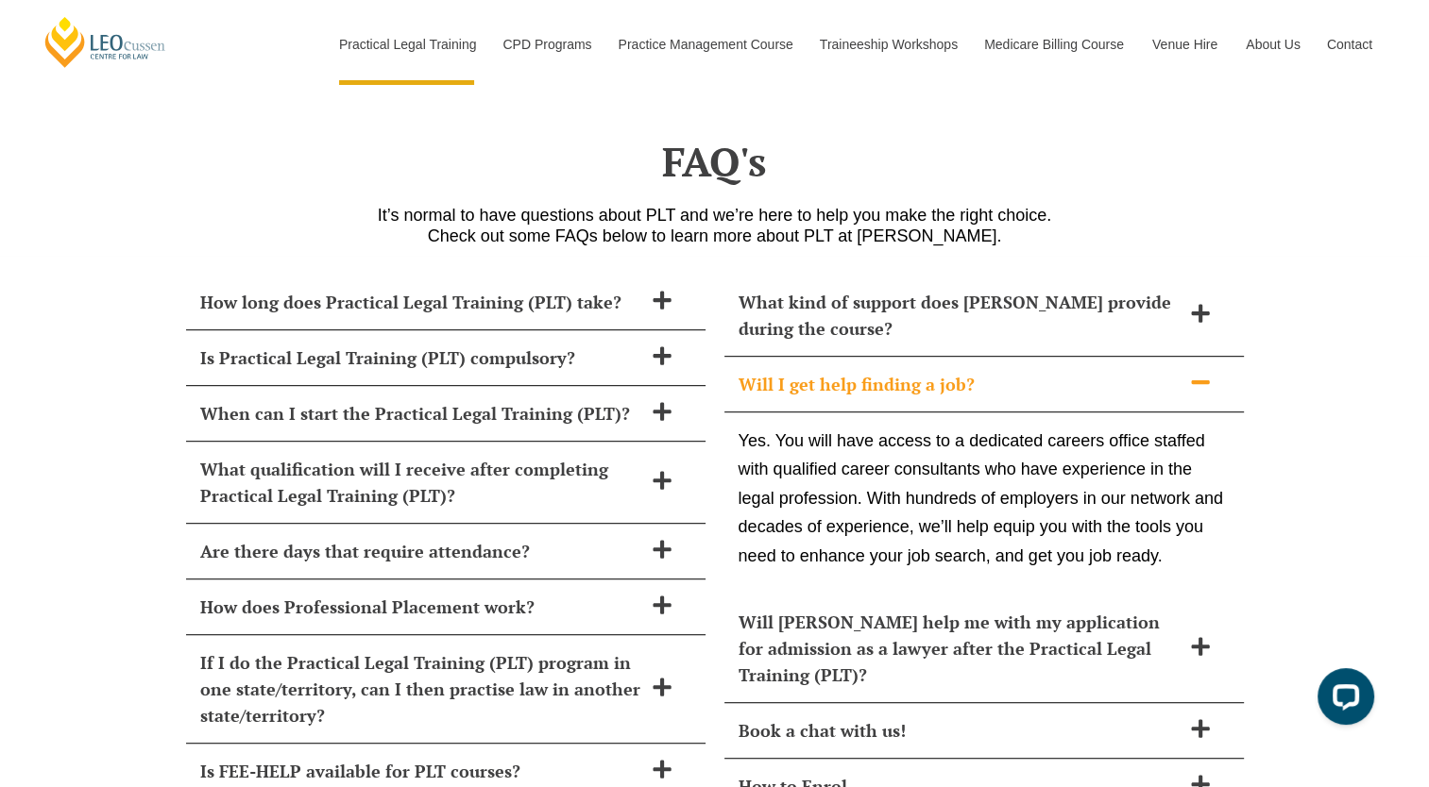
scroll to position [8095, 0]
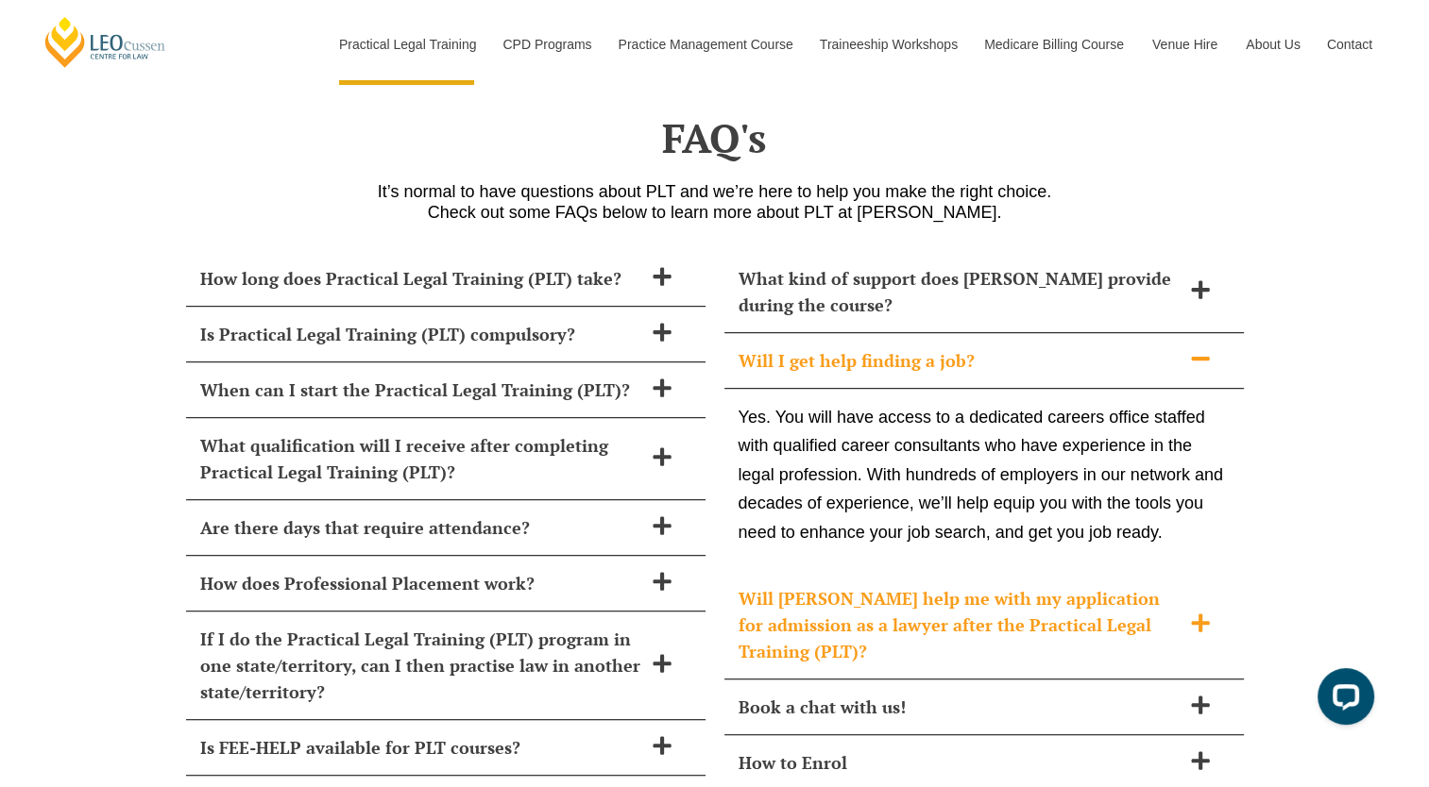
click at [970, 571] on div "Will Leo Cussen help me with my application for admission as a lawyer after the…" at bounding box center [983, 625] width 519 height 109
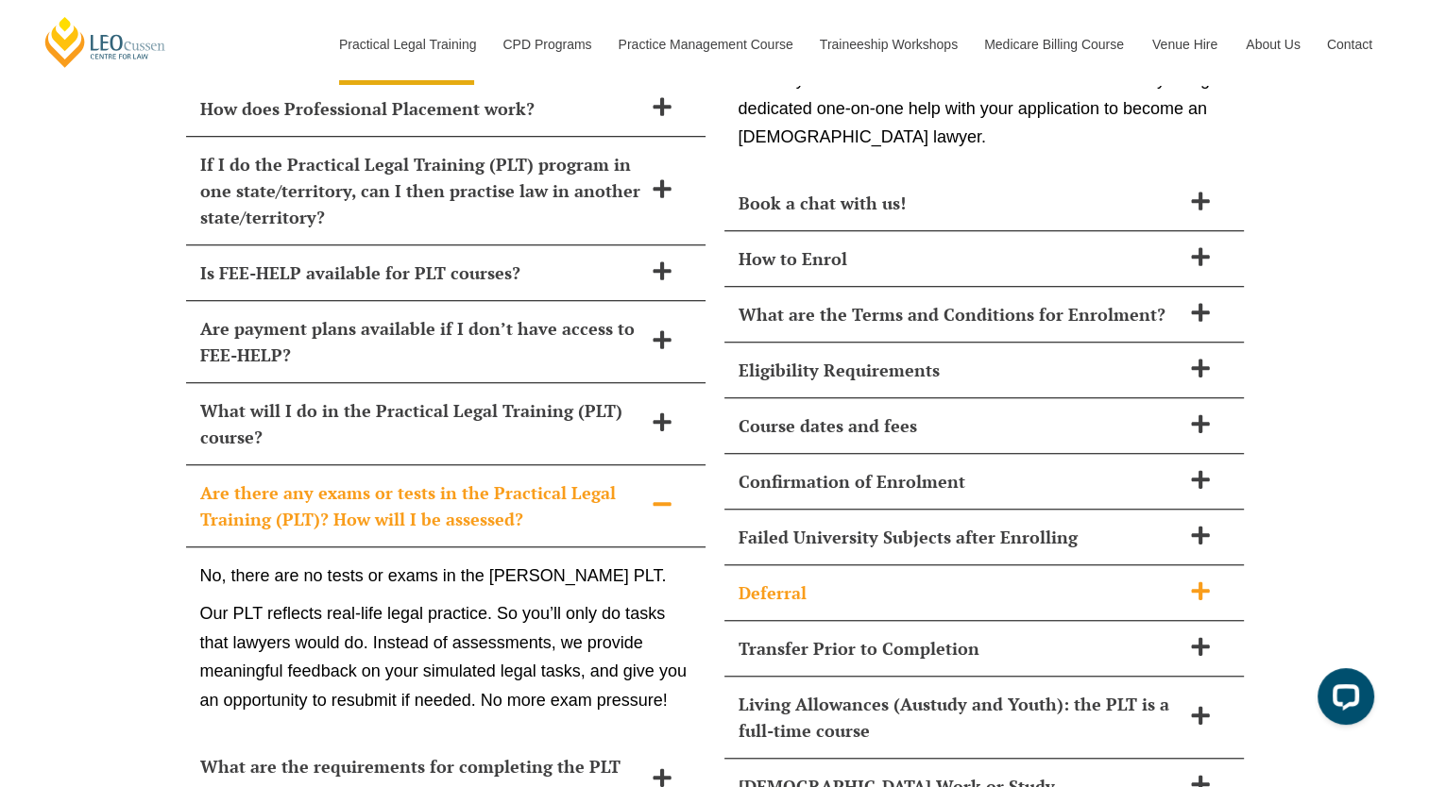
scroll to position [8713, 0]
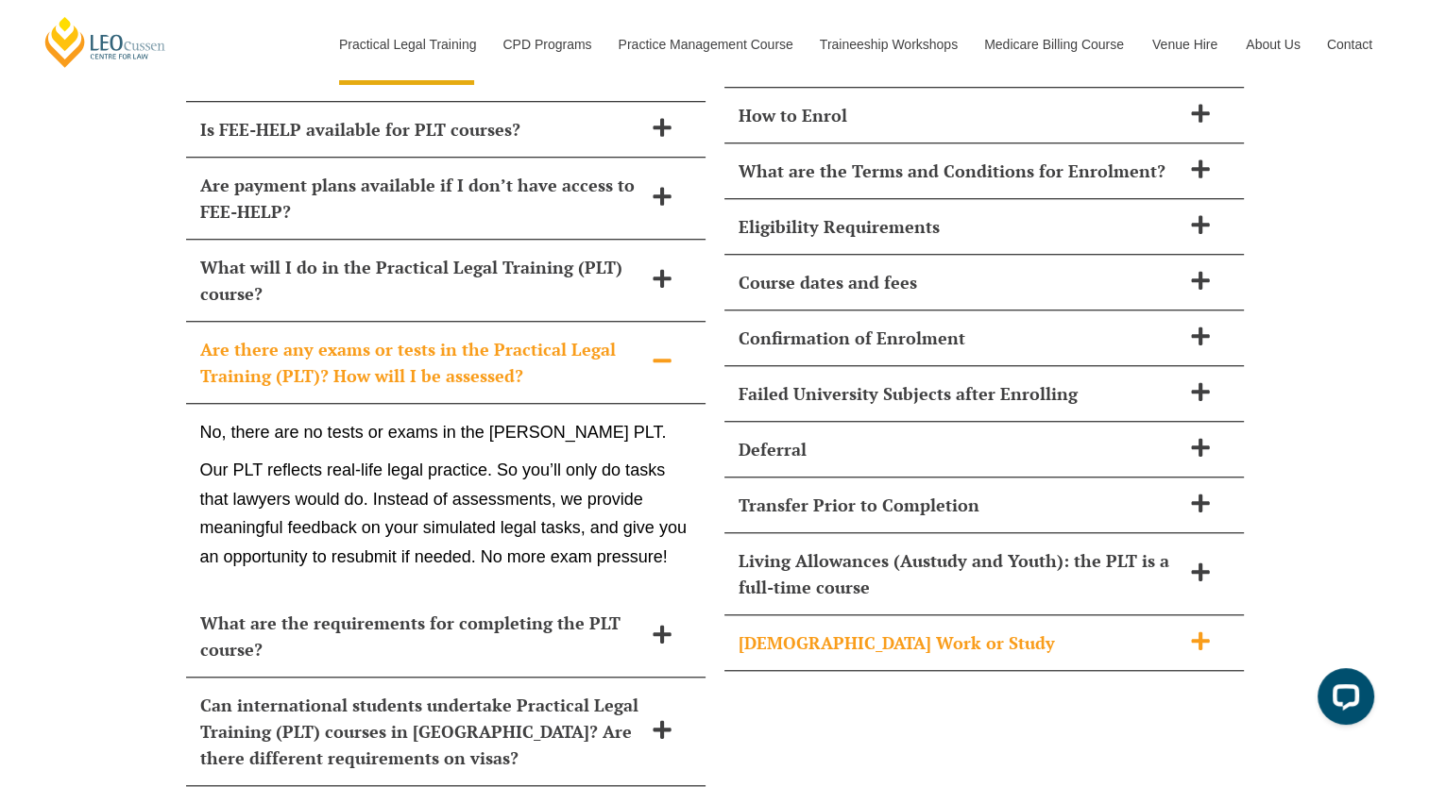
click at [938, 630] on h2 "Part-Time Work or Study" at bounding box center [959, 643] width 442 height 26
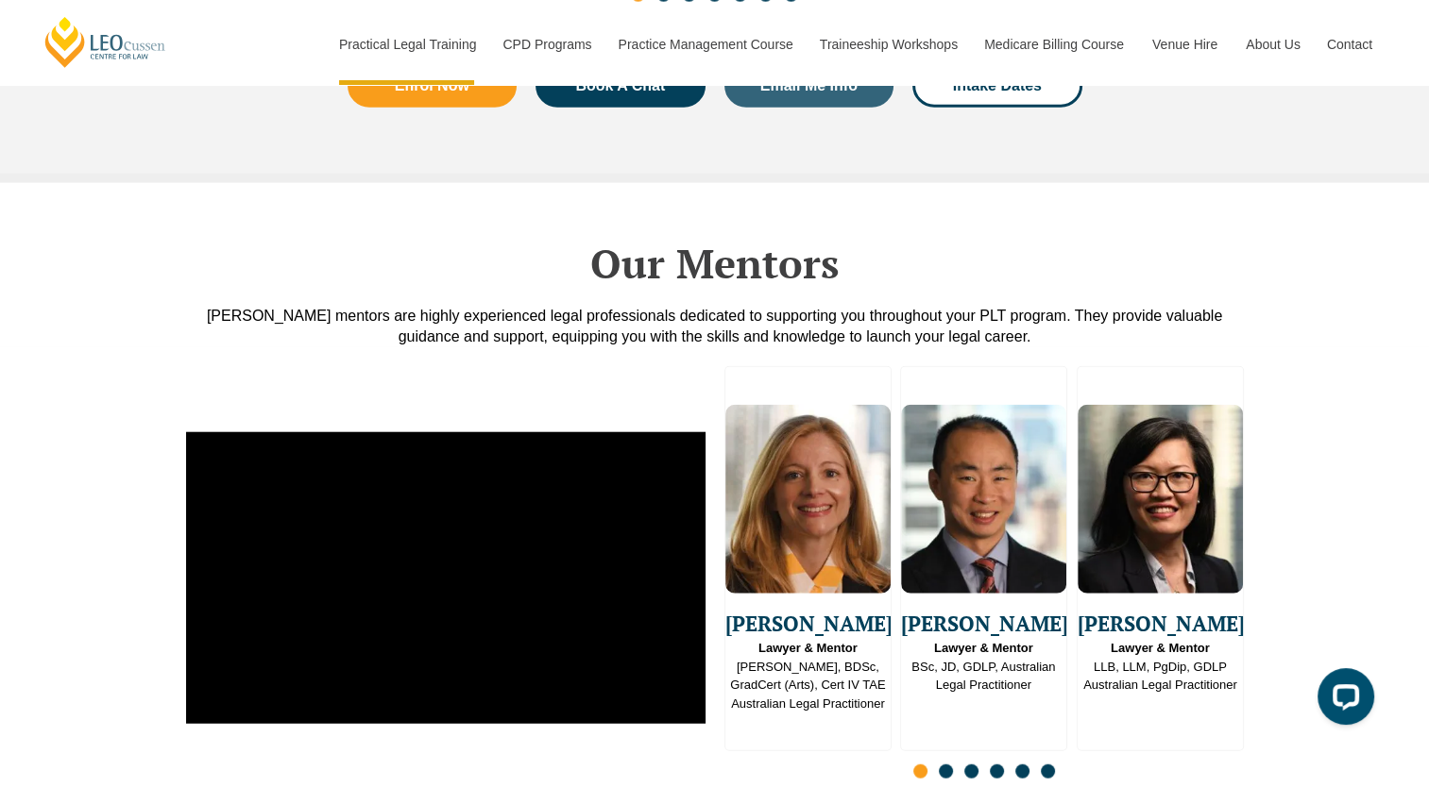
scroll to position [4513, 0]
